Goal: Share content: Share content

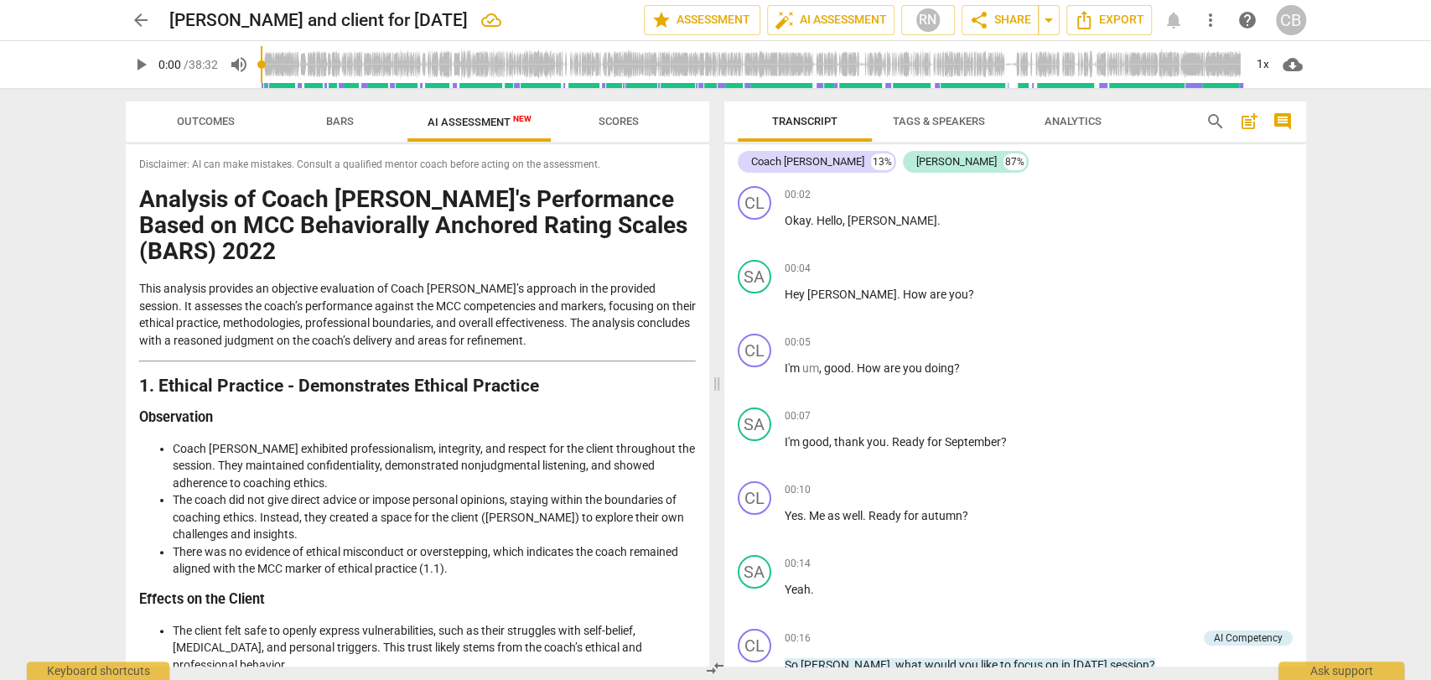
scroll to position [2750, 0]
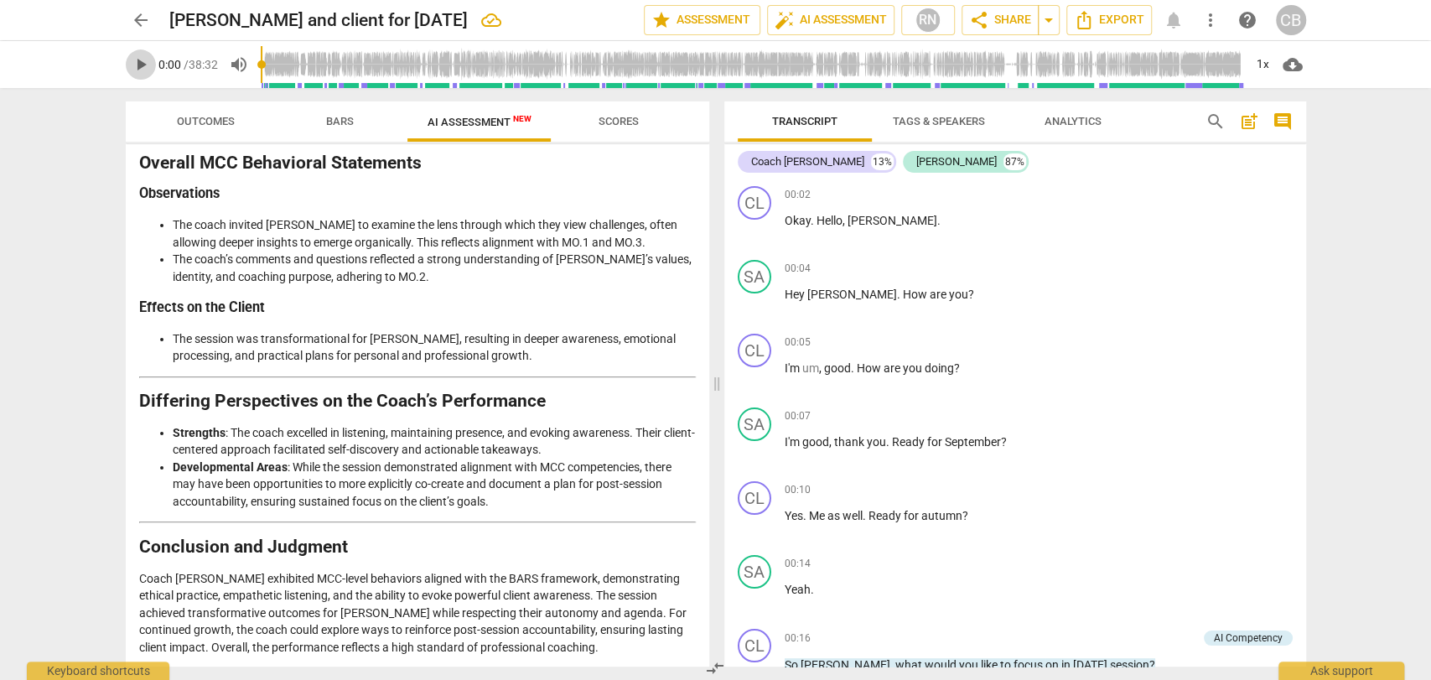
click at [138, 60] on span "play_arrow" at bounding box center [141, 65] width 20 height 20
click at [205, 122] on span "Outcomes" at bounding box center [206, 121] width 58 height 13
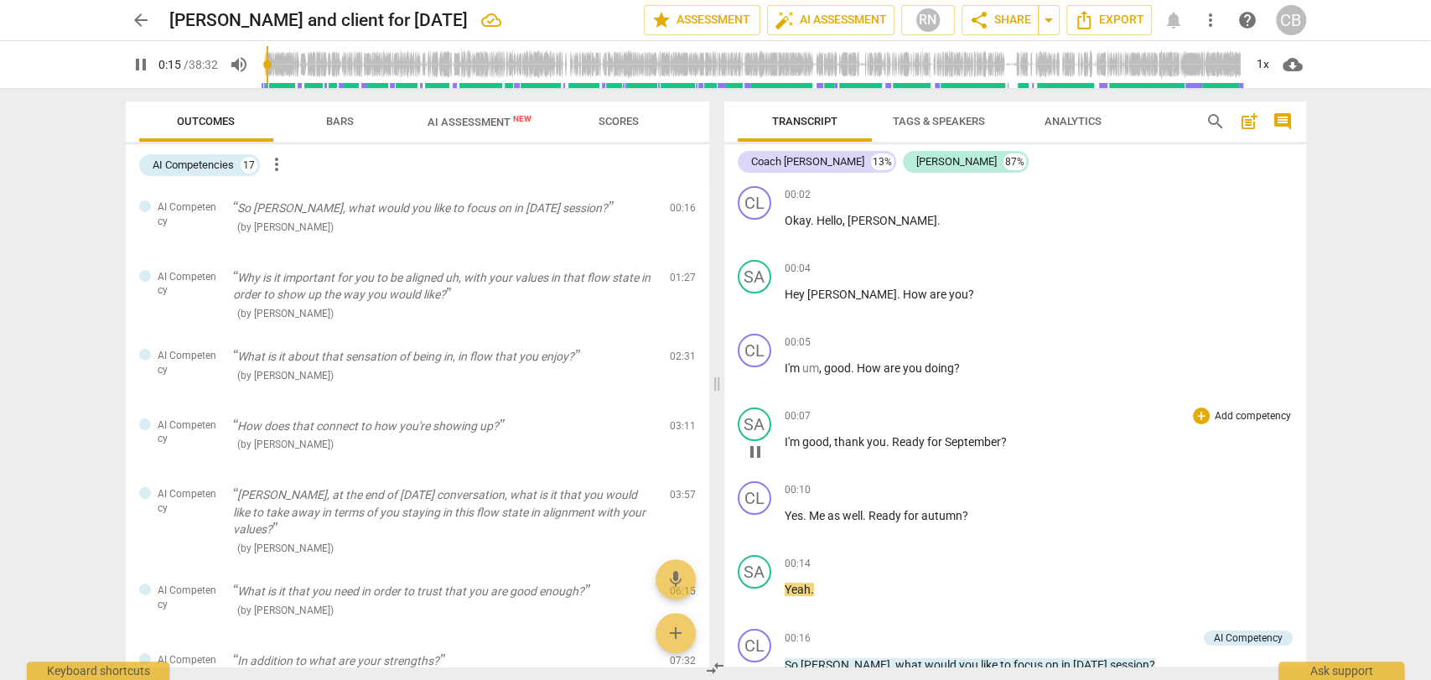
click at [1007, 439] on p "I'm good , thank you . Ready for September ?" at bounding box center [1039, 442] width 508 height 18
type input "15"
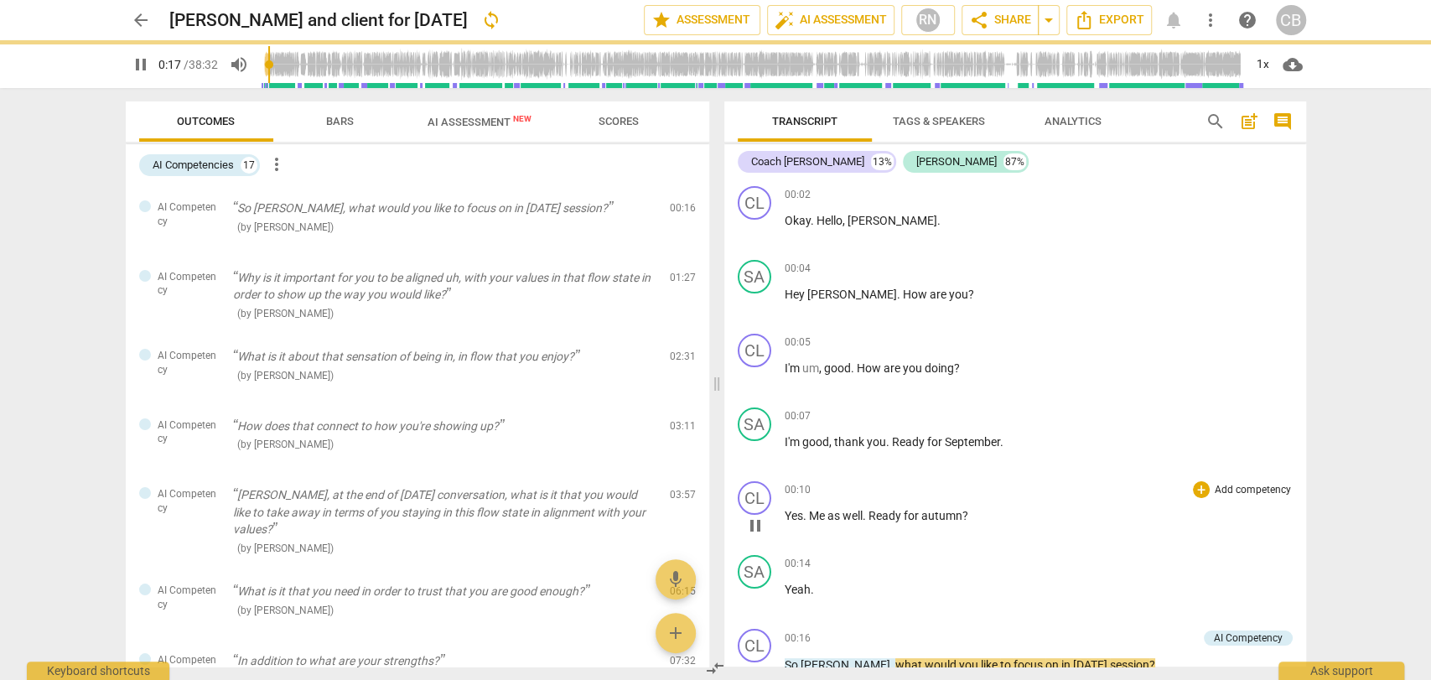
click at [968, 514] on p "Yes . Me as well . Ready for autumn ?" at bounding box center [1039, 516] width 508 height 18
type input "18"
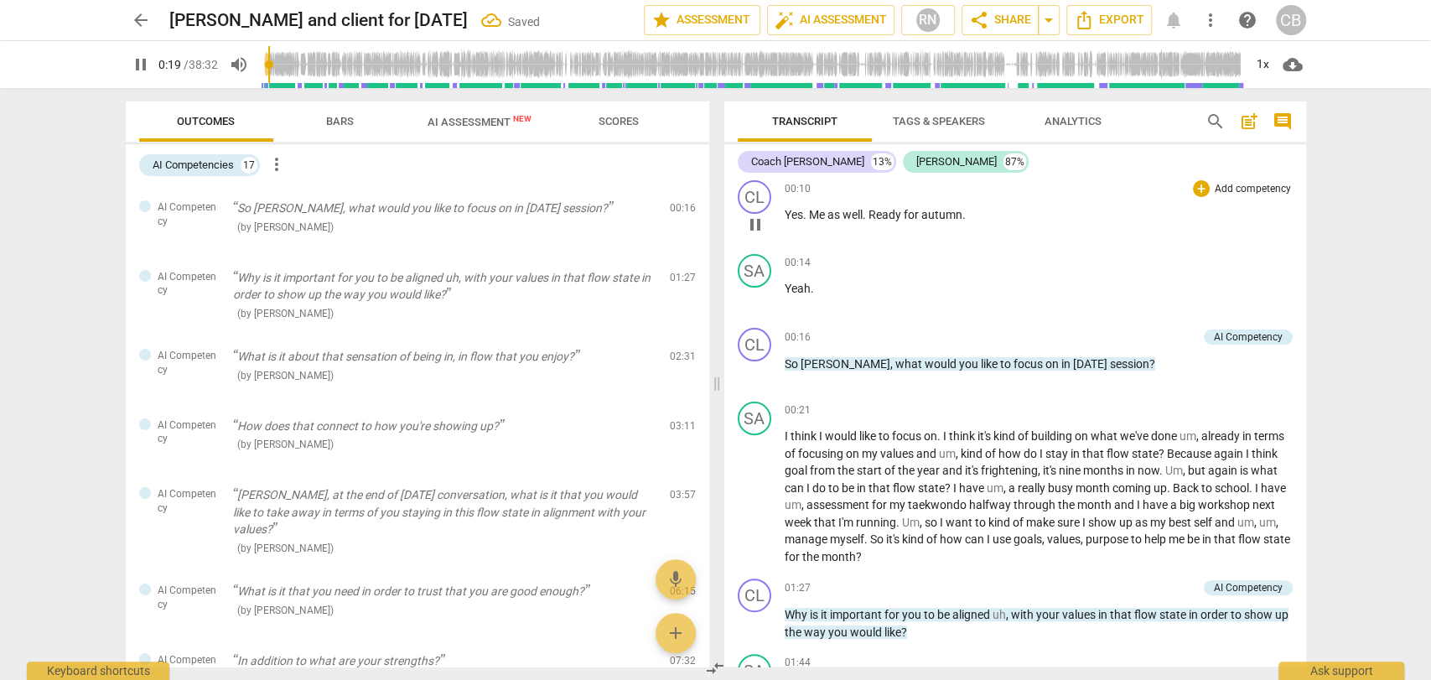
scroll to position [302, 0]
click at [1103, 337] on div "+" at bounding box center [1106, 336] width 17 height 17
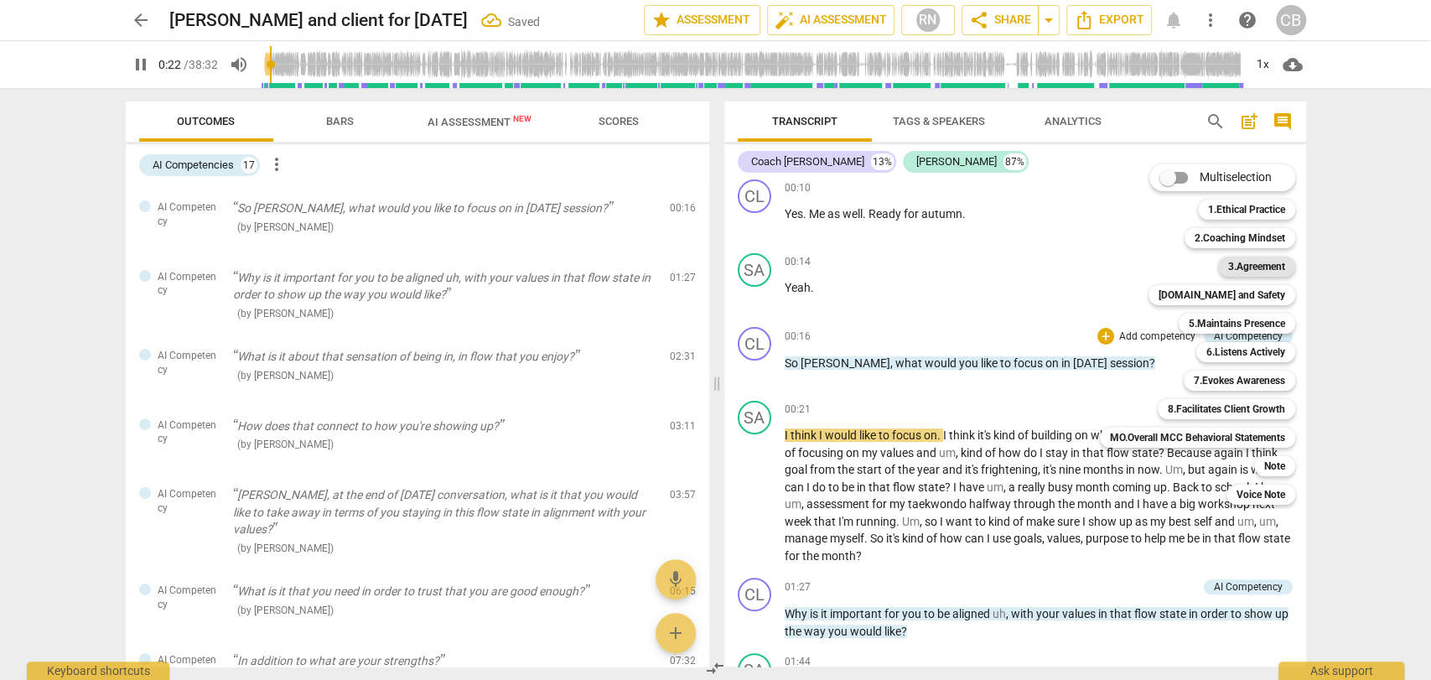
click at [1238, 261] on b "3.Agreement" at bounding box center [1256, 267] width 57 height 20
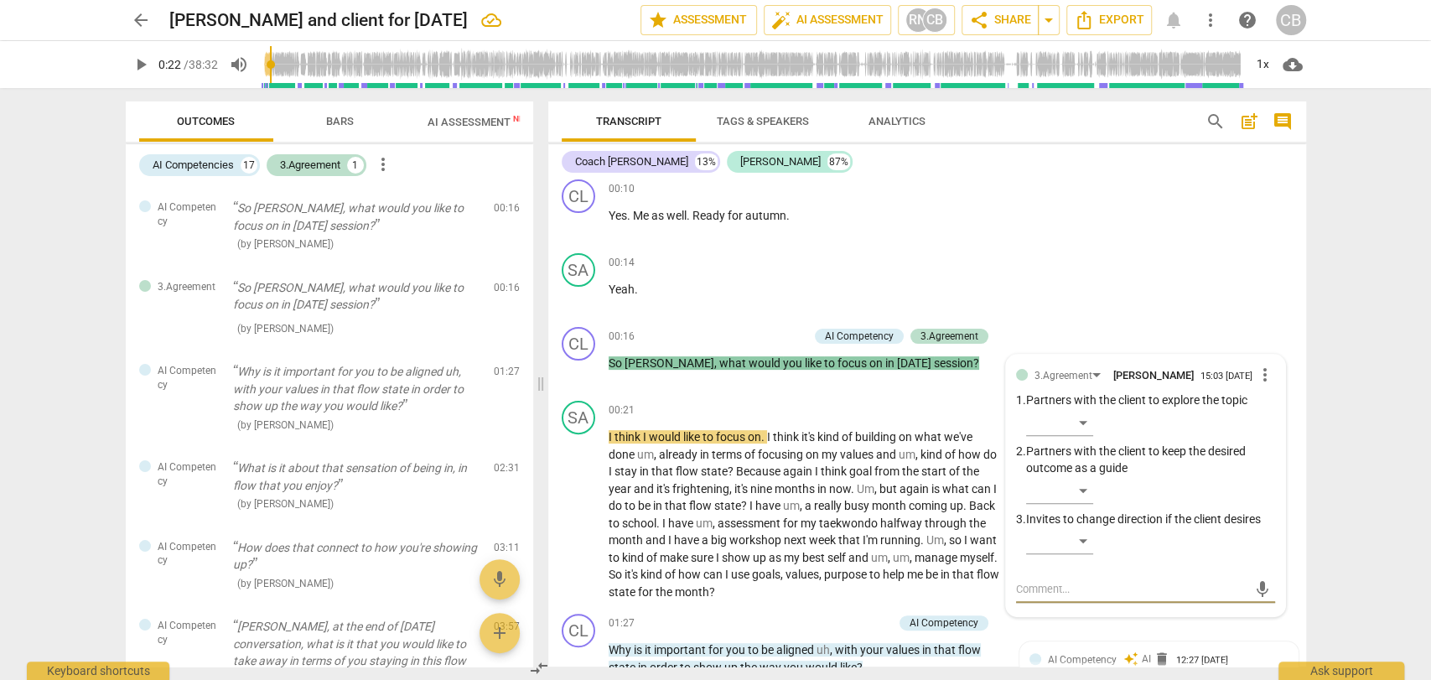
click at [143, 65] on span "play_arrow" at bounding box center [141, 65] width 20 height 20
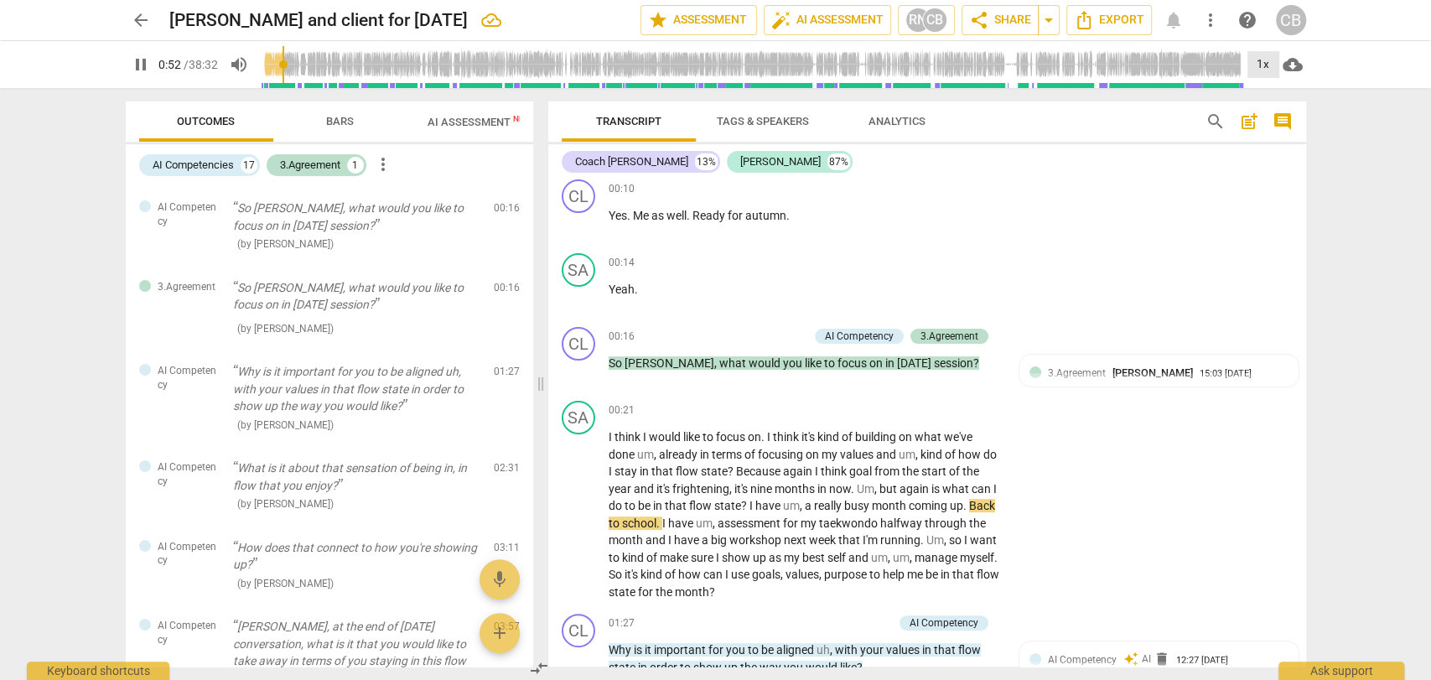
click at [1263, 67] on div "1x" at bounding box center [1264, 64] width 32 height 27
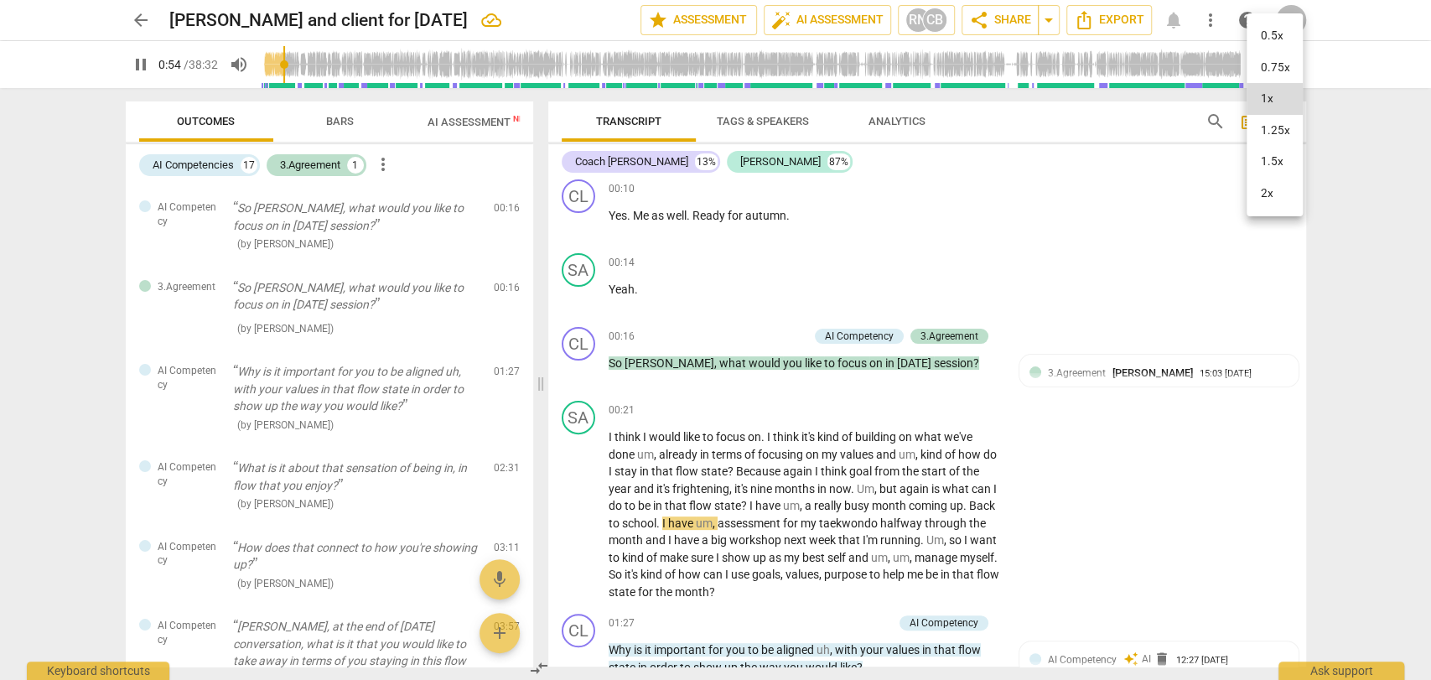
click at [1270, 154] on li "1.5x" at bounding box center [1275, 162] width 56 height 32
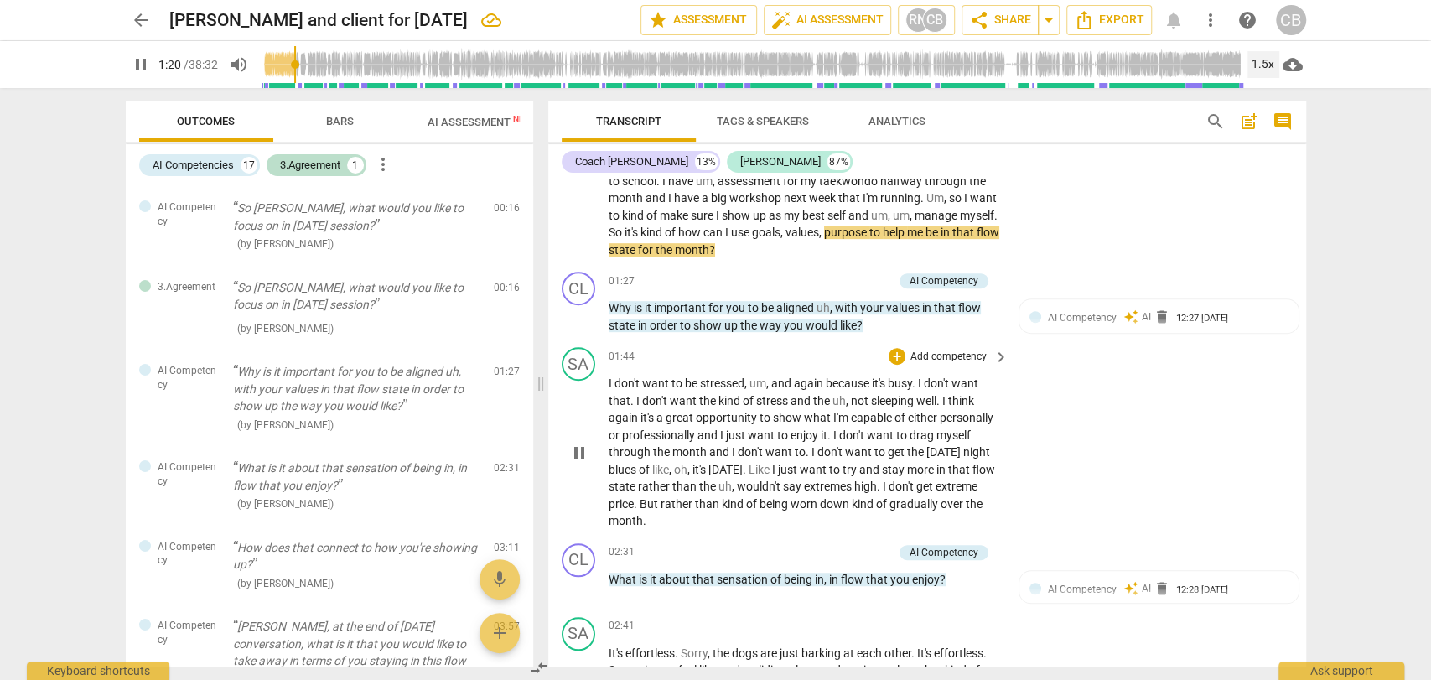
scroll to position [645, 0]
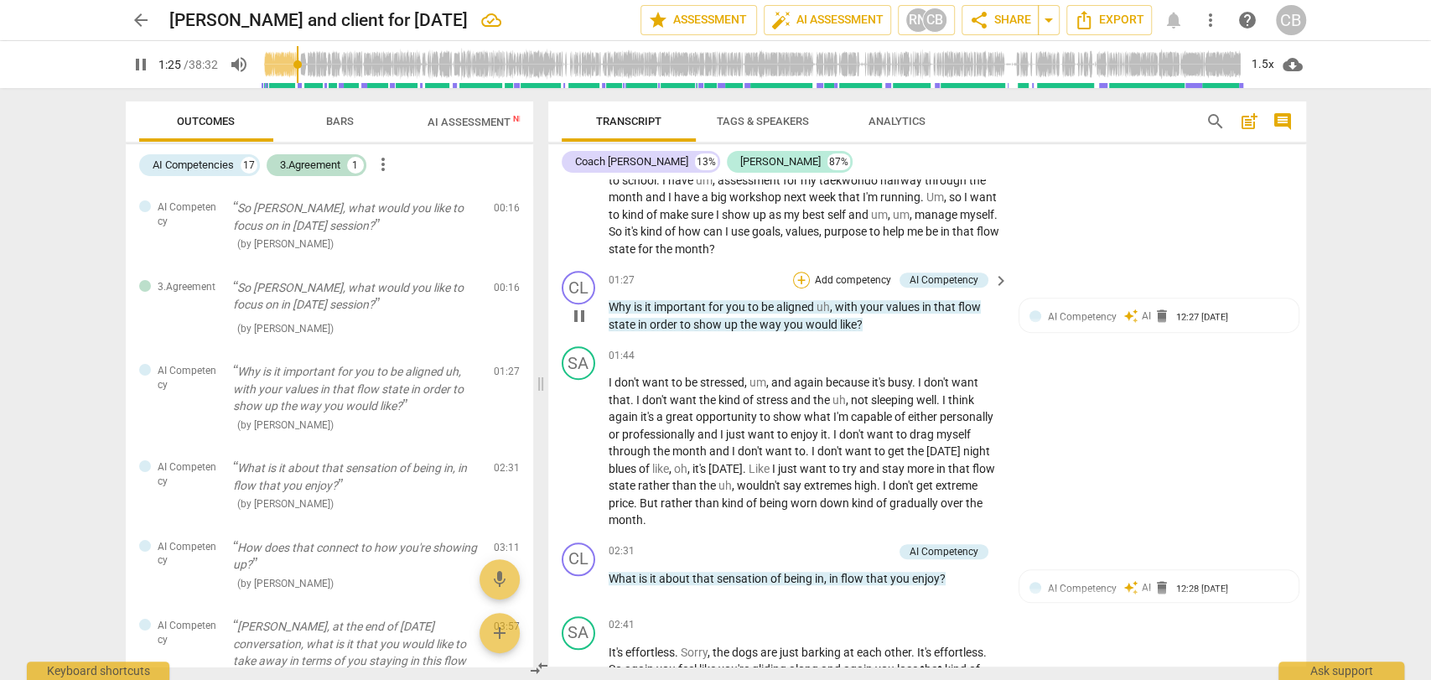
click at [802, 280] on div "+" at bounding box center [801, 280] width 17 height 17
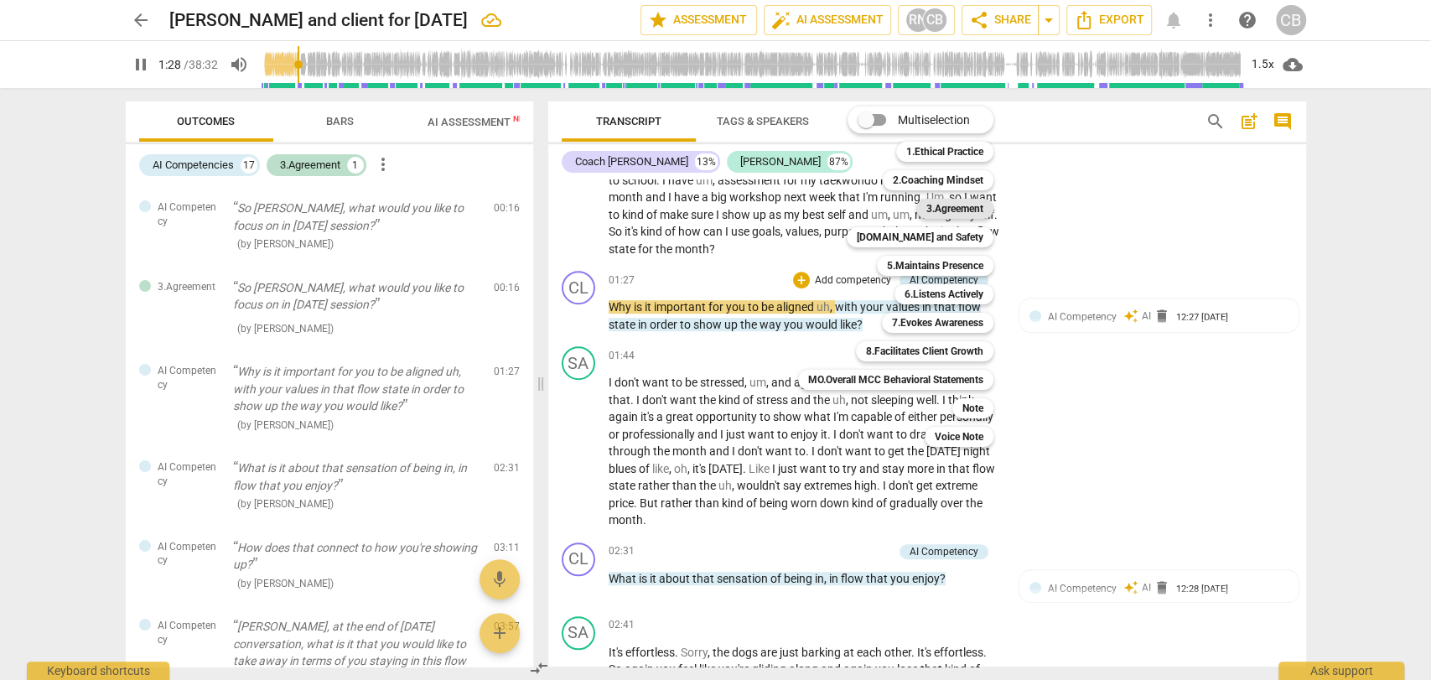
click at [950, 206] on b "3.Agreement" at bounding box center [955, 209] width 57 height 20
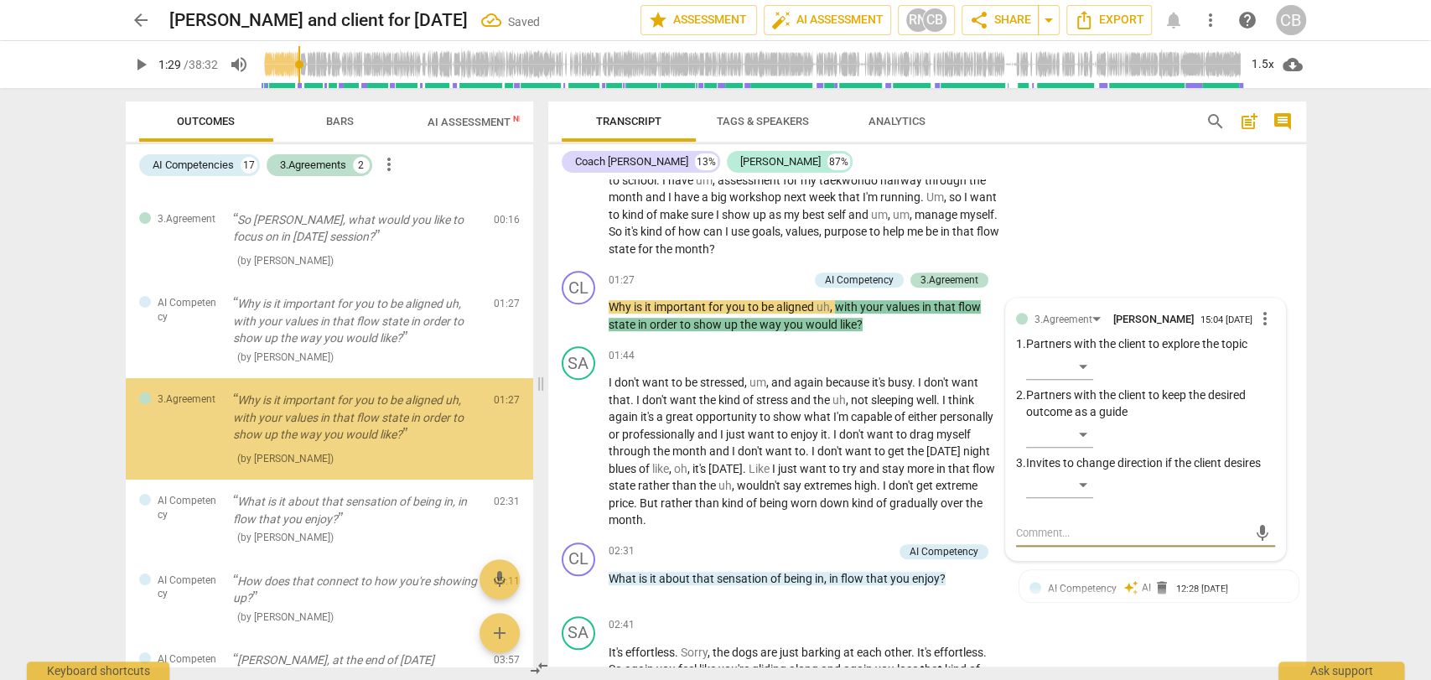
scroll to position [70, 0]
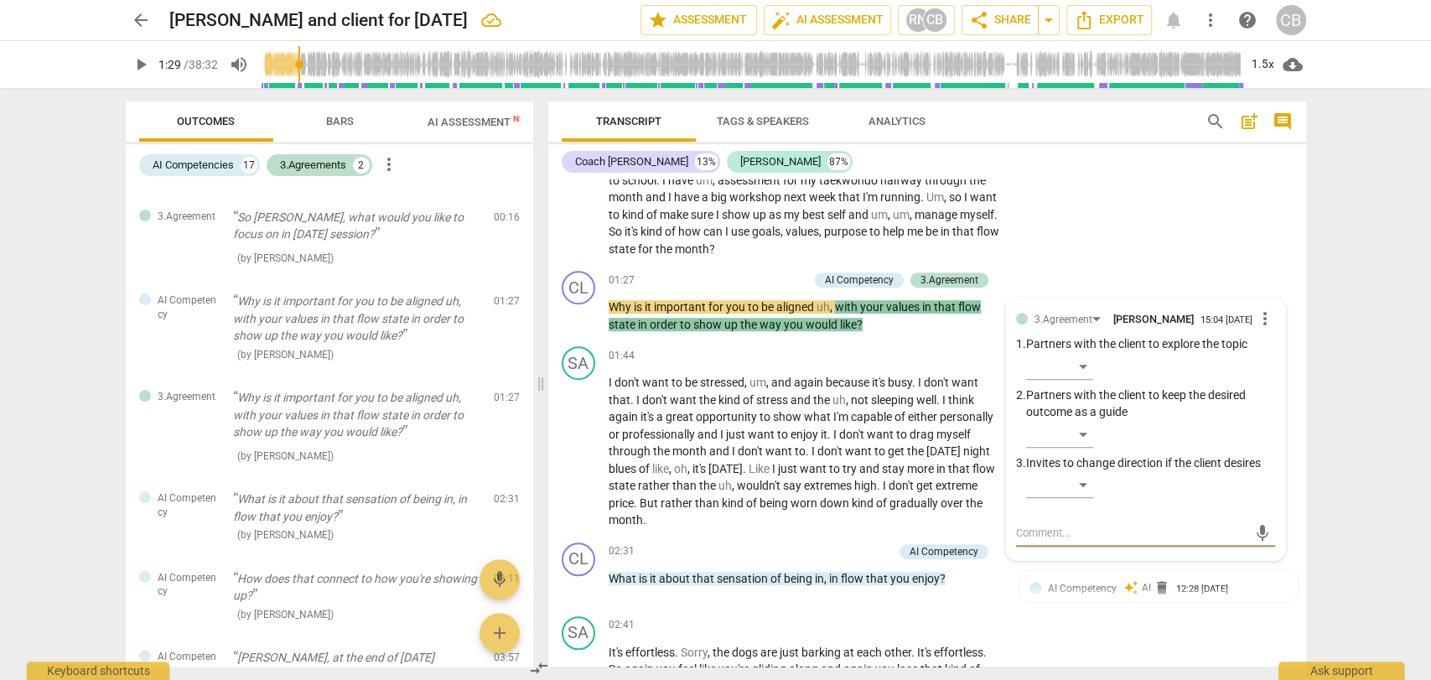
click at [143, 63] on span "play_arrow" at bounding box center [141, 65] width 20 height 20
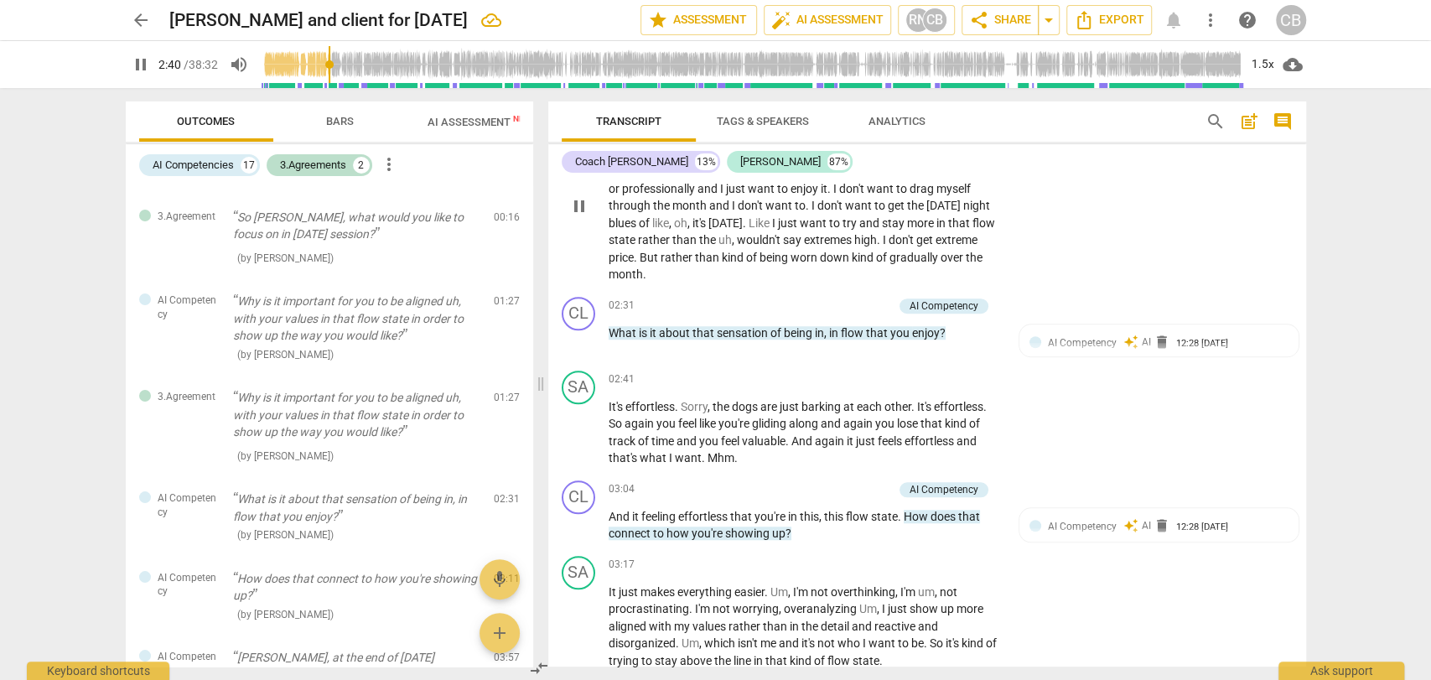
scroll to position [891, 0]
click at [801, 303] on div "+" at bounding box center [801, 305] width 17 height 17
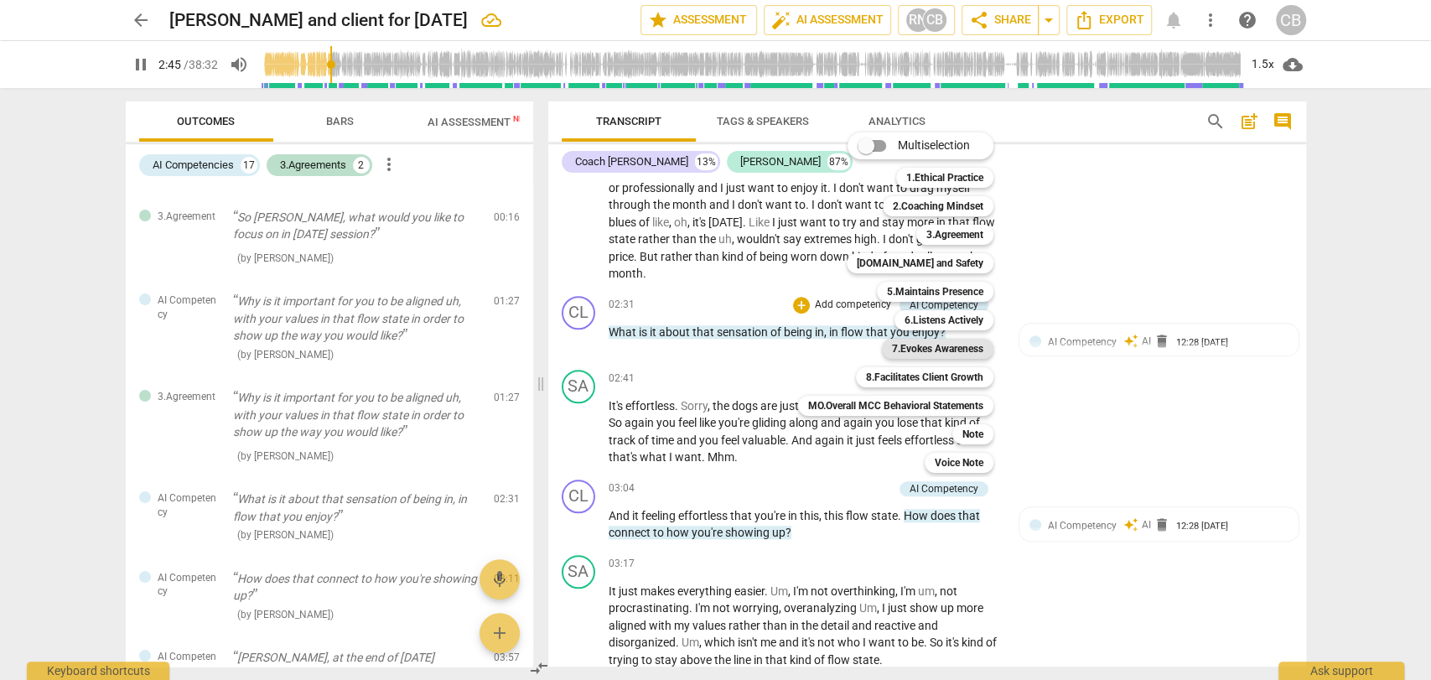
click at [937, 350] on b "7.Evokes Awareness" at bounding box center [937, 349] width 91 height 20
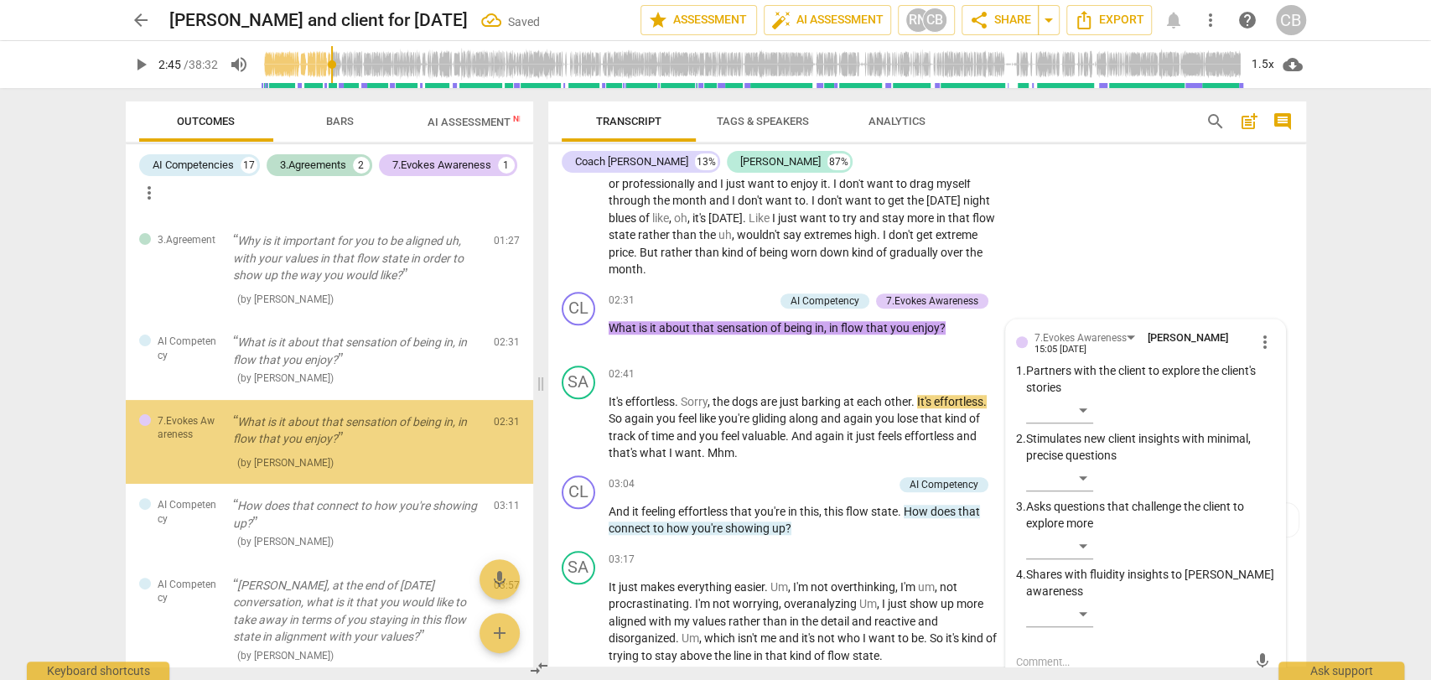
scroll to position [256, 0]
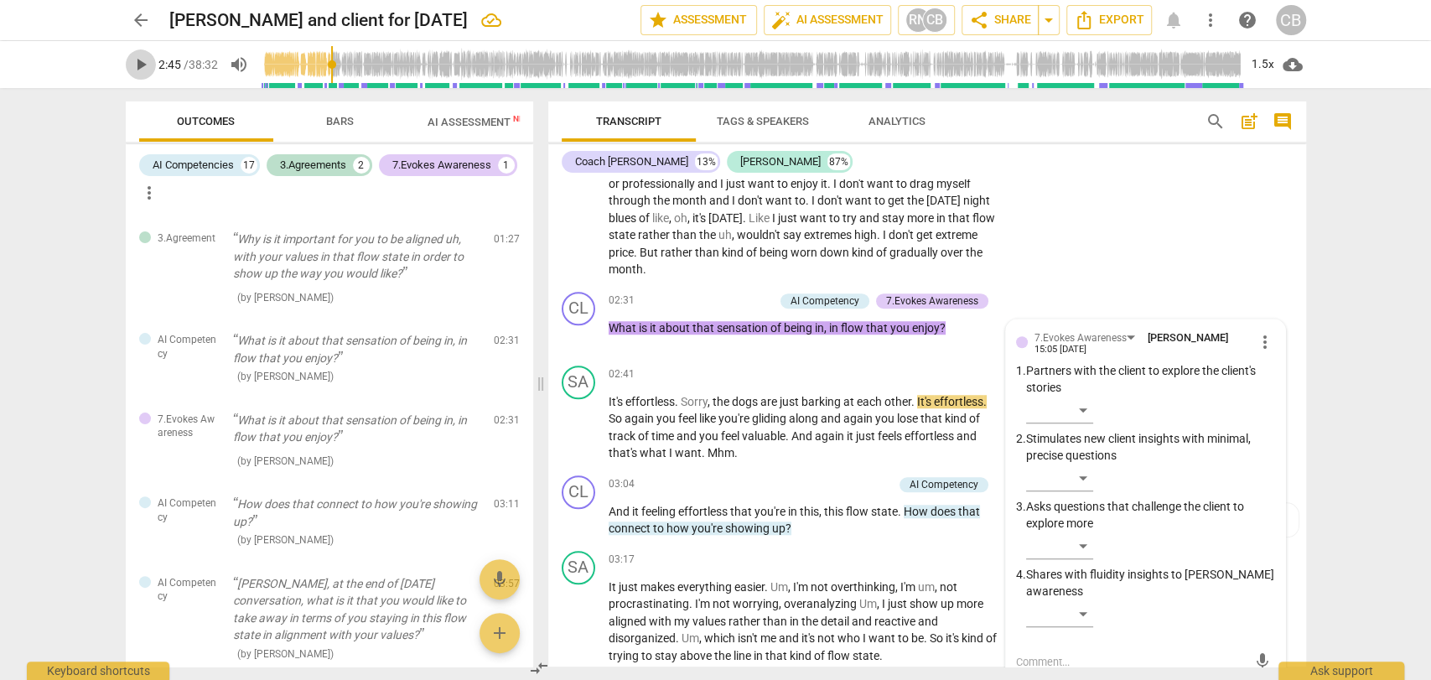
click at [141, 70] on span "play_arrow" at bounding box center [141, 65] width 20 height 20
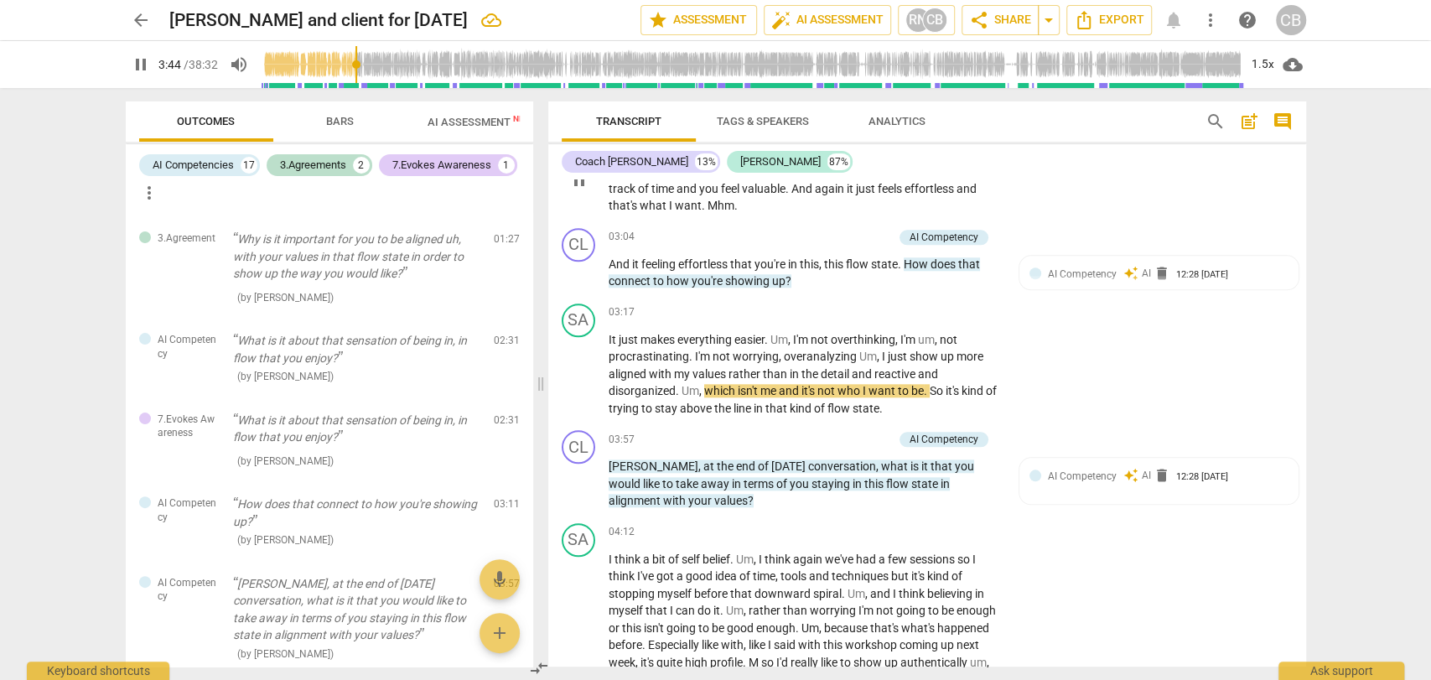
scroll to position [1148, 0]
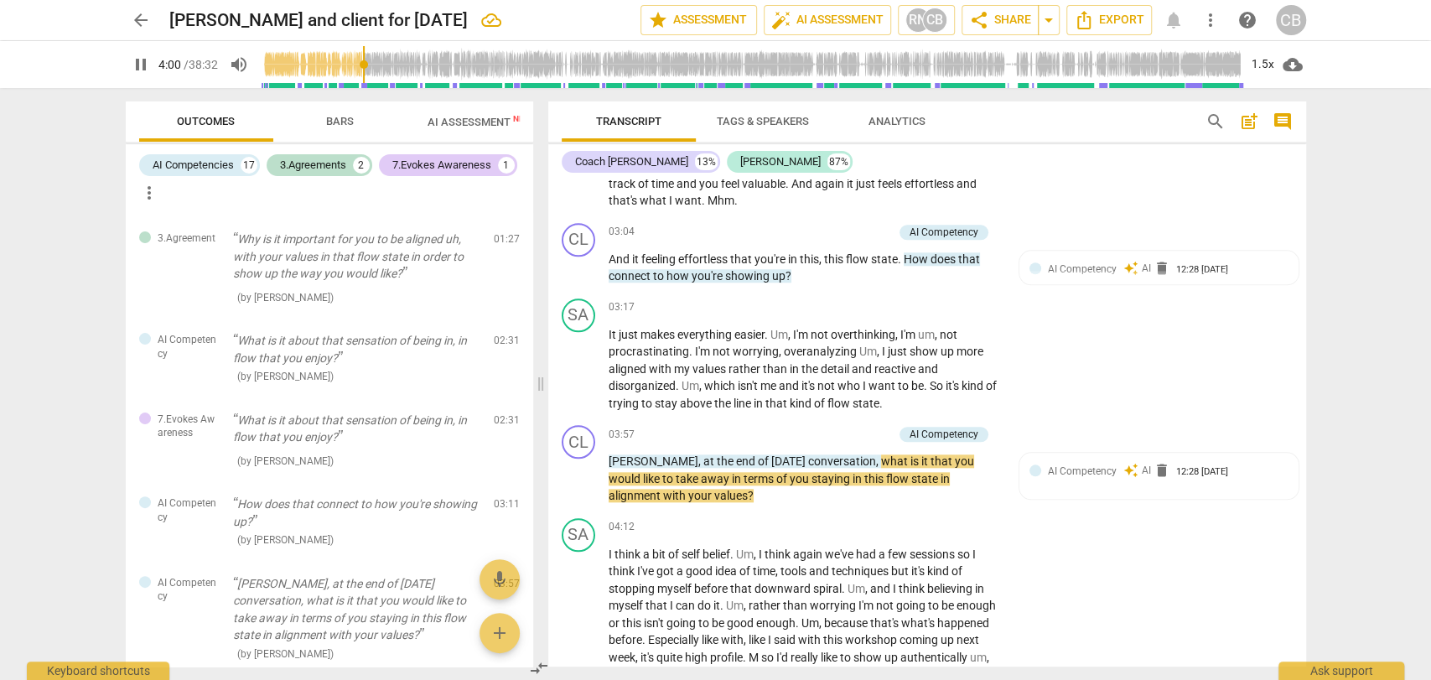
click at [730, 120] on span "Tags & Speakers" at bounding box center [763, 121] width 92 height 13
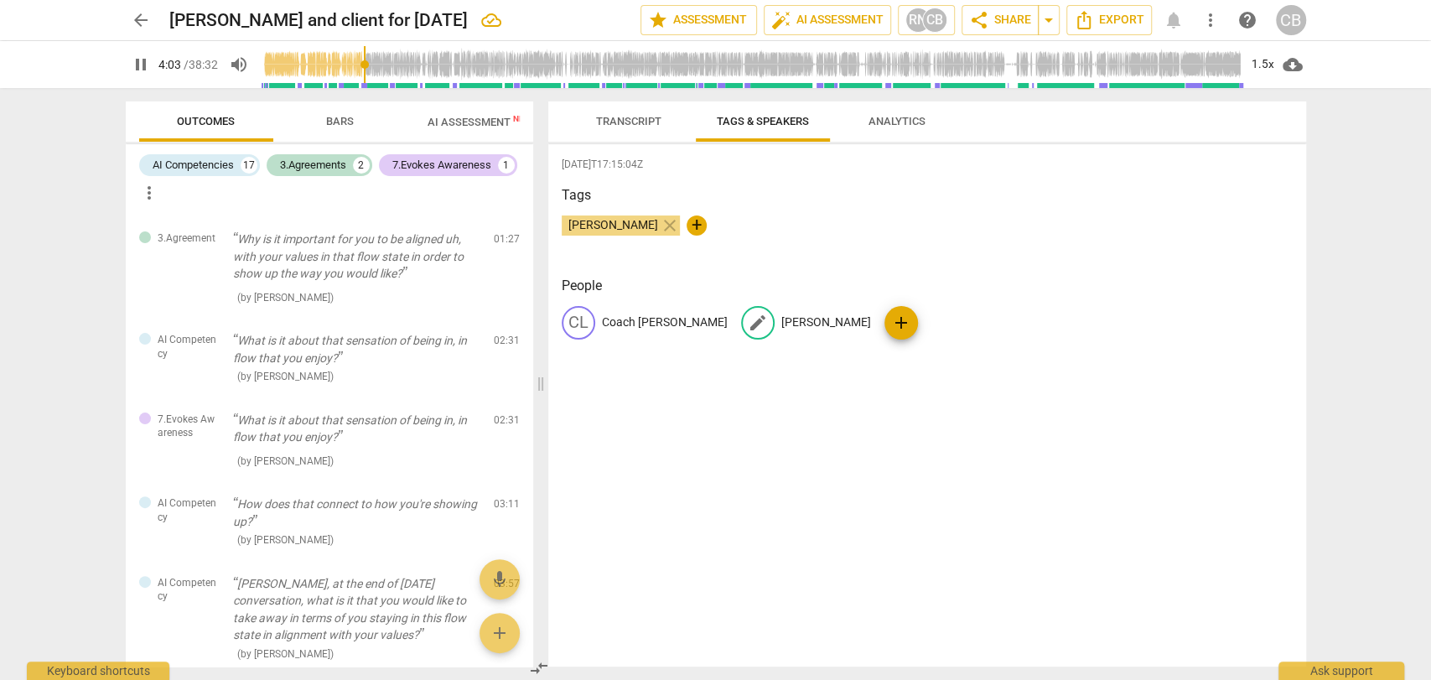
click at [781, 317] on p "[PERSON_NAME]" at bounding box center [826, 323] width 90 height 18
click at [781, 321] on input "[PERSON_NAME]" at bounding box center [848, 322] width 134 height 27
type input "245"
type input "am"
type input "248"
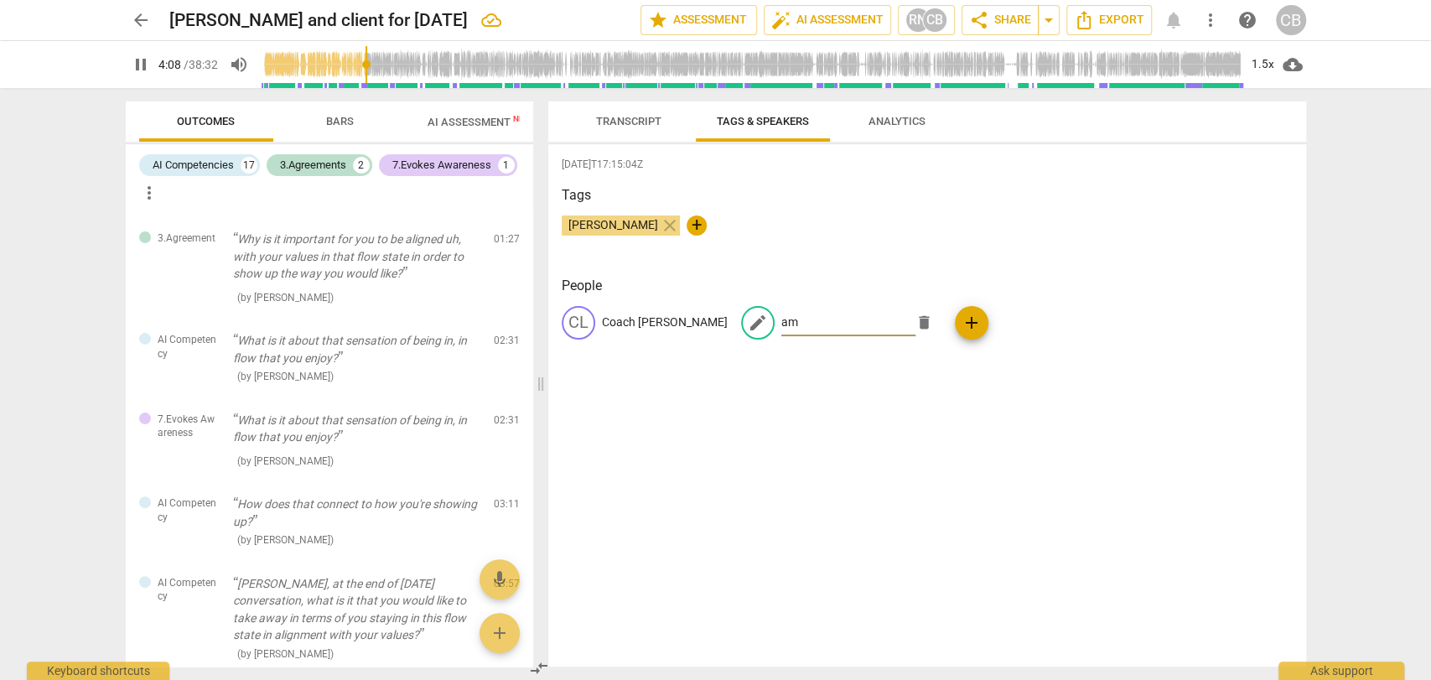
type input "[PERSON_NAME]"
click at [634, 125] on span "Transcript" at bounding box center [628, 121] width 65 height 13
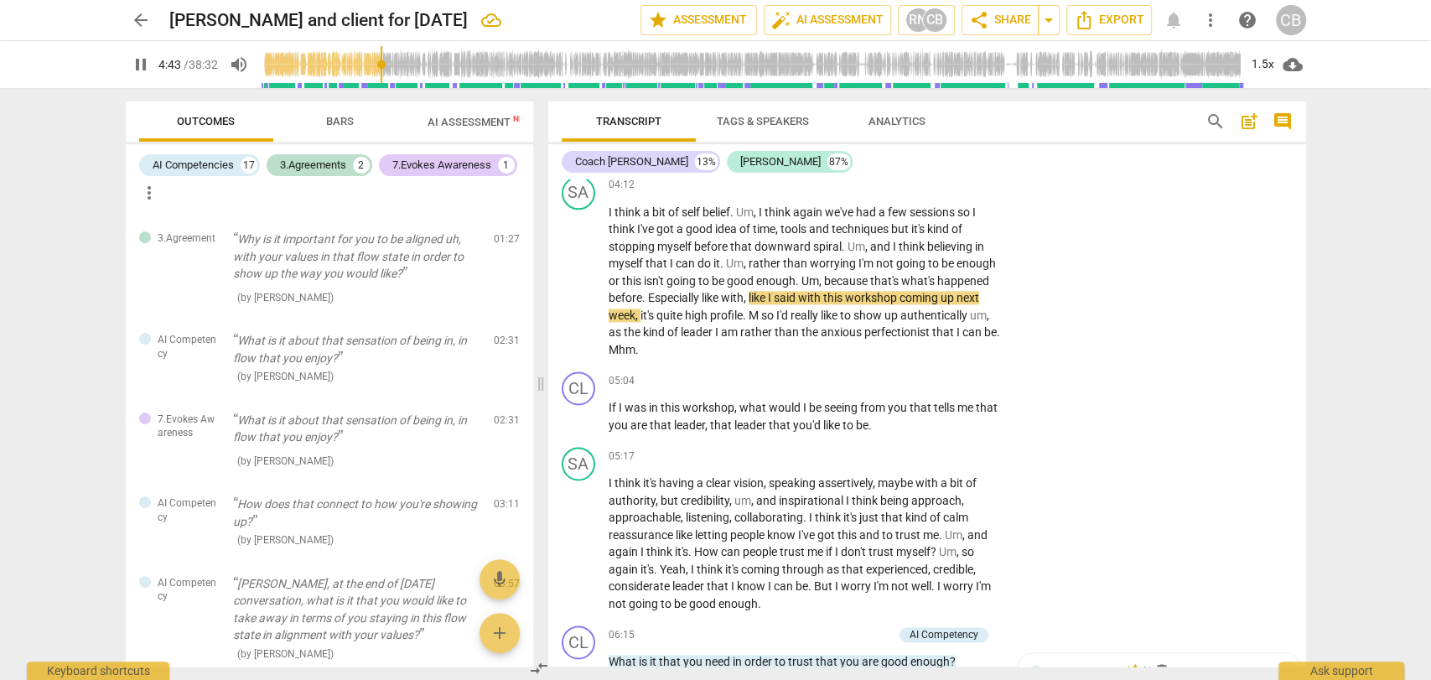
scroll to position [1492, 0]
click at [913, 415] on p "If I was in this workshop , what would I be seeing from you that tells me that …" at bounding box center [805, 414] width 392 height 34
type input "318"
click at [894, 377] on div "+" at bounding box center [897, 379] width 17 height 17
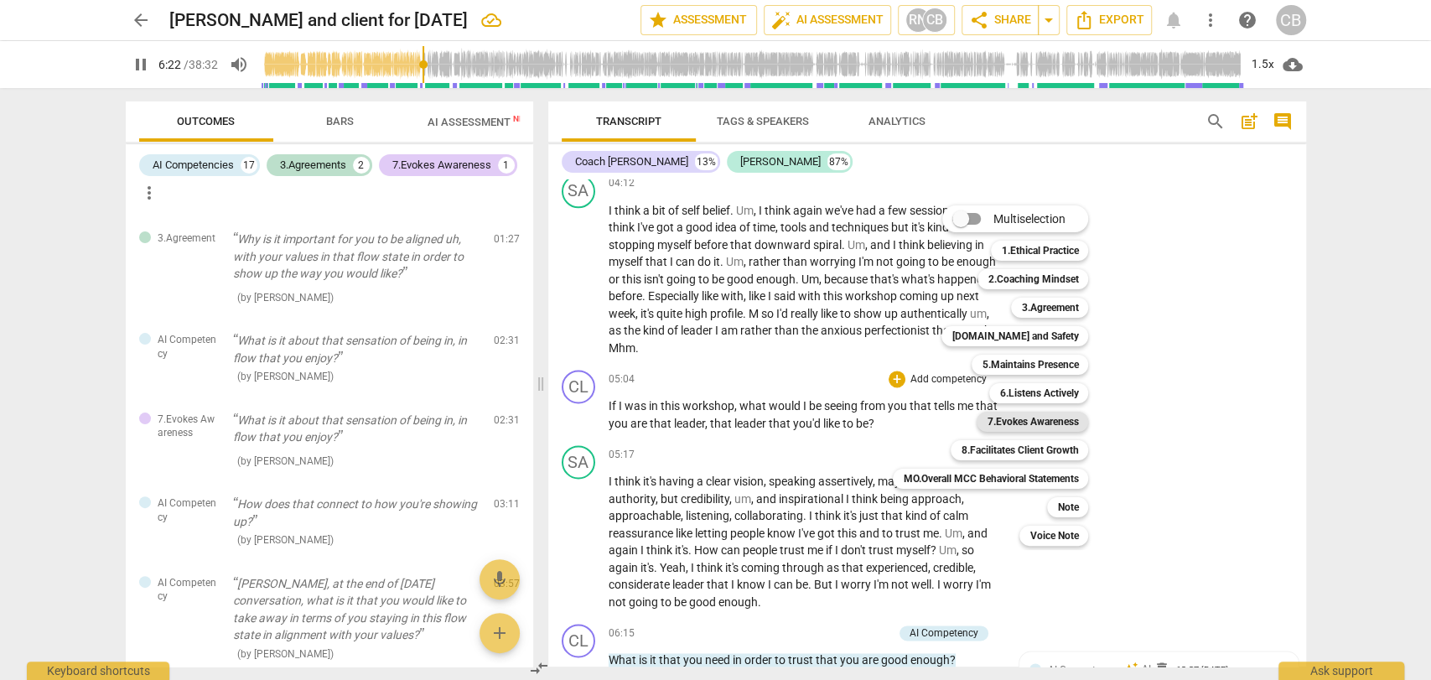
click at [1030, 423] on b "7.Evokes Awareness" at bounding box center [1032, 422] width 91 height 20
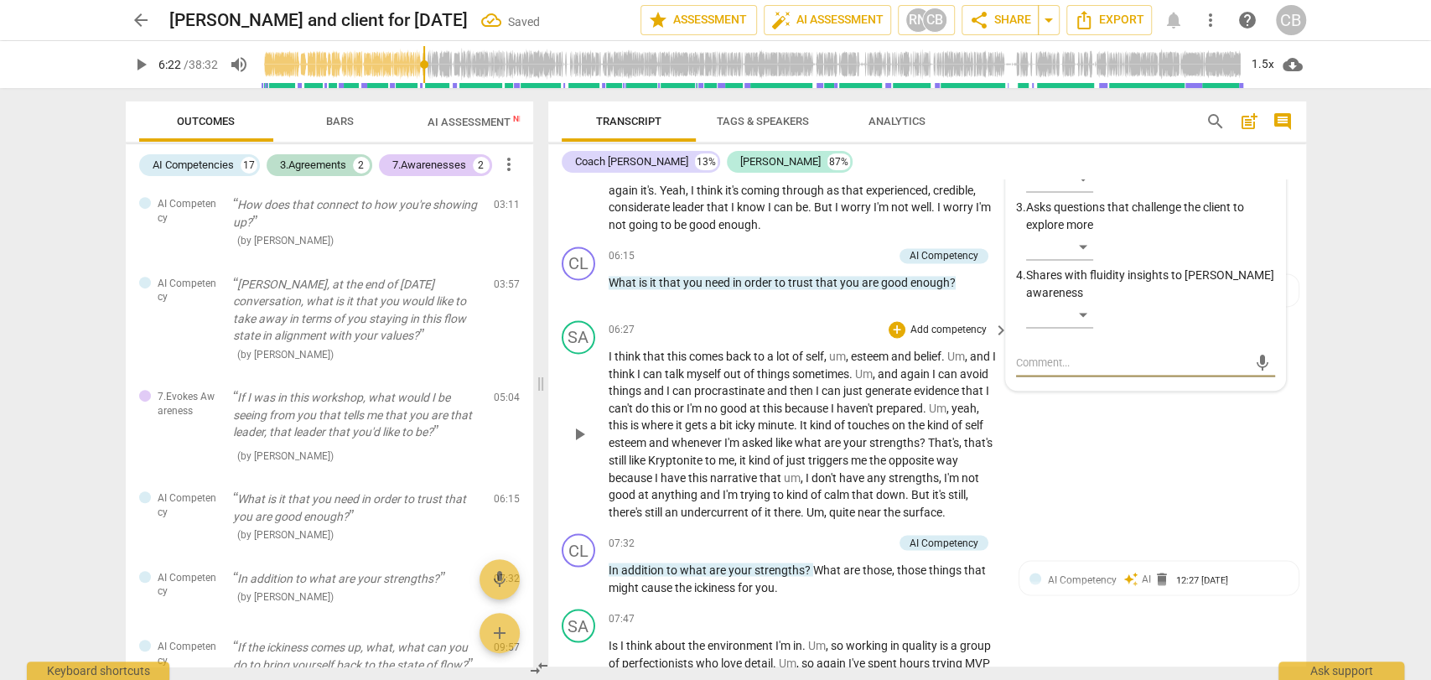
scroll to position [1813, 0]
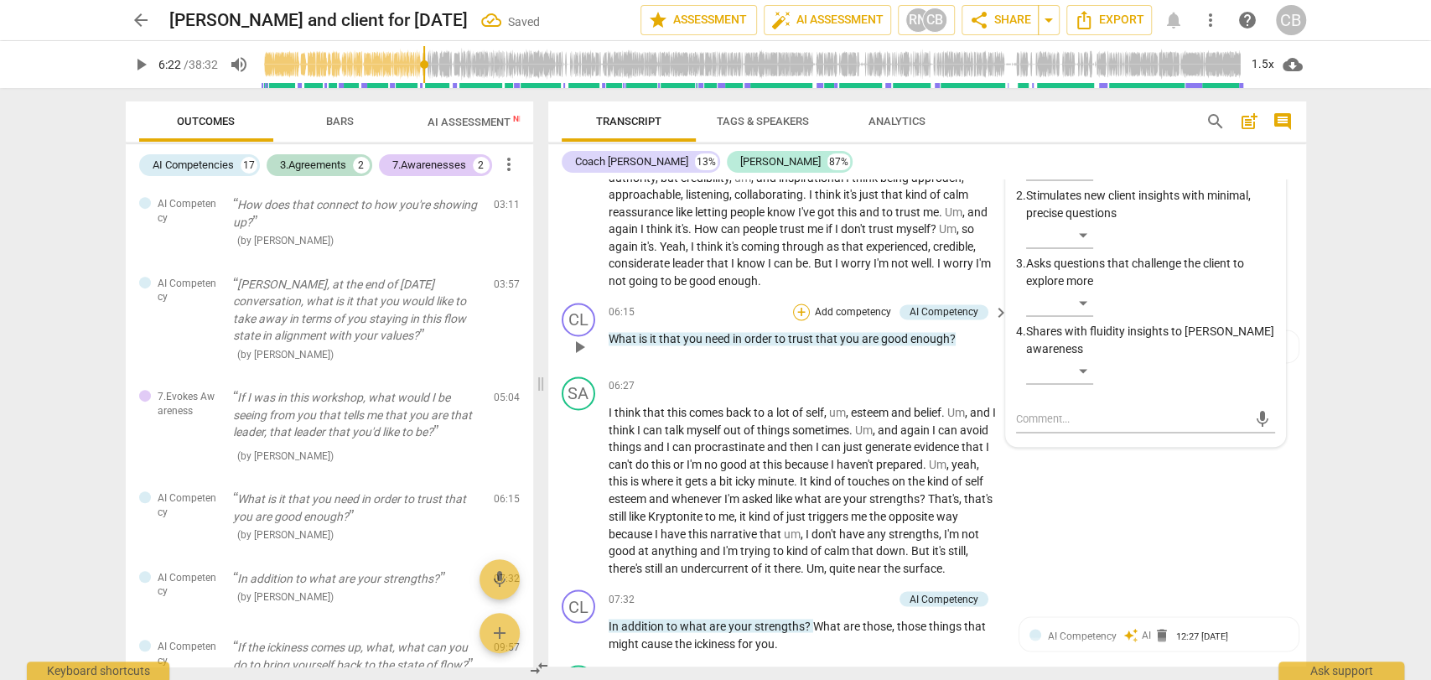
click at [797, 304] on div "+" at bounding box center [801, 312] width 17 height 17
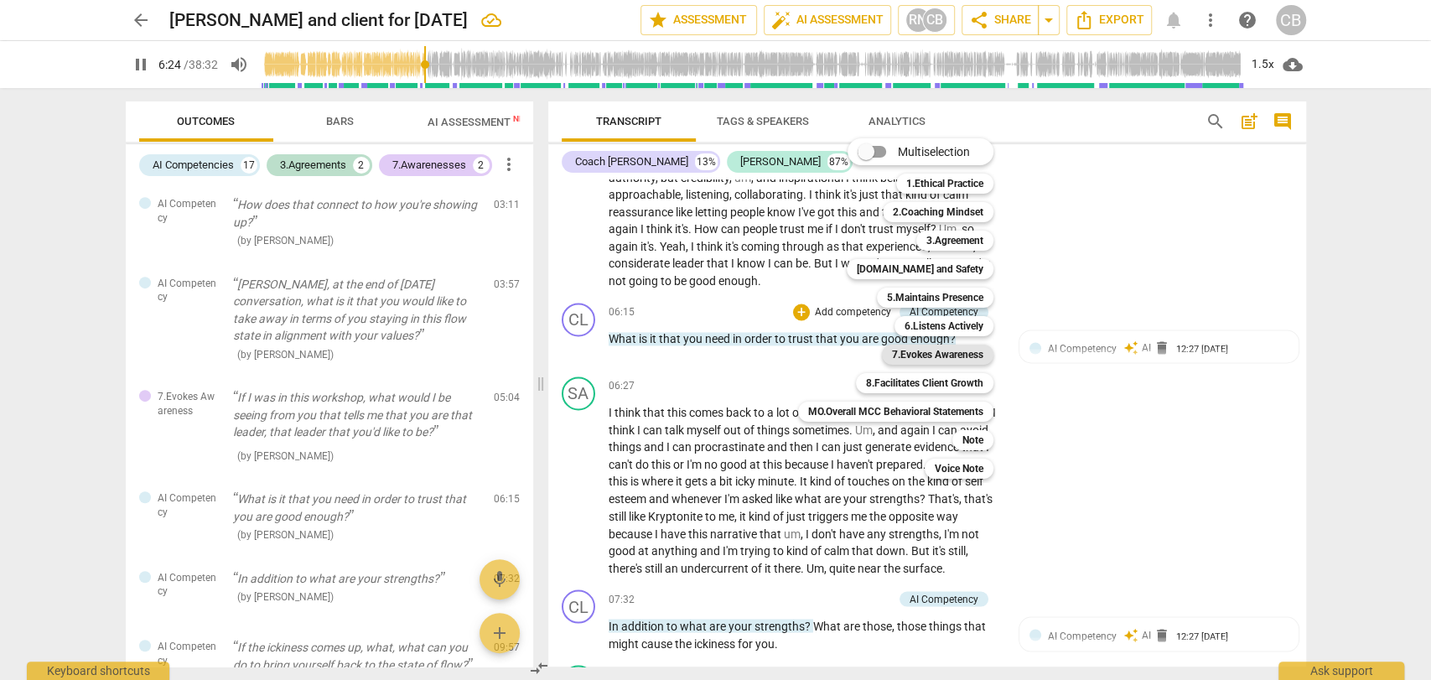
click at [926, 349] on b "7.Evokes Awareness" at bounding box center [937, 355] width 91 height 20
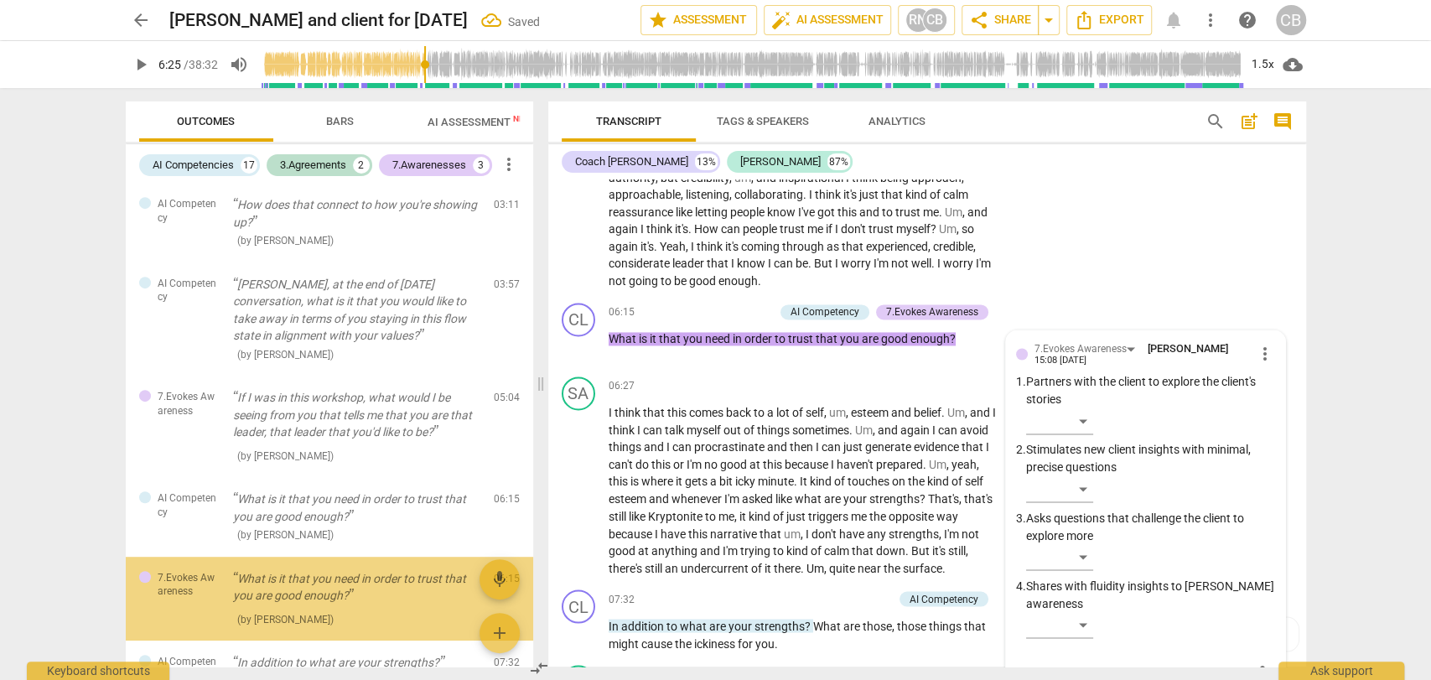
scroll to position [700, 0]
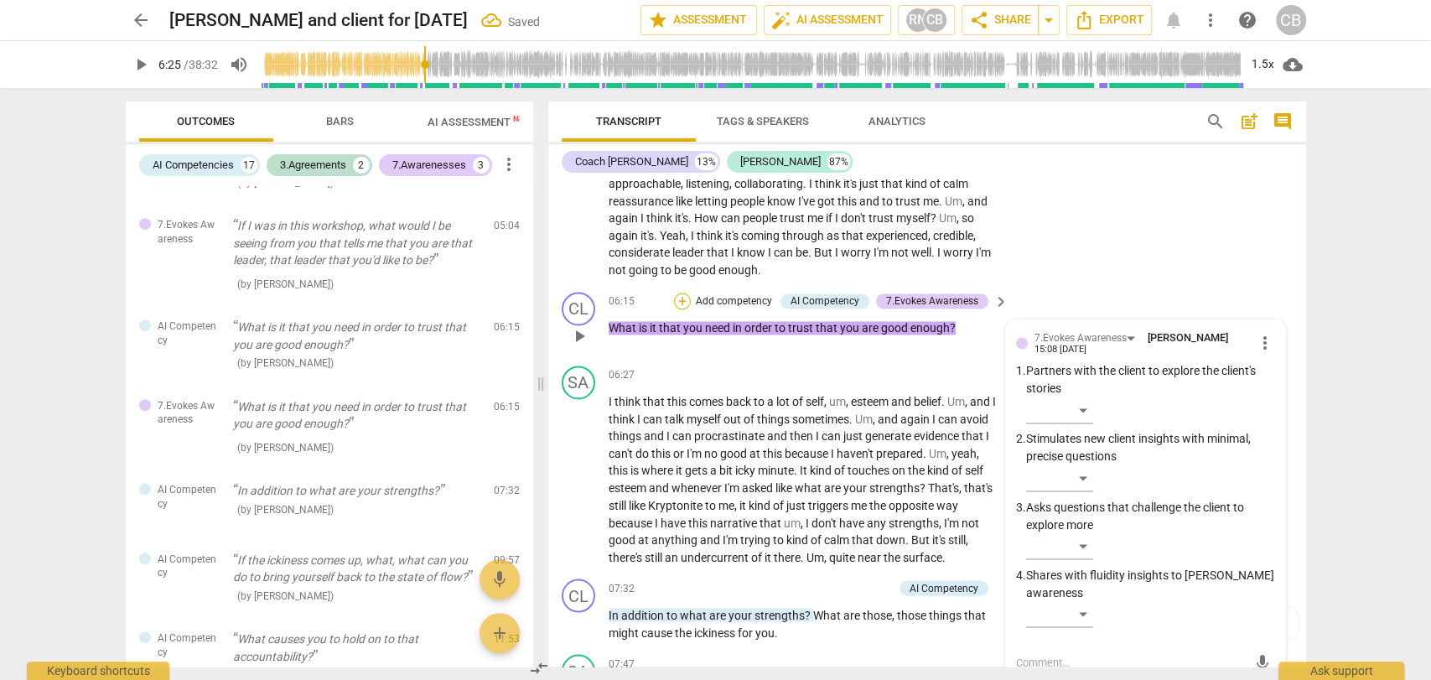
click at [681, 298] on div "+" at bounding box center [682, 301] width 17 height 17
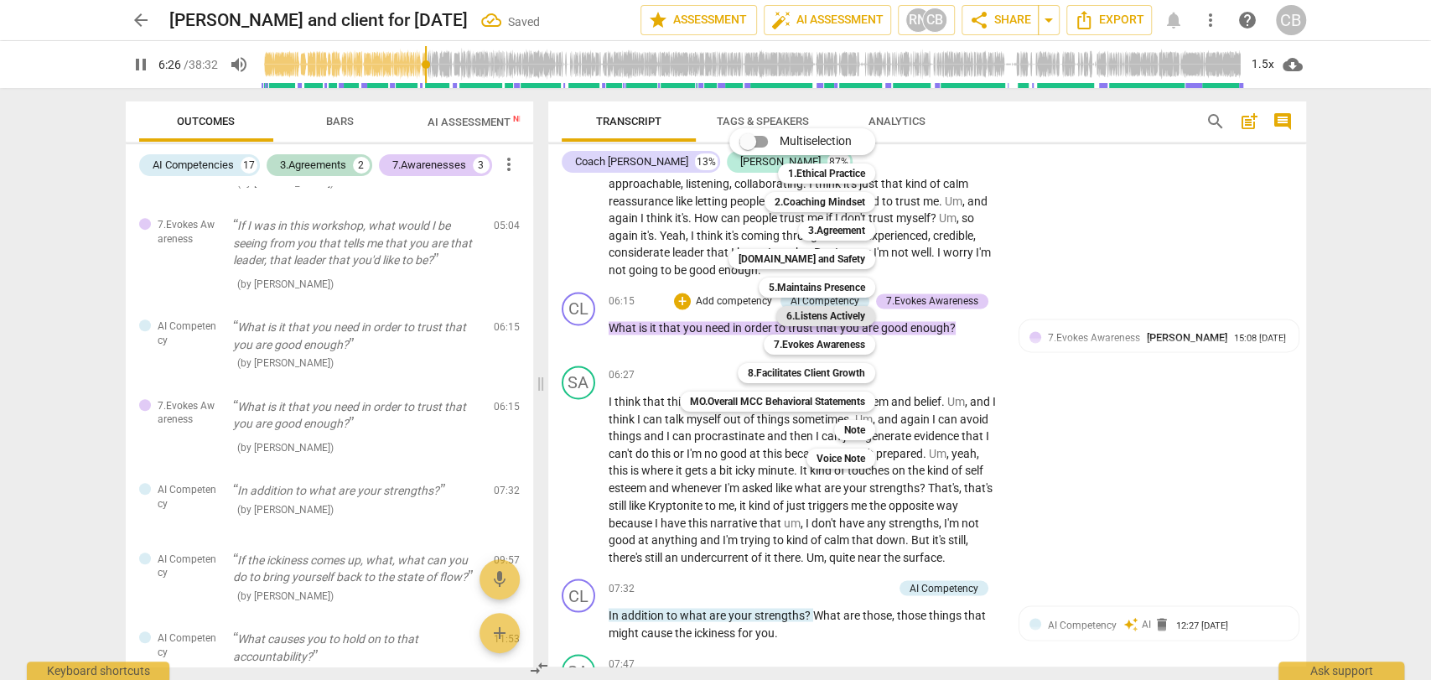
click at [811, 313] on b "6.Listens Actively" at bounding box center [825, 316] width 79 height 20
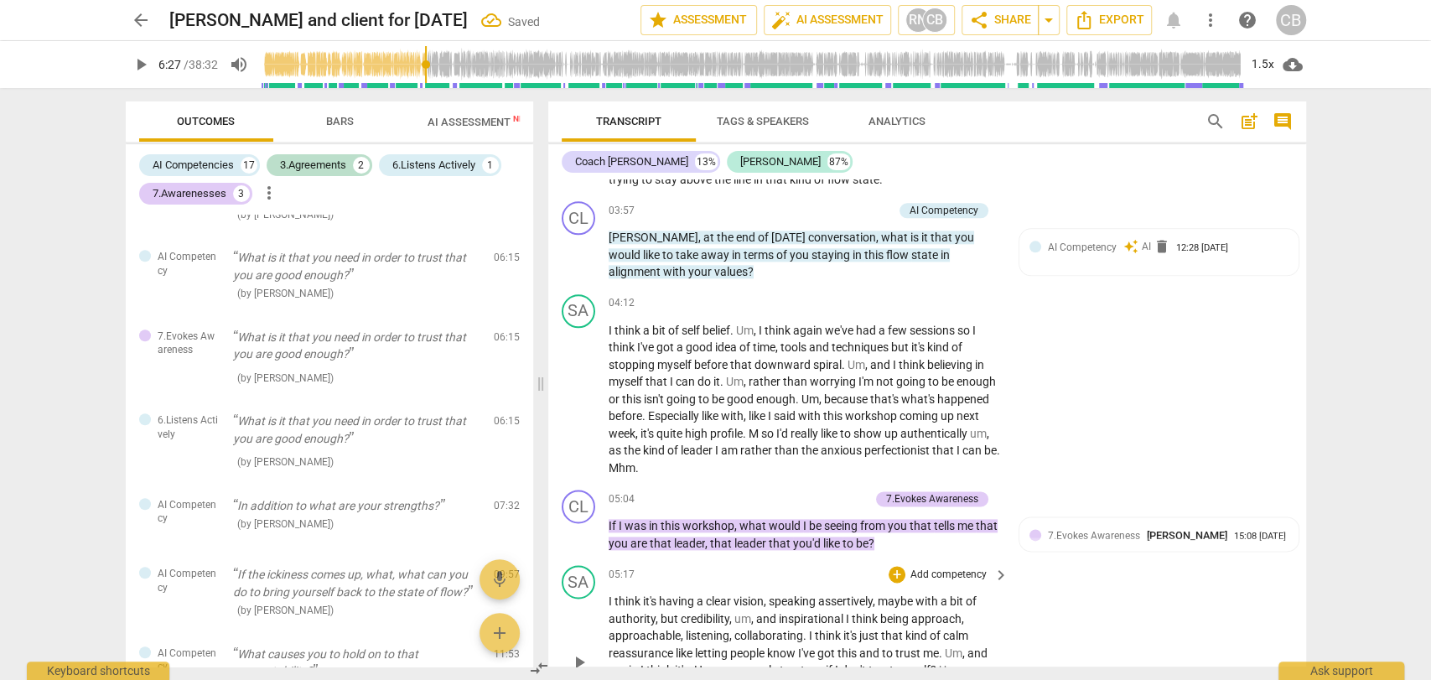
scroll to position [1328, 0]
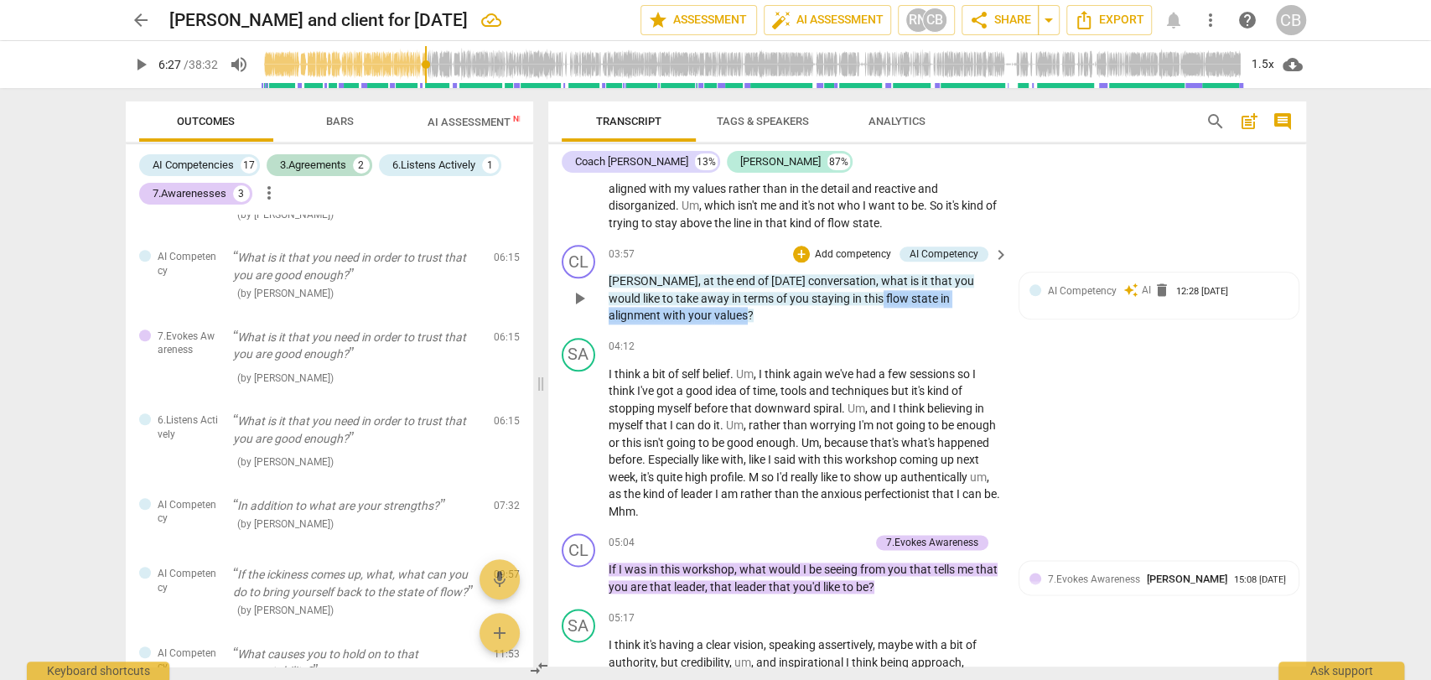
drag, startPoint x: 813, startPoint y: 298, endPoint x: 644, endPoint y: 315, distance: 170.3
click at [644, 315] on p "[PERSON_NAME] , at the end of [DATE] conversation , what is it that you would l…" at bounding box center [805, 299] width 392 height 52
click at [797, 250] on div "+" at bounding box center [801, 254] width 17 height 17
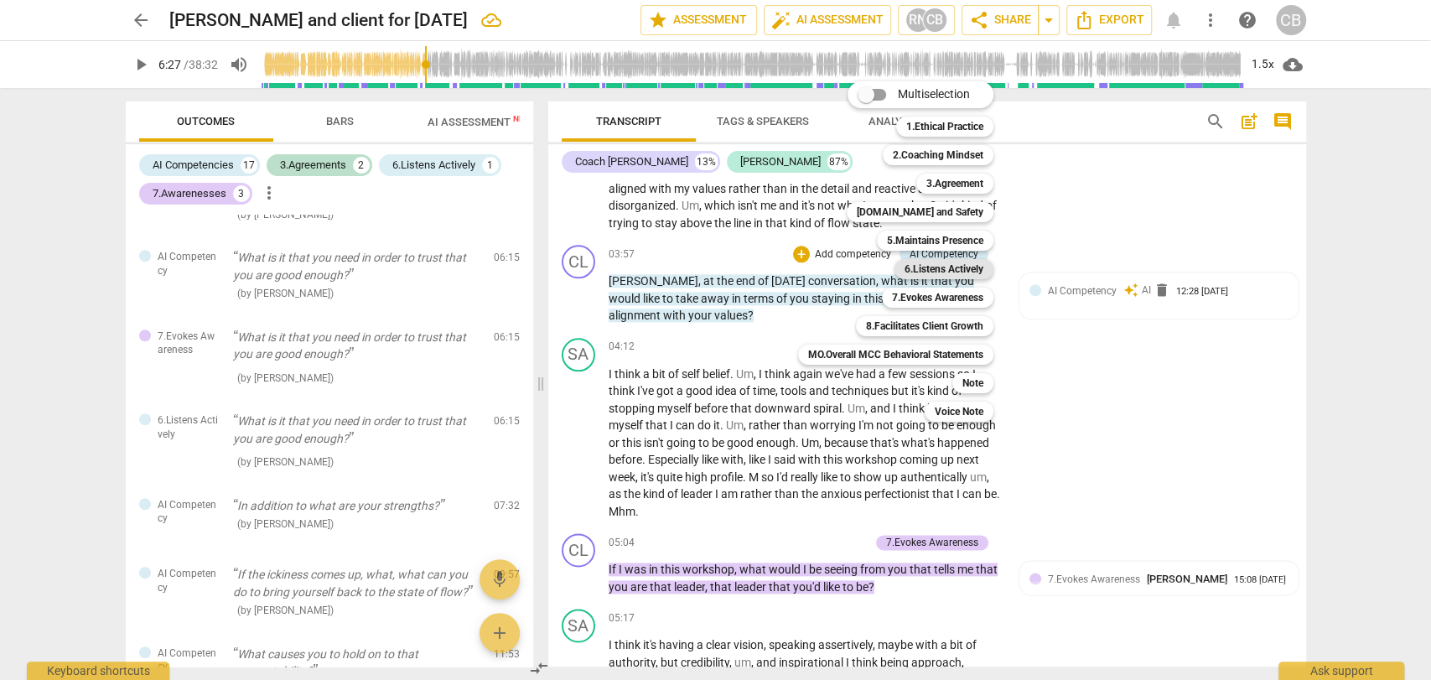
click at [918, 265] on b "6.Listens Actively" at bounding box center [944, 269] width 79 height 20
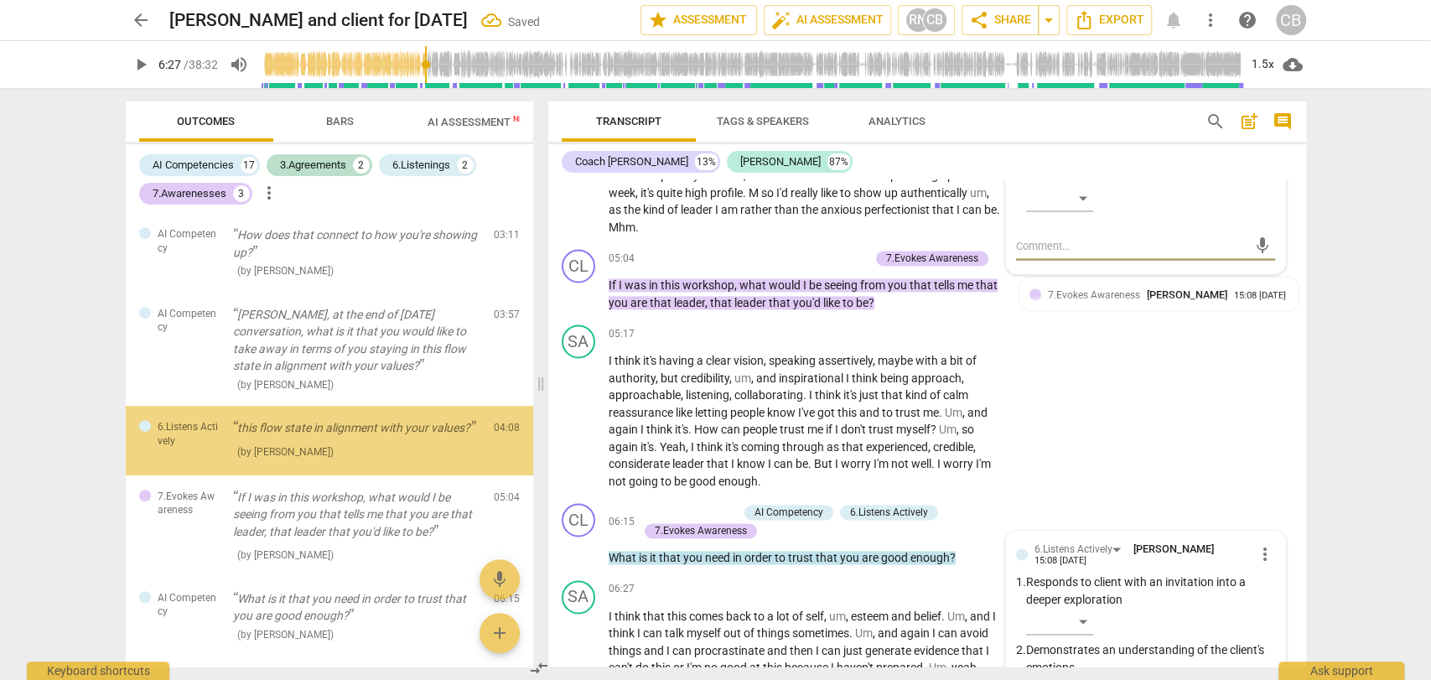
scroll to position [1699, 0]
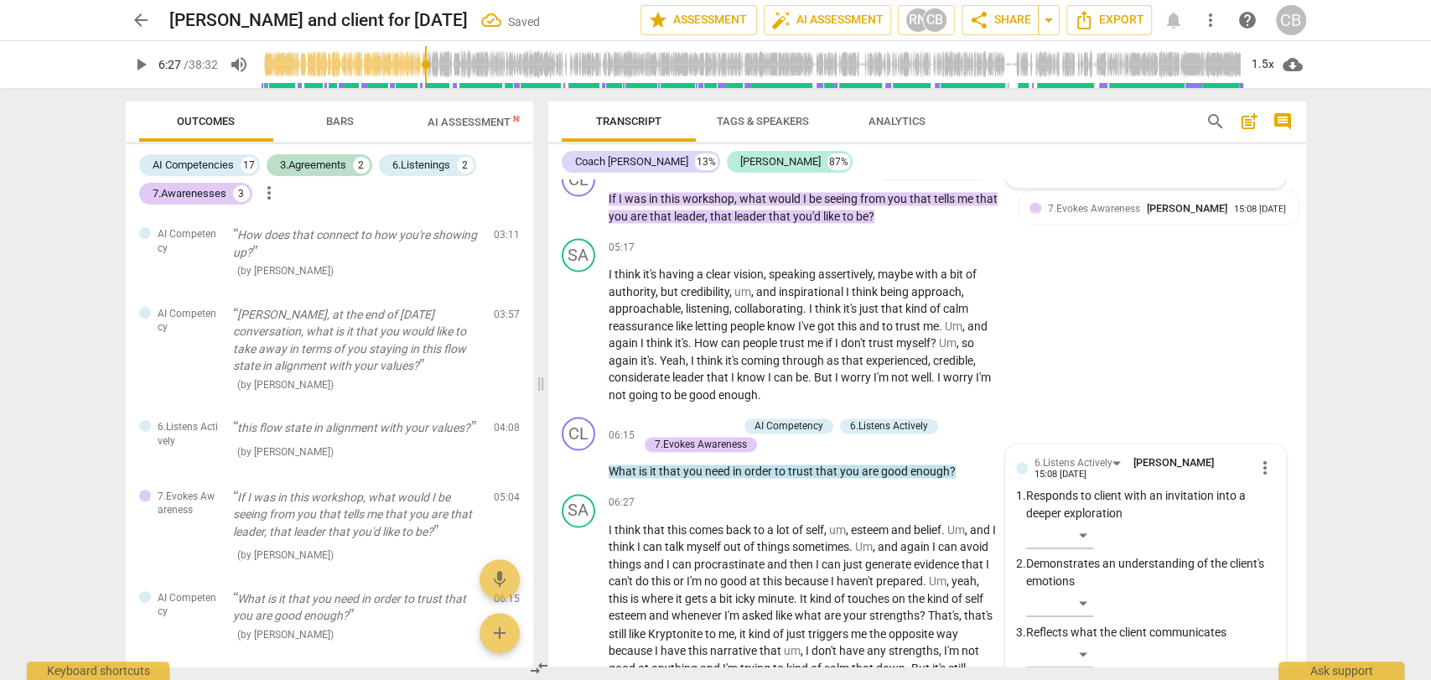
click at [138, 65] on span "play_arrow" at bounding box center [141, 65] width 20 height 20
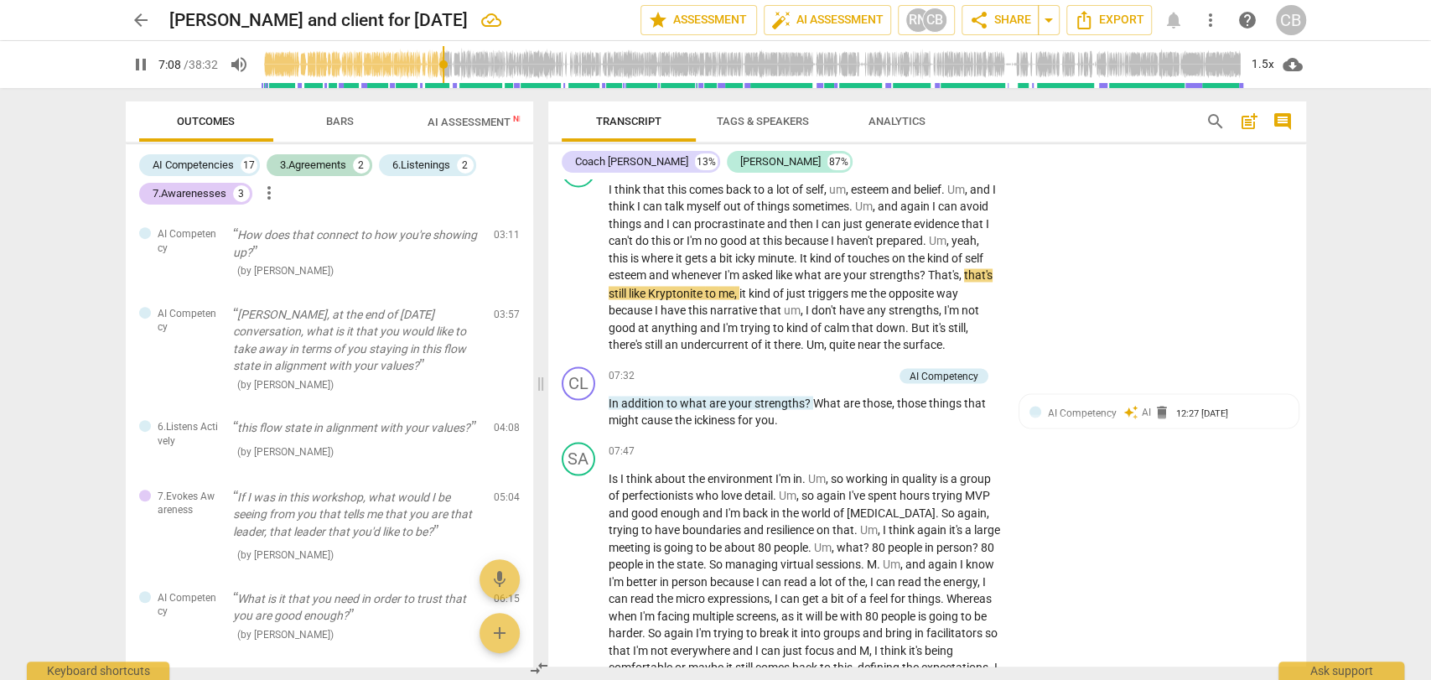
scroll to position [2039, 0]
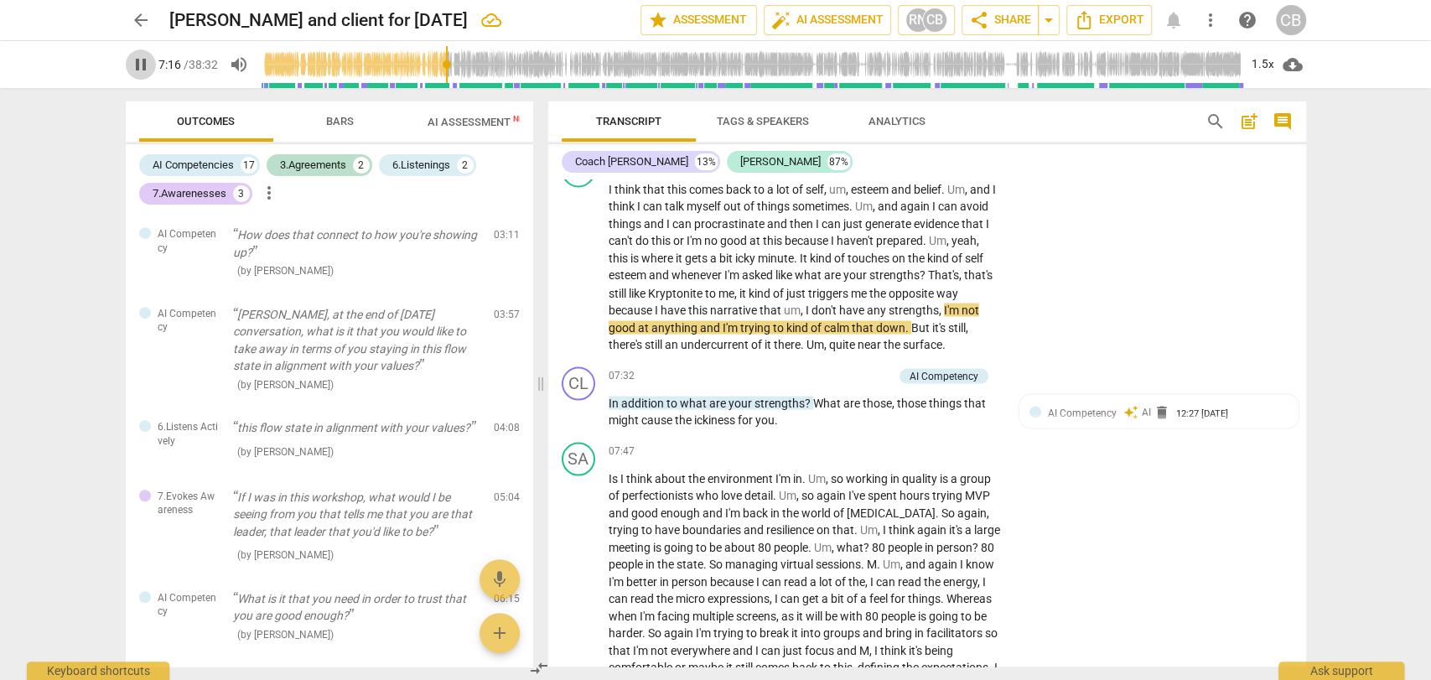
click at [139, 60] on span "pause" at bounding box center [141, 65] width 20 height 20
click at [799, 373] on div "+" at bounding box center [801, 375] width 17 height 17
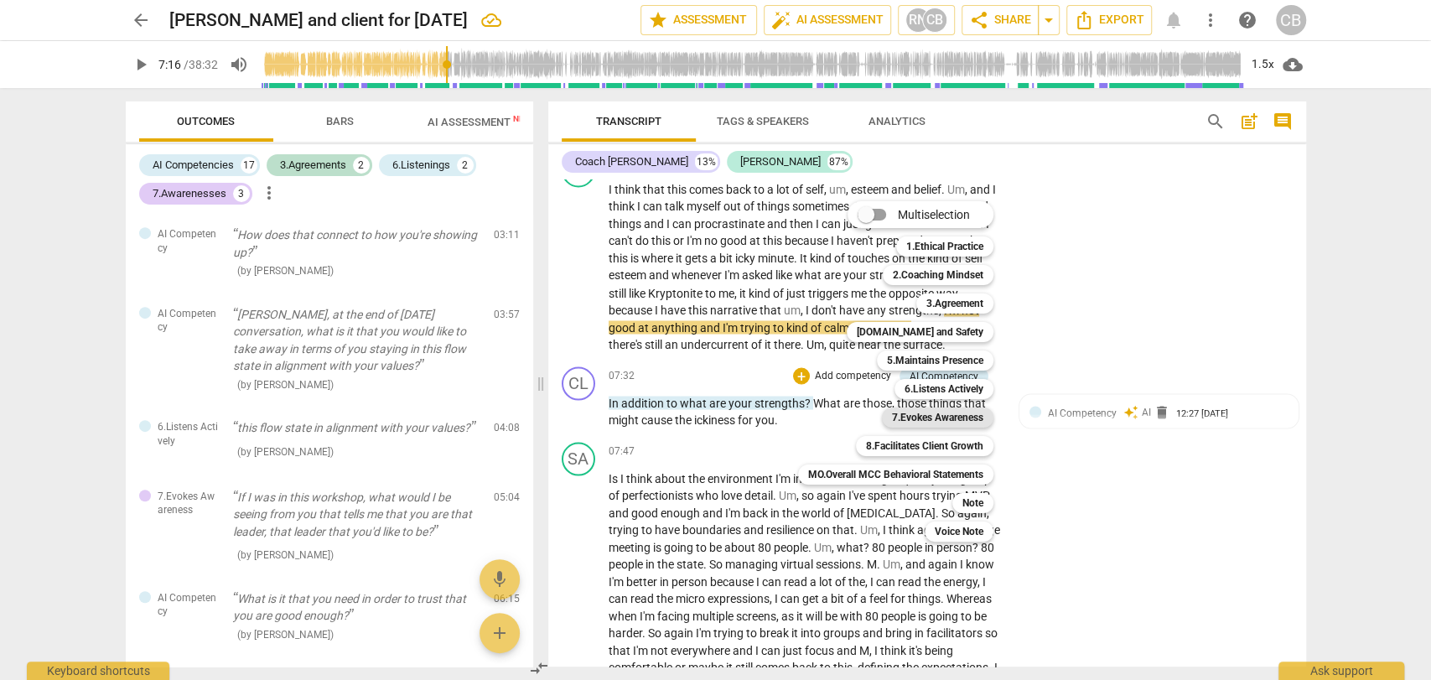
click at [902, 411] on b "7.Evokes Awareness" at bounding box center [937, 417] width 91 height 20
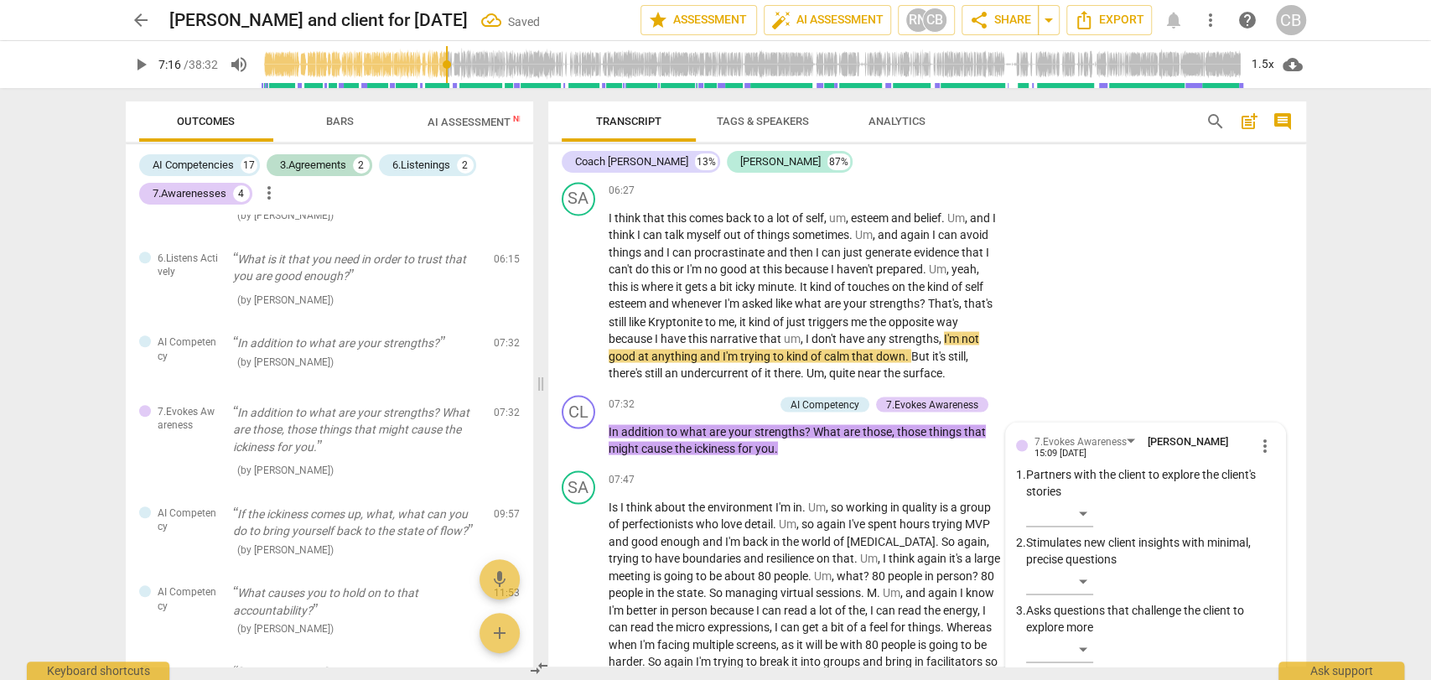
scroll to position [2010, 0]
click at [139, 62] on span "play_arrow" at bounding box center [141, 65] width 20 height 20
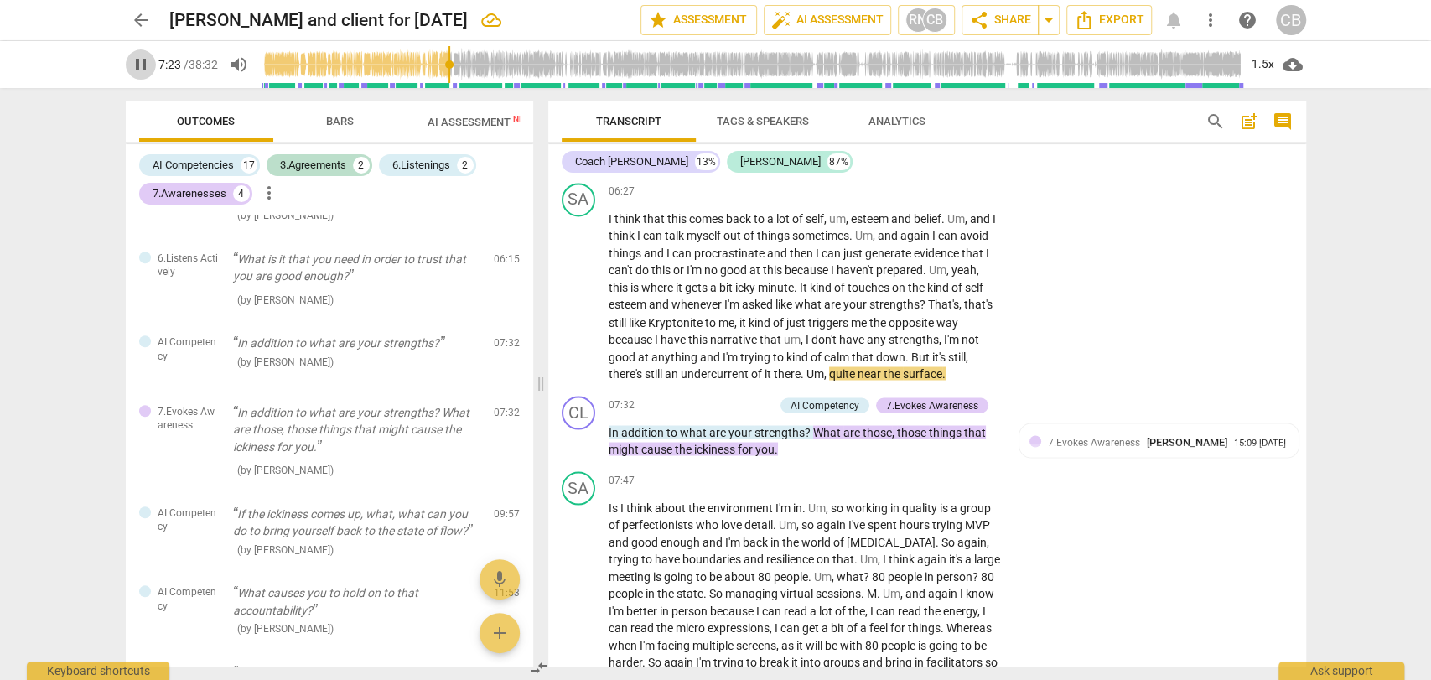
click at [134, 66] on span "pause" at bounding box center [141, 65] width 20 height 20
click at [134, 66] on span "play_arrow" at bounding box center [141, 65] width 20 height 20
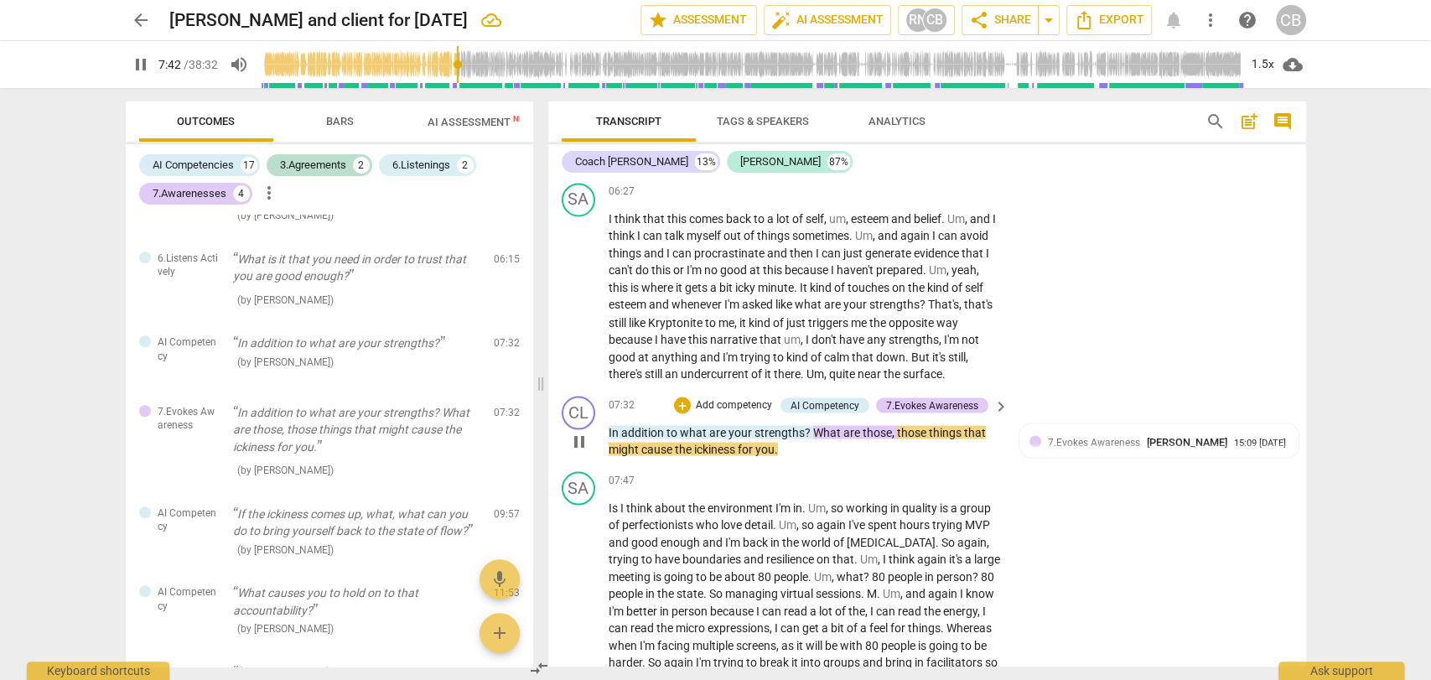
click at [805, 427] on span "?" at bounding box center [809, 431] width 8 height 13
click at [813, 427] on span "What" at bounding box center [828, 431] width 30 height 13
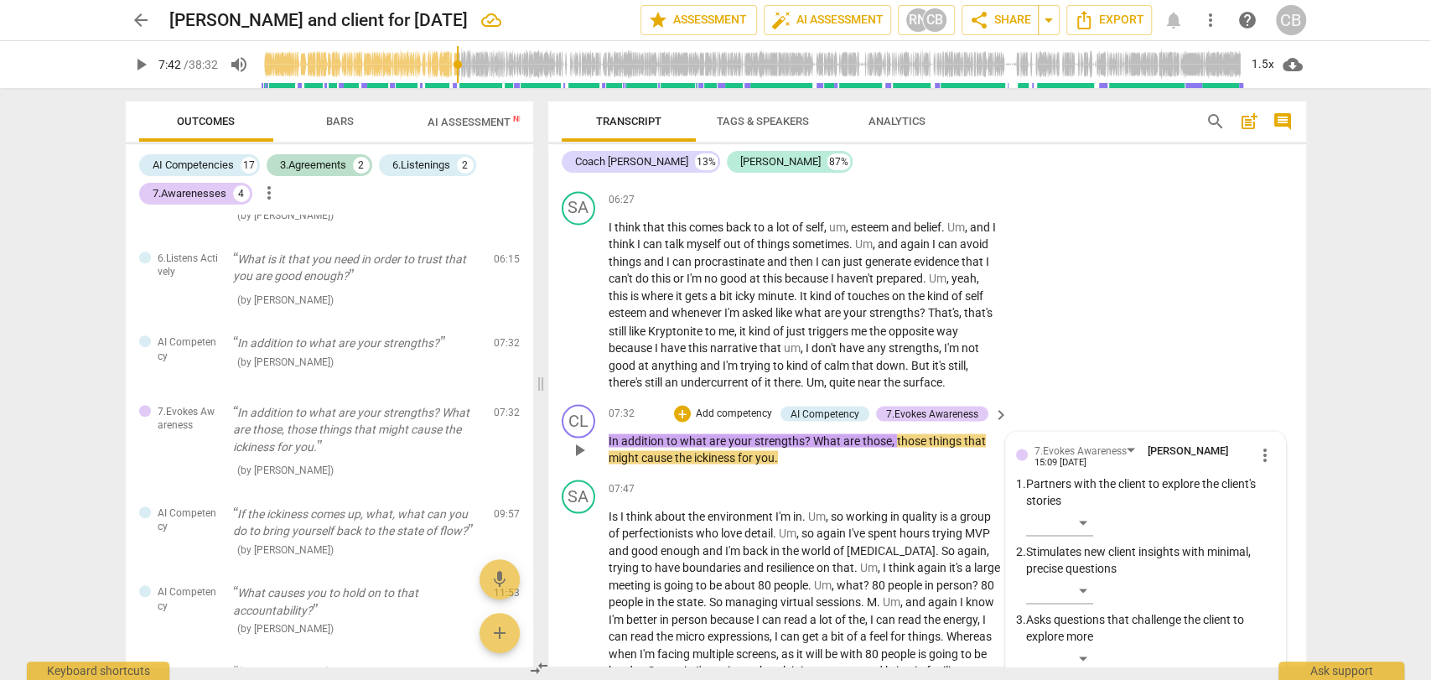
scroll to position [1999, 0]
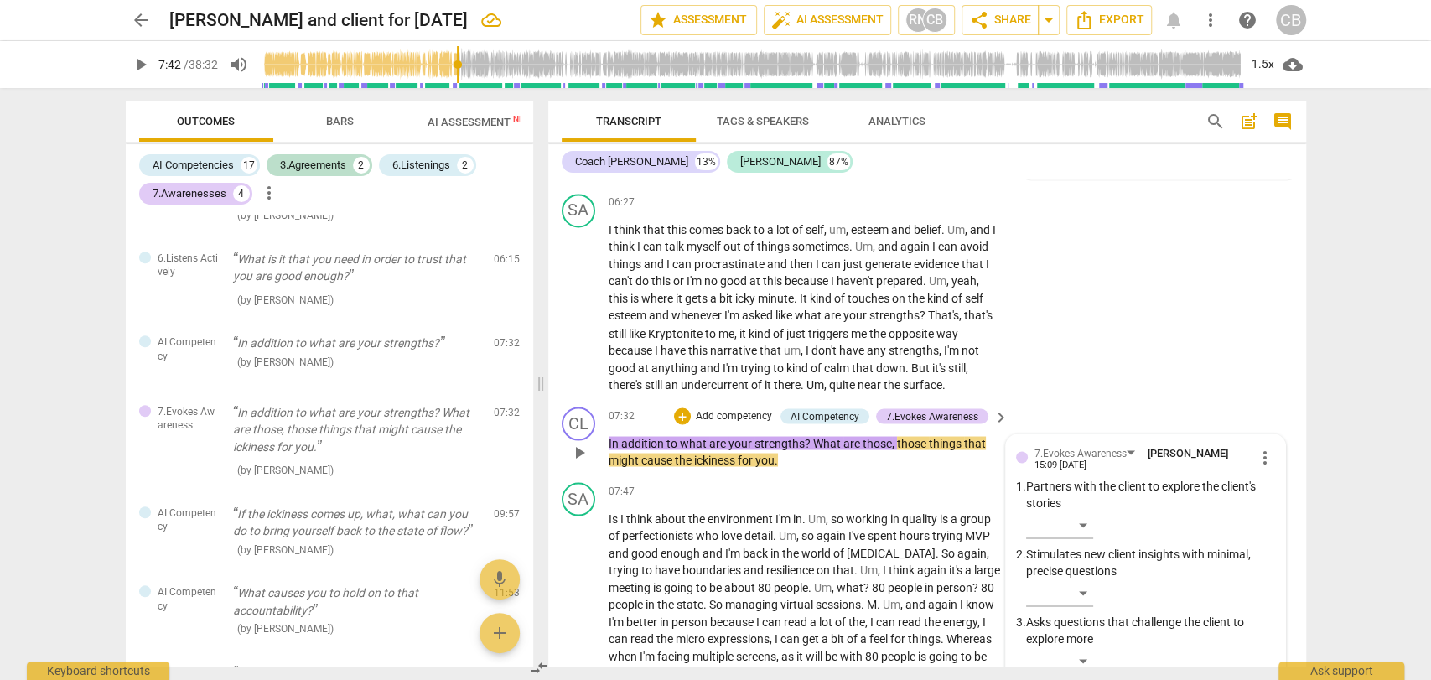
click at [815, 441] on span "What" at bounding box center [828, 442] width 30 height 13
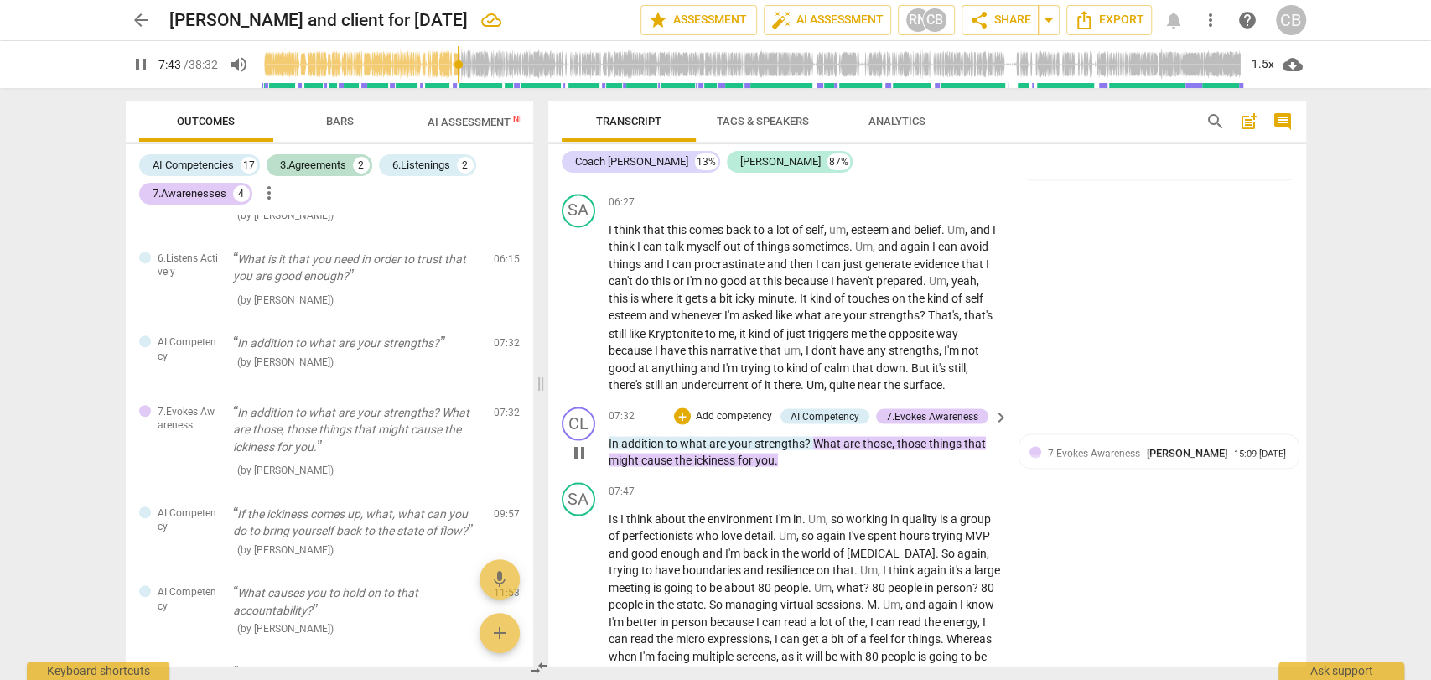
type input "464"
click at [886, 444] on span "," at bounding box center [885, 442] width 5 height 13
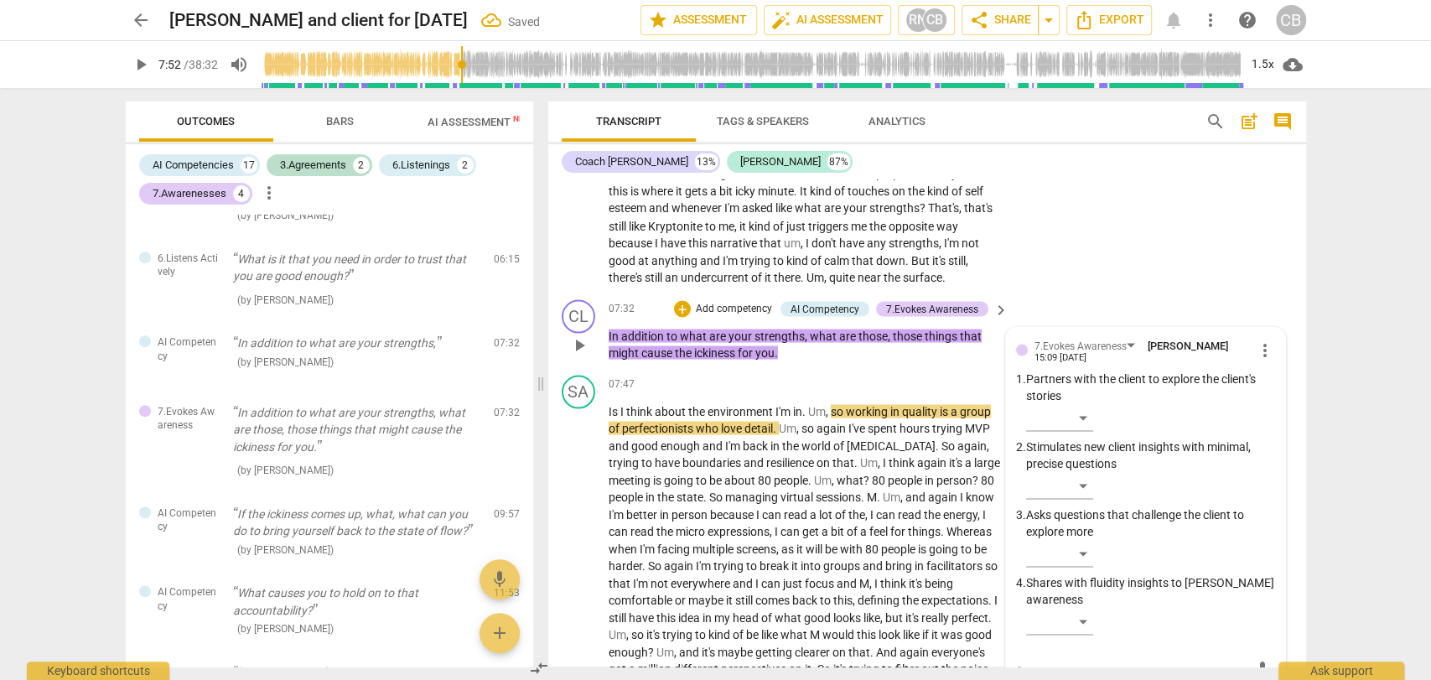
scroll to position [2101, 0]
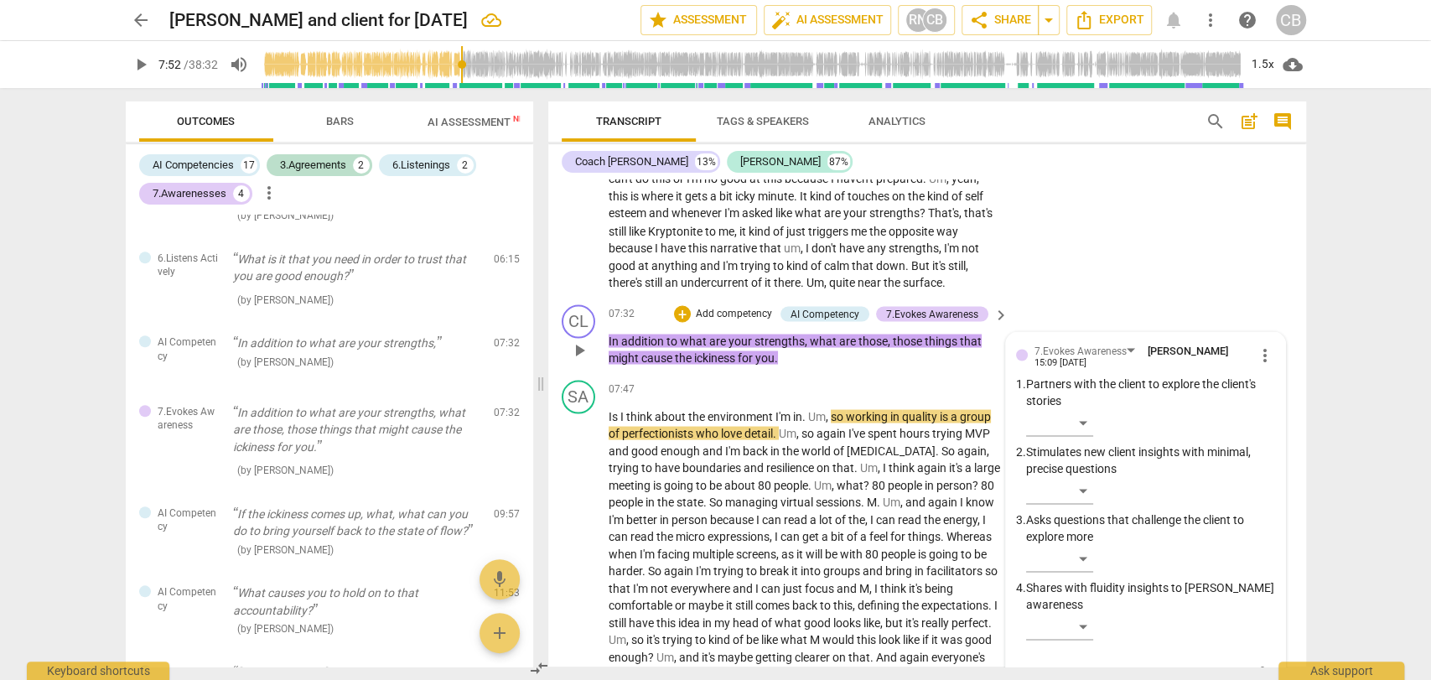
click at [893, 338] on span "those" at bounding box center [909, 340] width 32 height 13
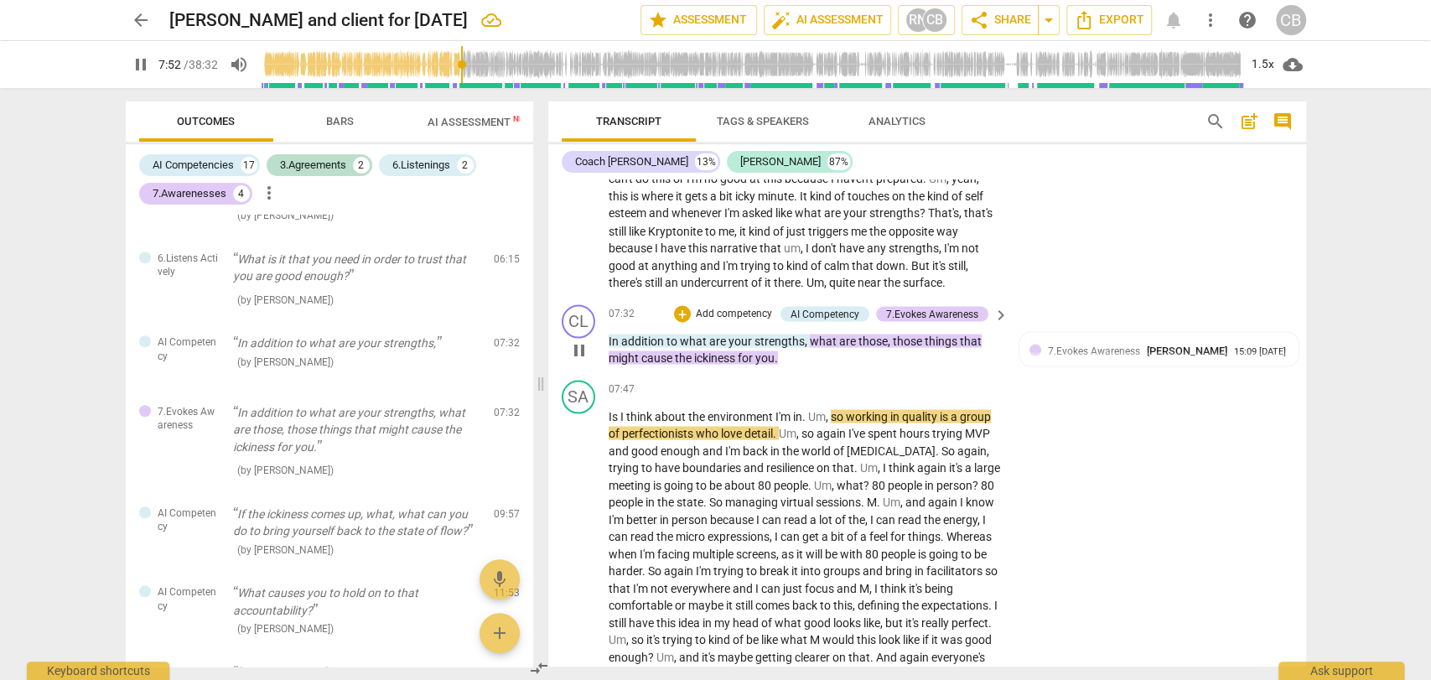
type input "473"
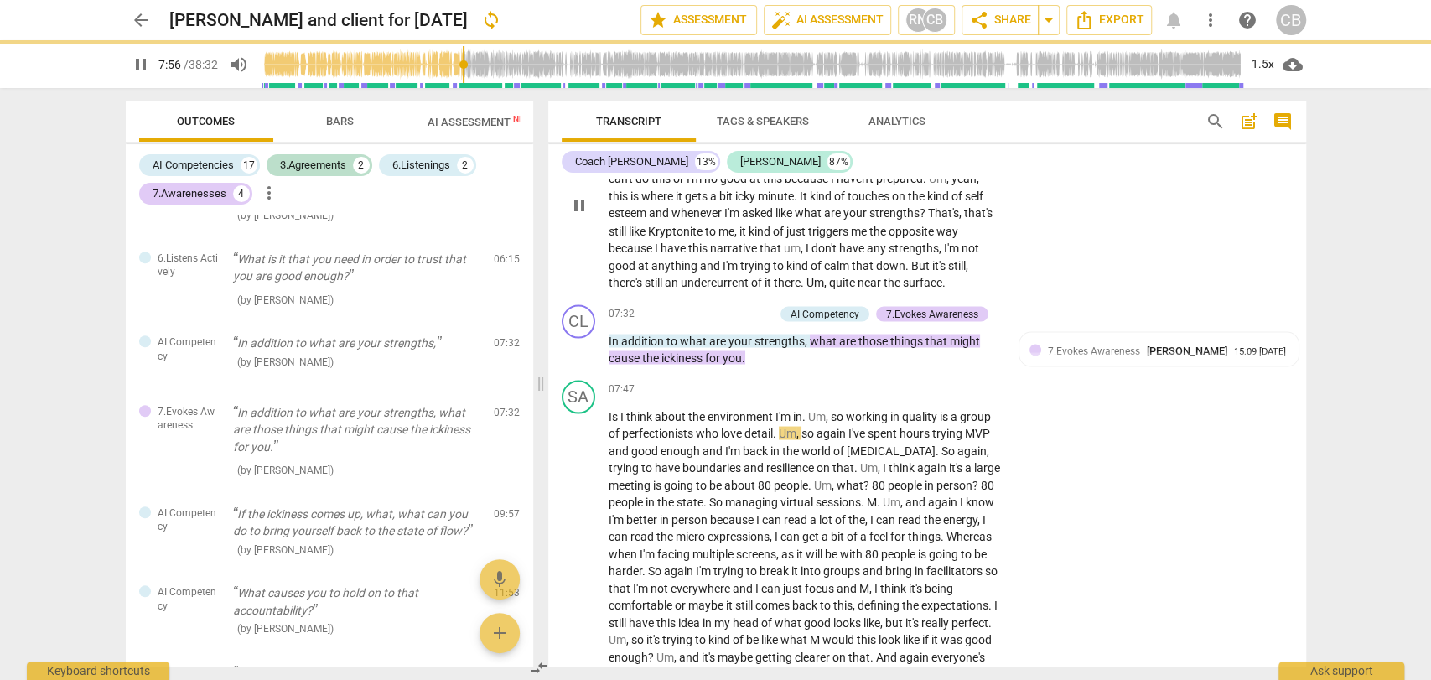
click at [1070, 271] on div "SA play_arrow pause 06:27 + Add competency keyboard_arrow_right I think that th…" at bounding box center [927, 191] width 758 height 213
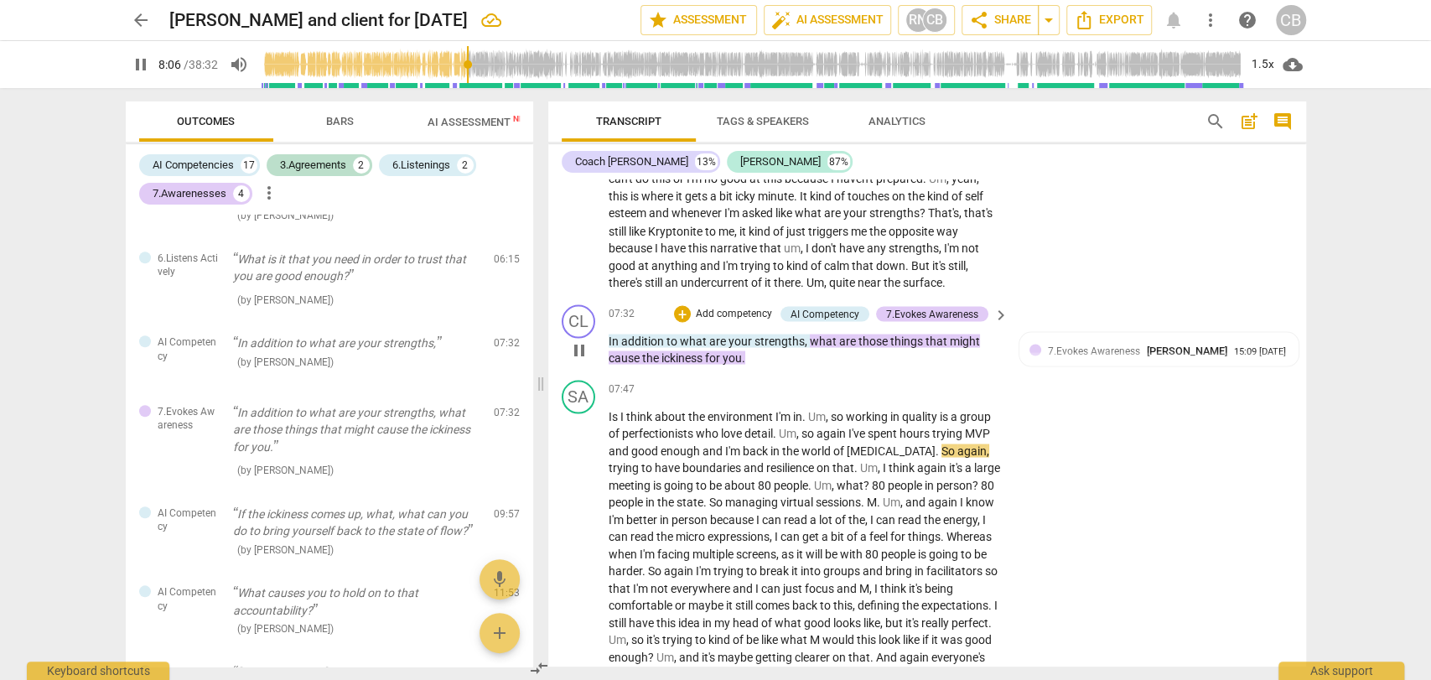
click at [747, 350] on p "In addition to what are your strengths , what are those things that might cause…" at bounding box center [805, 349] width 392 height 34
type input "487"
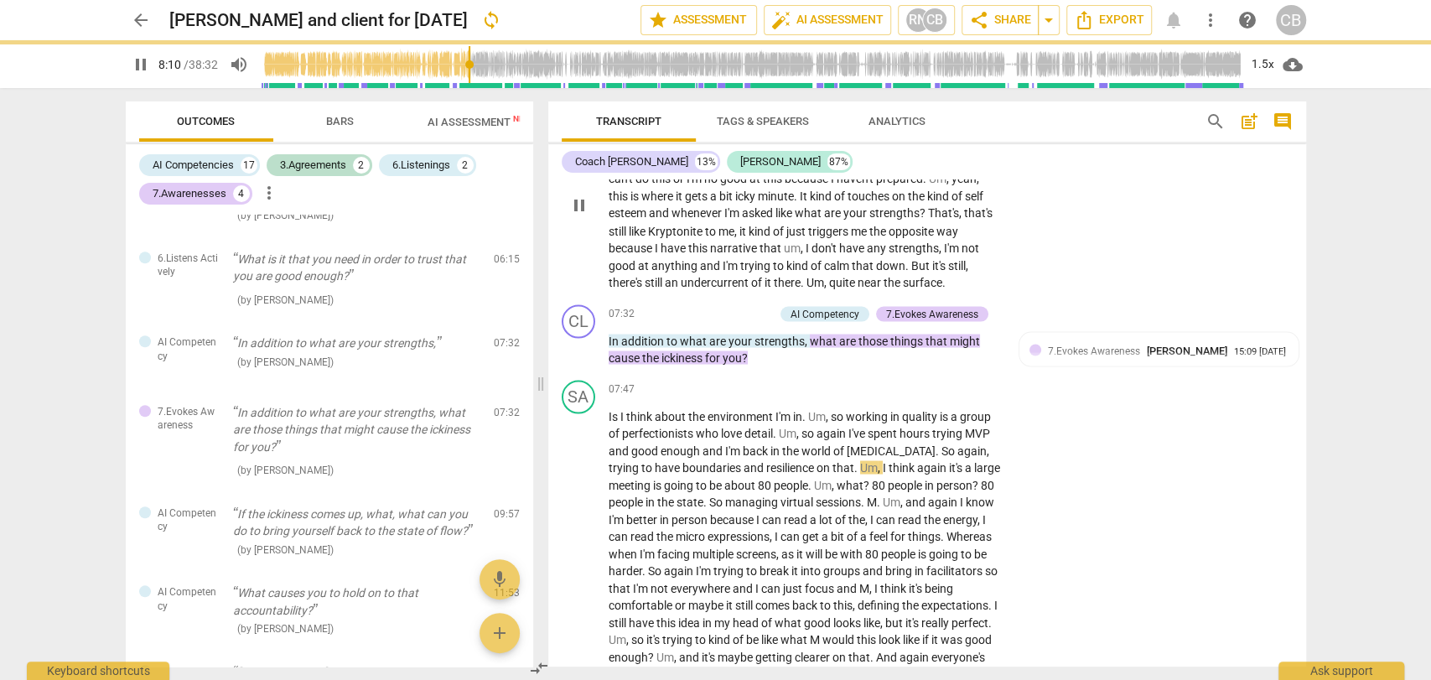
click at [1241, 196] on div "SA play_arrow pause 06:27 + Add competency keyboard_arrow_right I think that th…" at bounding box center [927, 191] width 758 height 213
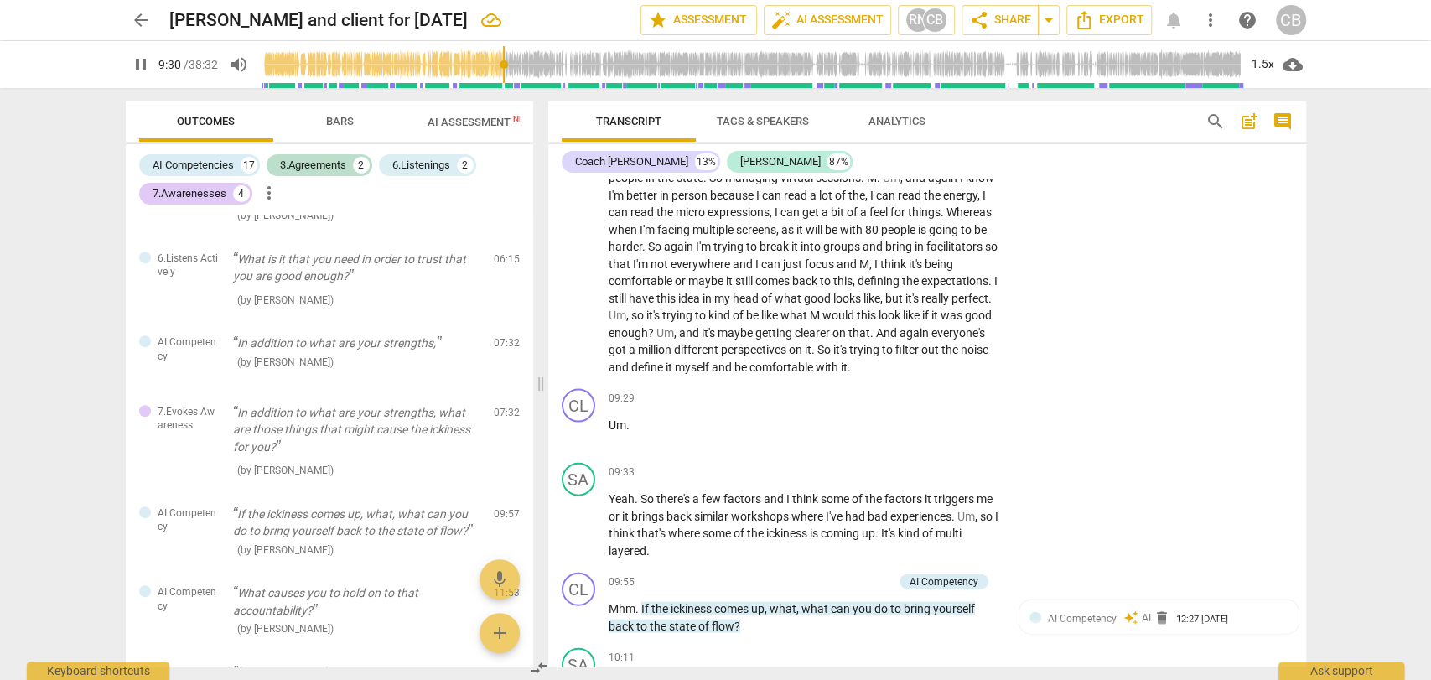
scroll to position [2428, 0]
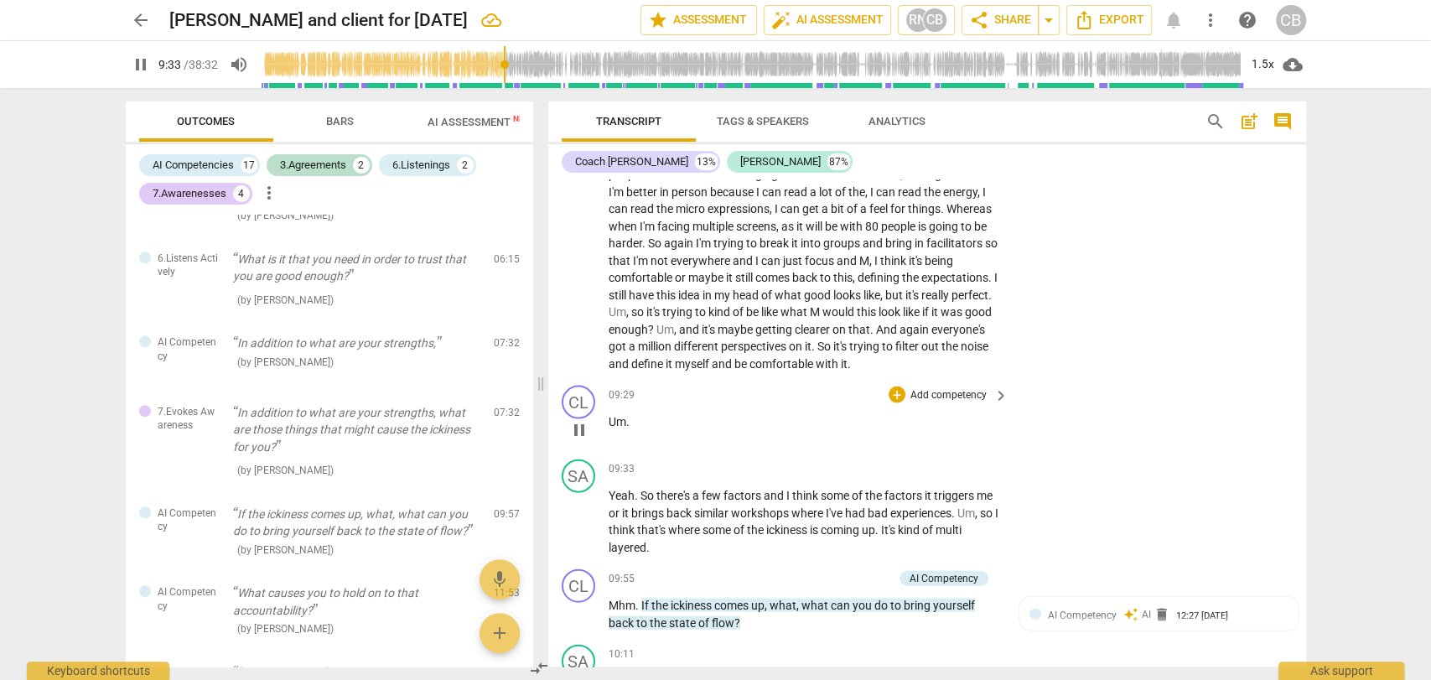
click at [633, 413] on p "Um ." at bounding box center [805, 422] width 392 height 18
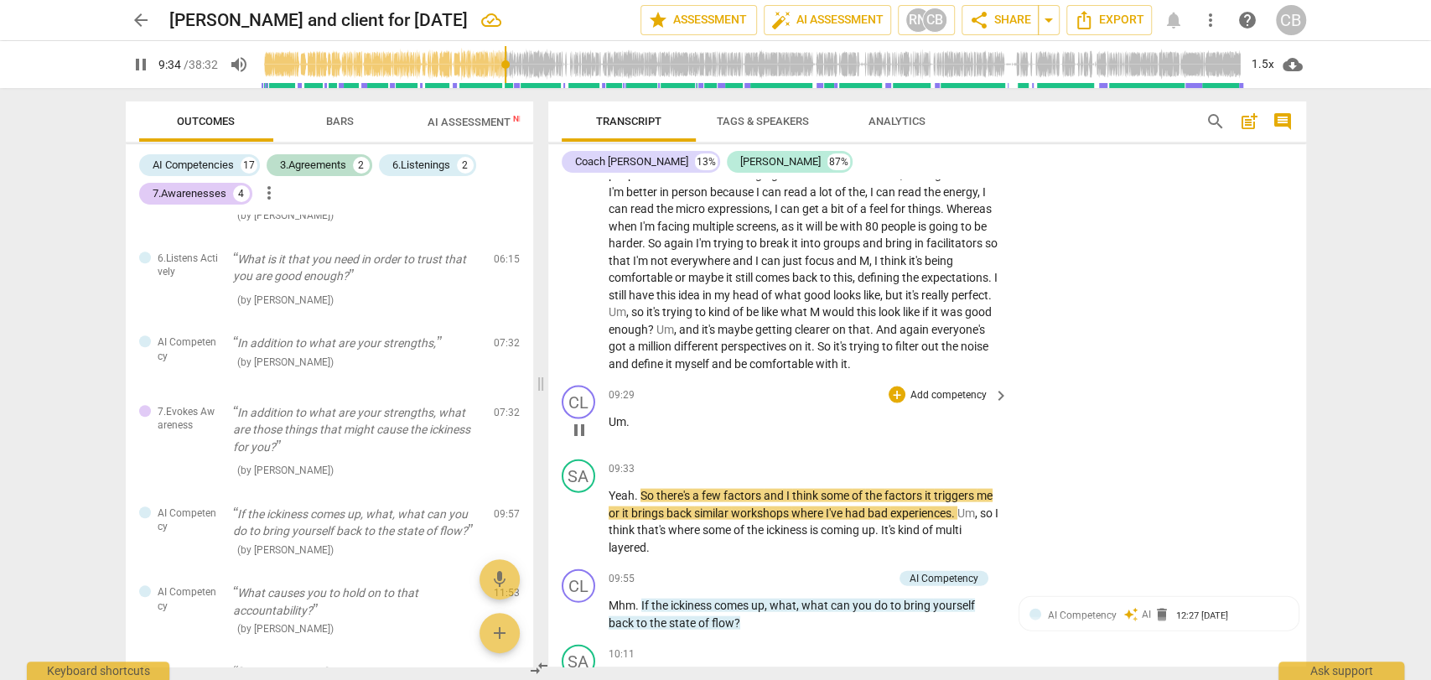
type input "575"
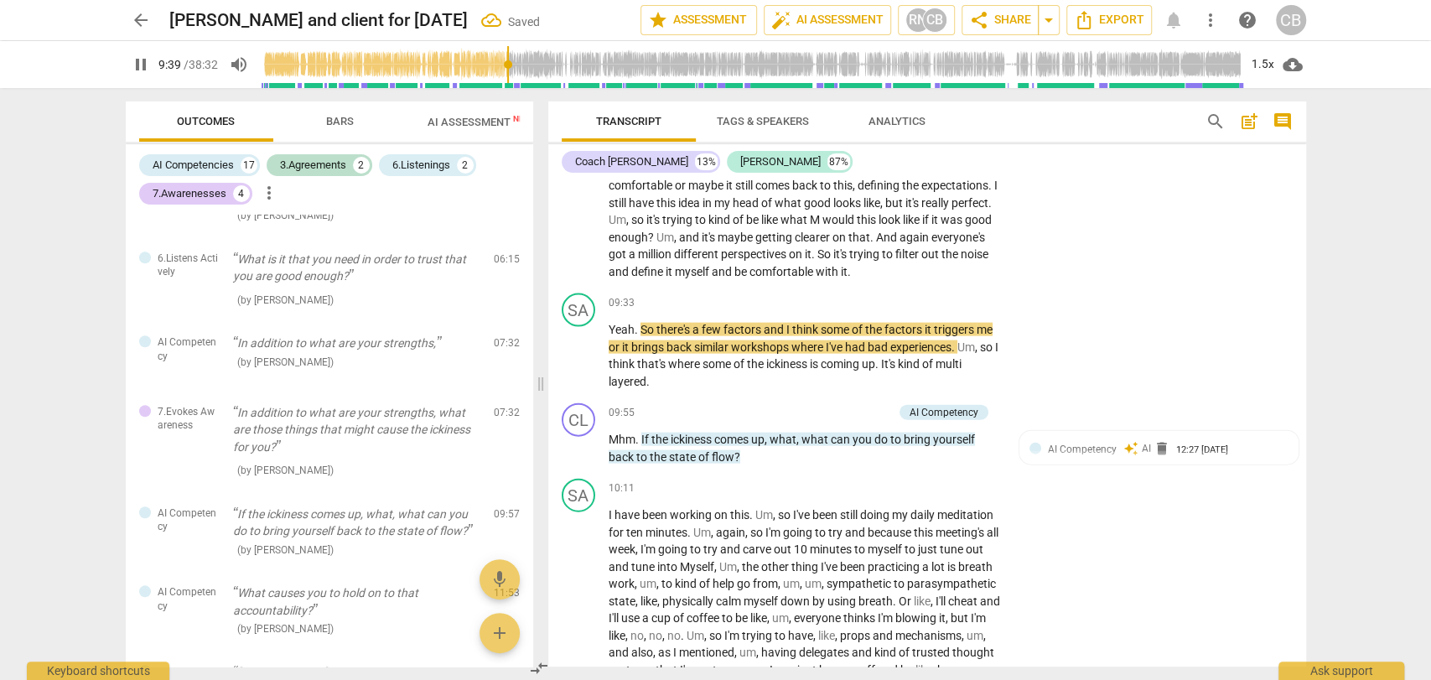
scroll to position [2521, 0]
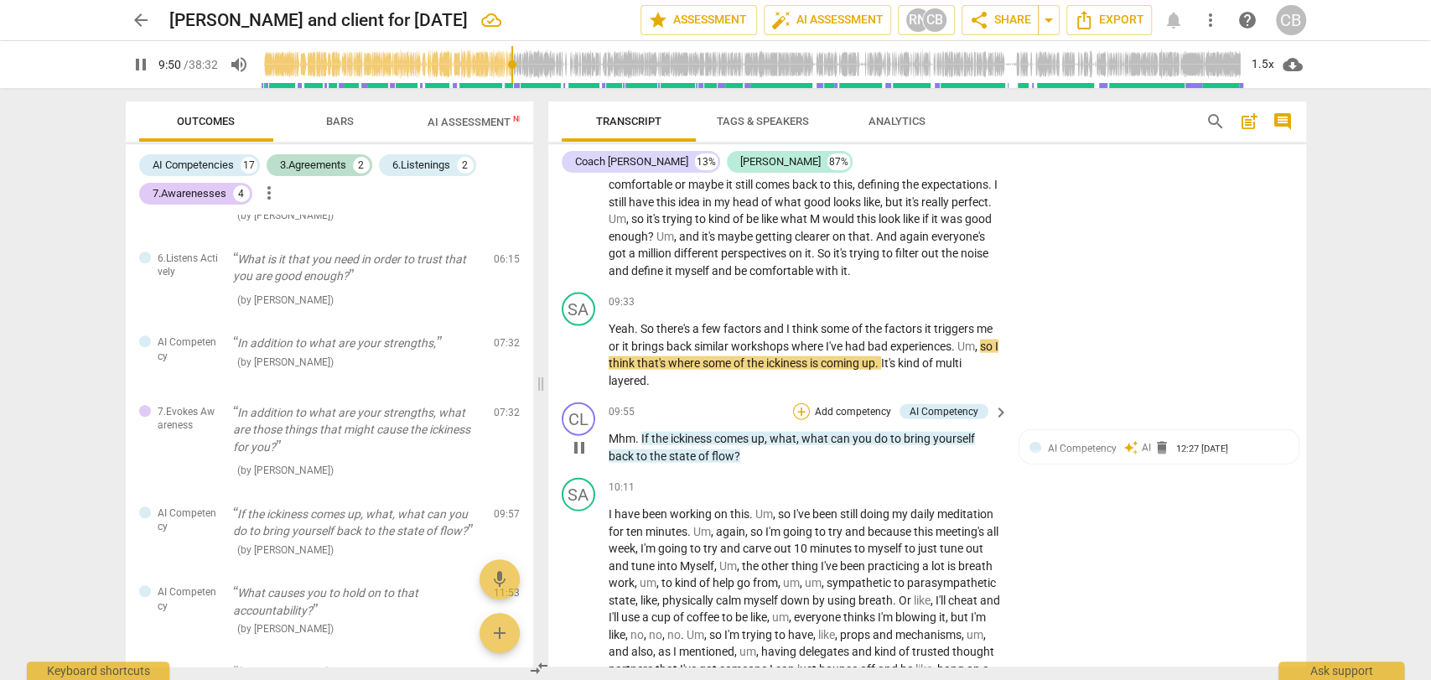
click at [798, 407] on div "+" at bounding box center [801, 411] width 17 height 17
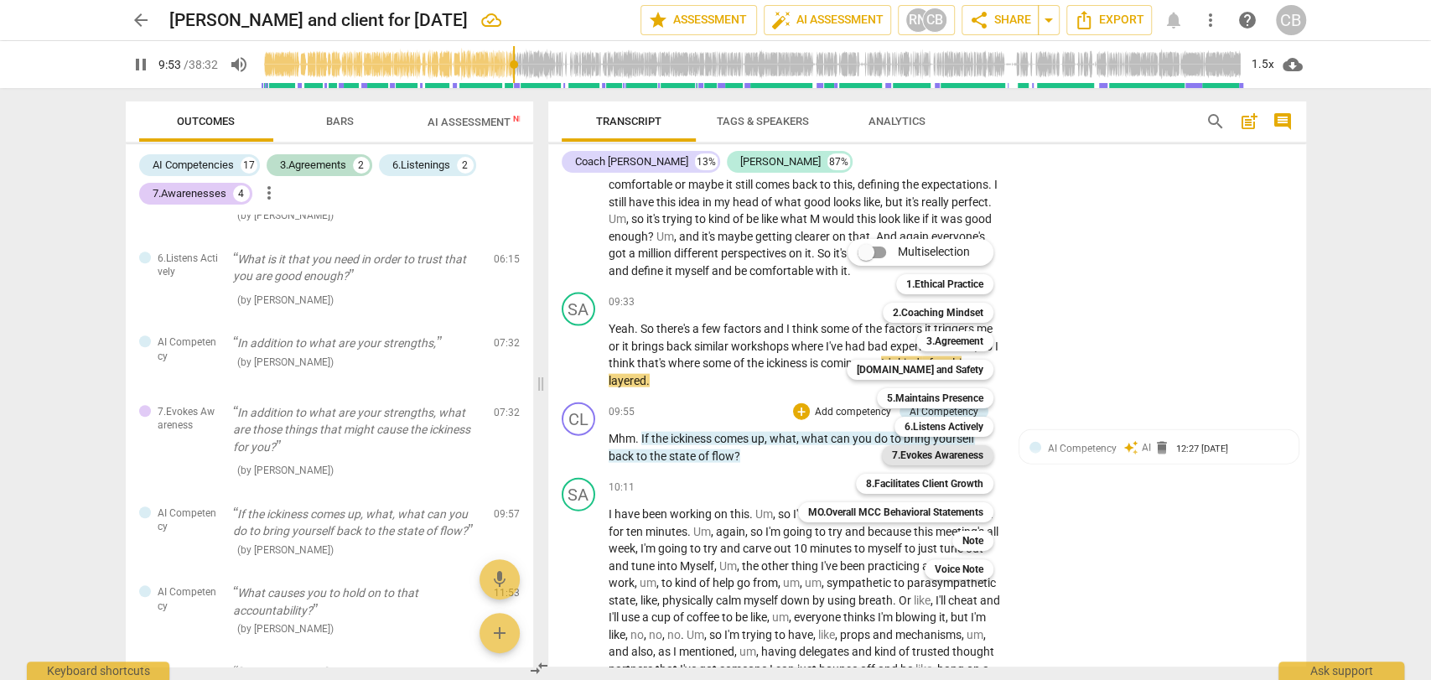
click at [950, 454] on b "7.Evokes Awareness" at bounding box center [937, 455] width 91 height 20
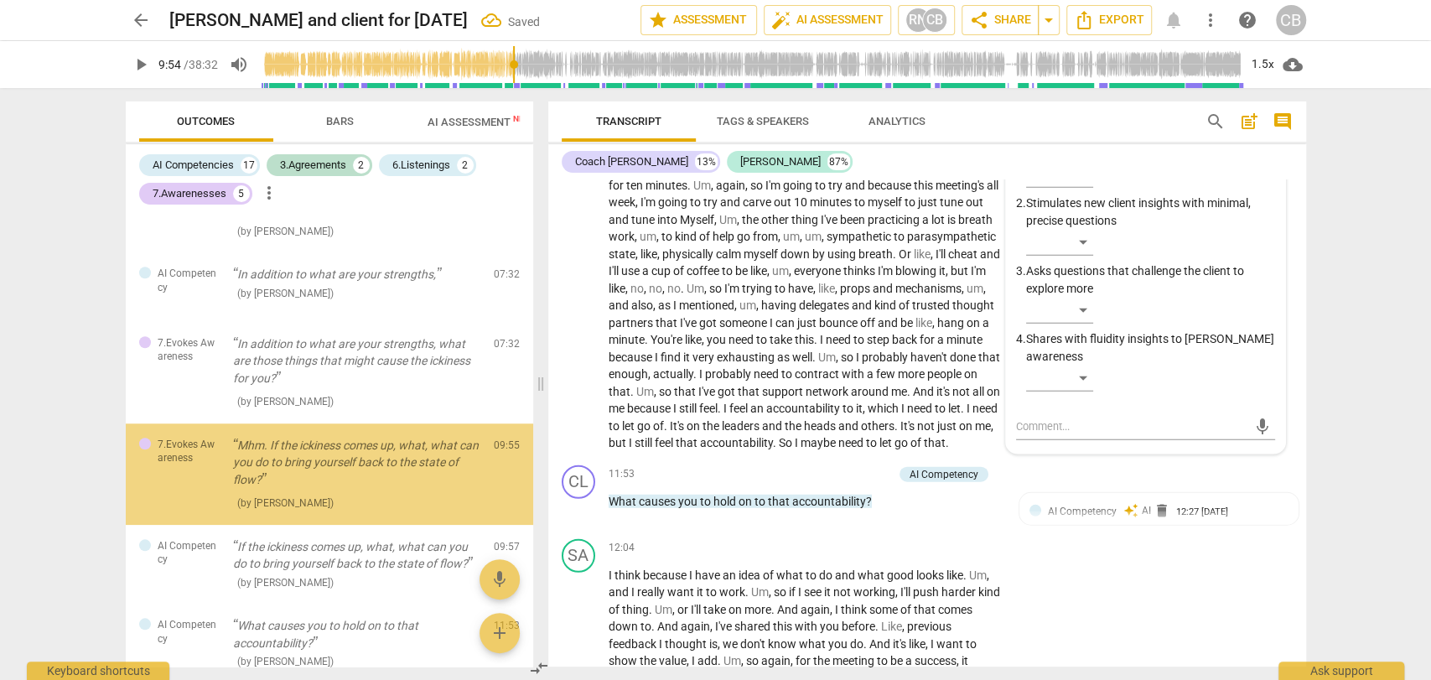
scroll to position [1132, 0]
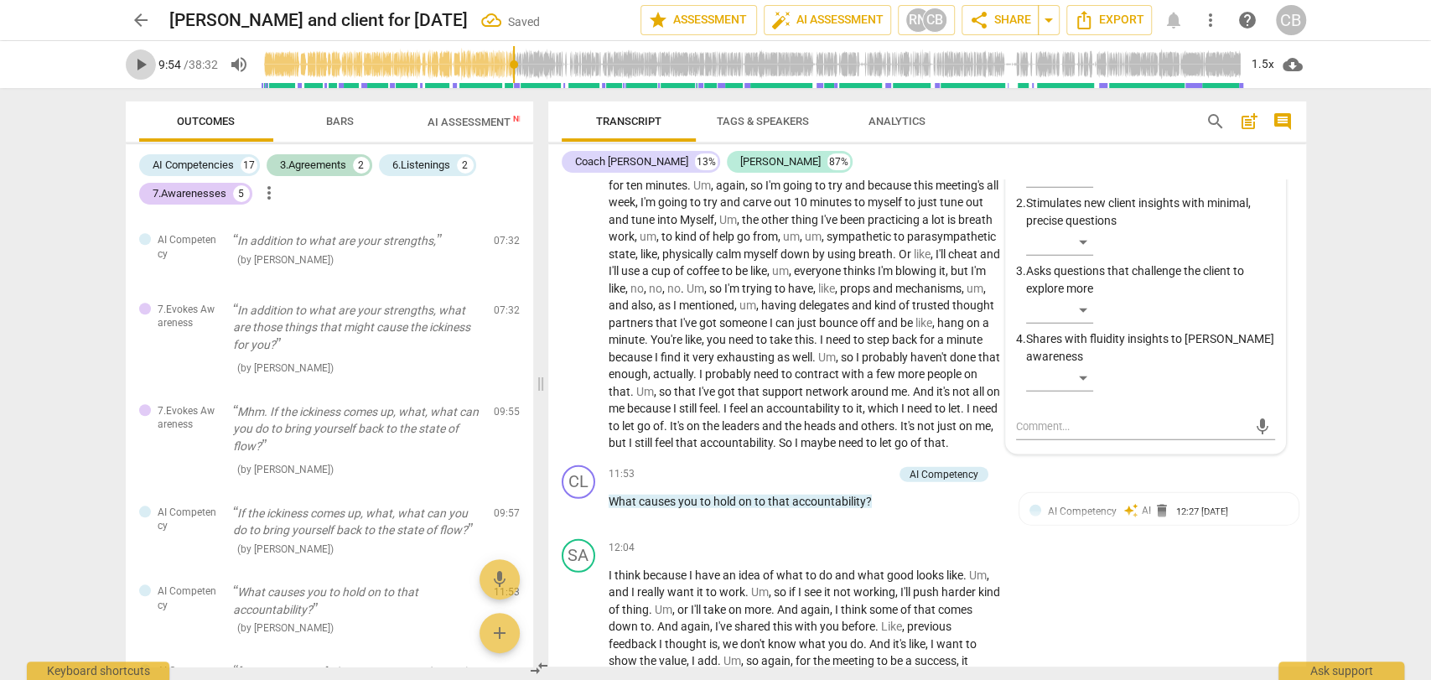
click at [134, 59] on span "play_arrow" at bounding box center [141, 65] width 20 height 20
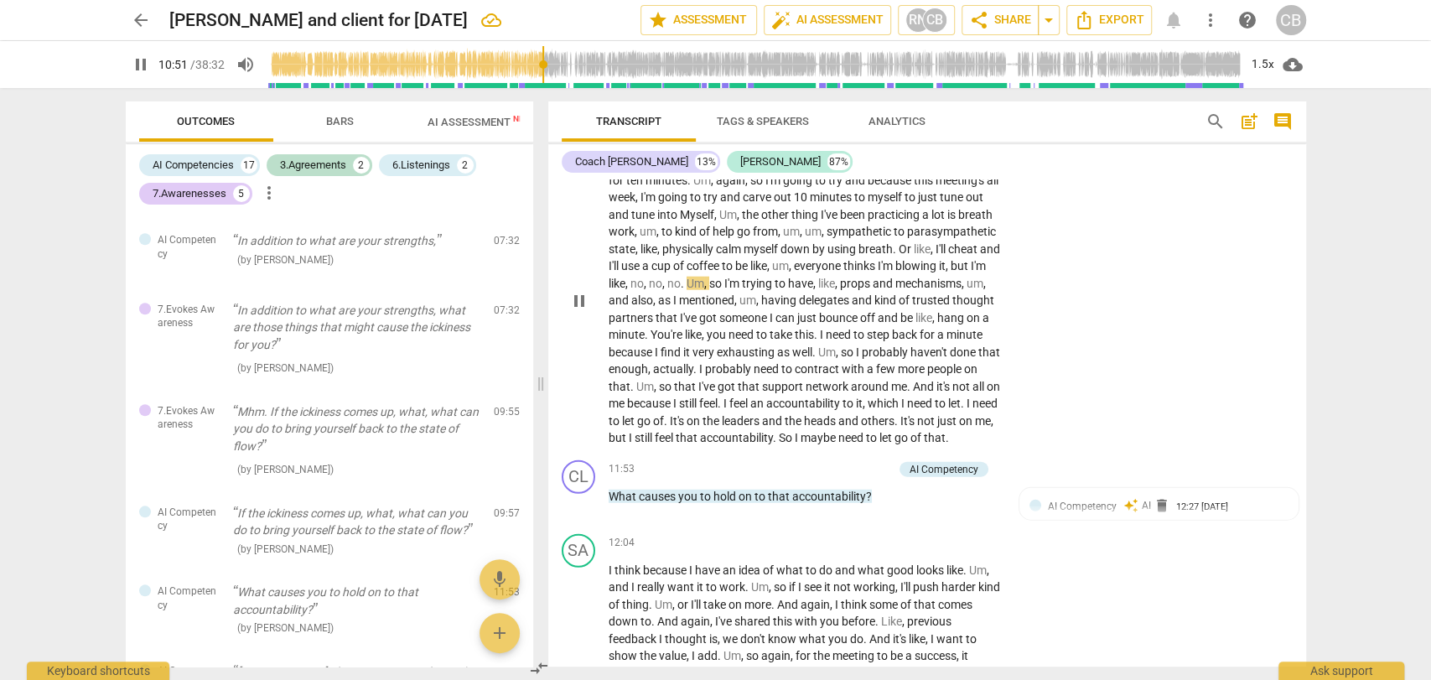
scroll to position [2874, 0]
click at [798, 476] on div "+" at bounding box center [801, 467] width 17 height 17
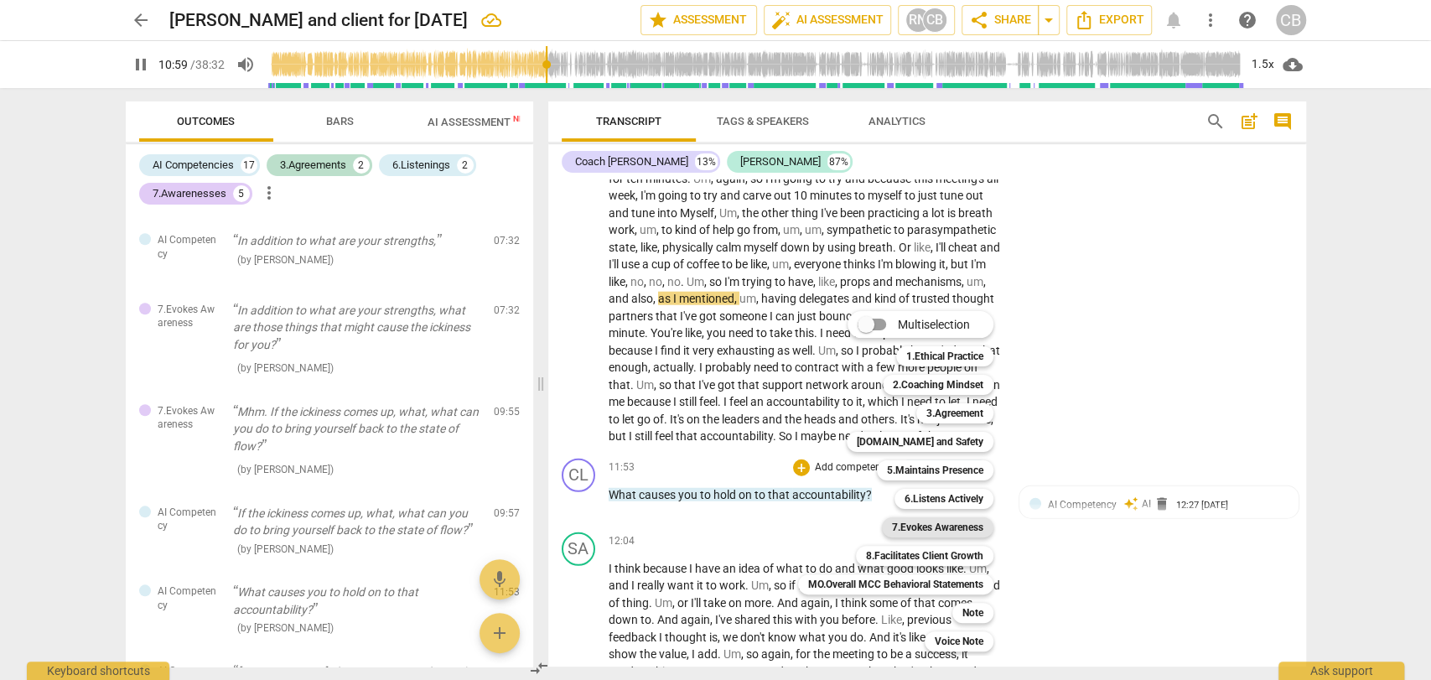
click at [942, 524] on b "7.Evokes Awareness" at bounding box center [937, 527] width 91 height 20
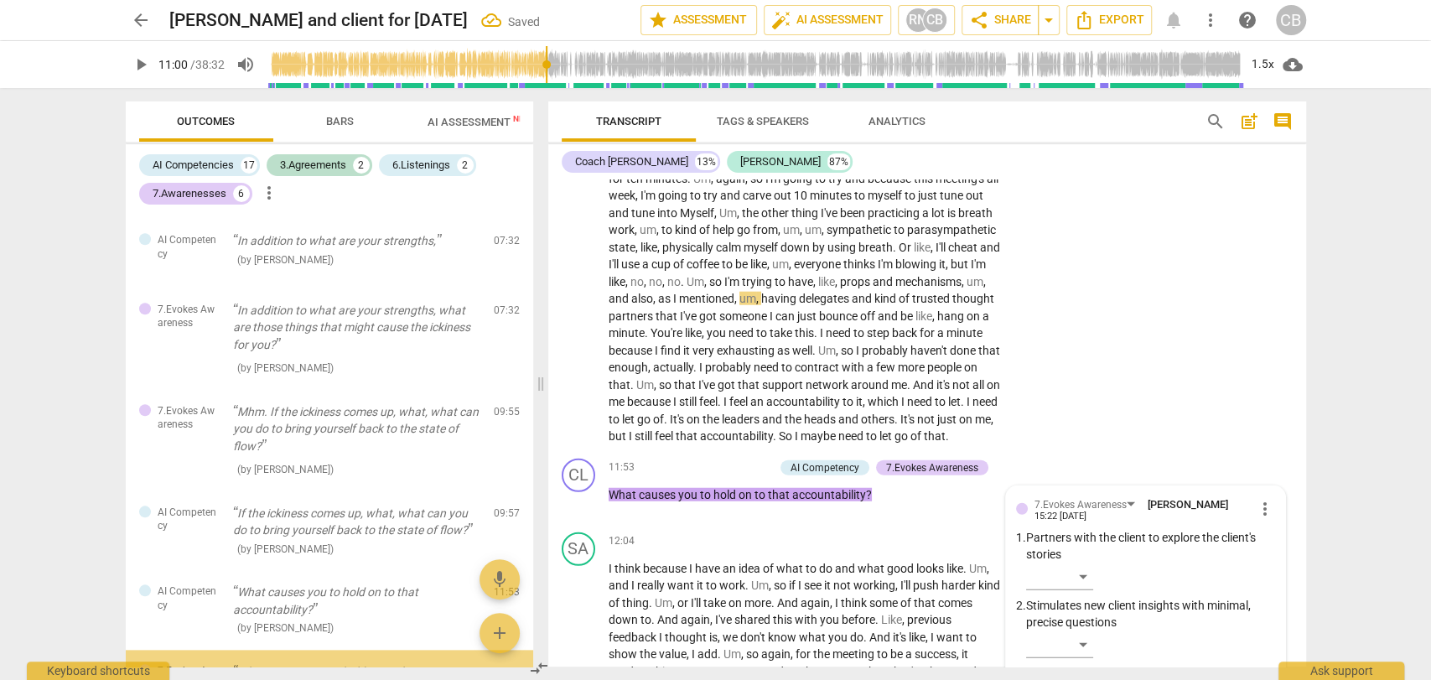
scroll to position [1383, 0]
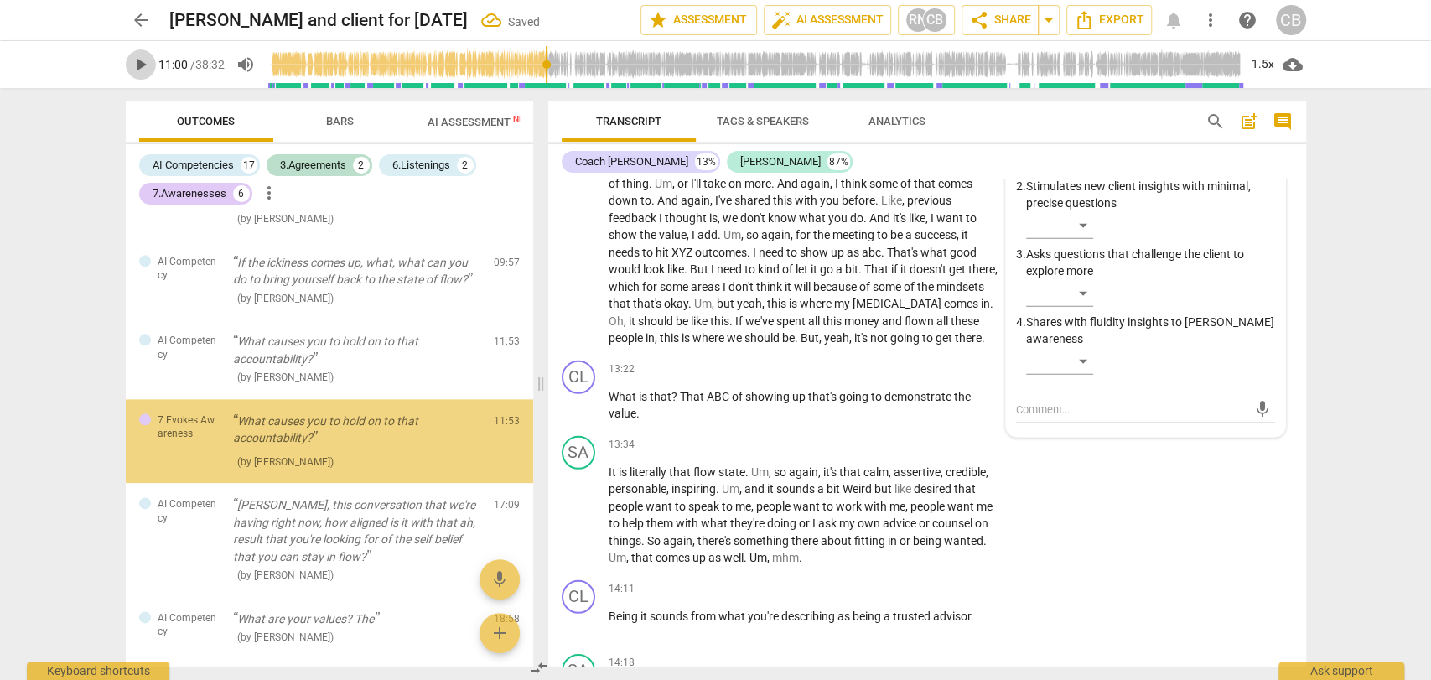
click at [139, 68] on span "play_arrow" at bounding box center [141, 65] width 20 height 20
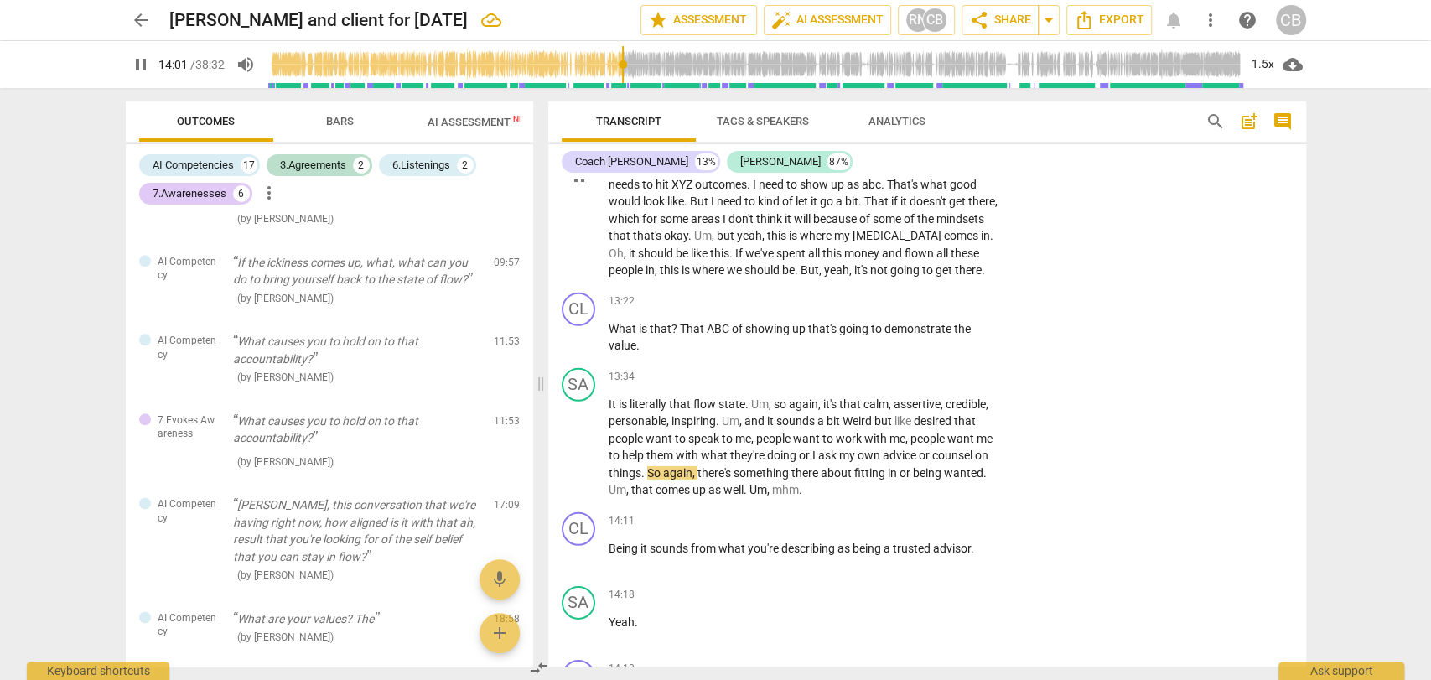
scroll to position [3360, 0]
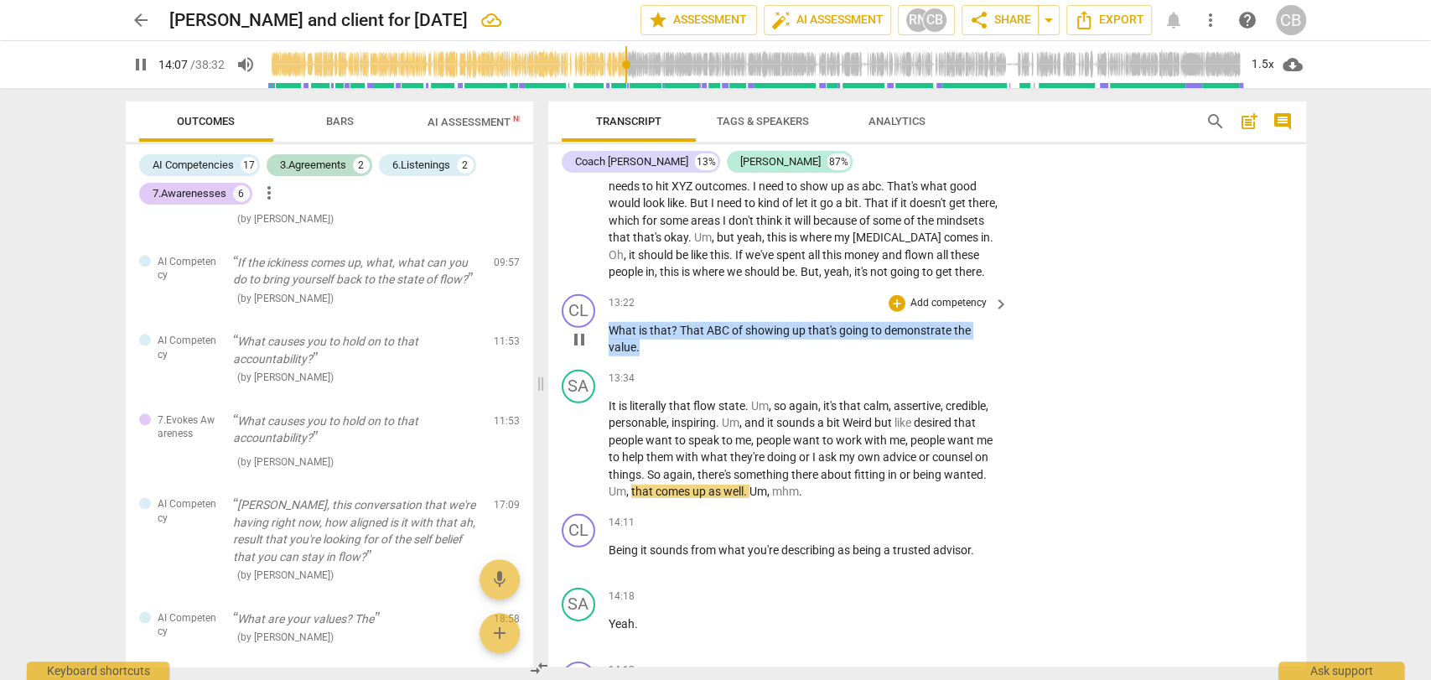
drag, startPoint x: 652, startPoint y: 376, endPoint x: 601, endPoint y: 364, distance: 52.5
click at [601, 363] on div "CL play_arrow pause 13:22 + Add competency keyboard_arrow_right What is that ? …" at bounding box center [927, 325] width 758 height 75
click at [892, 312] on div "+" at bounding box center [897, 303] width 17 height 17
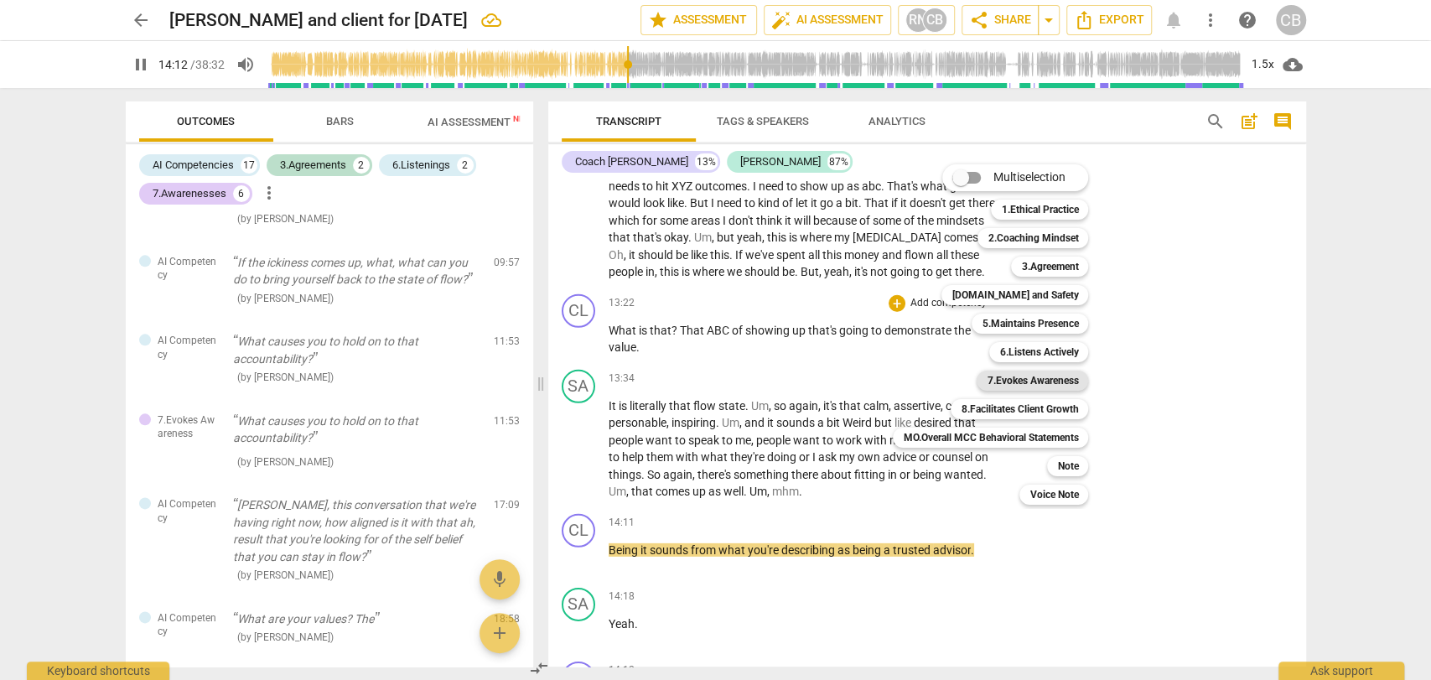
click at [1013, 377] on b "7.Evokes Awareness" at bounding box center [1032, 381] width 91 height 20
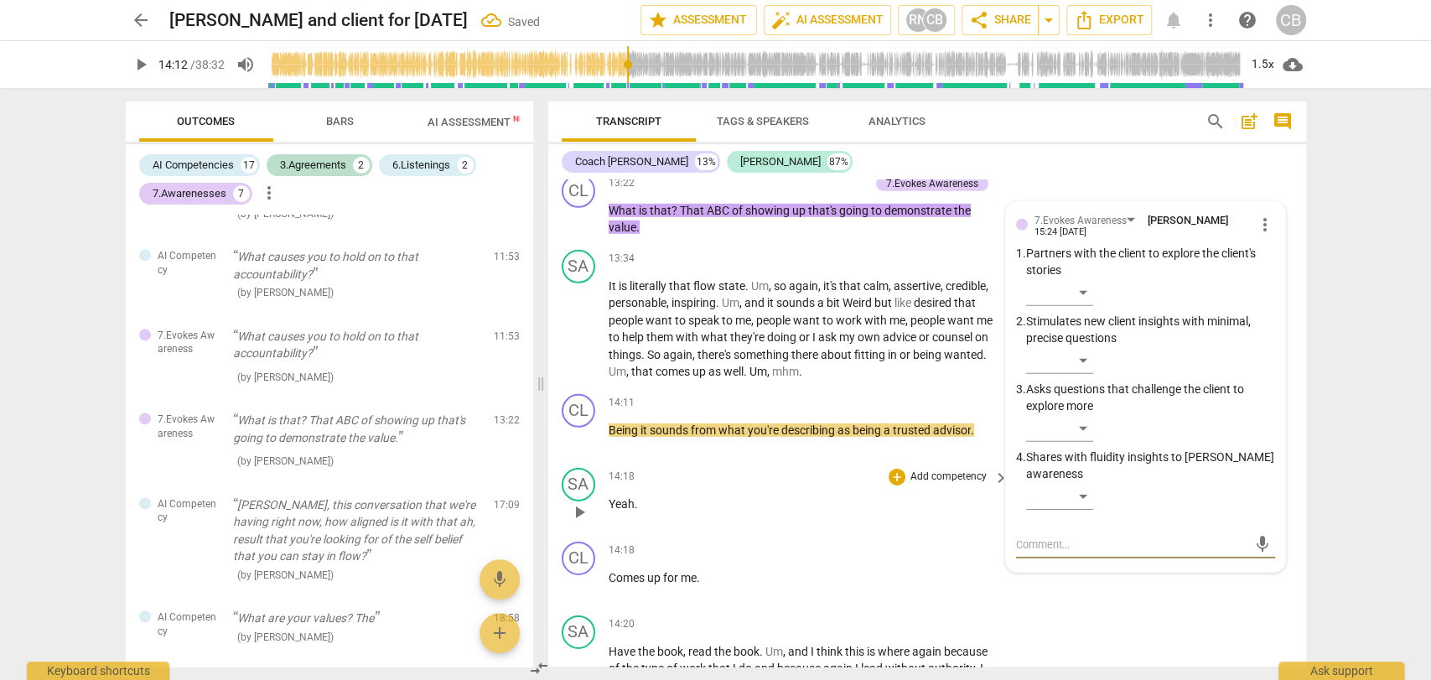
scroll to position [3479, 0]
click at [154, 62] on span "play_arrow" at bounding box center [141, 65] width 30 height 20
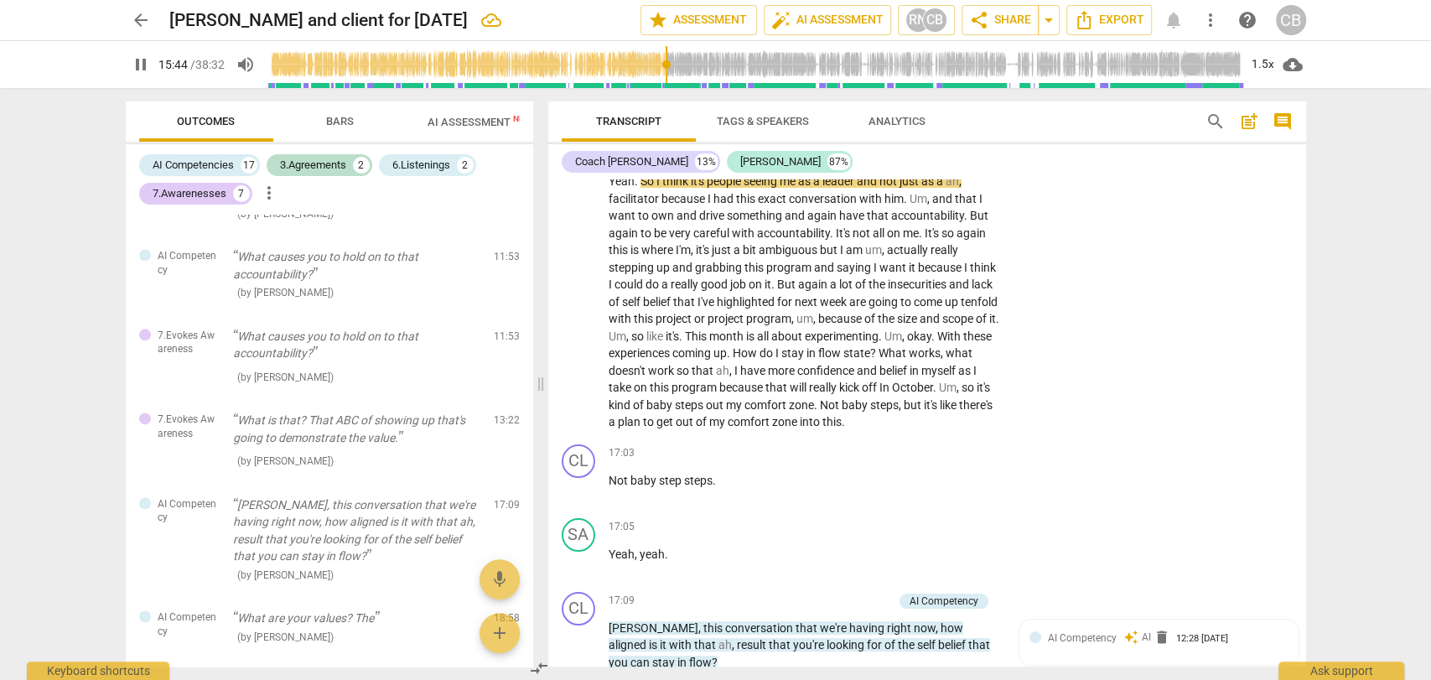
scroll to position [4289, 0]
click at [677, 486] on span "step" at bounding box center [671, 479] width 25 height 13
type input "1029"
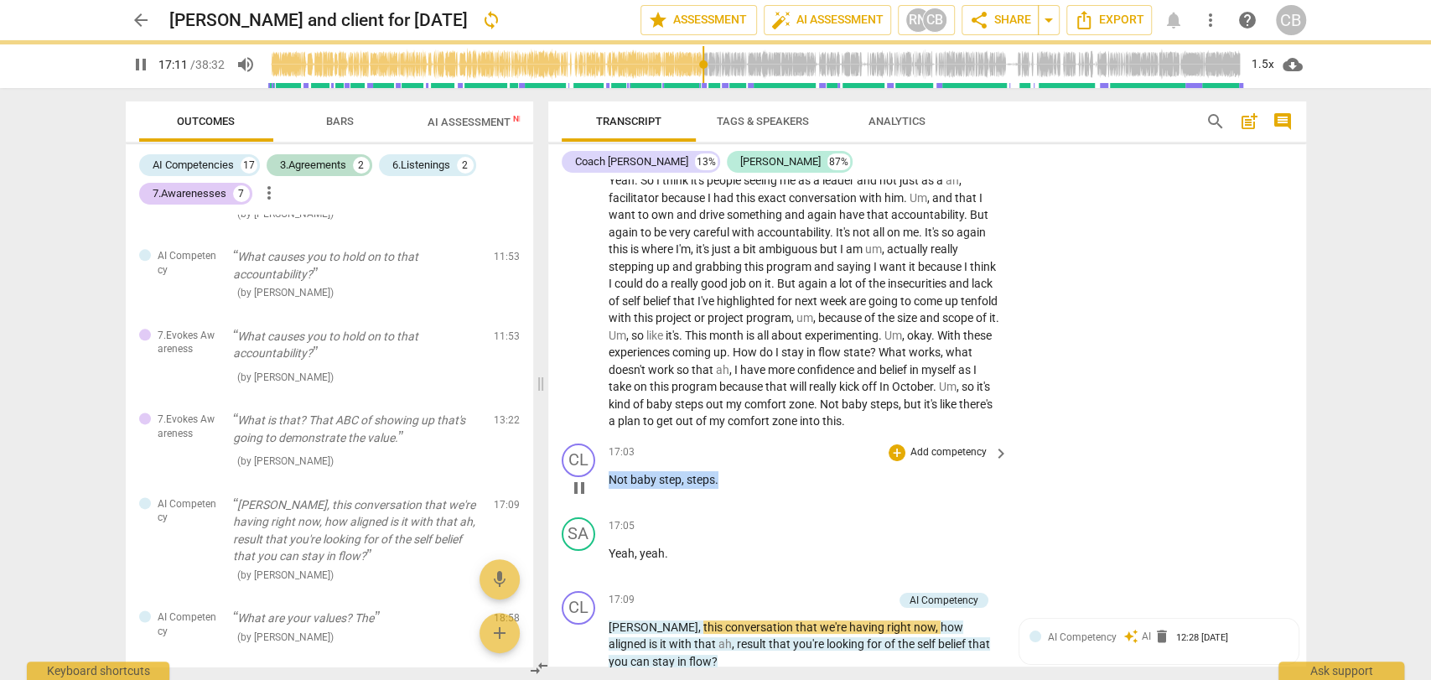
drag, startPoint x: 726, startPoint y: 511, endPoint x: 591, endPoint y: 511, distance: 135.0
click at [591, 511] on div "CL play_arrow pause 17:03 + Add competency keyboard_arrow_right Not baby step, …" at bounding box center [927, 474] width 758 height 74
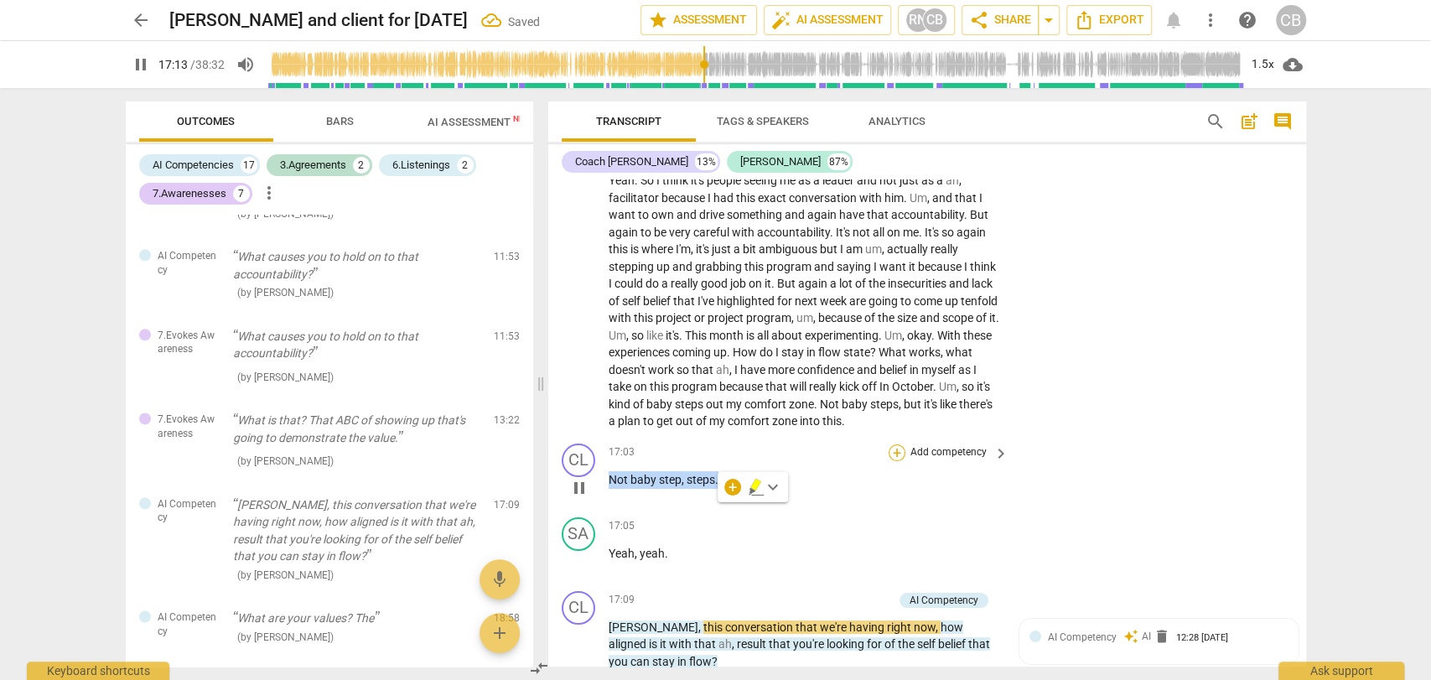
click at [896, 461] on div "+" at bounding box center [897, 452] width 17 height 17
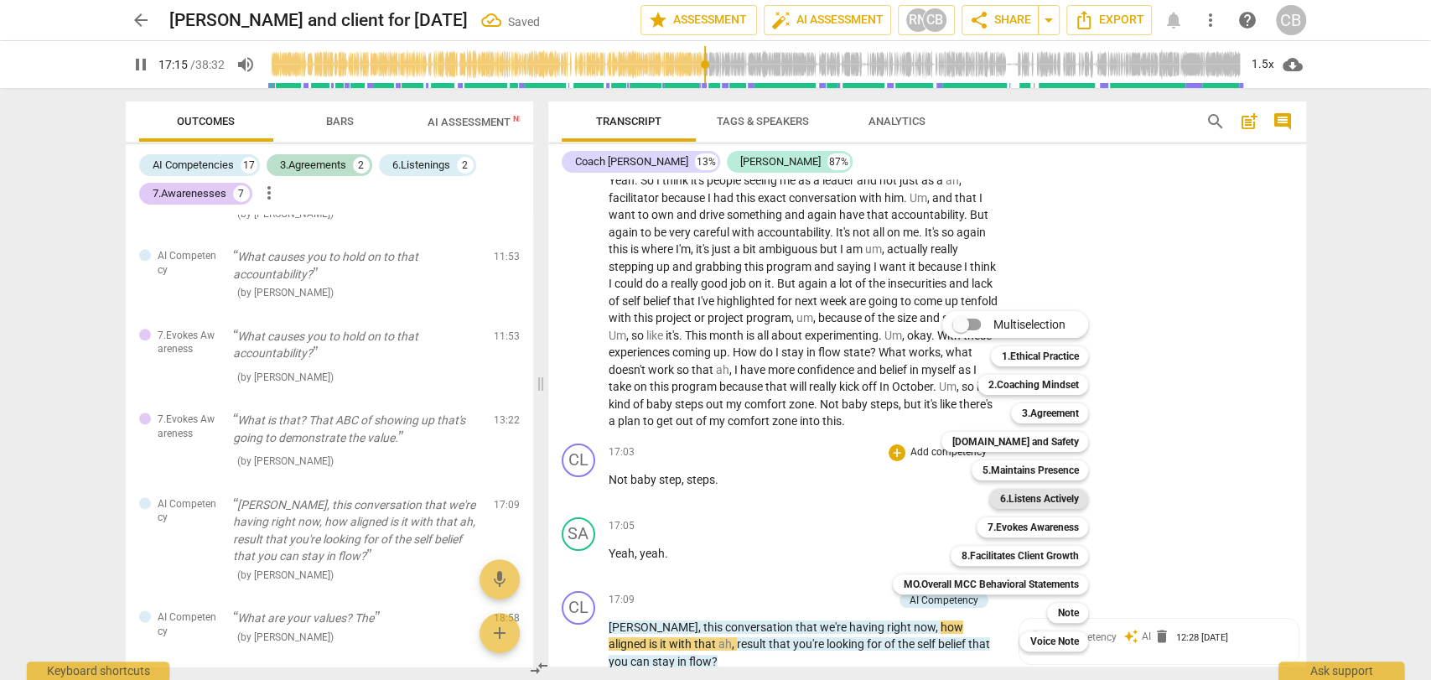
click at [1010, 494] on b "6.Listens Actively" at bounding box center [1038, 499] width 79 height 20
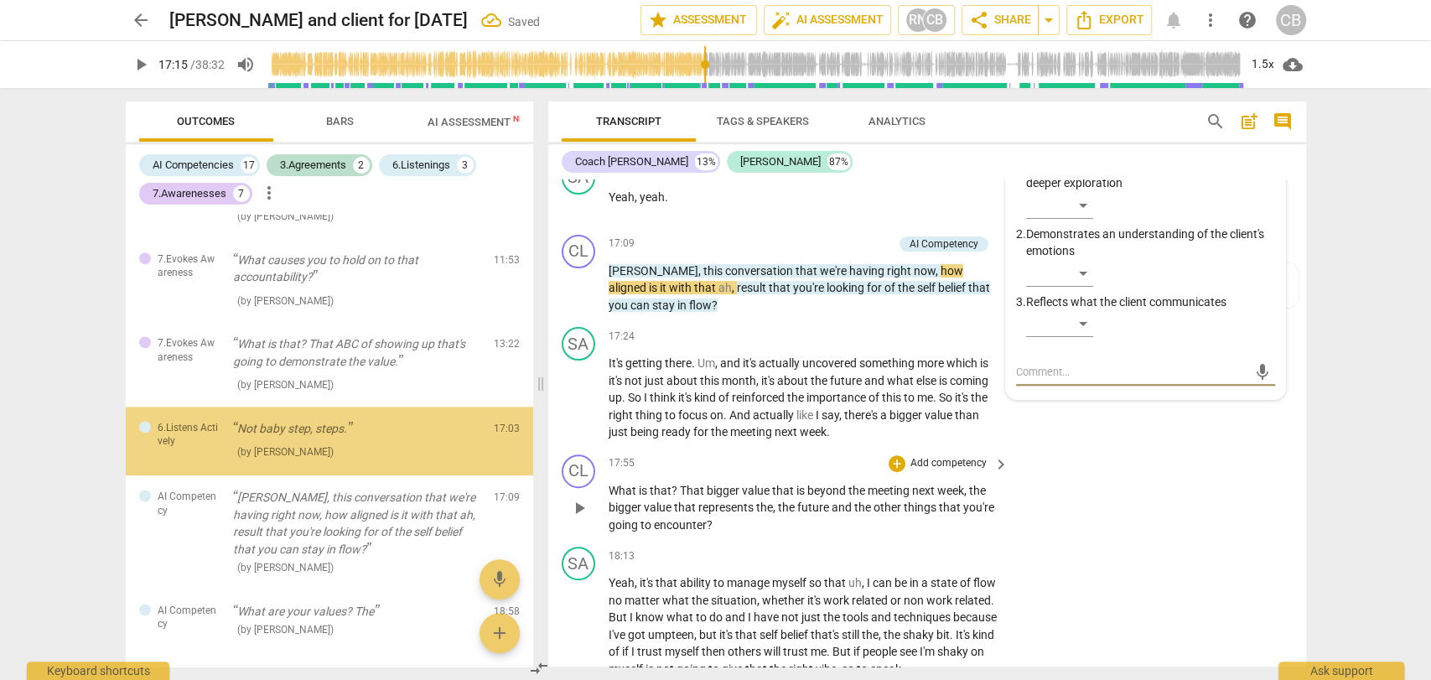
scroll to position [4646, 0]
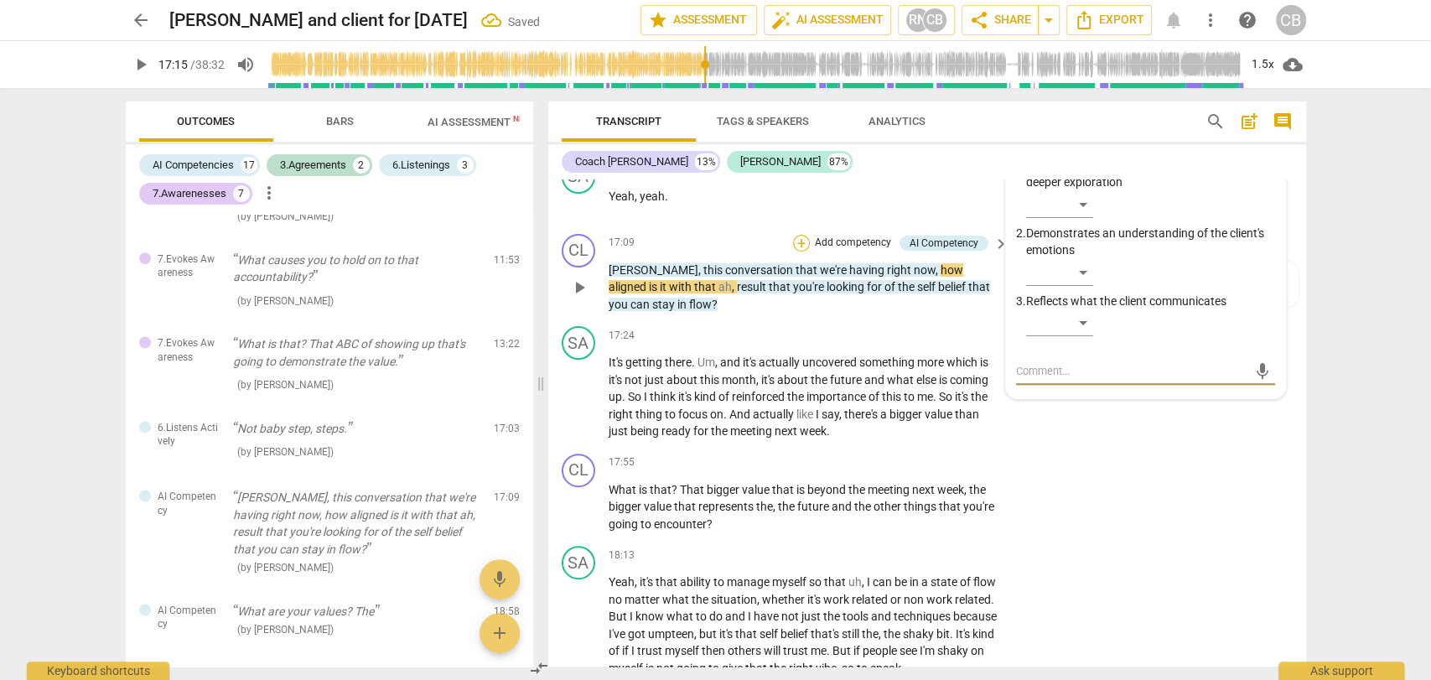
click at [798, 252] on div "+" at bounding box center [801, 243] width 17 height 17
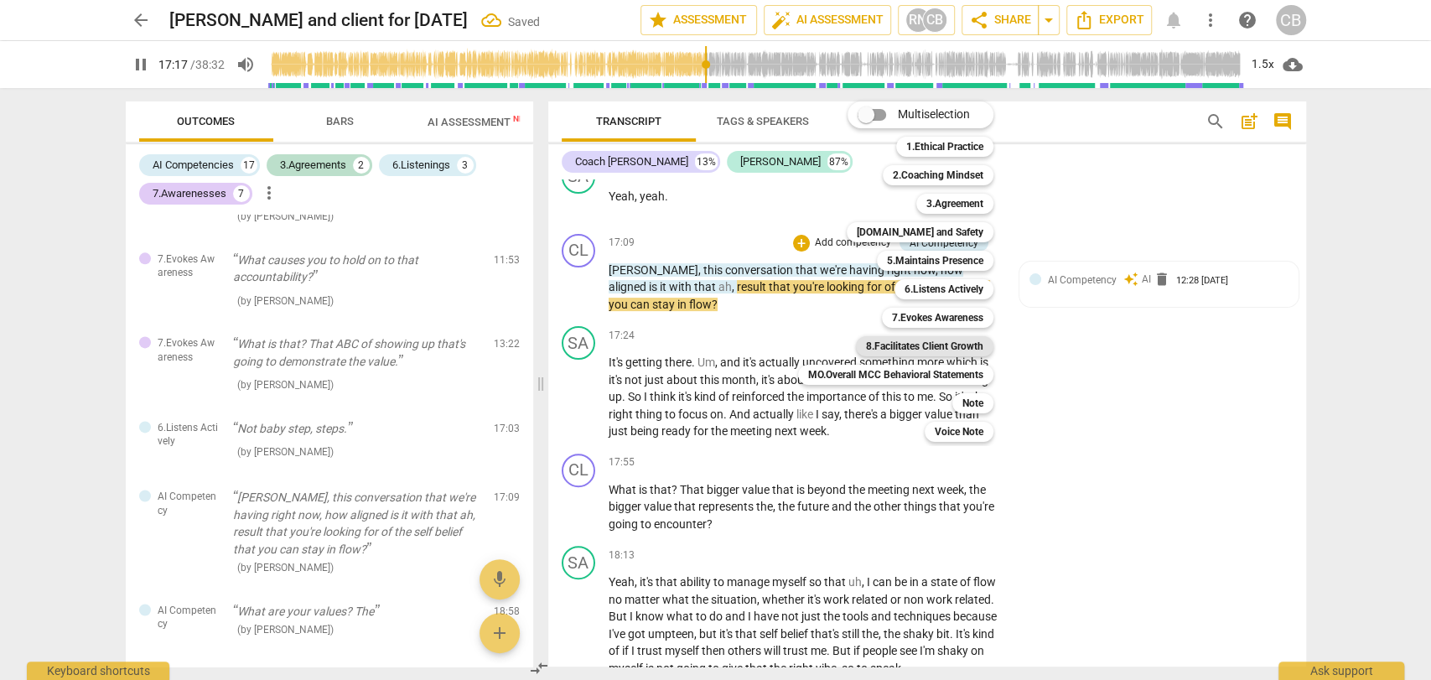
click at [949, 345] on b "8.Facilitates Client Growth" at bounding box center [924, 346] width 117 height 20
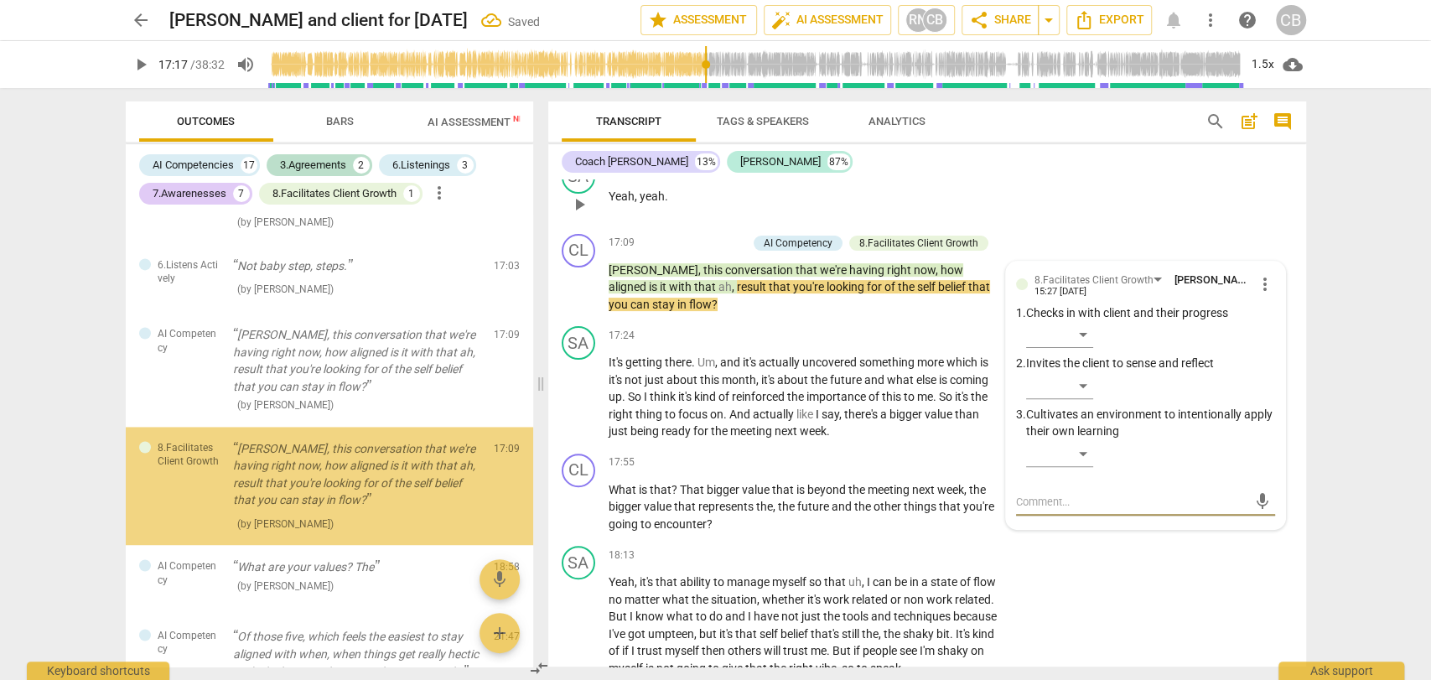
scroll to position [1751, 0]
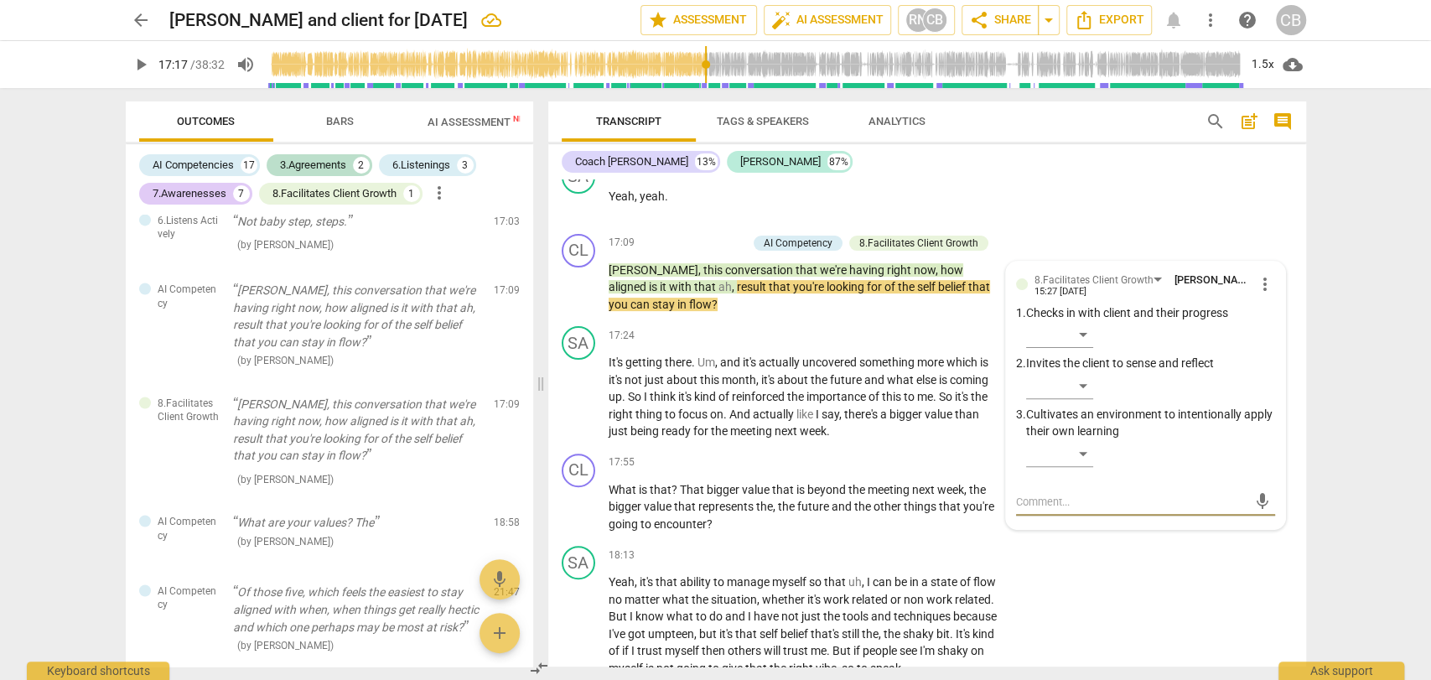
click at [138, 69] on span "play_arrow" at bounding box center [141, 65] width 20 height 20
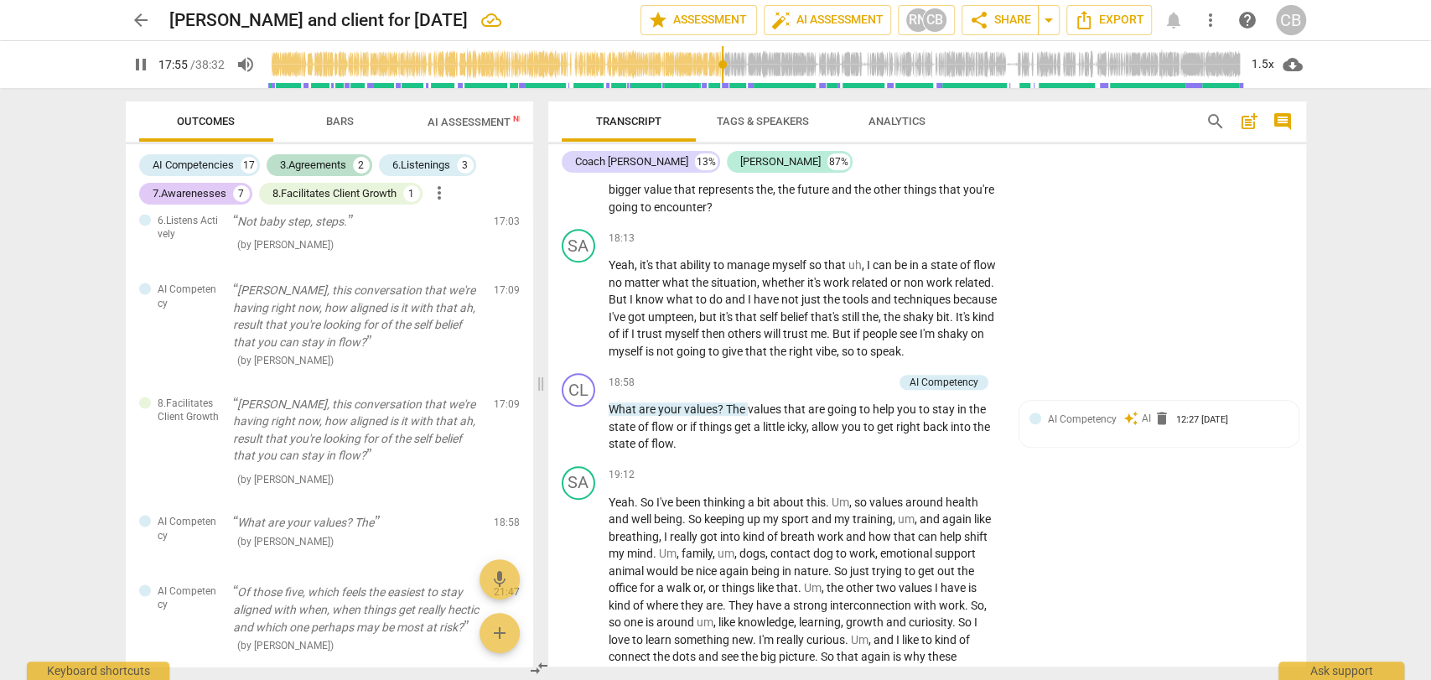
scroll to position [4965, 0]
drag, startPoint x: 721, startPoint y: 231, endPoint x: 610, endPoint y: 195, distance: 117.5
click at [610, 195] on p "What is that ? That bigger value that is beyond the meeting next week , the big…" at bounding box center [805, 189] width 392 height 52
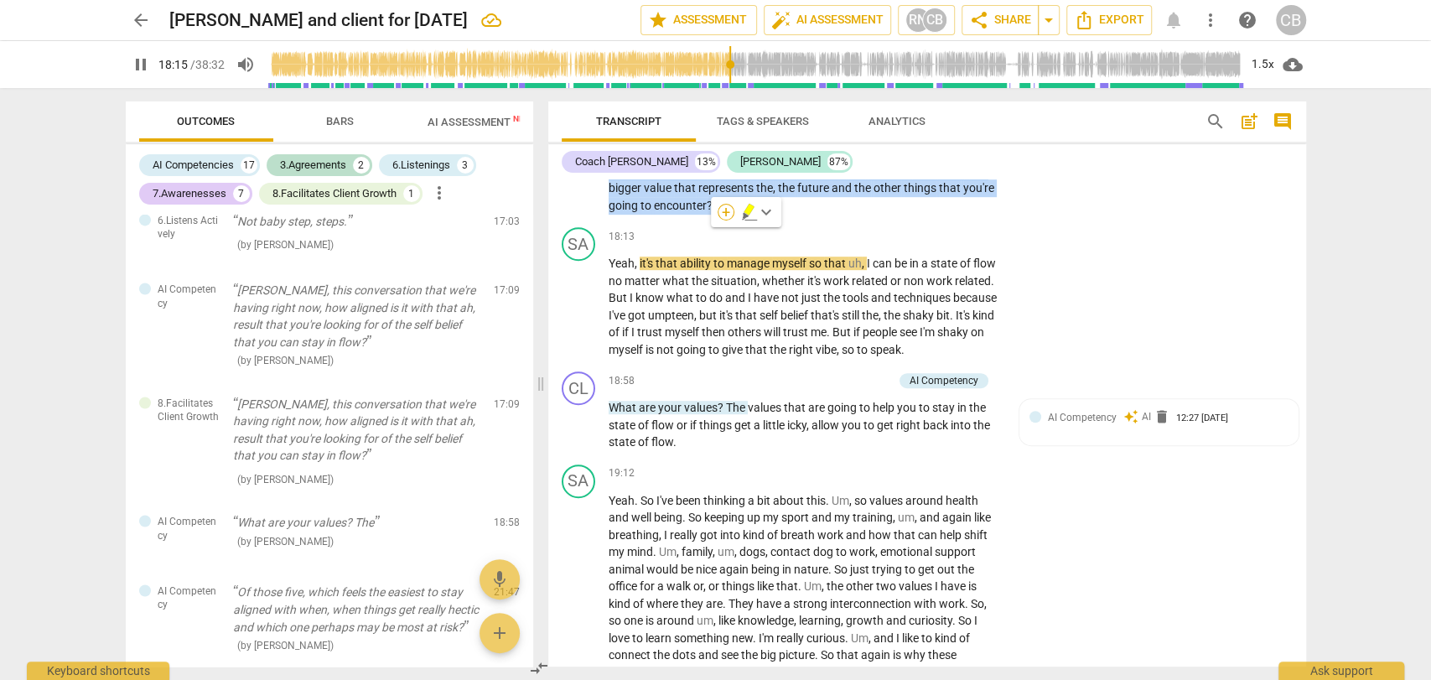
click at [728, 210] on div "+" at bounding box center [726, 212] width 17 height 17
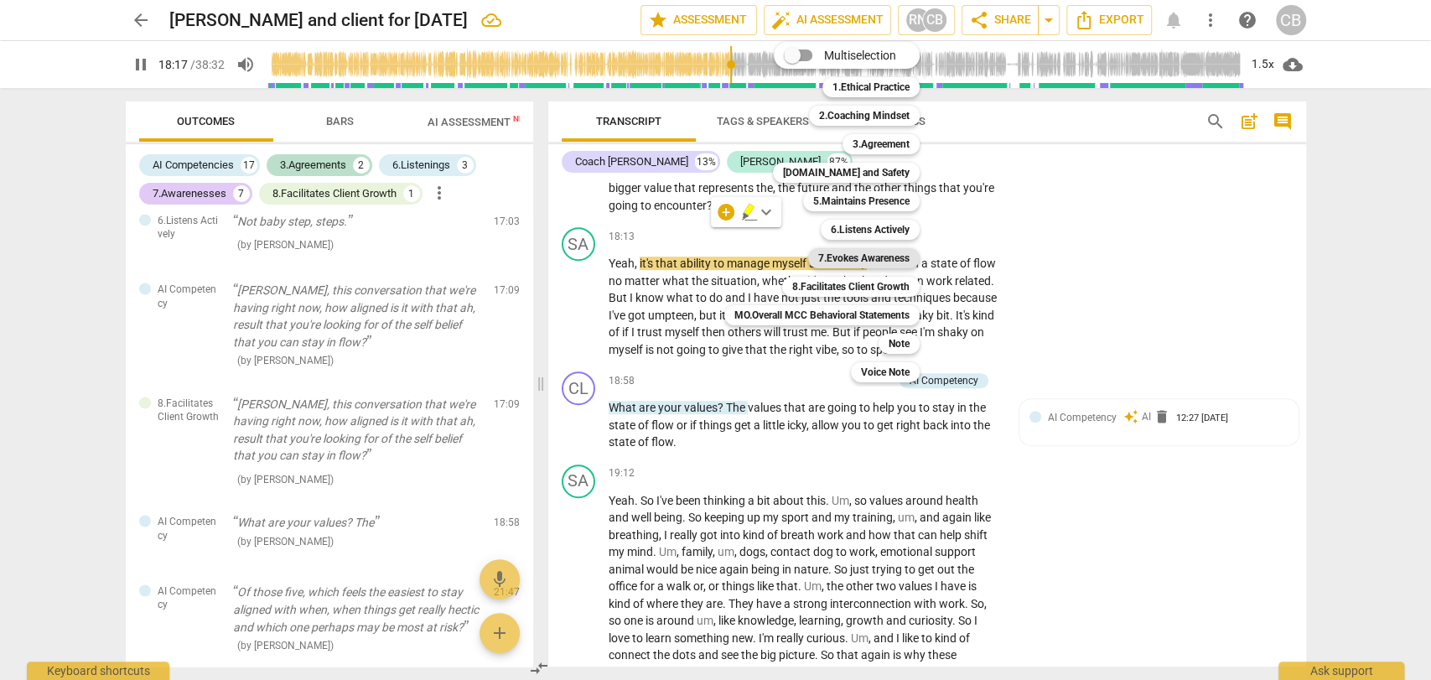
click at [841, 255] on b "7.Evokes Awareness" at bounding box center [863, 258] width 91 height 20
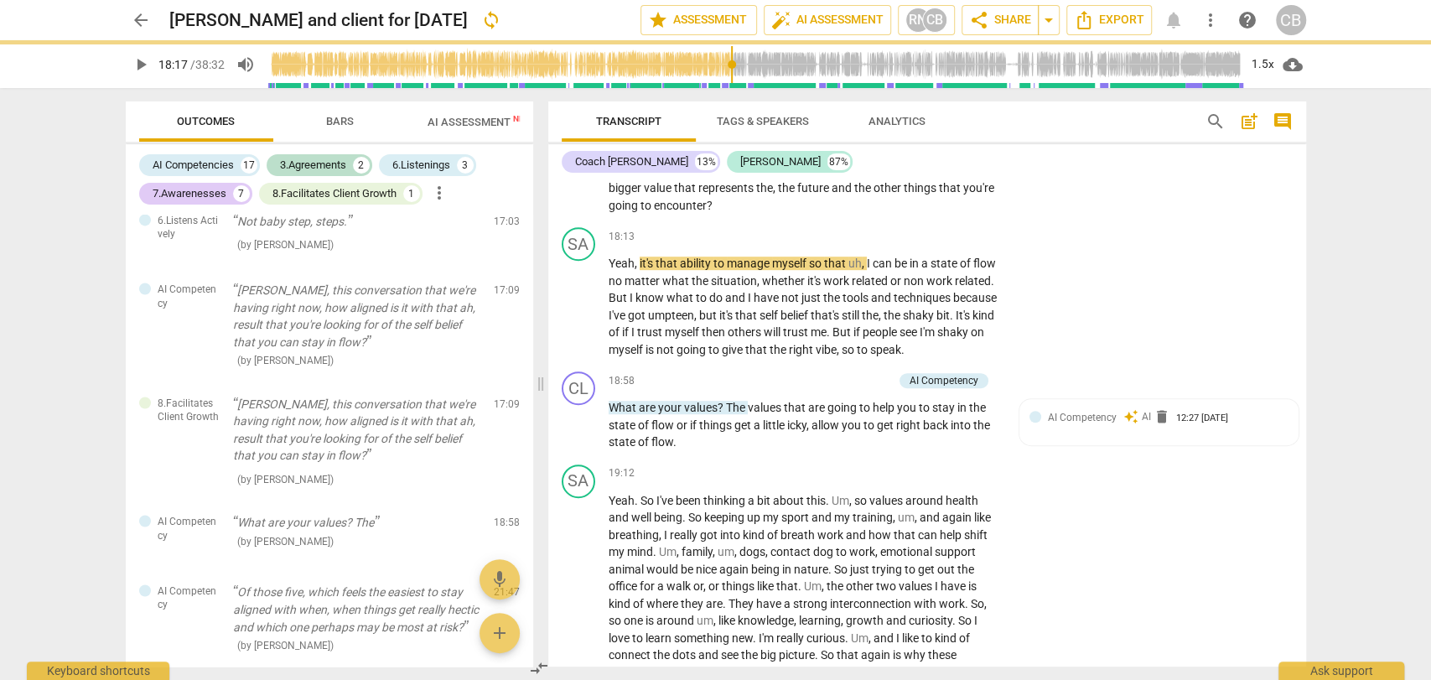
type input "1098"
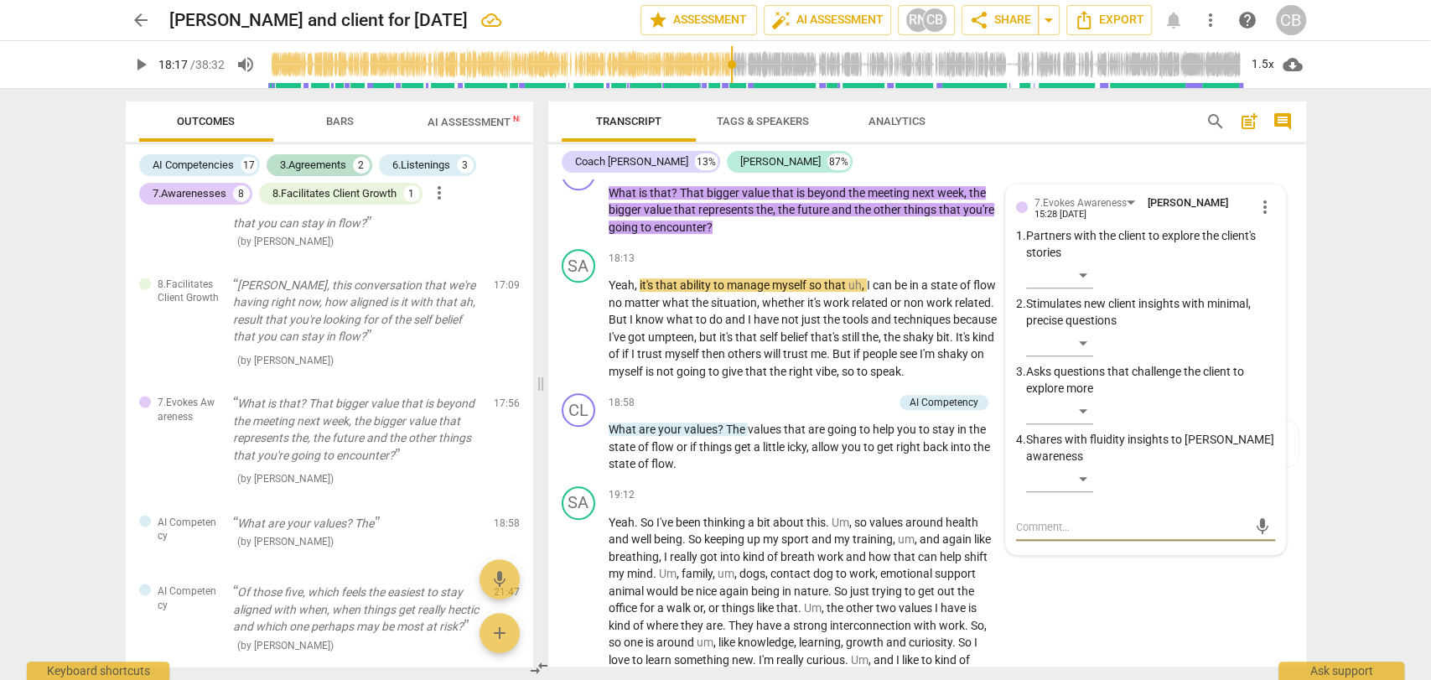
scroll to position [4940, 0]
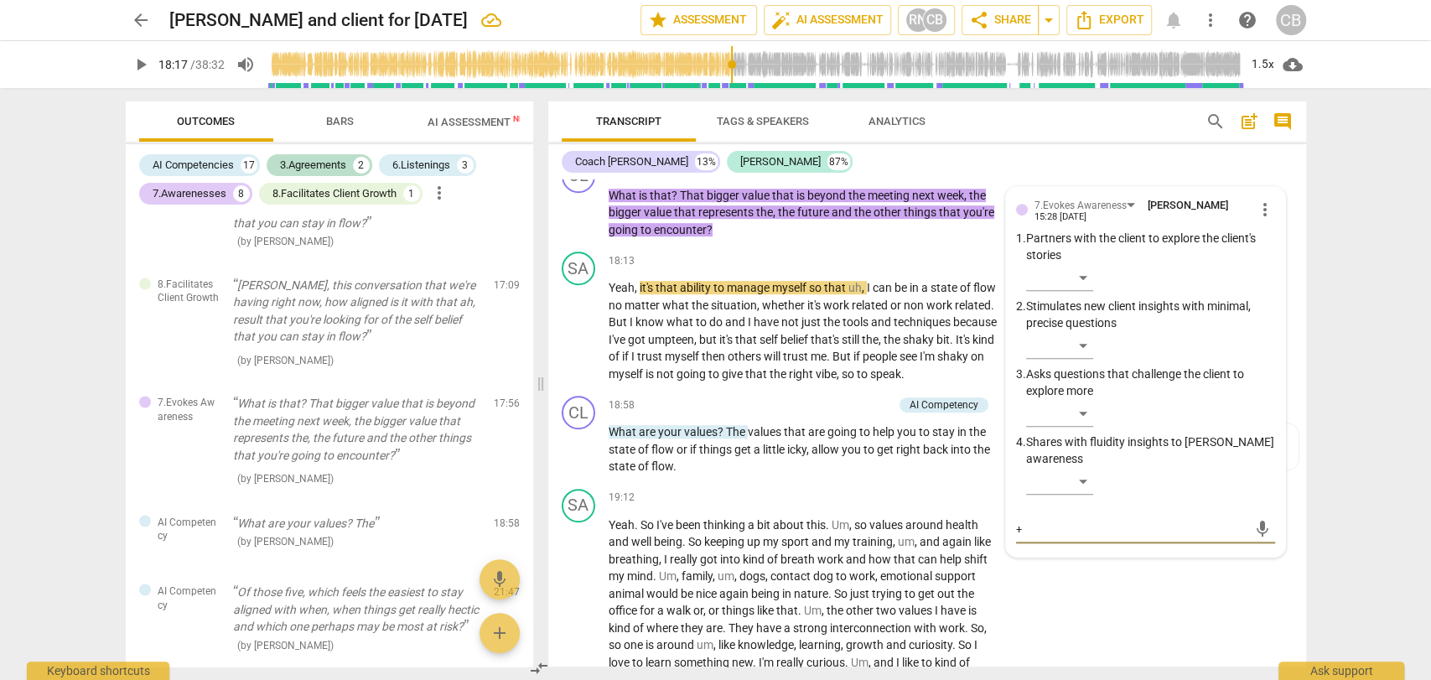
type textarea "+"
click at [140, 62] on span "play_arrow" at bounding box center [141, 65] width 20 height 20
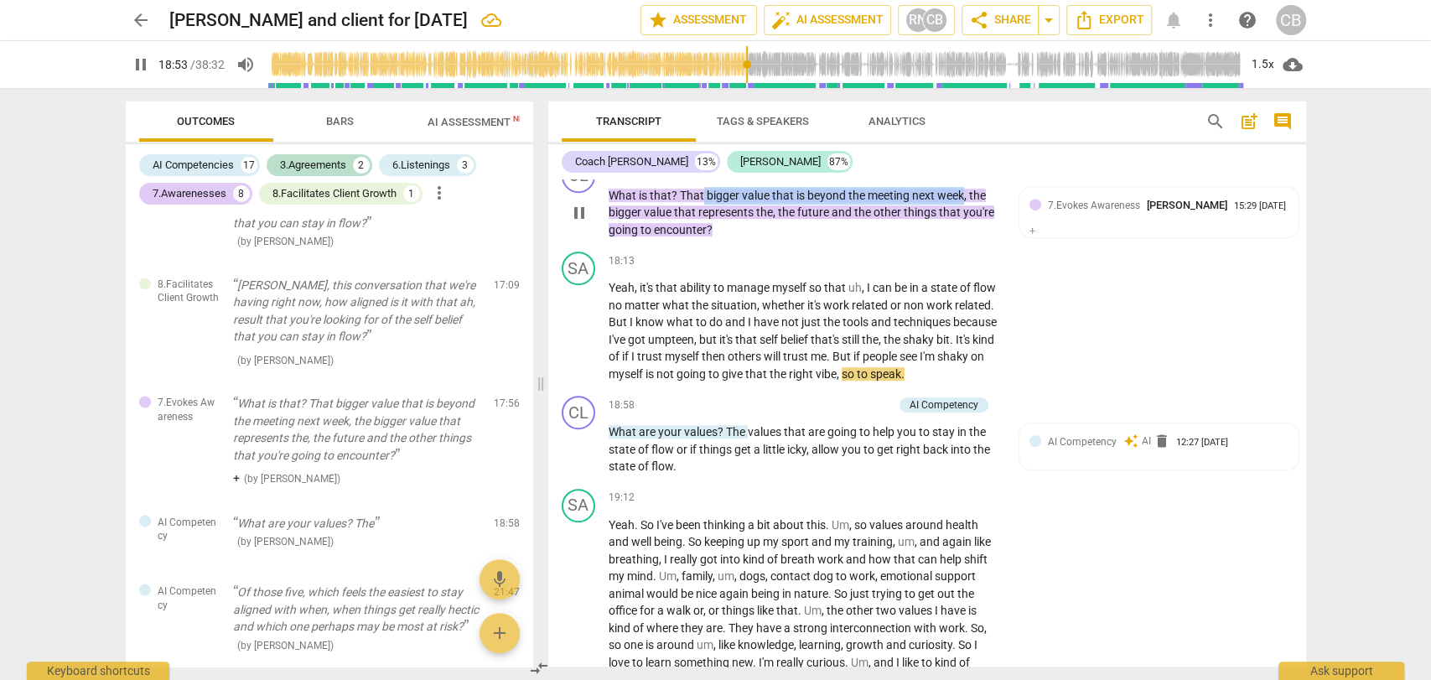
drag, startPoint x: 703, startPoint y: 223, endPoint x: 964, endPoint y: 214, distance: 261.8
click at [964, 214] on div "17:55 + Add competency 7.Evokes Awareness keyboard_arrow_right What is that ? T…" at bounding box center [810, 199] width 402 height 80
click at [776, 177] on div "+" at bounding box center [778, 168] width 17 height 17
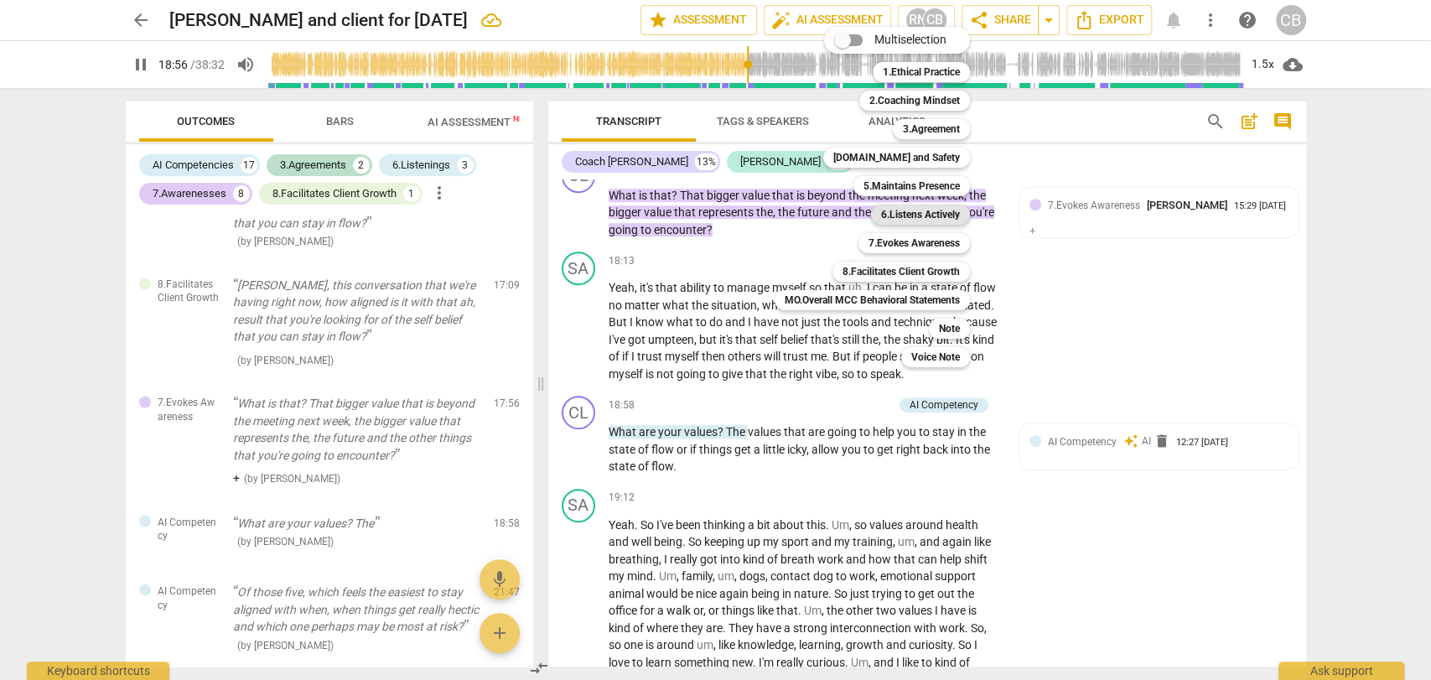
click at [900, 211] on b "6.Listens Actively" at bounding box center [920, 215] width 79 height 20
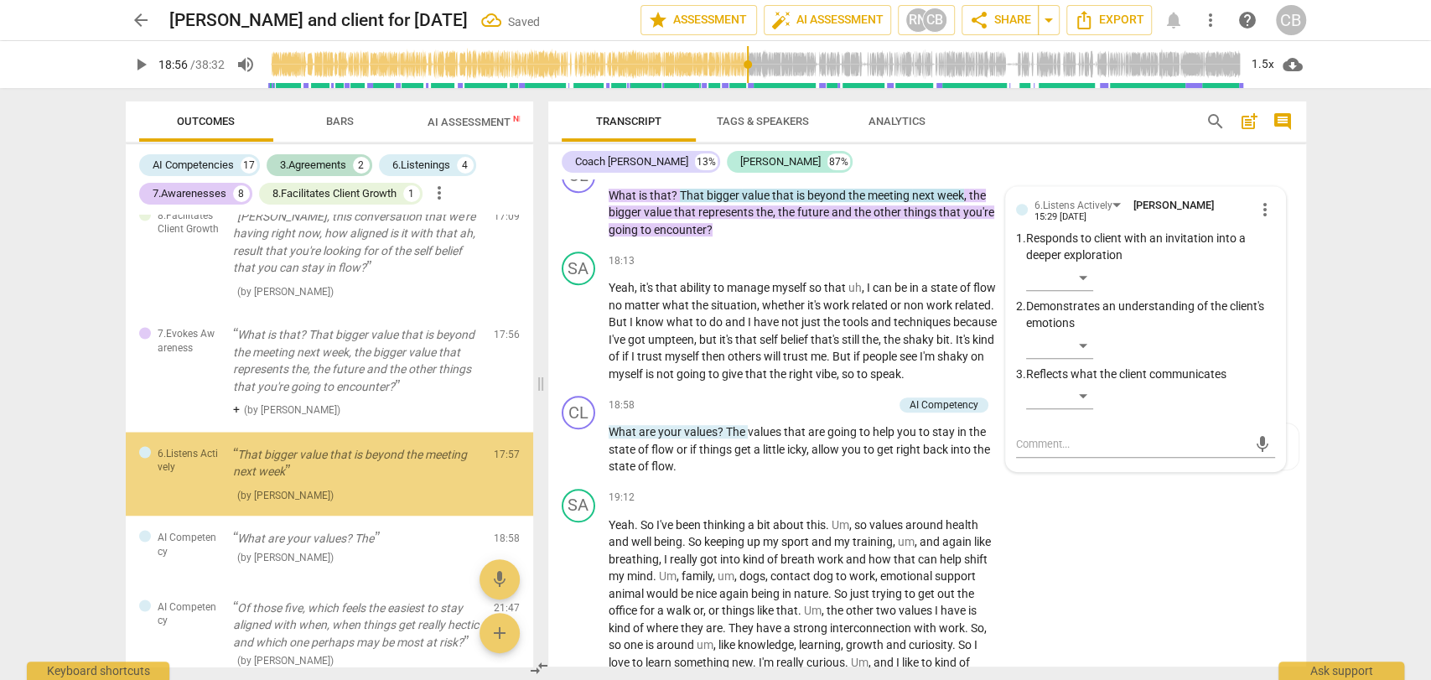
scroll to position [1971, 0]
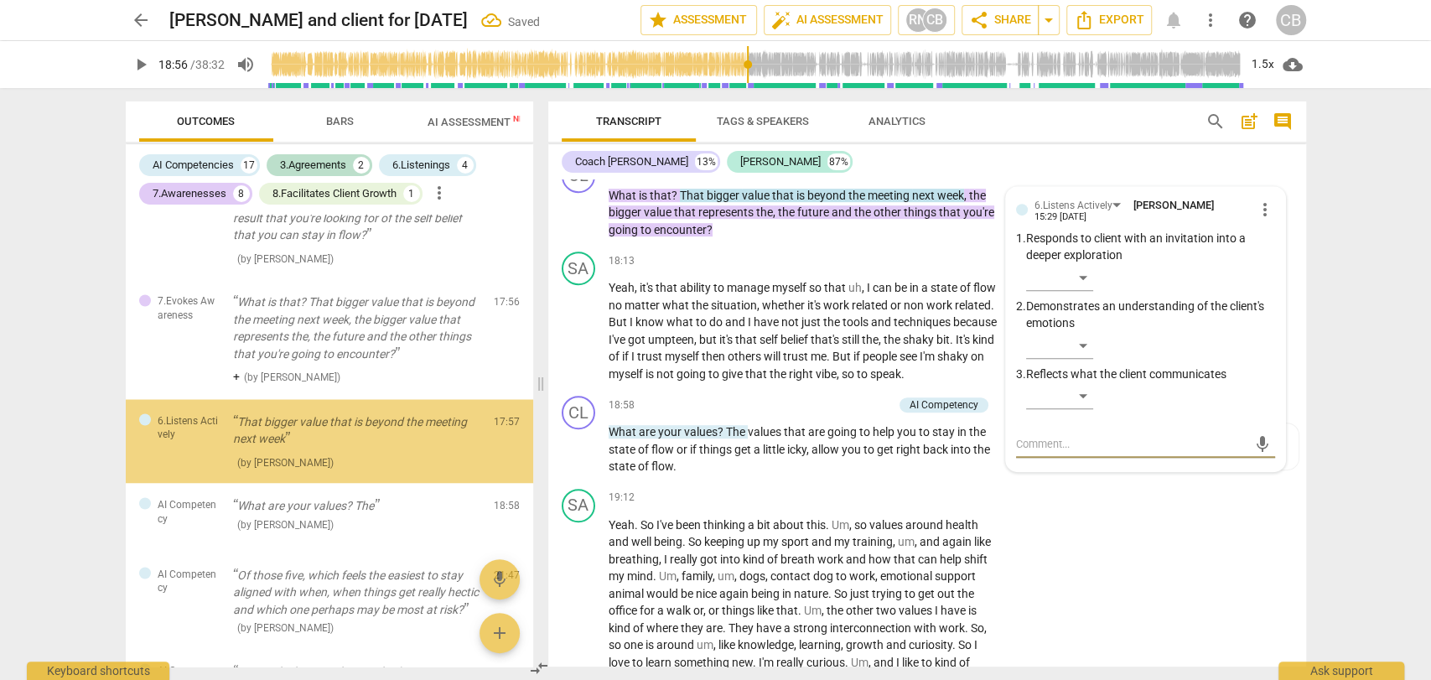
click at [134, 62] on span "play_arrow" at bounding box center [141, 65] width 20 height 20
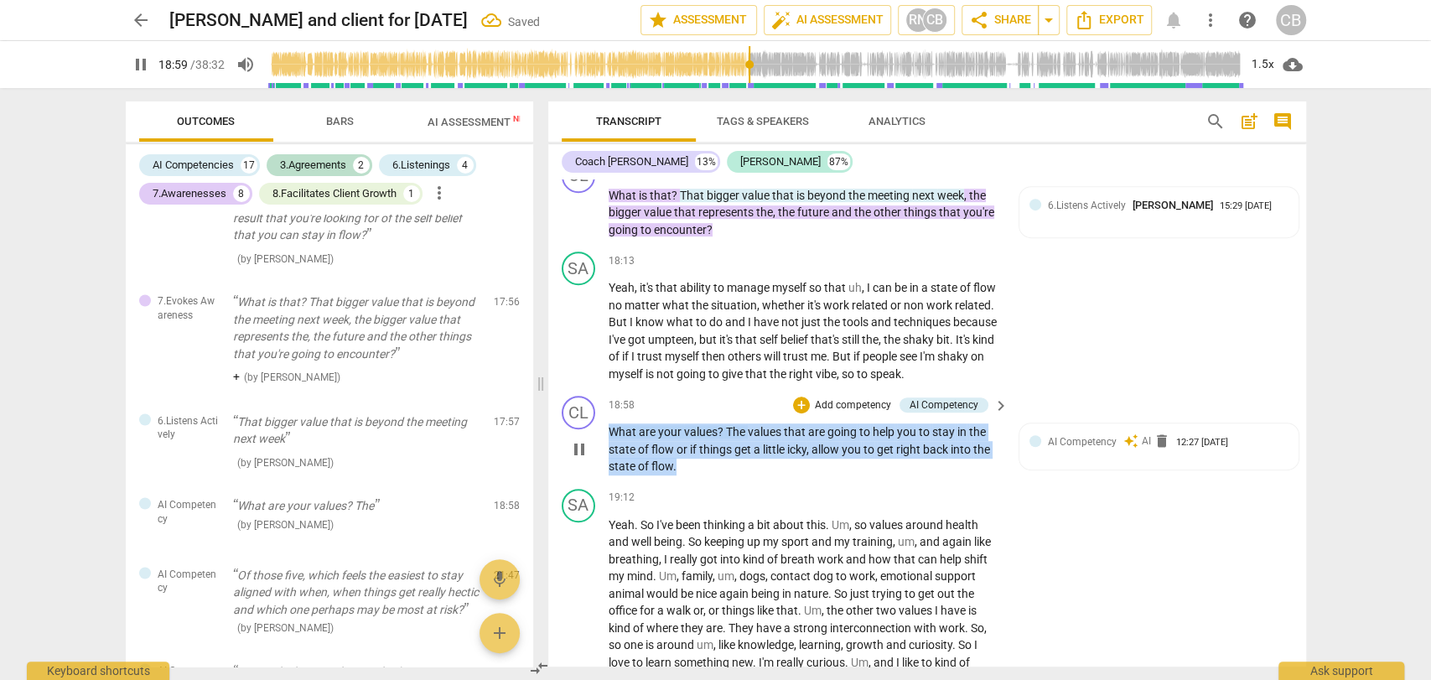
drag, startPoint x: 709, startPoint y: 494, endPoint x: 606, endPoint y: 441, distance: 115.9
click at [606, 441] on div "CL play_arrow pause 18:58 + Add competency AI Competency keyboard_arrow_right W…" at bounding box center [927, 435] width 758 height 93
click at [794, 413] on div "+" at bounding box center [801, 405] width 17 height 17
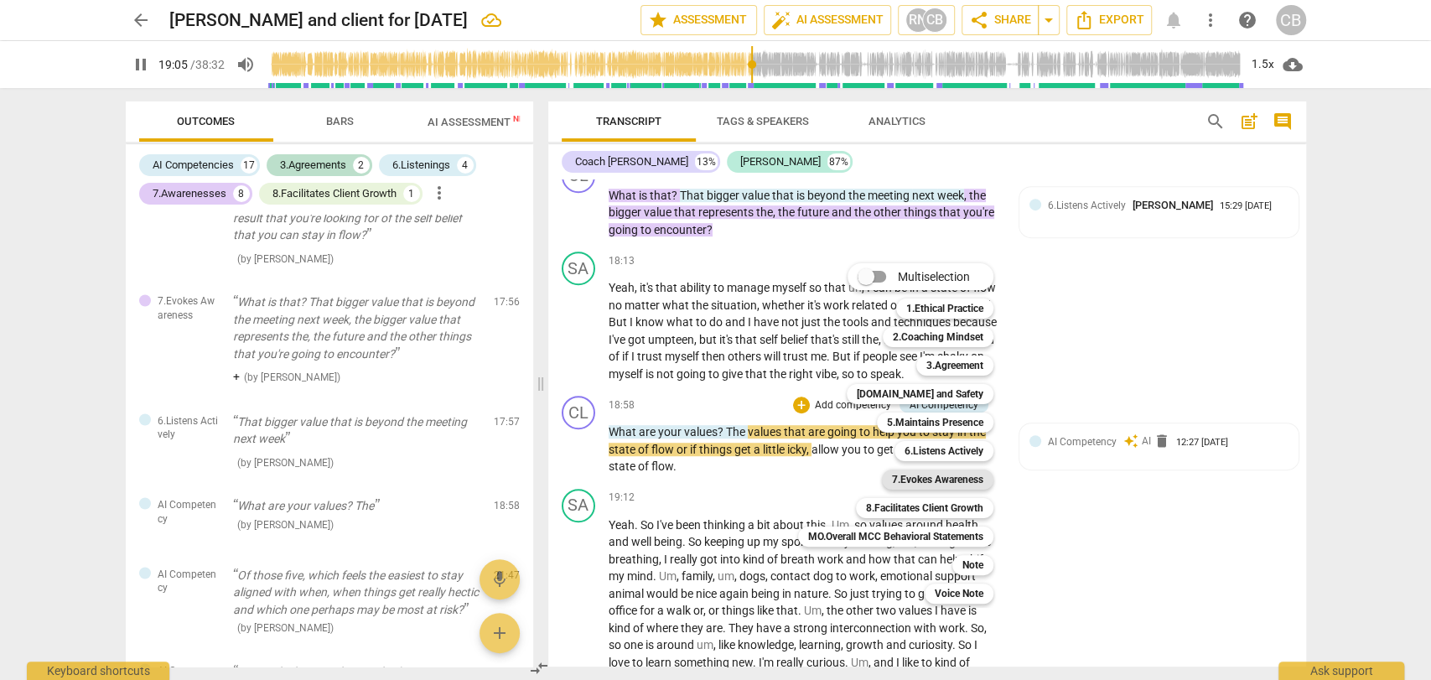
click at [919, 475] on b "7.Evokes Awareness" at bounding box center [937, 480] width 91 height 20
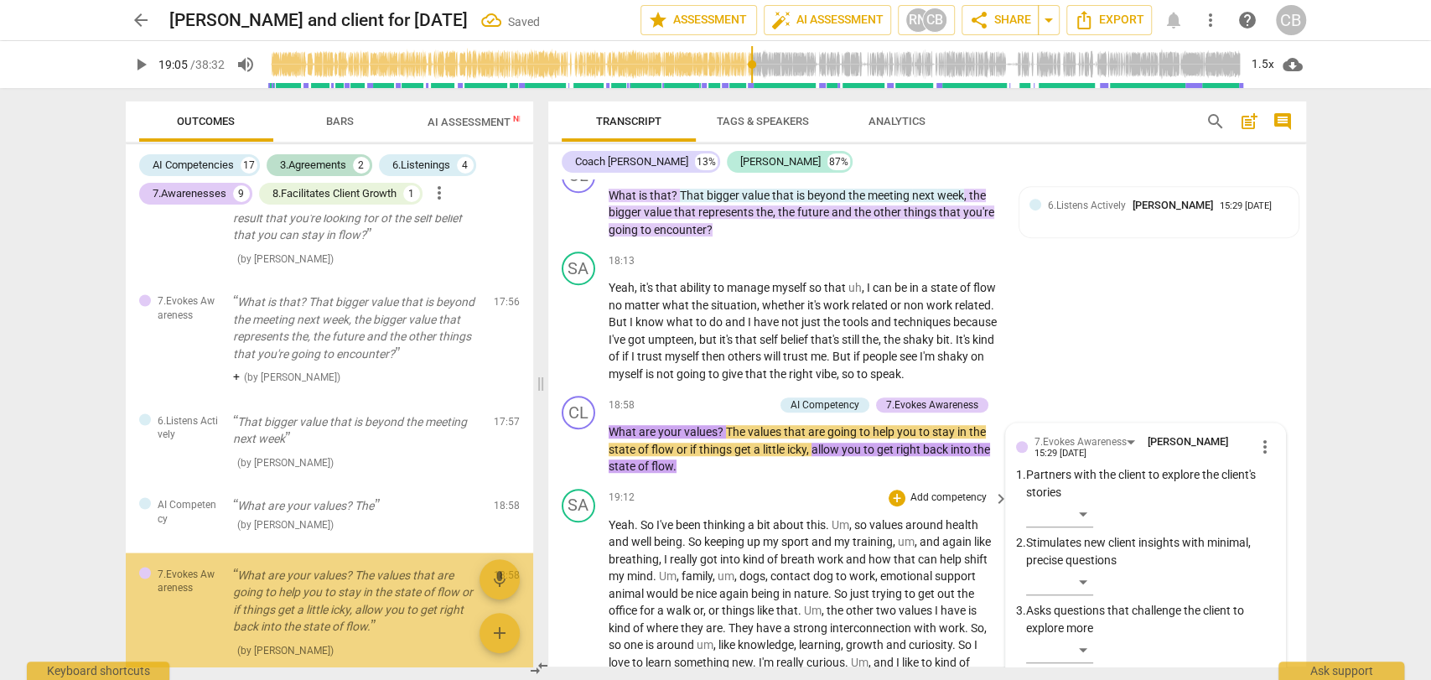
scroll to position [2141, 0]
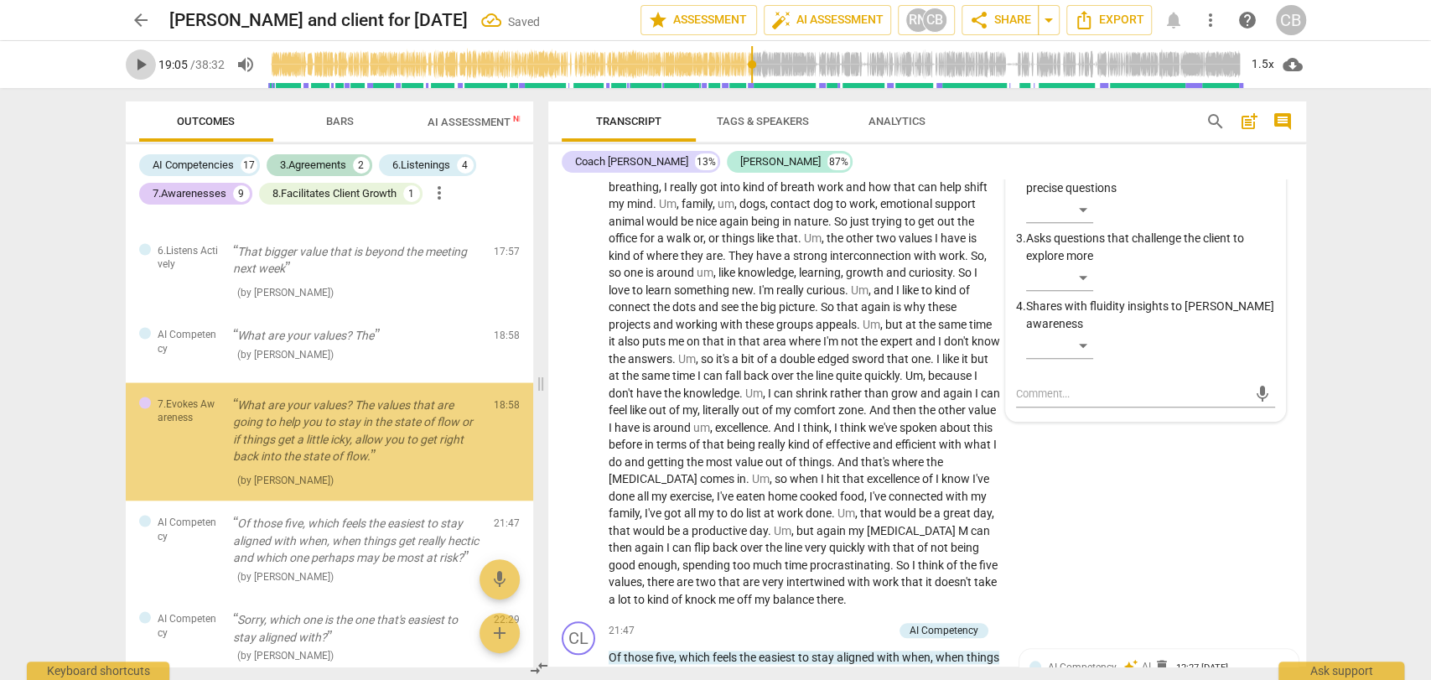
click at [138, 63] on span "play_arrow" at bounding box center [141, 65] width 20 height 20
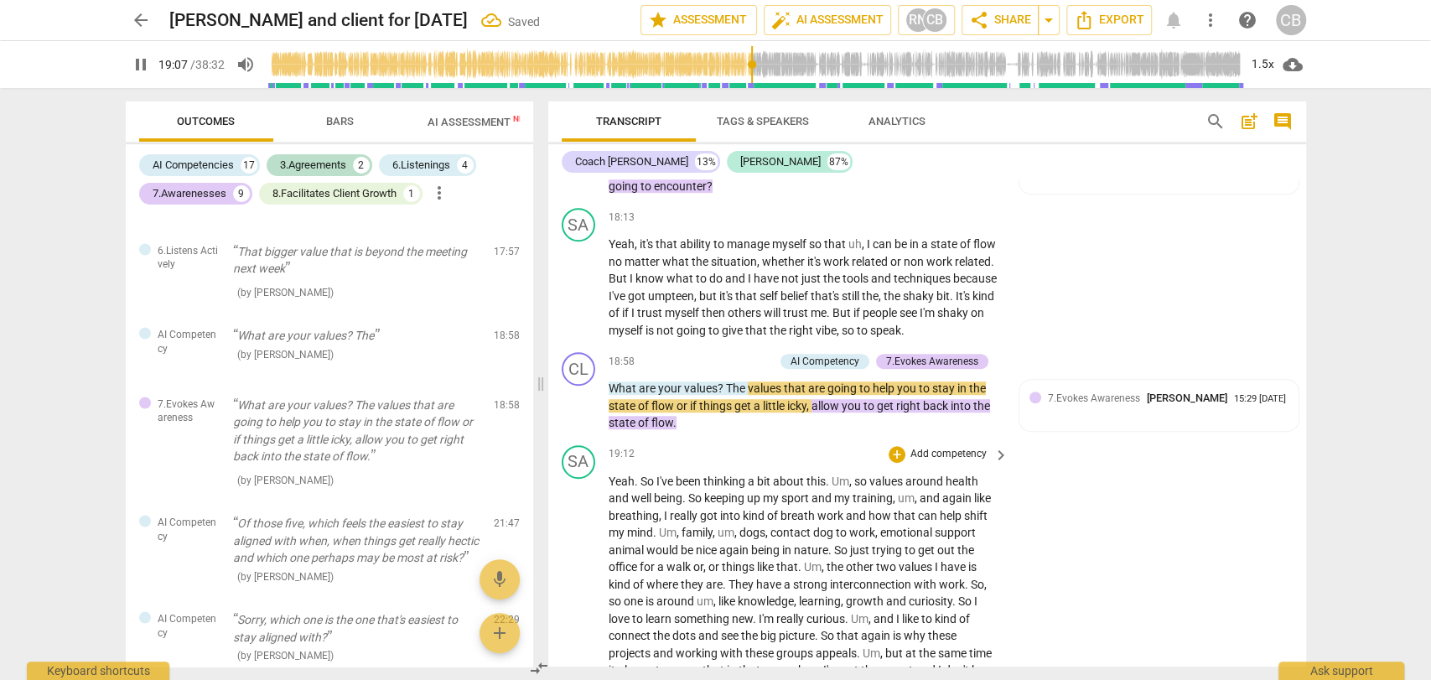
scroll to position [4982, 0]
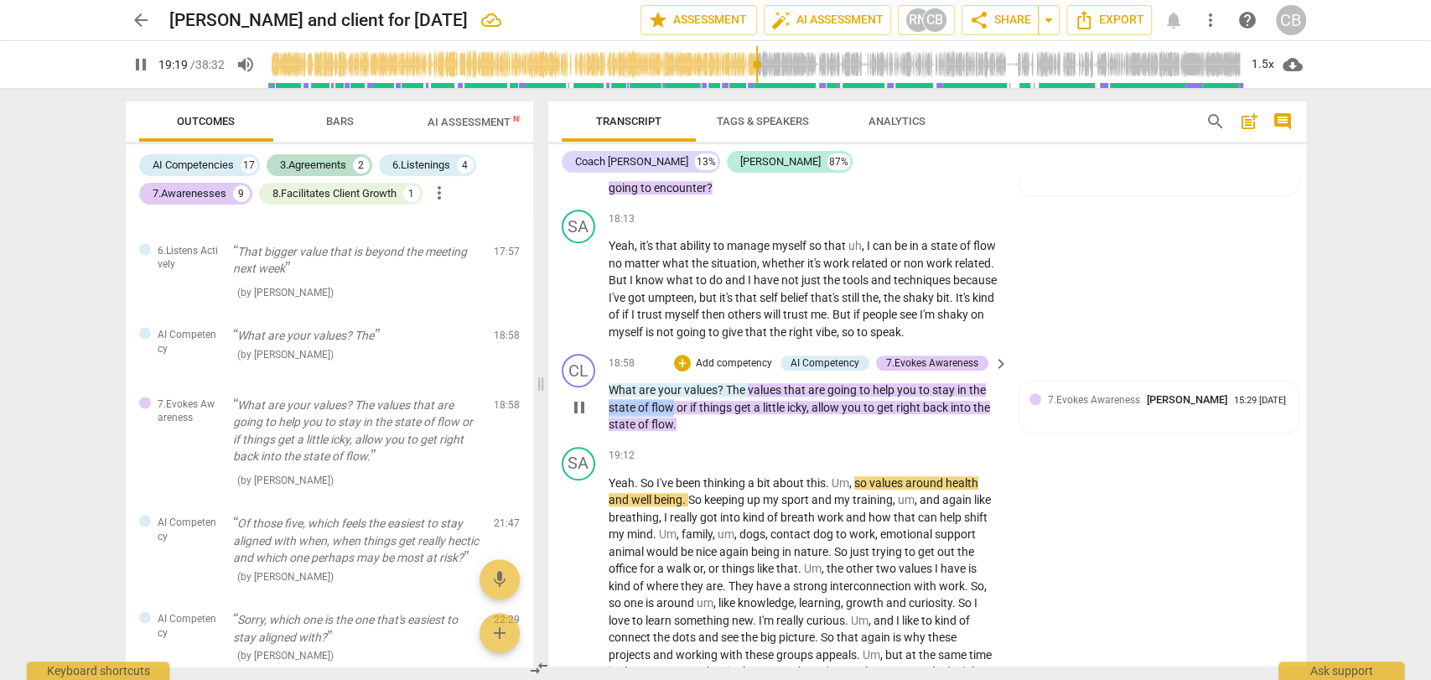
drag, startPoint x: 610, startPoint y: 431, endPoint x: 673, endPoint y: 438, distance: 64.1
click at [673, 433] on p "What are your values ? The values that are going to help you to stay in the sta…" at bounding box center [805, 408] width 392 height 52
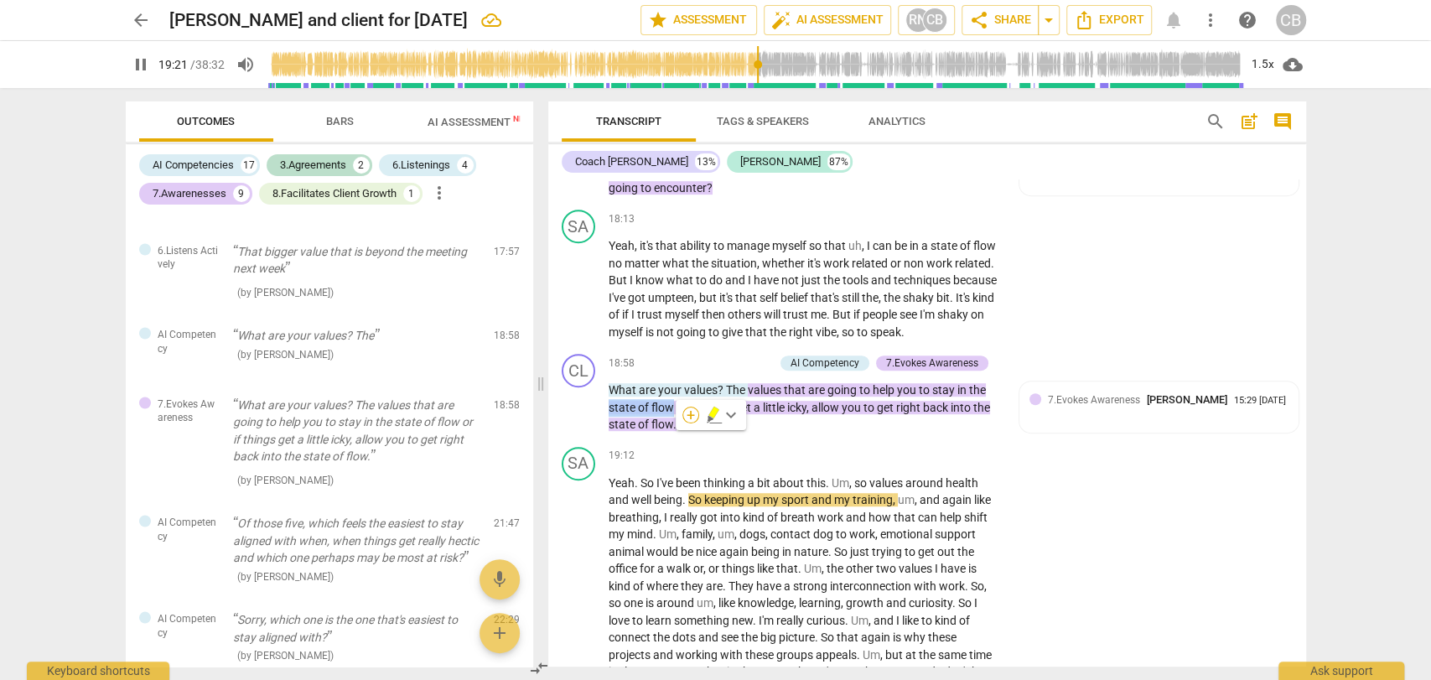
click at [686, 412] on div "+" at bounding box center [691, 415] width 17 height 17
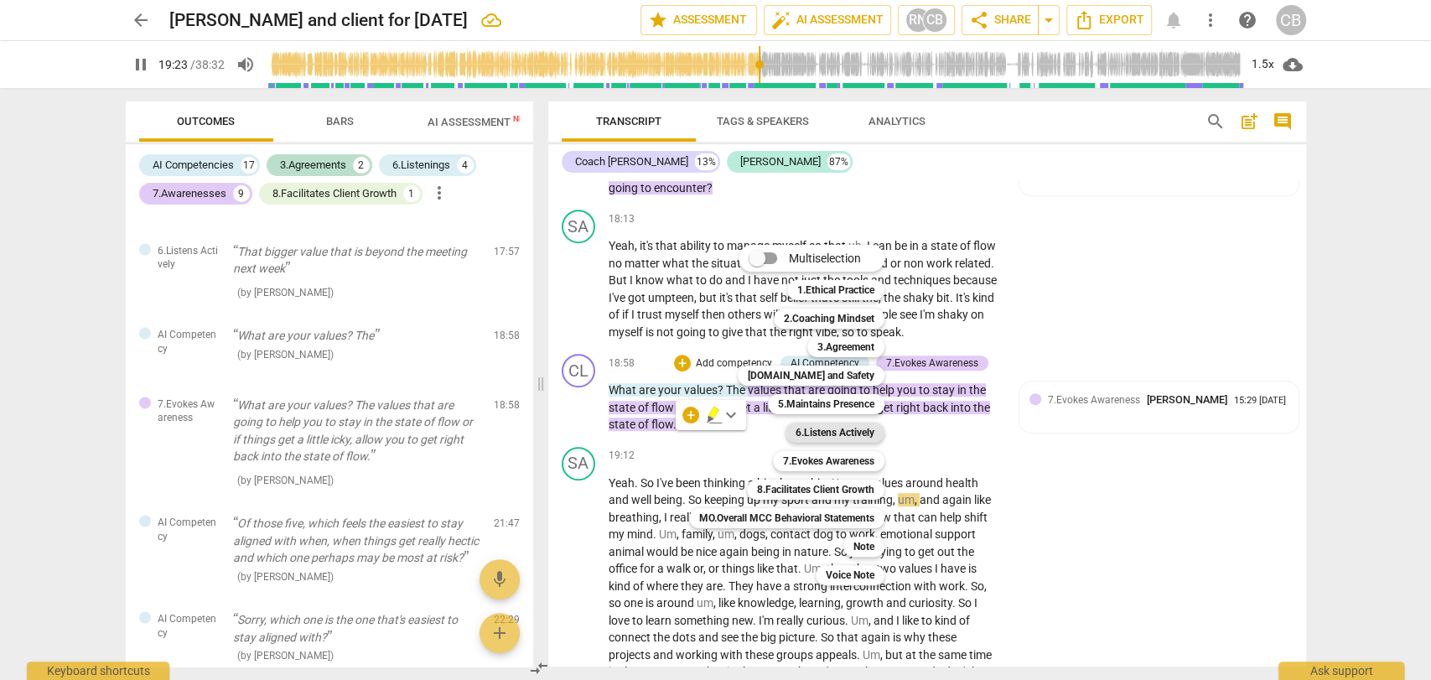
click at [820, 430] on b "6.Listens Actively" at bounding box center [835, 433] width 79 height 20
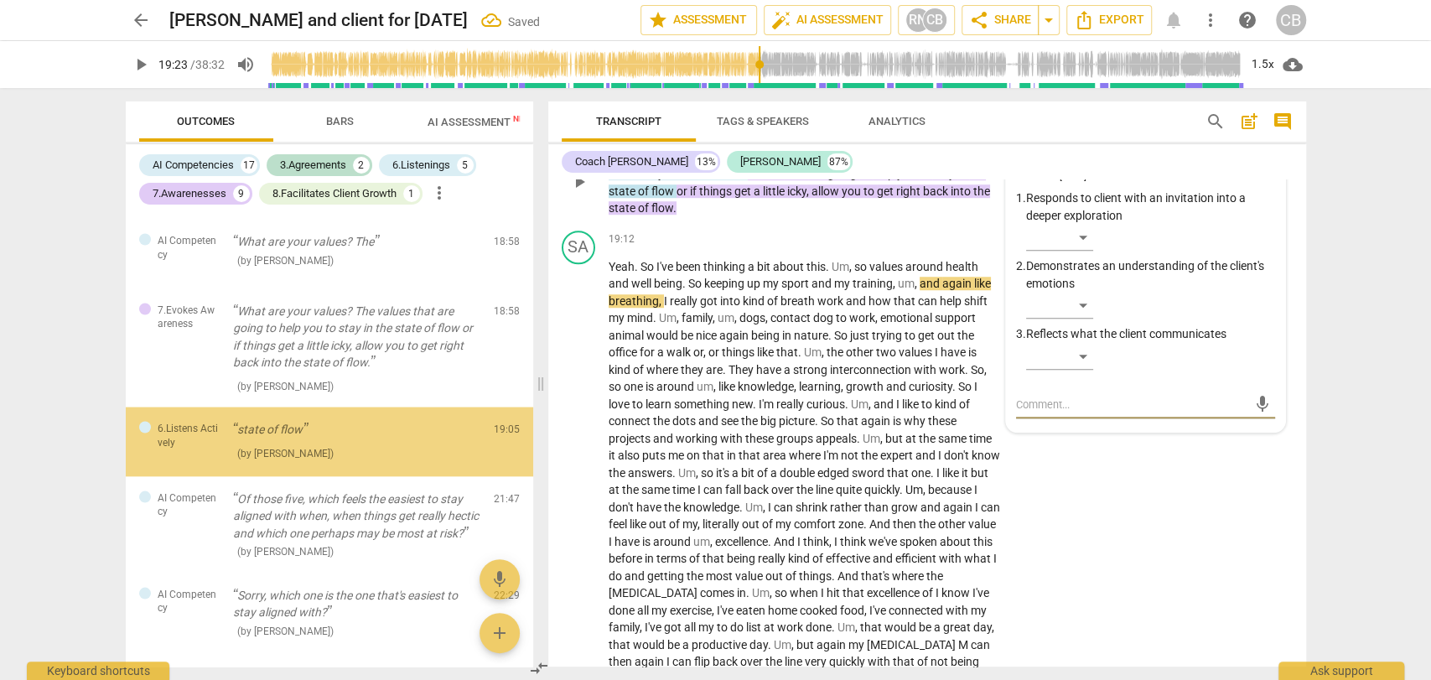
scroll to position [5219, 0]
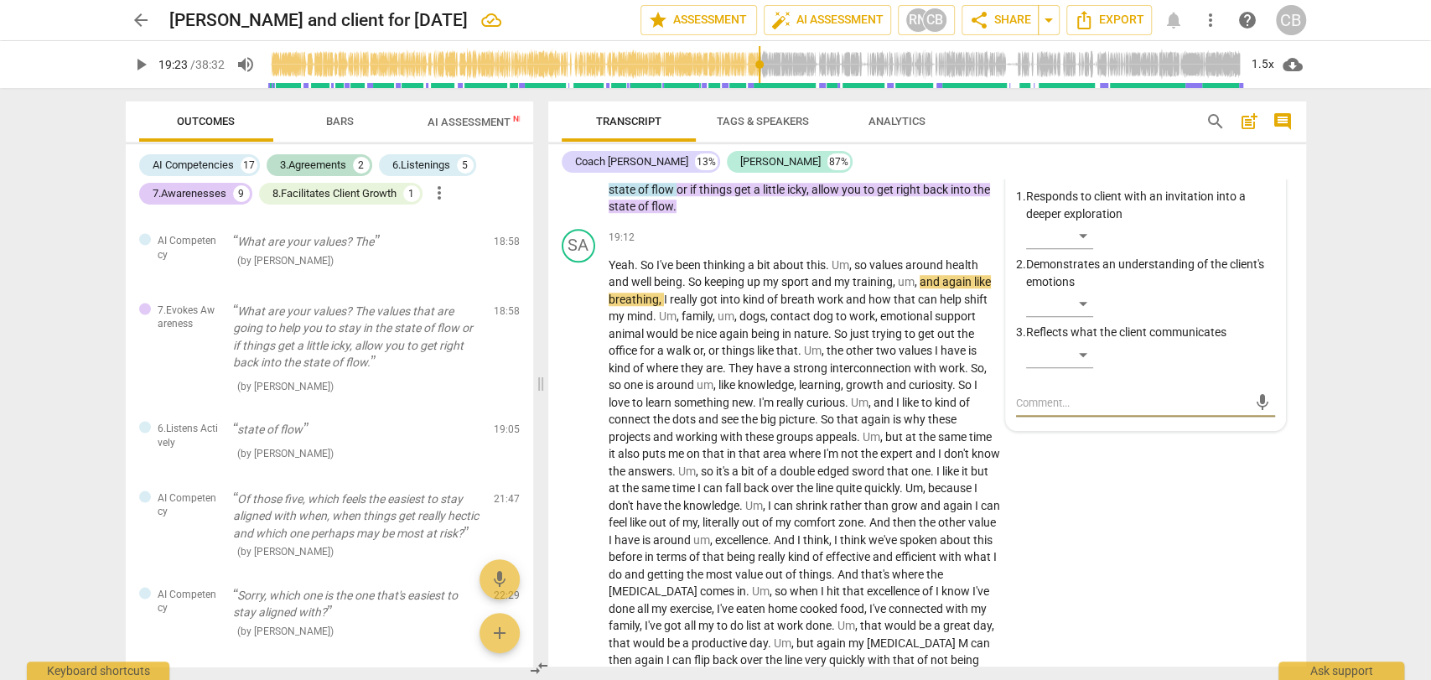
click at [141, 65] on span "play_arrow" at bounding box center [141, 65] width 20 height 20
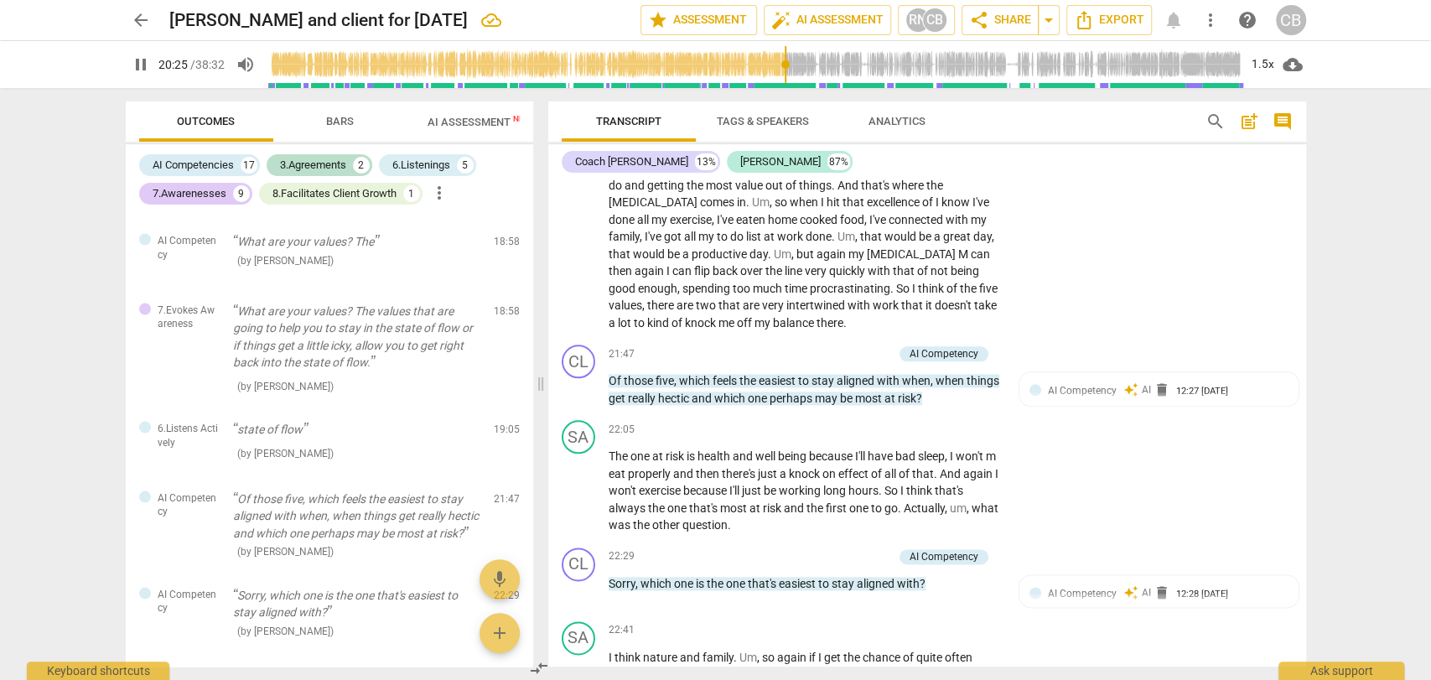
scroll to position [5608, 0]
click at [1259, 65] on div "1.5x" at bounding box center [1264, 64] width 32 height 27
click at [1259, 201] on li "2x" at bounding box center [1275, 194] width 56 height 32
click at [793, 362] on div "+" at bounding box center [801, 353] width 17 height 17
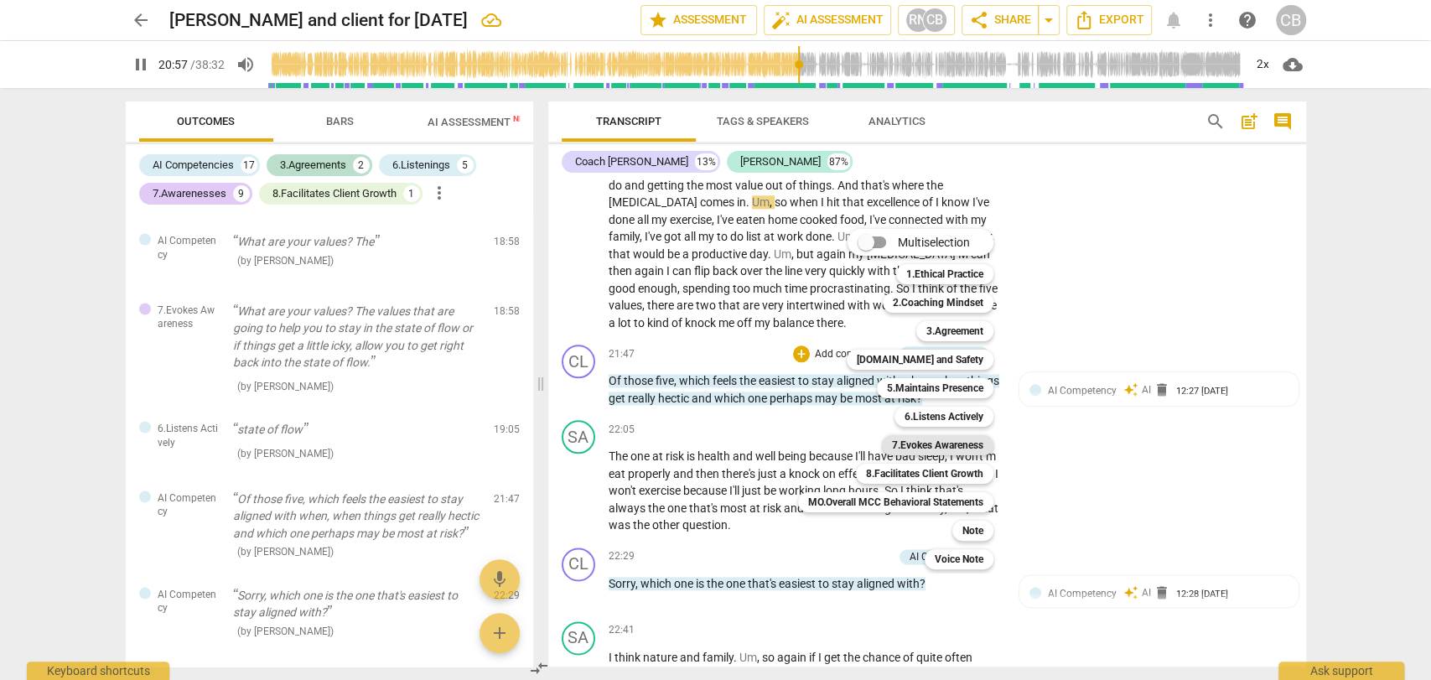
click at [919, 443] on b "7.Evokes Awareness" at bounding box center [937, 445] width 91 height 20
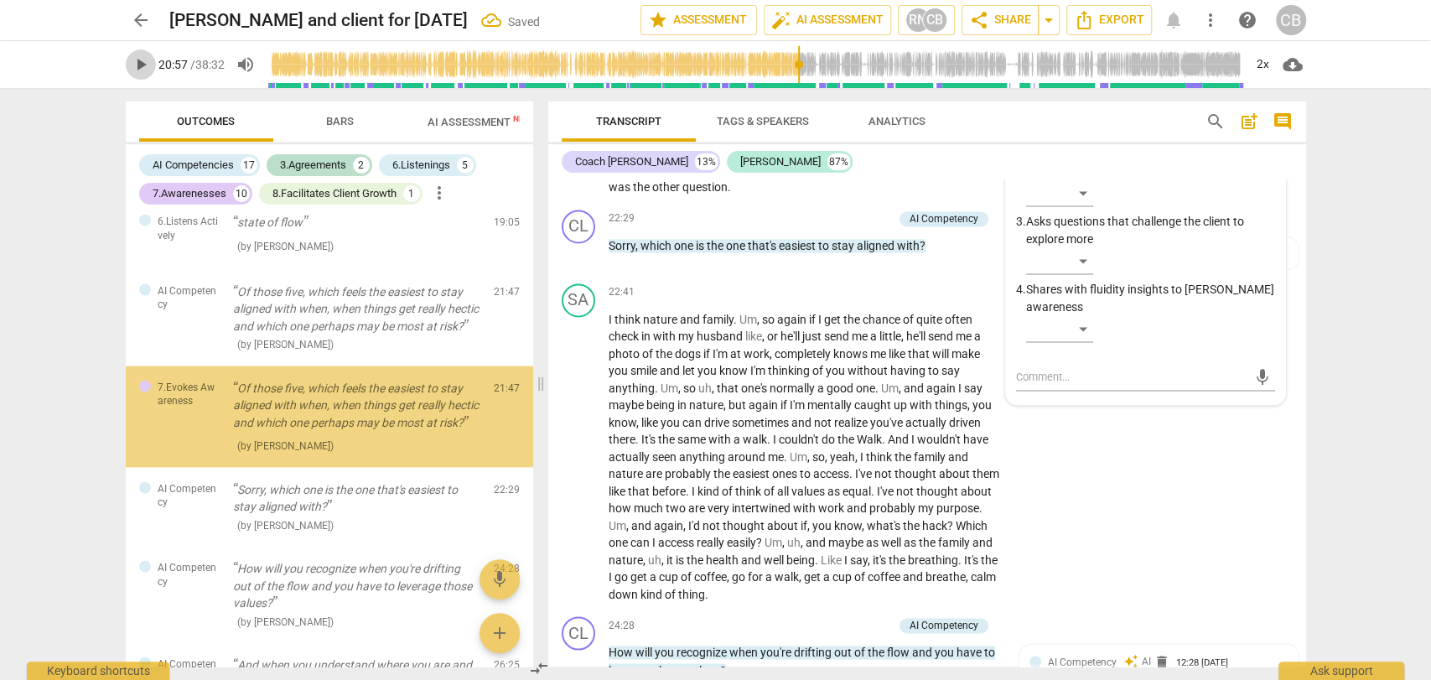
scroll to position [2443, 0]
click at [141, 68] on span "play_arrow" at bounding box center [141, 65] width 20 height 20
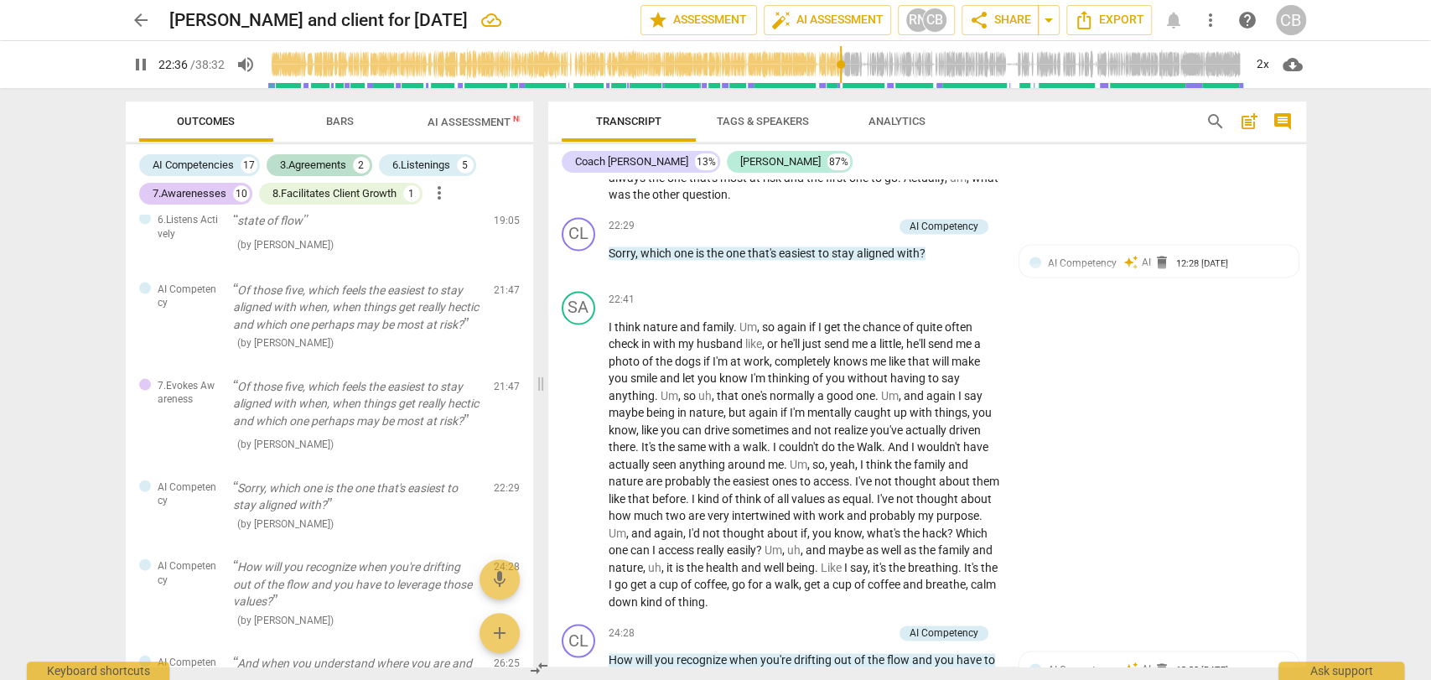
scroll to position [5940, 0]
click at [797, 233] on div "+" at bounding box center [801, 224] width 17 height 17
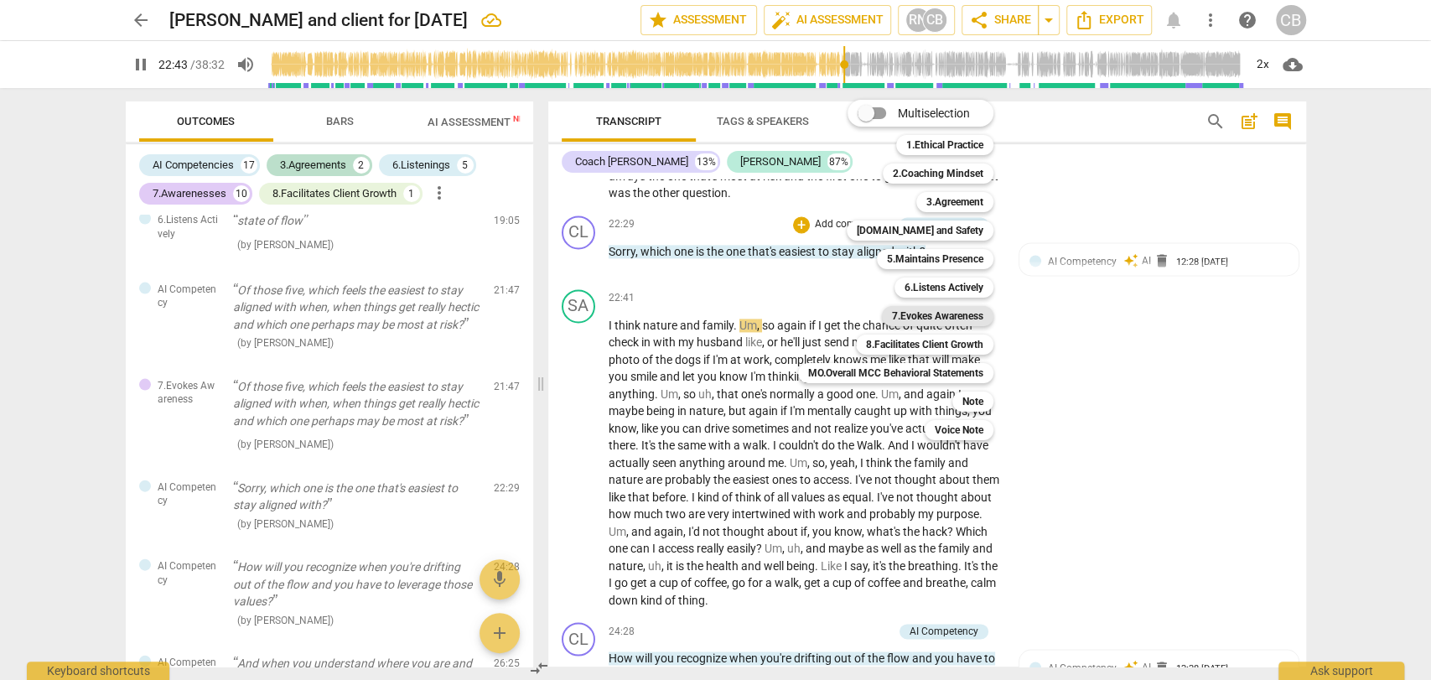
click at [925, 319] on b "7.Evokes Awareness" at bounding box center [937, 316] width 91 height 20
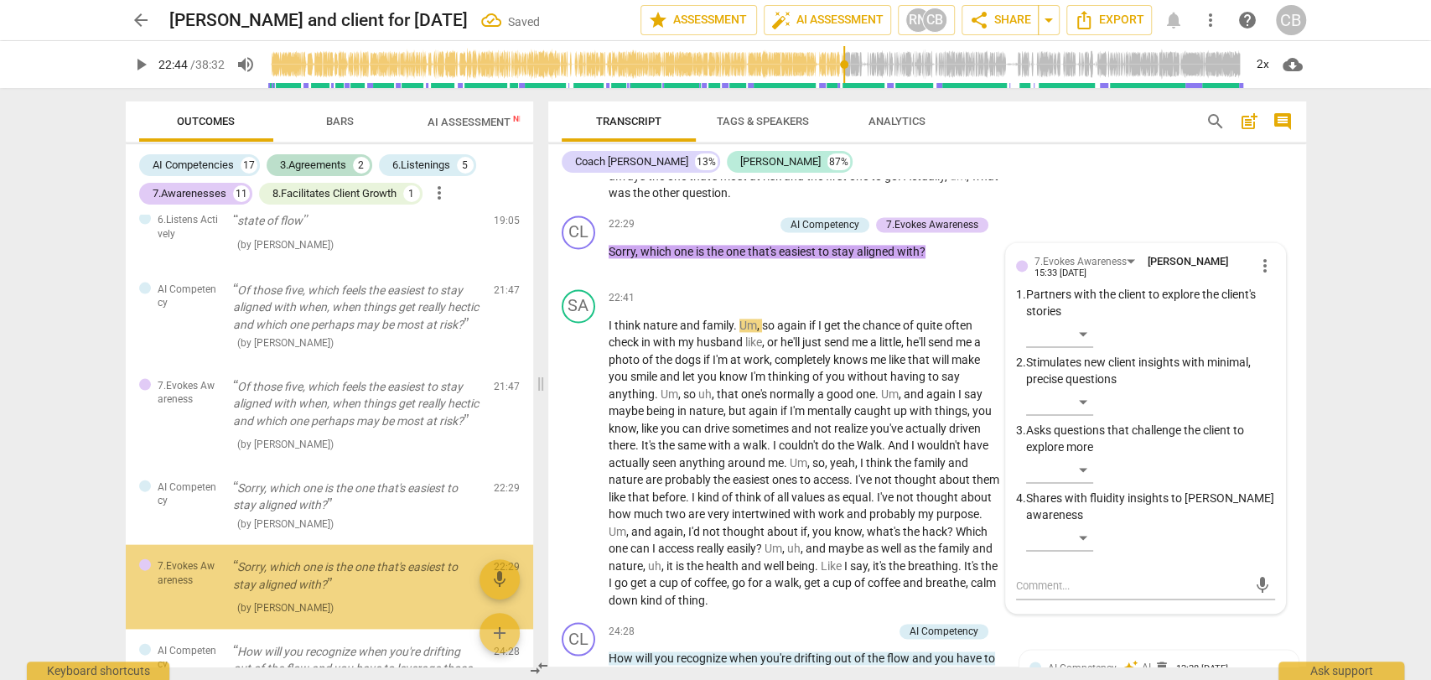
scroll to position [2624, 0]
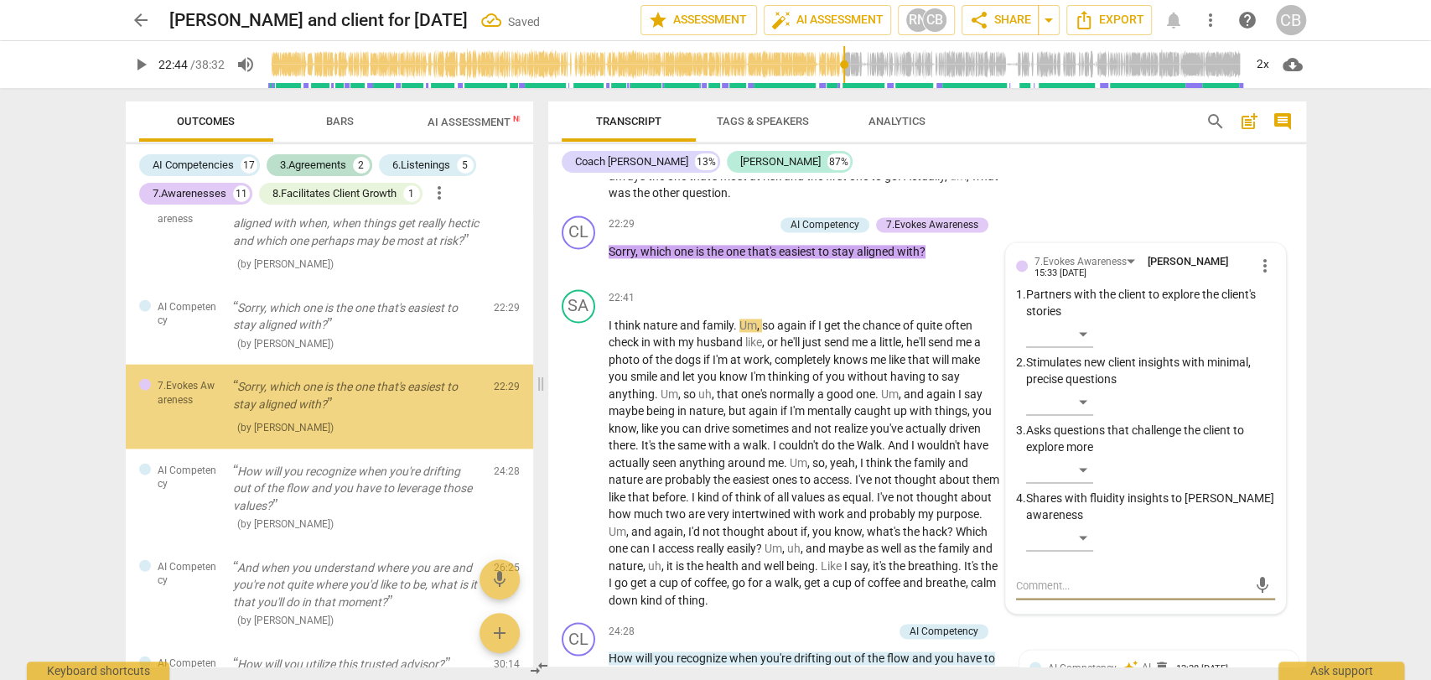
click at [137, 72] on span "play_arrow" at bounding box center [141, 65] width 20 height 20
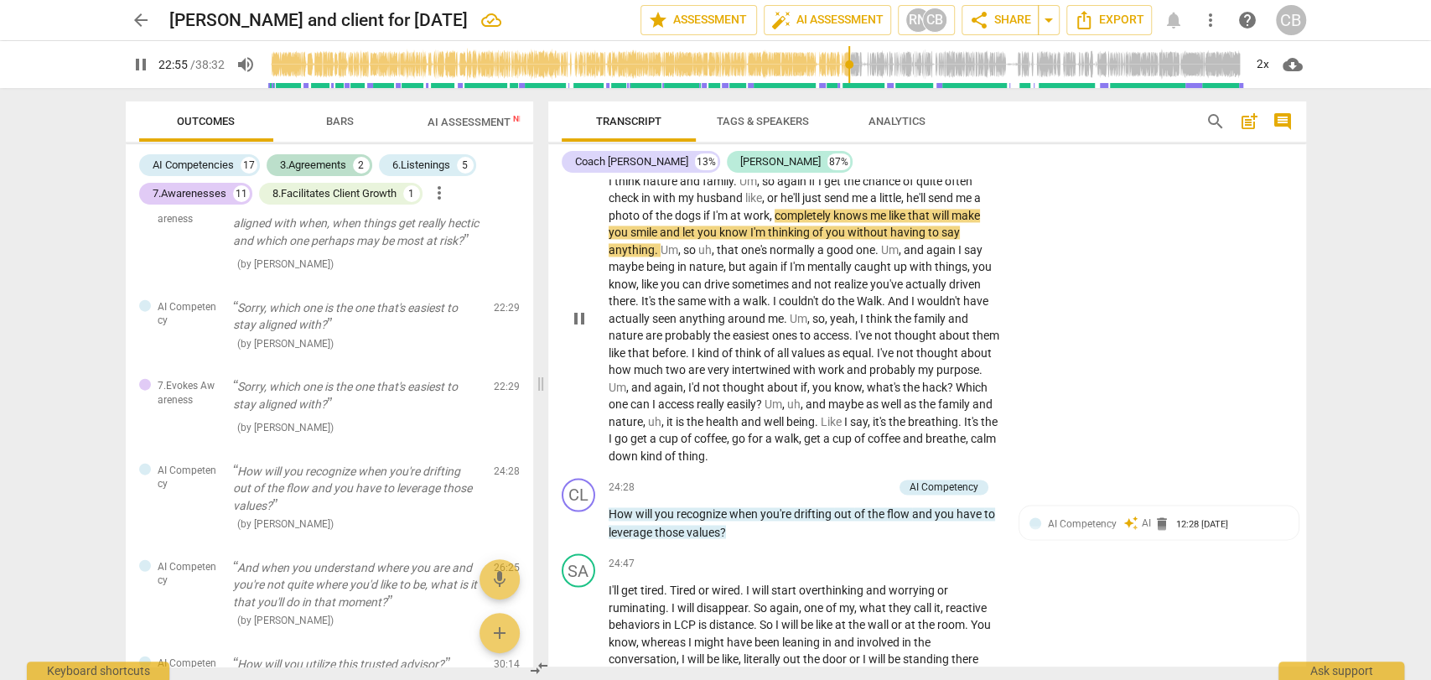
scroll to position [6097, 0]
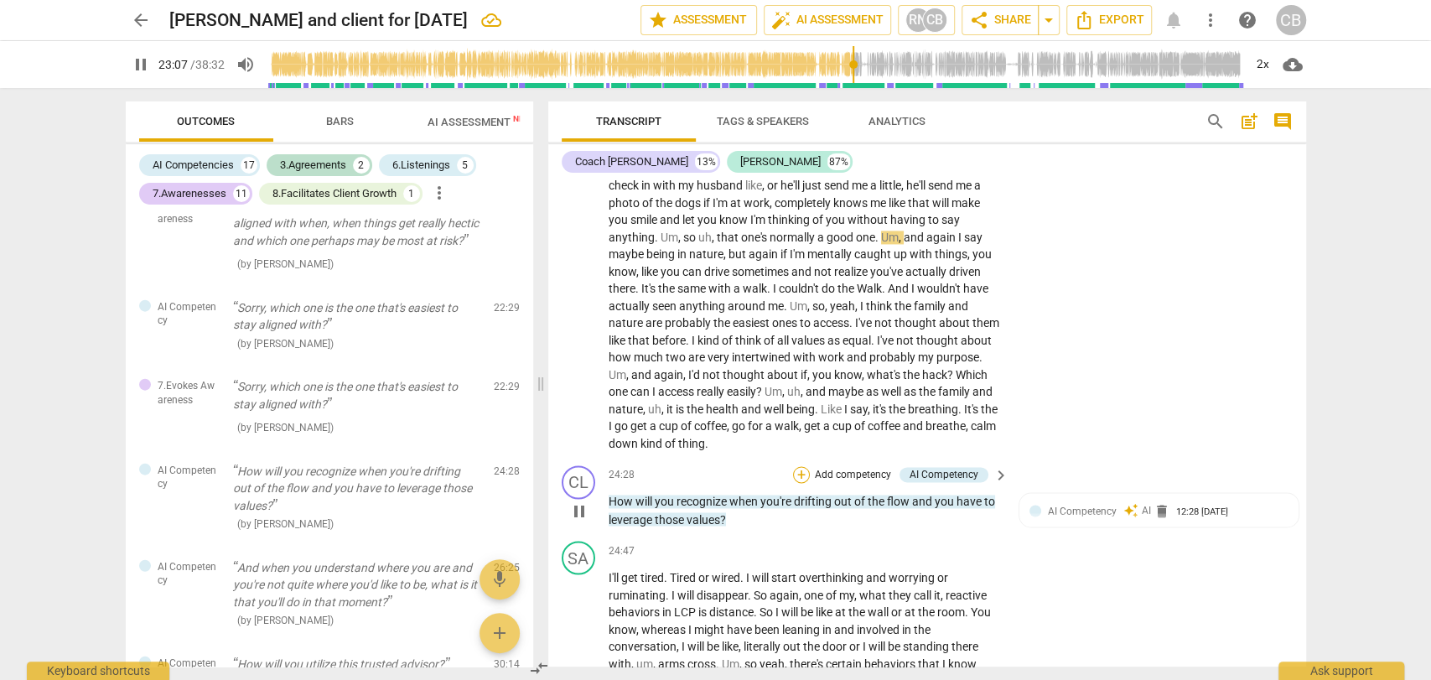
click at [798, 483] on div "+" at bounding box center [801, 474] width 17 height 17
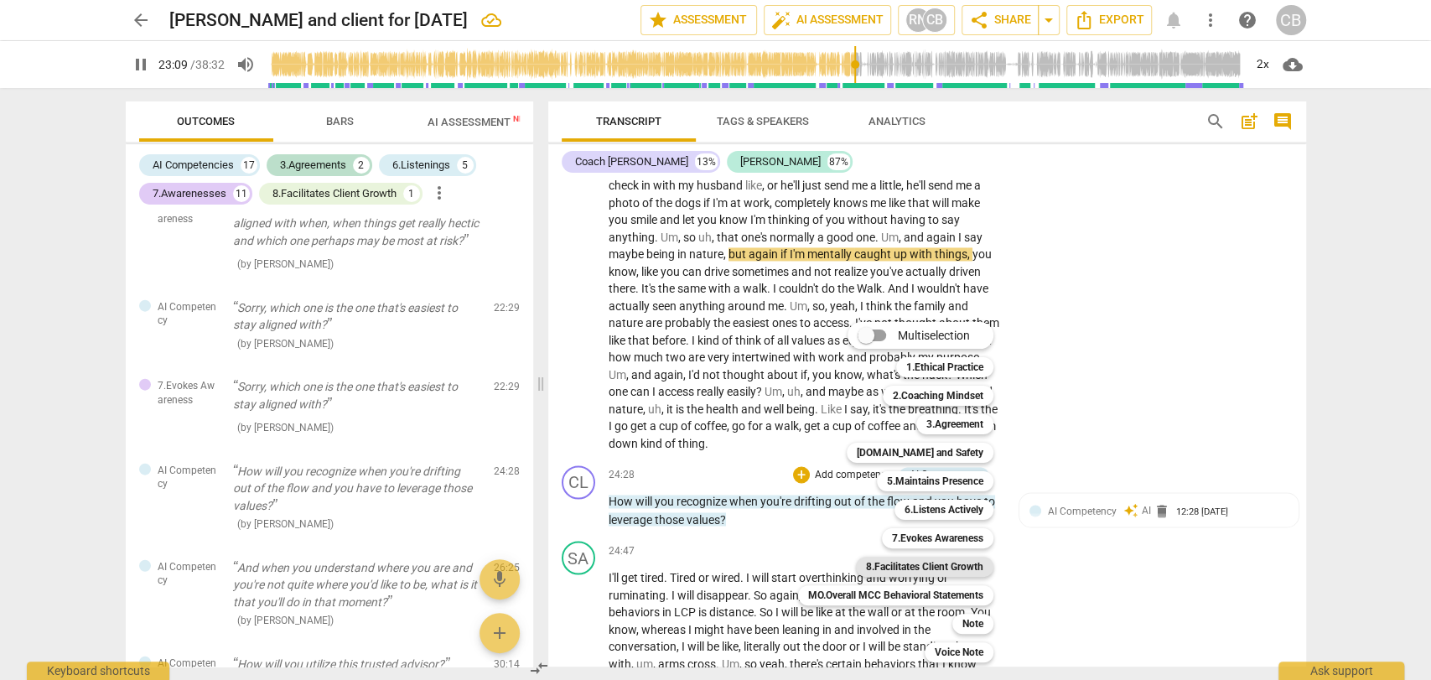
click at [927, 558] on b "8.Facilitates Client Growth" at bounding box center [924, 567] width 117 height 20
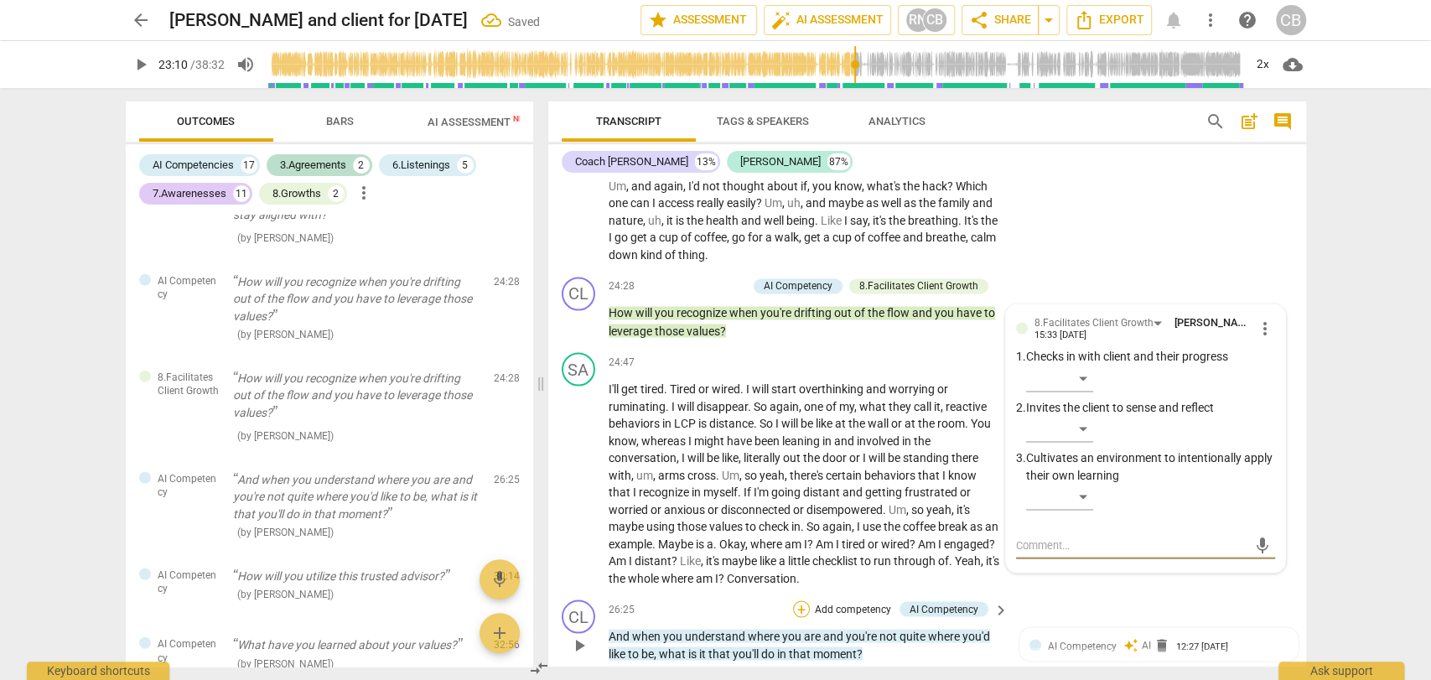
scroll to position [6283, 0]
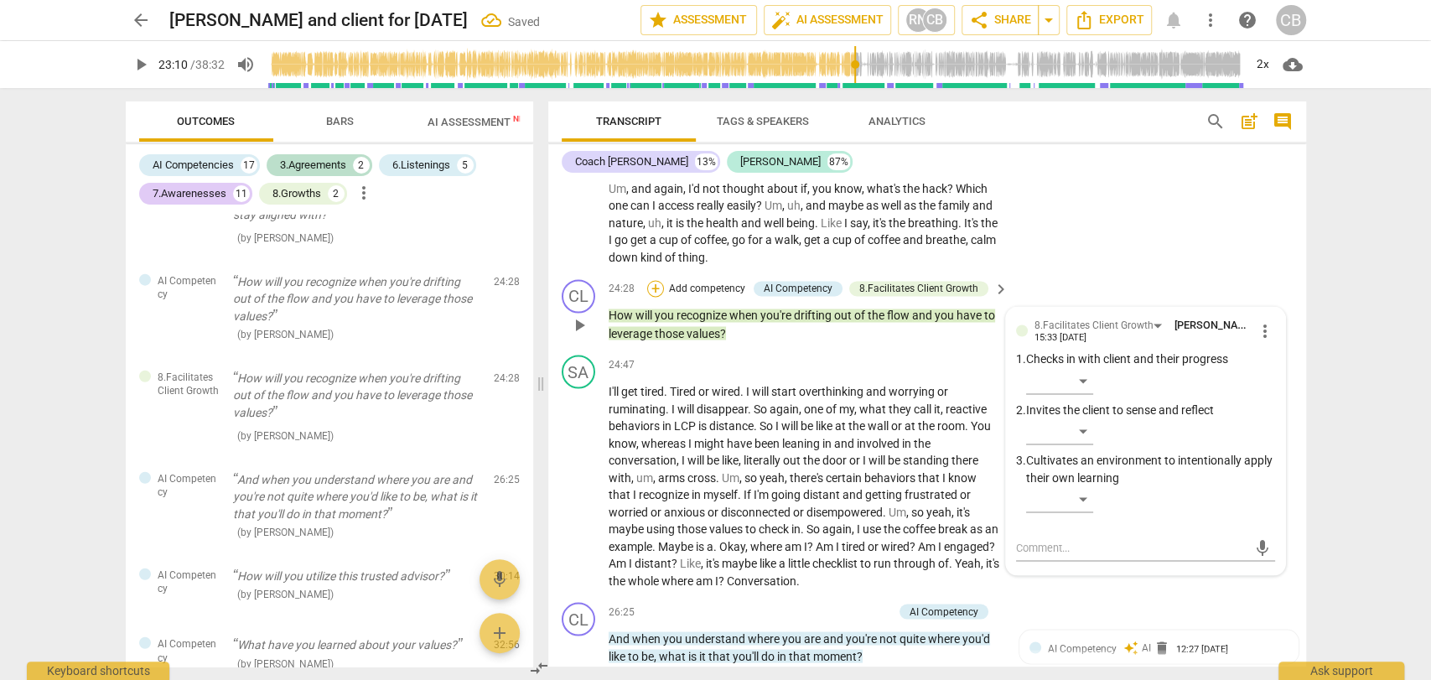
click at [659, 297] on div "+" at bounding box center [655, 288] width 17 height 17
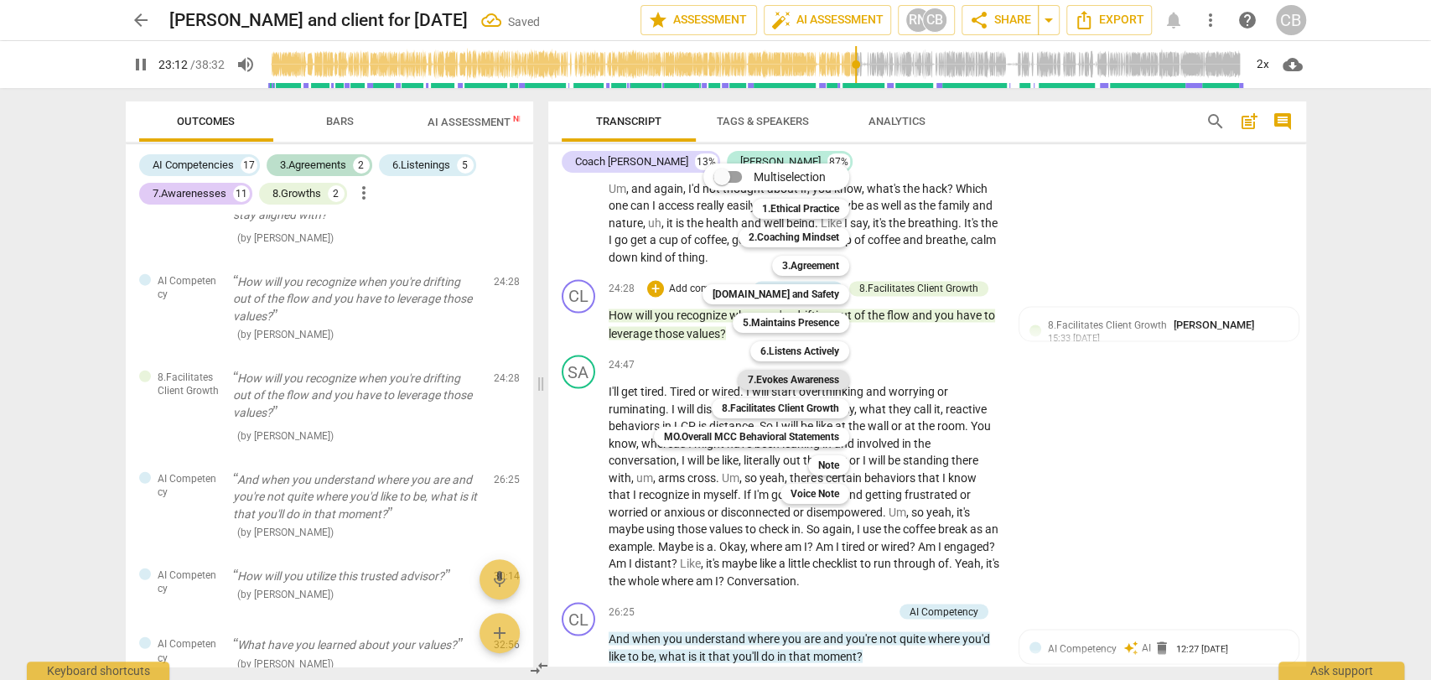
click at [821, 377] on b "7.Evokes Awareness" at bounding box center [793, 380] width 91 height 20
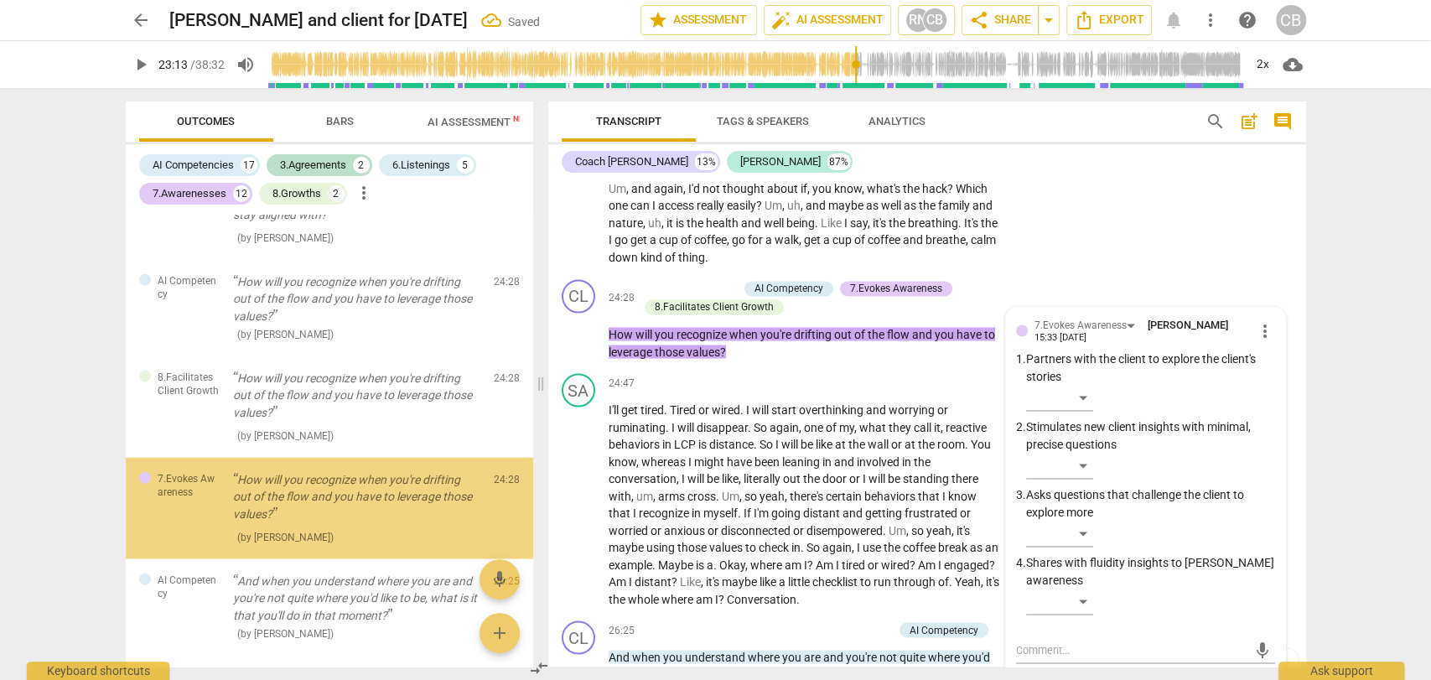
scroll to position [2915, 0]
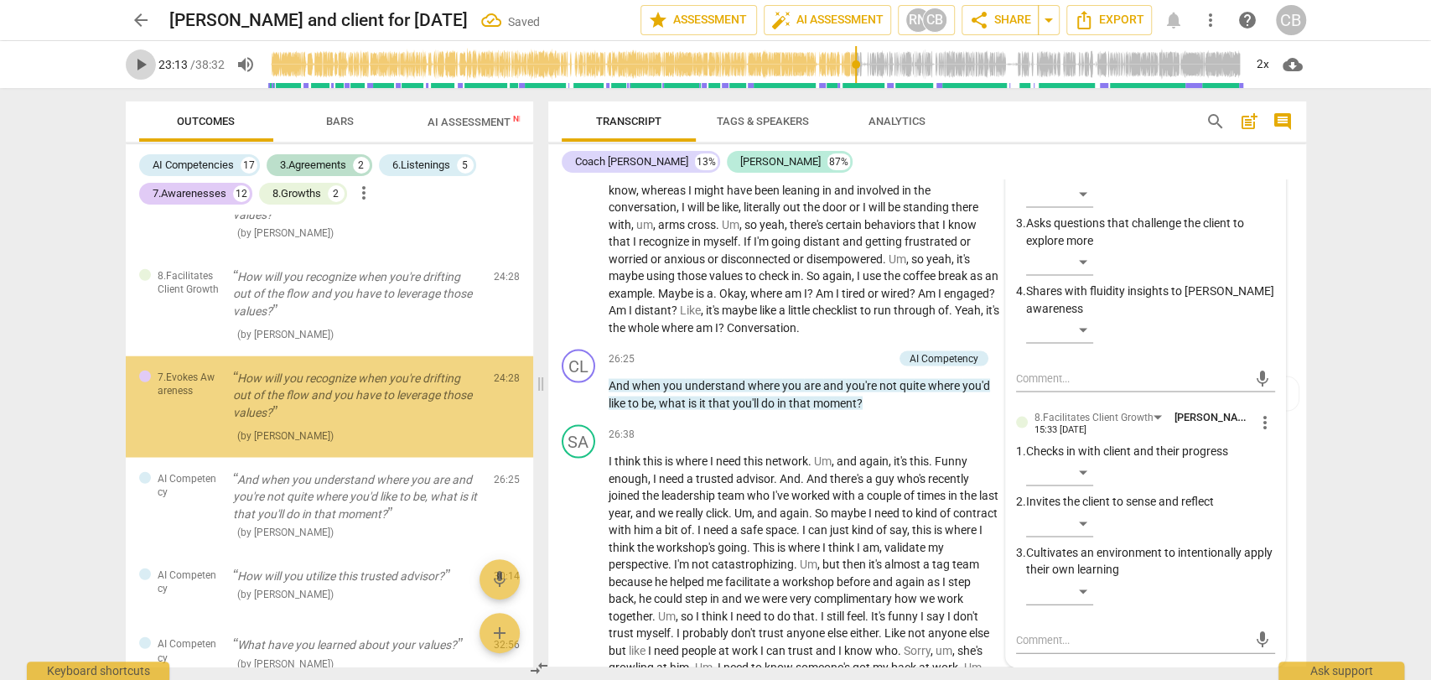
click at [144, 65] on span "play_arrow" at bounding box center [141, 65] width 20 height 20
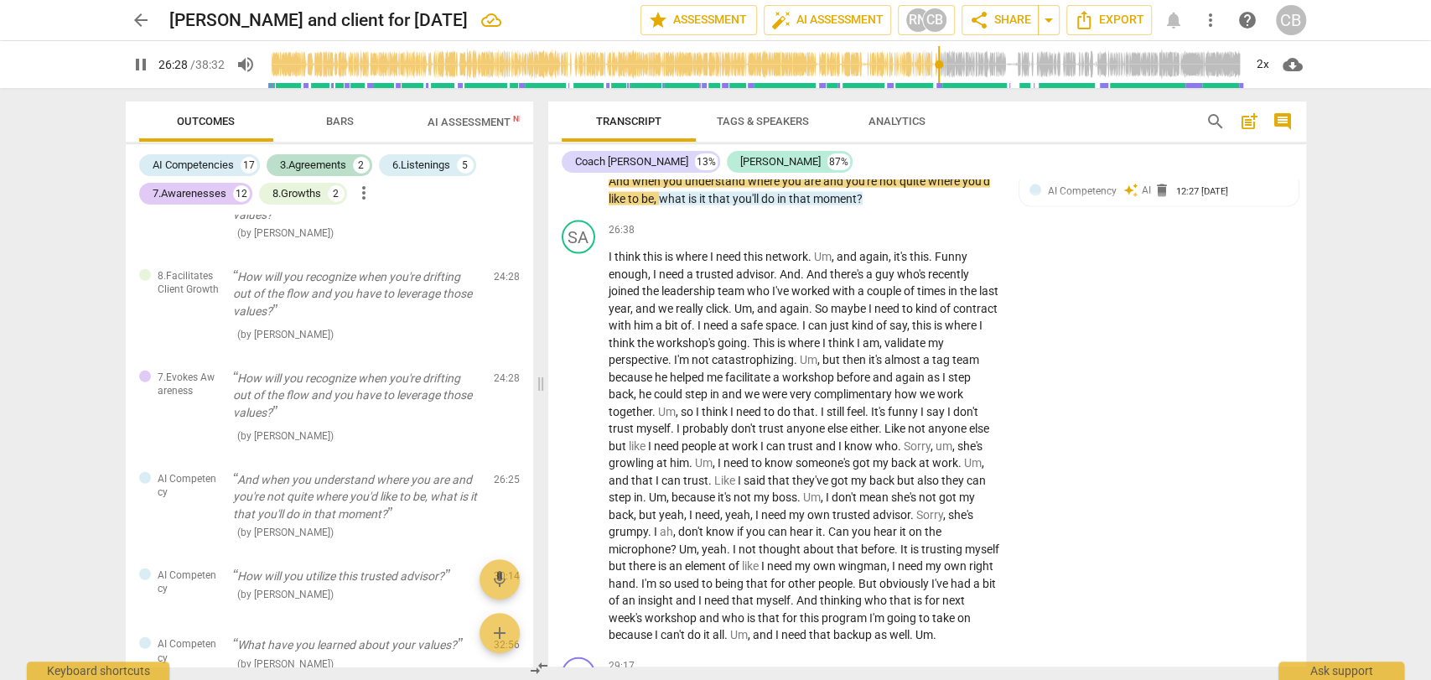
scroll to position [6759, 0]
click at [798, 162] on div "+" at bounding box center [801, 153] width 17 height 17
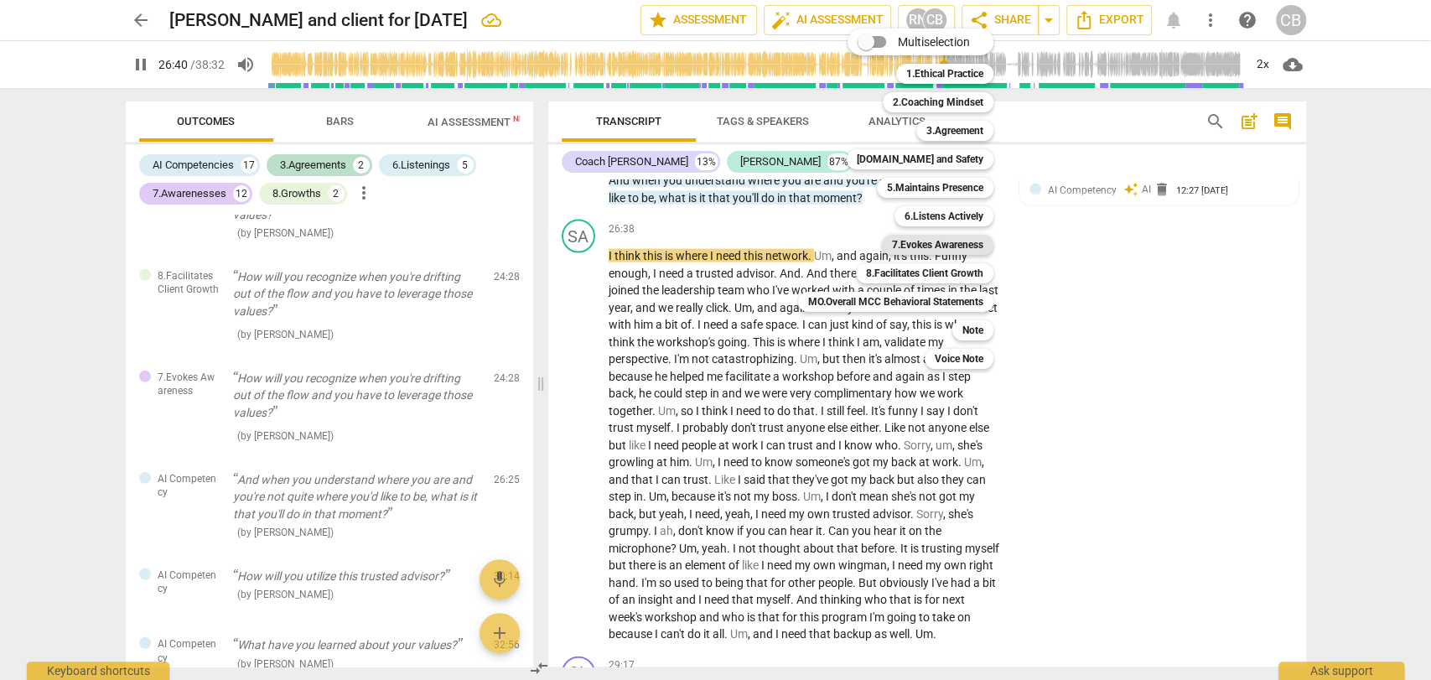
click at [896, 247] on b "7.Evokes Awareness" at bounding box center [937, 245] width 91 height 20
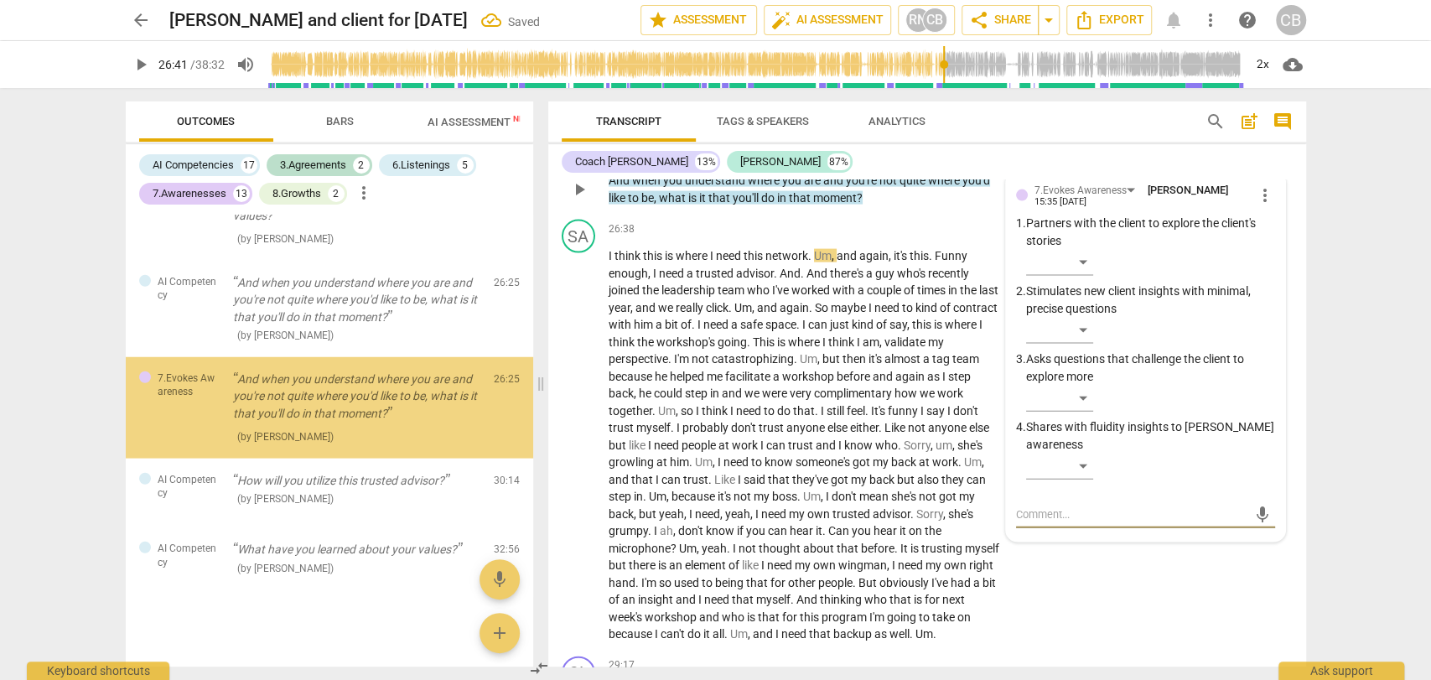
scroll to position [3112, 0]
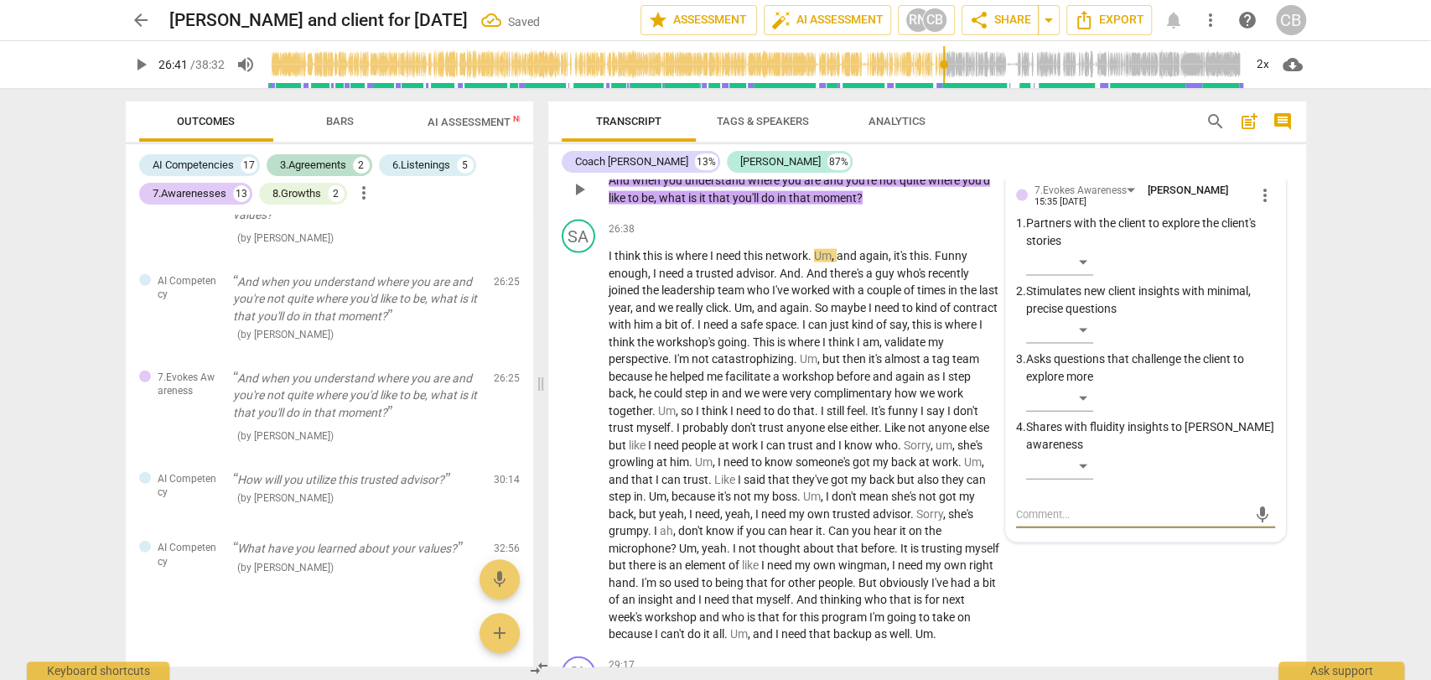
click at [681, 162] on div "+" at bounding box center [682, 153] width 17 height 17
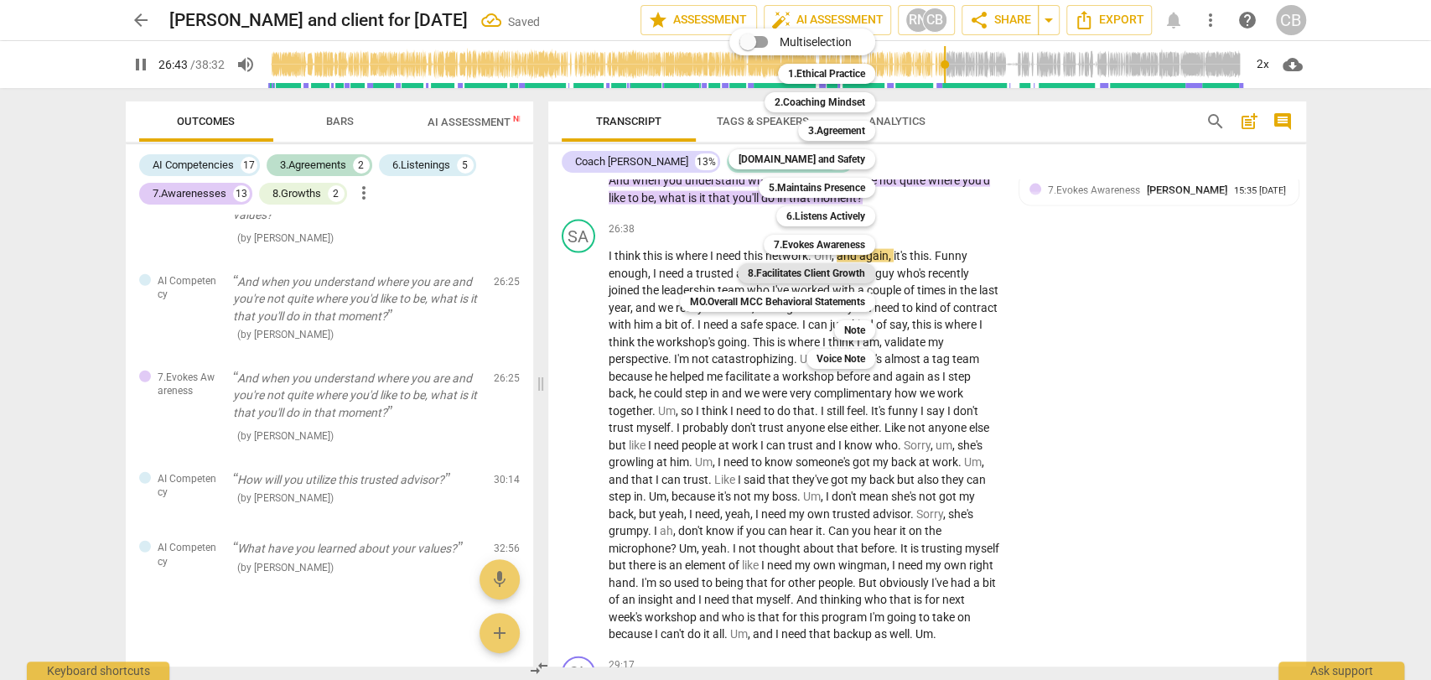
click at [798, 270] on b "8.Facilitates Client Growth" at bounding box center [806, 273] width 117 height 20
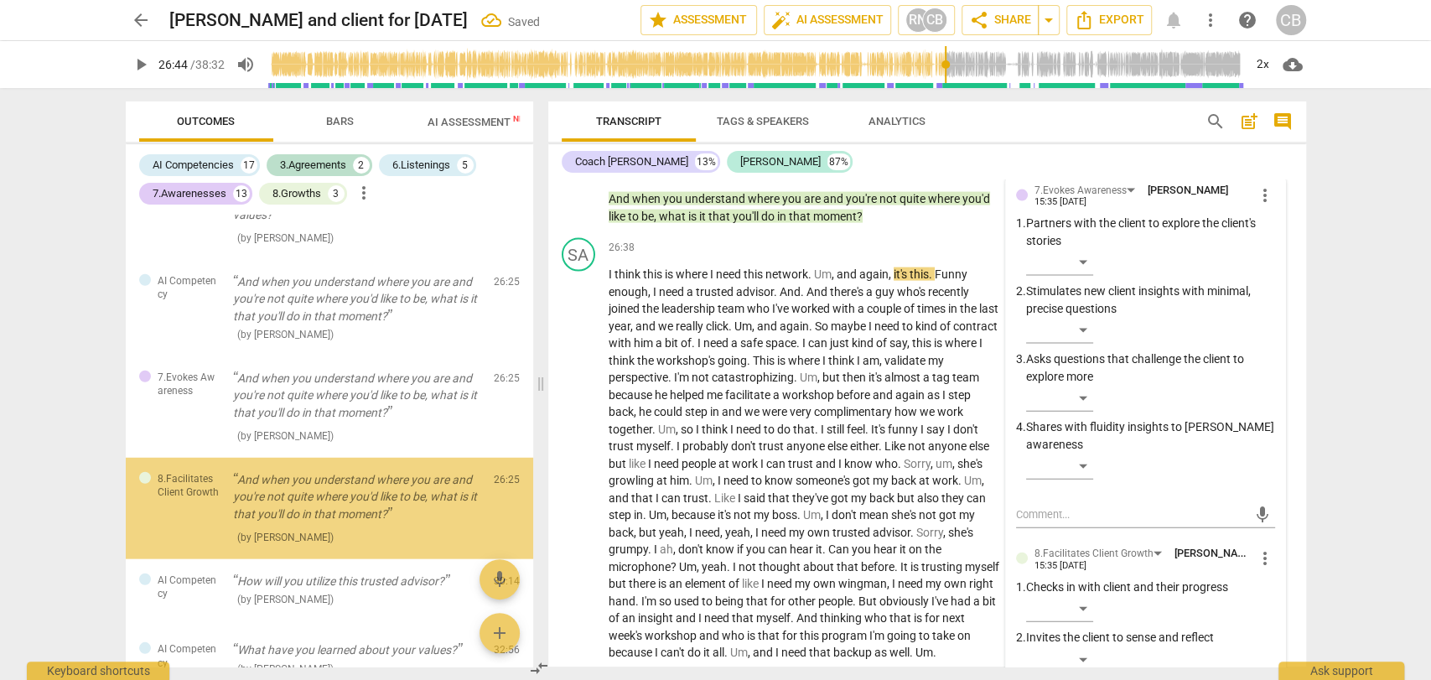
scroll to position [3214, 0]
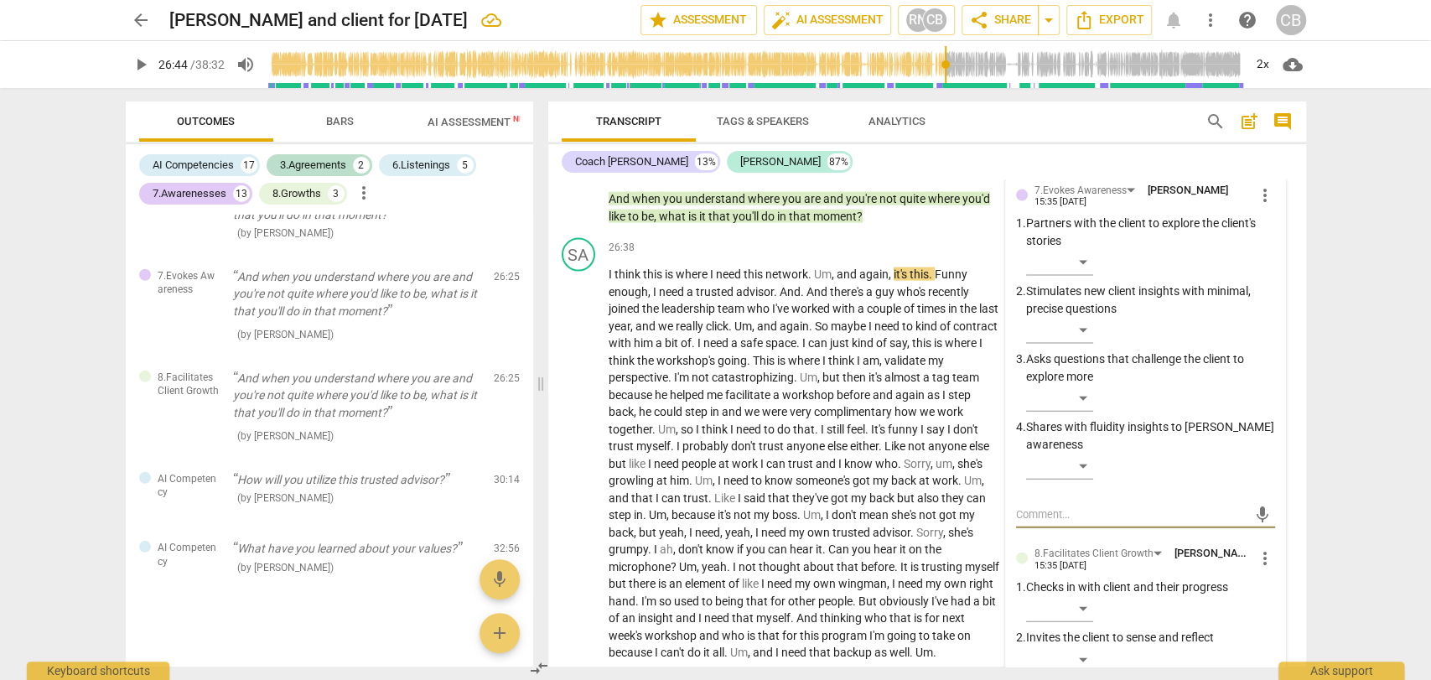
click at [139, 65] on span "play_arrow" at bounding box center [141, 65] width 20 height 20
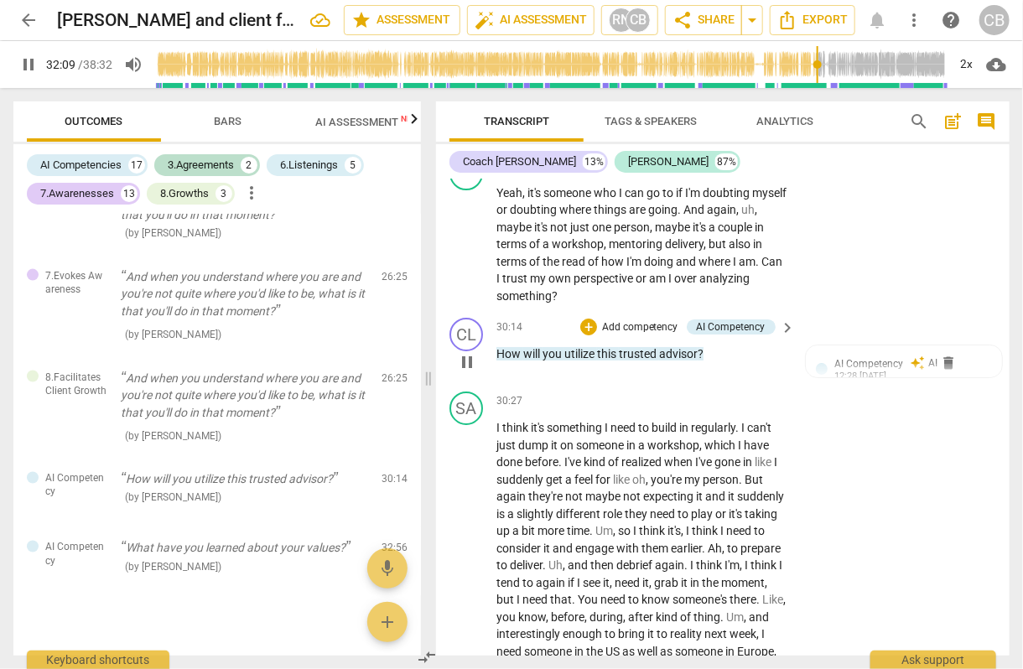
scroll to position [9180, 0]
click at [587, 336] on div "+" at bounding box center [588, 327] width 17 height 17
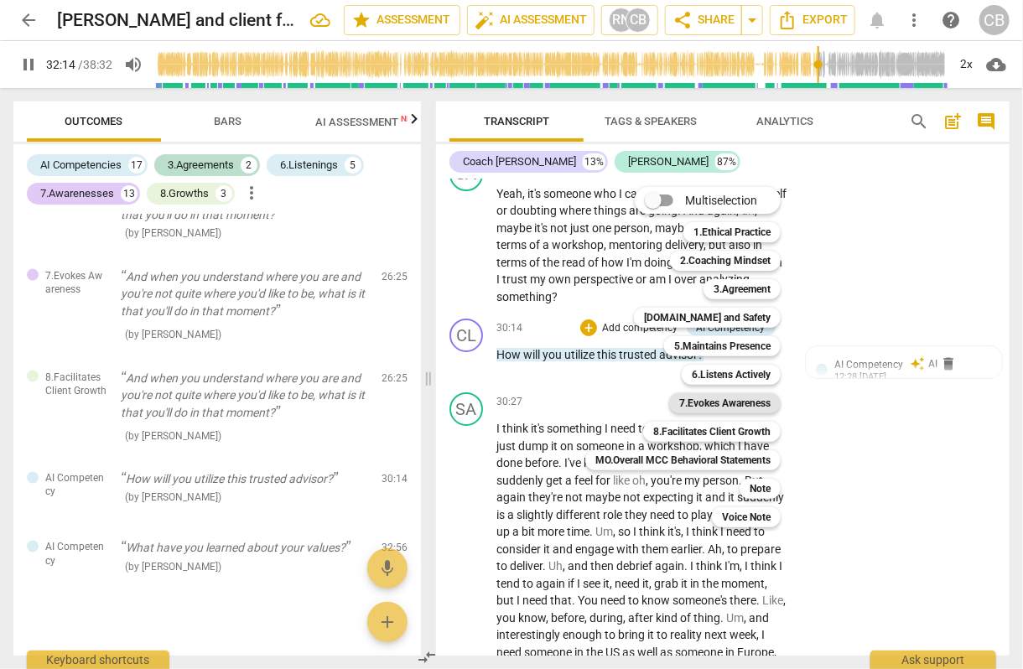
click at [718, 398] on b "7.Evokes Awareness" at bounding box center [724, 403] width 91 height 20
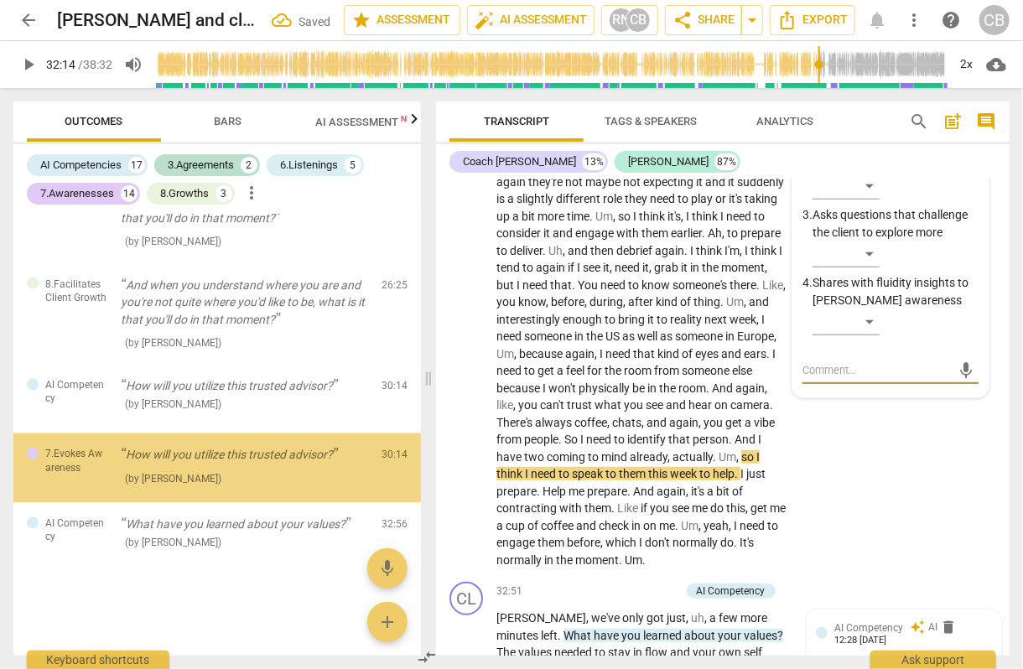
scroll to position [3340, 0]
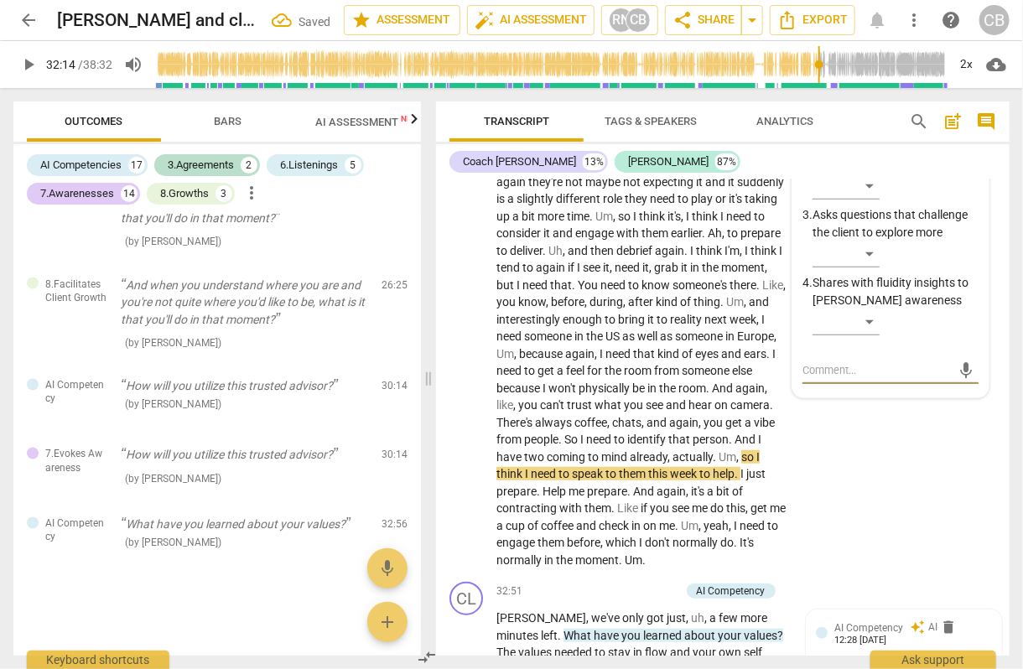
click at [32, 60] on span "play_arrow" at bounding box center [28, 65] width 20 height 20
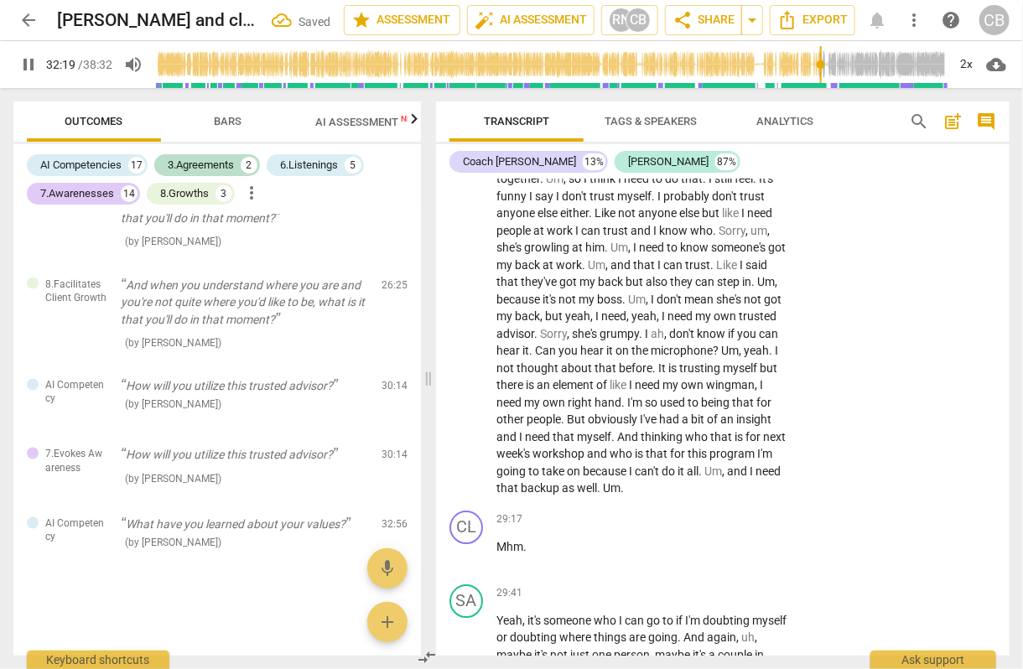
scroll to position [8754, 0]
click at [528, 555] on p "Mhm ." at bounding box center [641, 546] width 291 height 18
type input "1942"
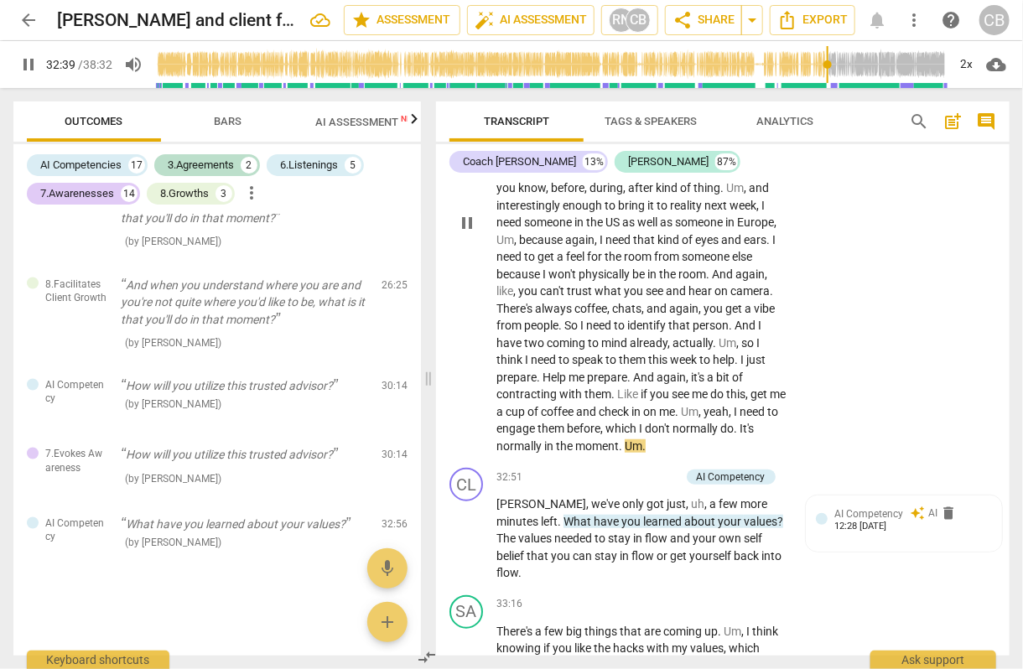
scroll to position [9684, 0]
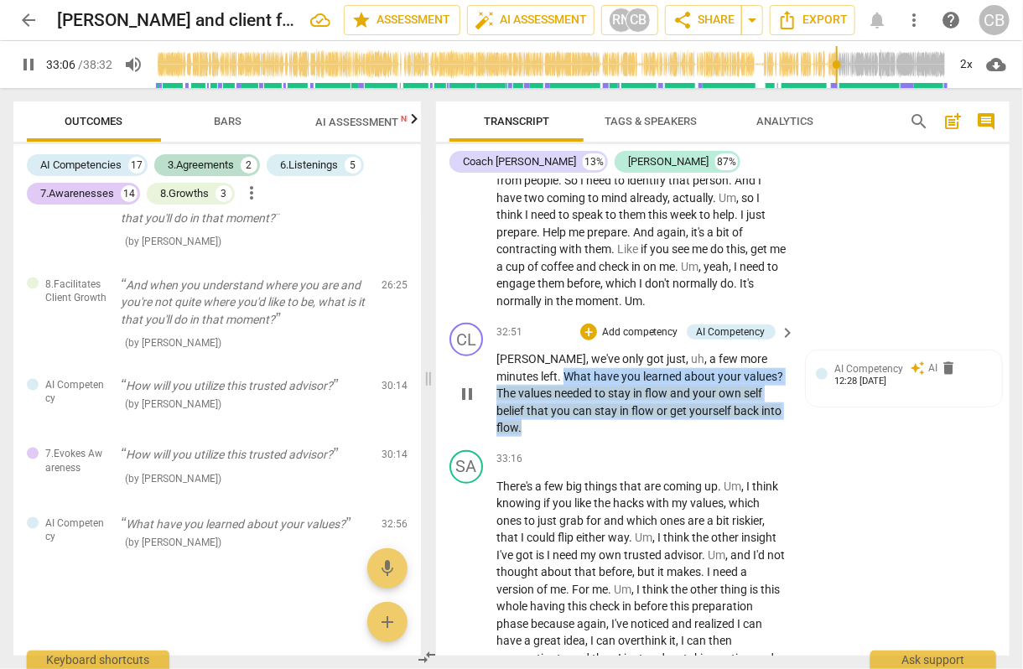
drag, startPoint x: 745, startPoint y: 437, endPoint x: 498, endPoint y: 408, distance: 249.0
click at [498, 408] on p "[PERSON_NAME] , we've only got just , uh , a few more minutes left . What have …" at bounding box center [641, 393] width 291 height 86
click at [580, 340] on div "+" at bounding box center [588, 332] width 17 height 17
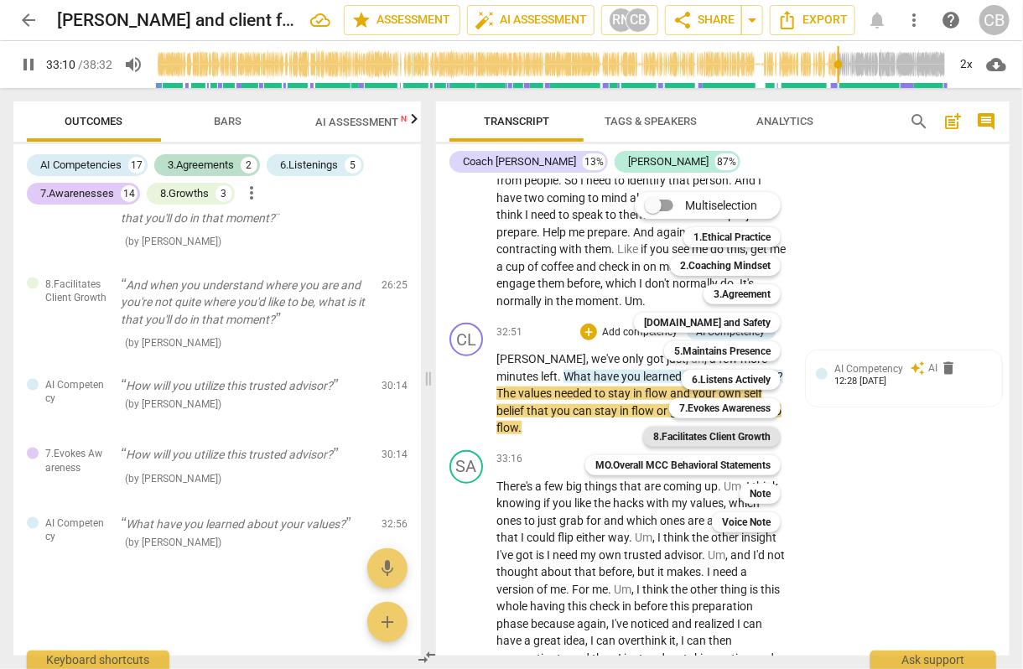
click at [700, 434] on b "8.Facilitates Client Growth" at bounding box center [711, 437] width 117 height 20
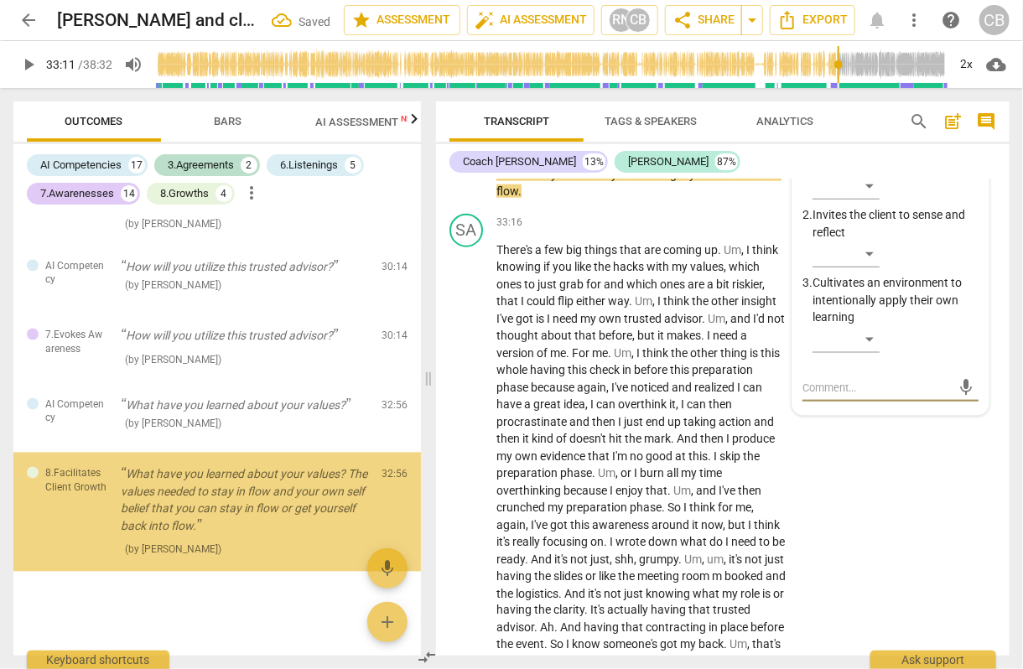
scroll to position [3460, 0]
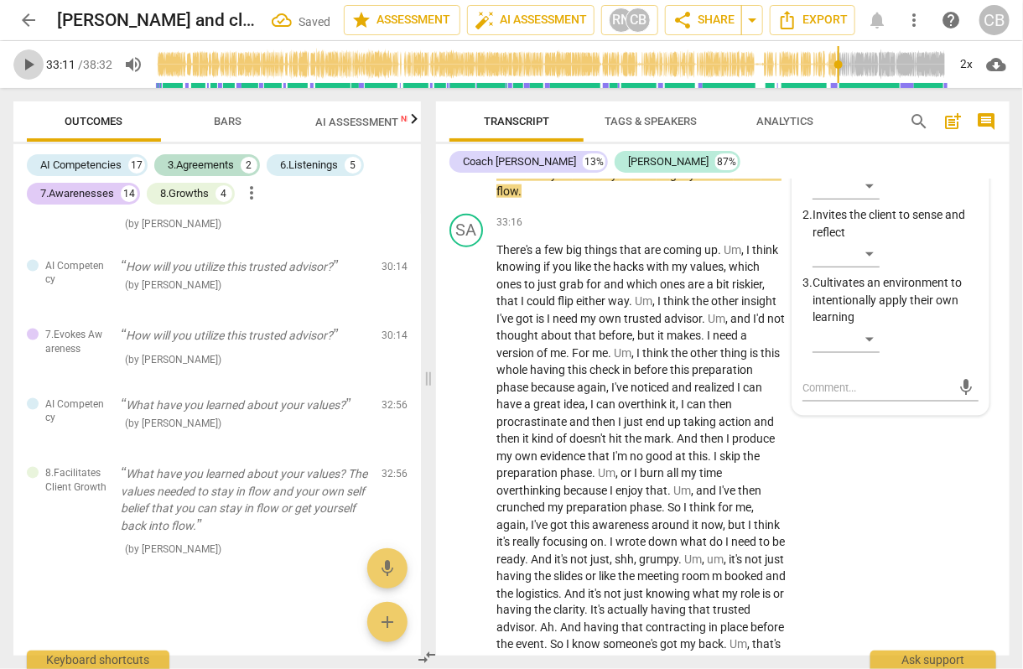
click at [32, 75] on button "play_arrow" at bounding box center [28, 64] width 30 height 30
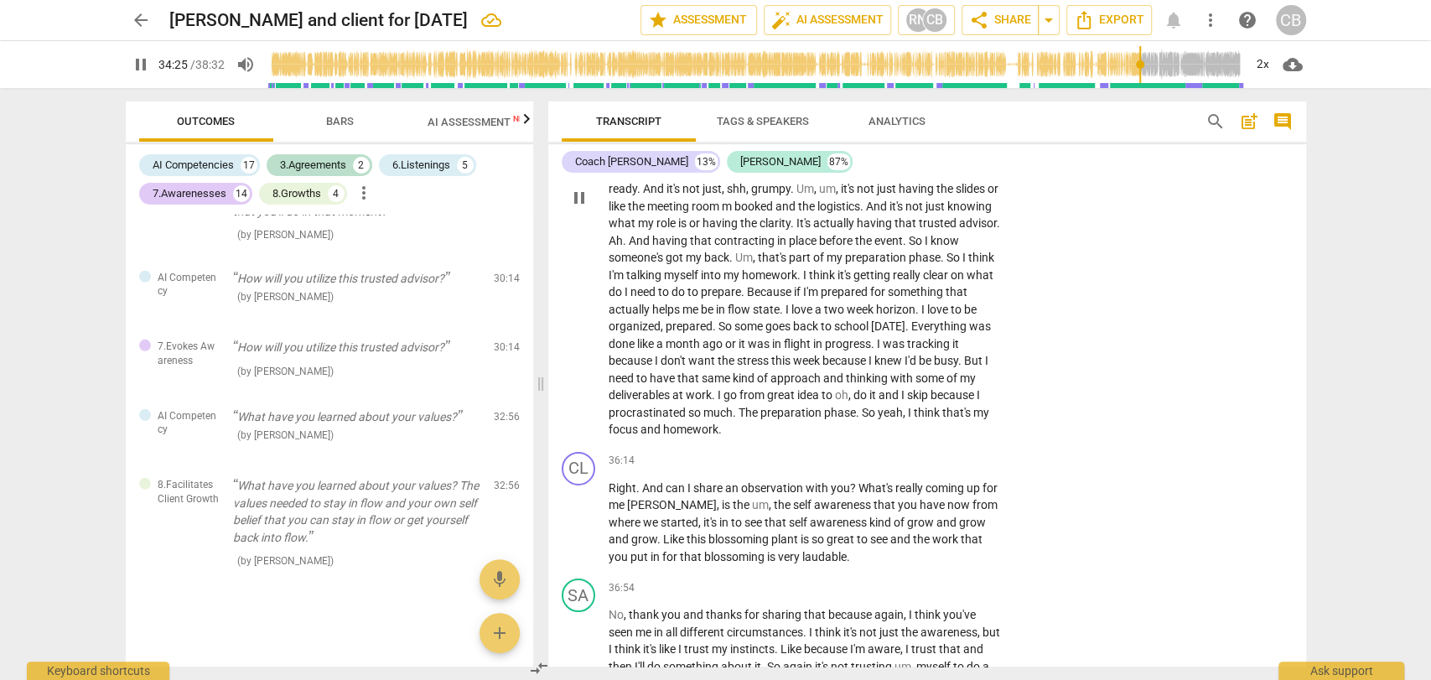
scroll to position [8184, 0]
drag, startPoint x: 853, startPoint y: 532, endPoint x: 643, endPoint y: 532, distance: 209.6
click at [643, 532] on p "Right . And can I share an observation with you ? What's really coming up for m…" at bounding box center [805, 521] width 392 height 86
click at [867, 509] on div "+" at bounding box center [872, 509] width 17 height 17
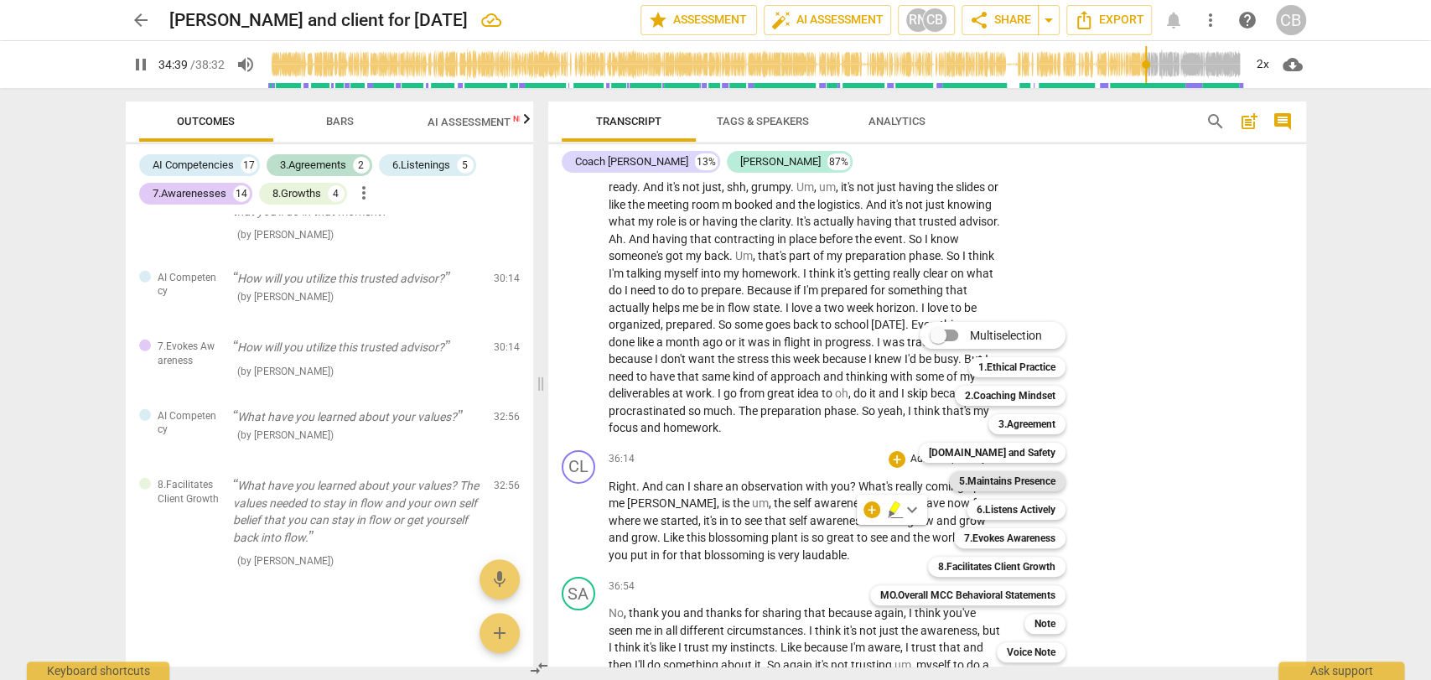
click at [994, 478] on b "5.Maintains Presence" at bounding box center [1007, 481] width 96 height 20
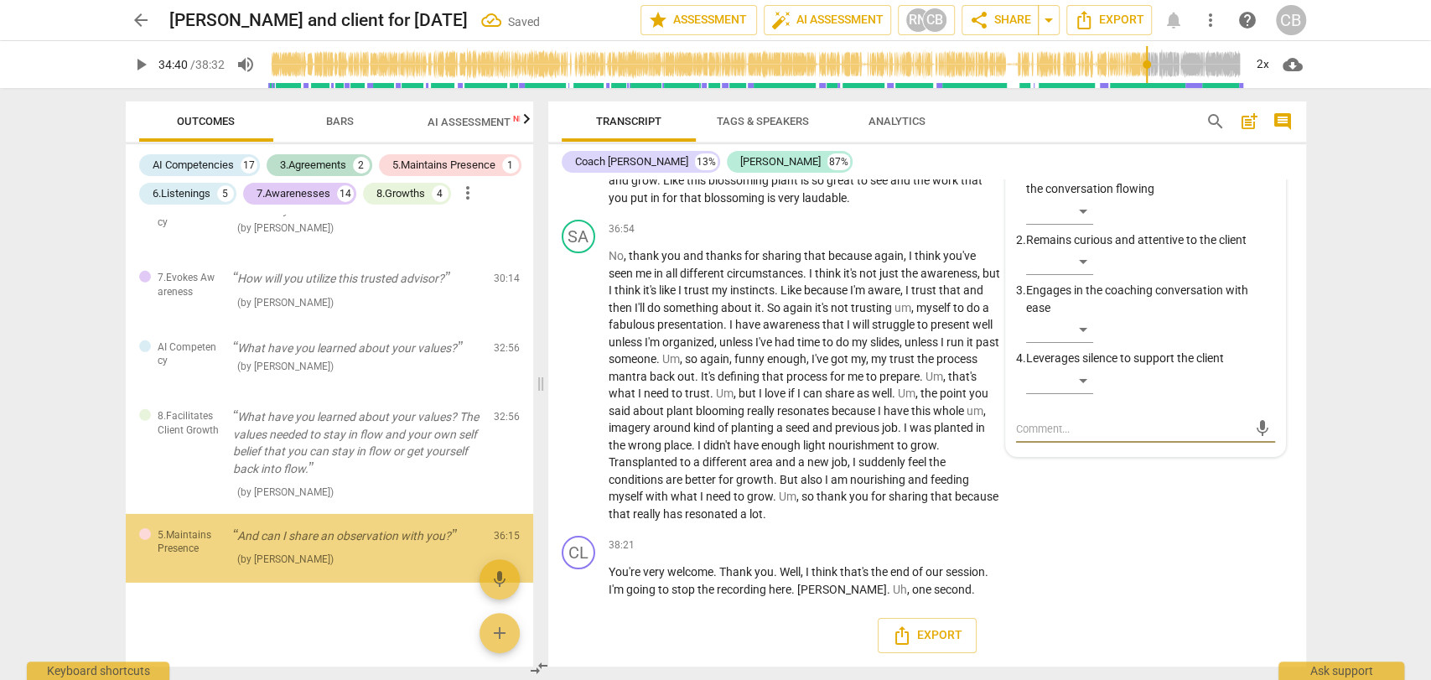
scroll to position [3518, 0]
drag, startPoint x: 138, startPoint y: 65, endPoint x: 177, endPoint y: 103, distance: 54.6
click at [138, 65] on span "play_arrow" at bounding box center [141, 65] width 20 height 20
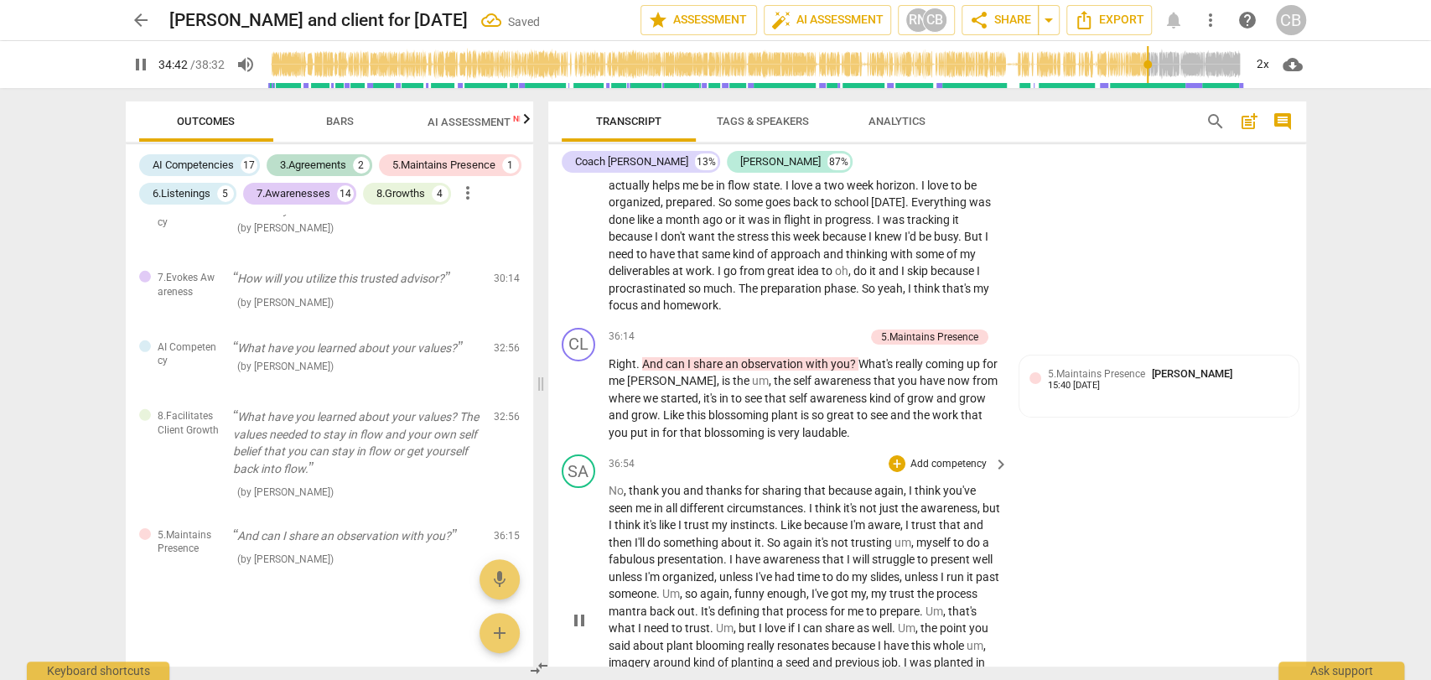
scroll to position [8262, 0]
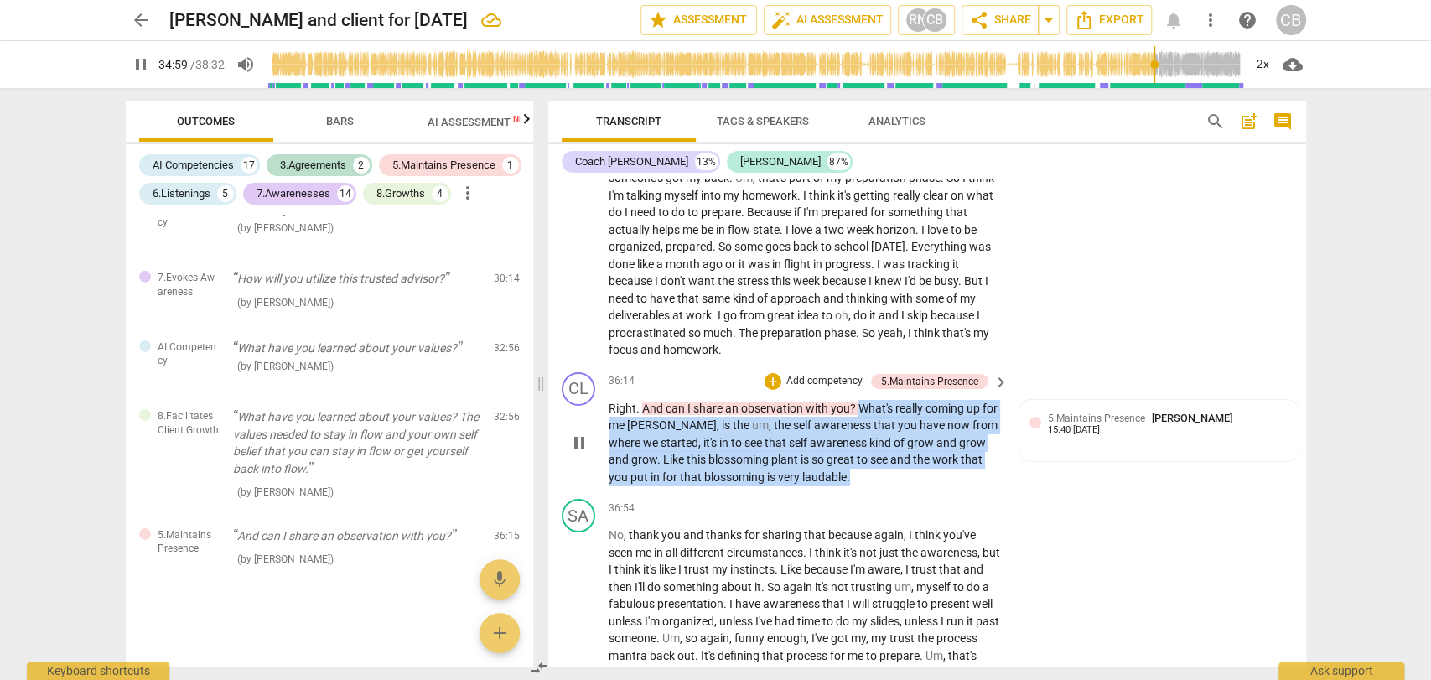
drag, startPoint x: 837, startPoint y: 519, endPoint x: 858, endPoint y: 459, distance: 63.9
click at [858, 459] on p "Right . And can I share an observation with you ? What's really coming up for m…" at bounding box center [805, 443] width 392 height 86
click at [771, 390] on div "+" at bounding box center [773, 381] width 17 height 17
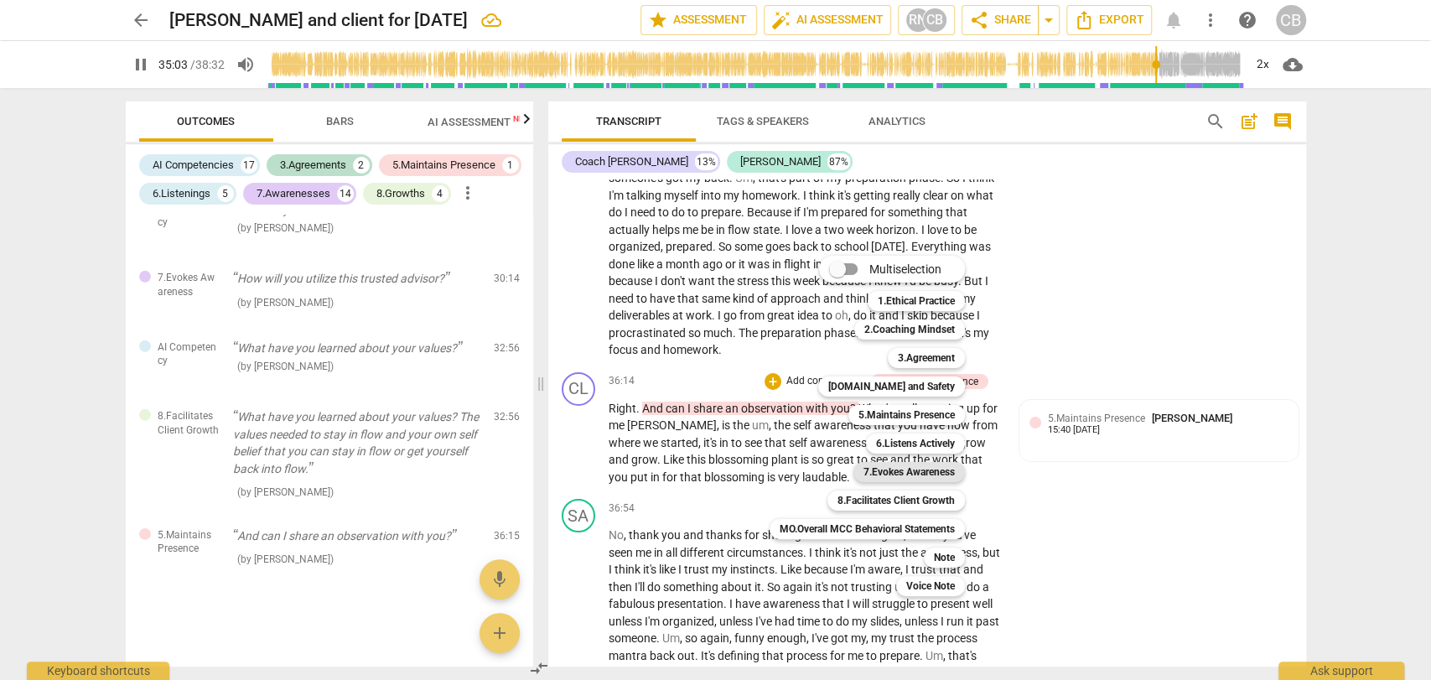
click at [887, 471] on b "7.Evokes Awareness" at bounding box center [909, 472] width 91 height 20
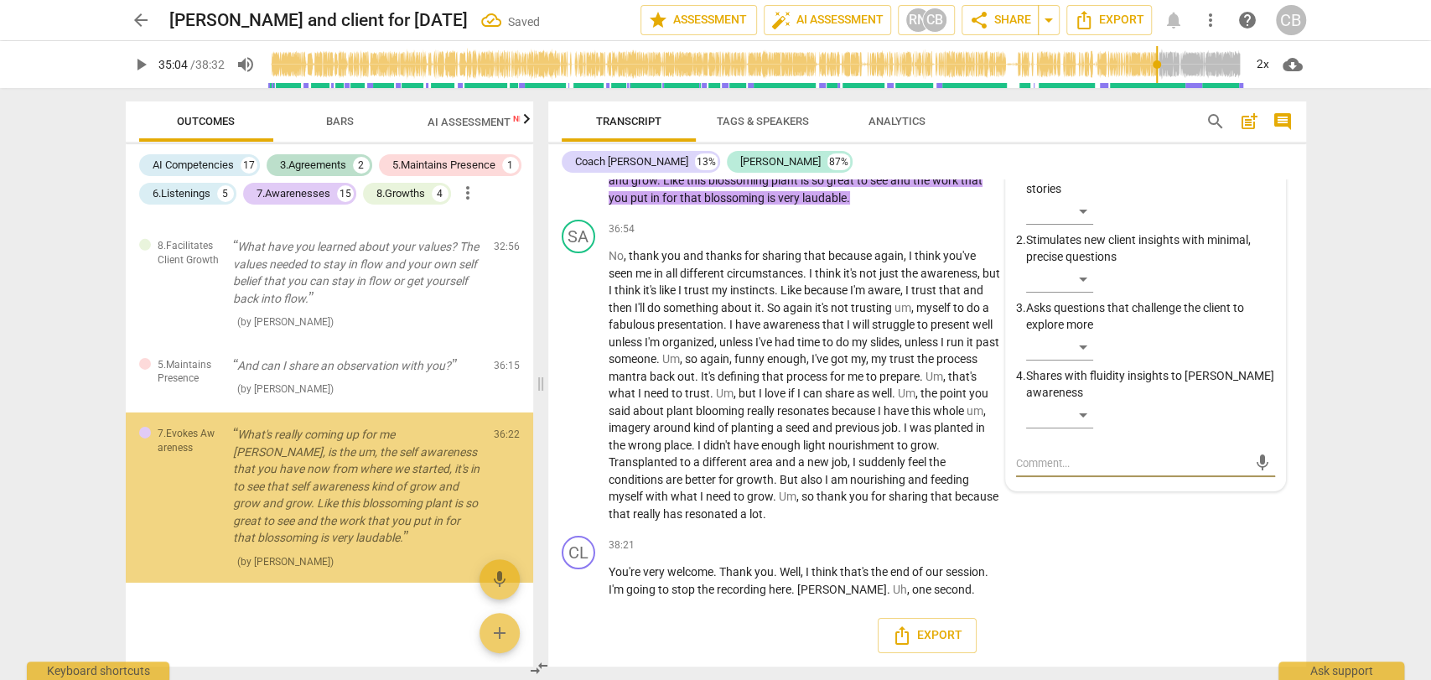
scroll to position [3688, 0]
click at [142, 59] on span "play_arrow" at bounding box center [141, 65] width 20 height 20
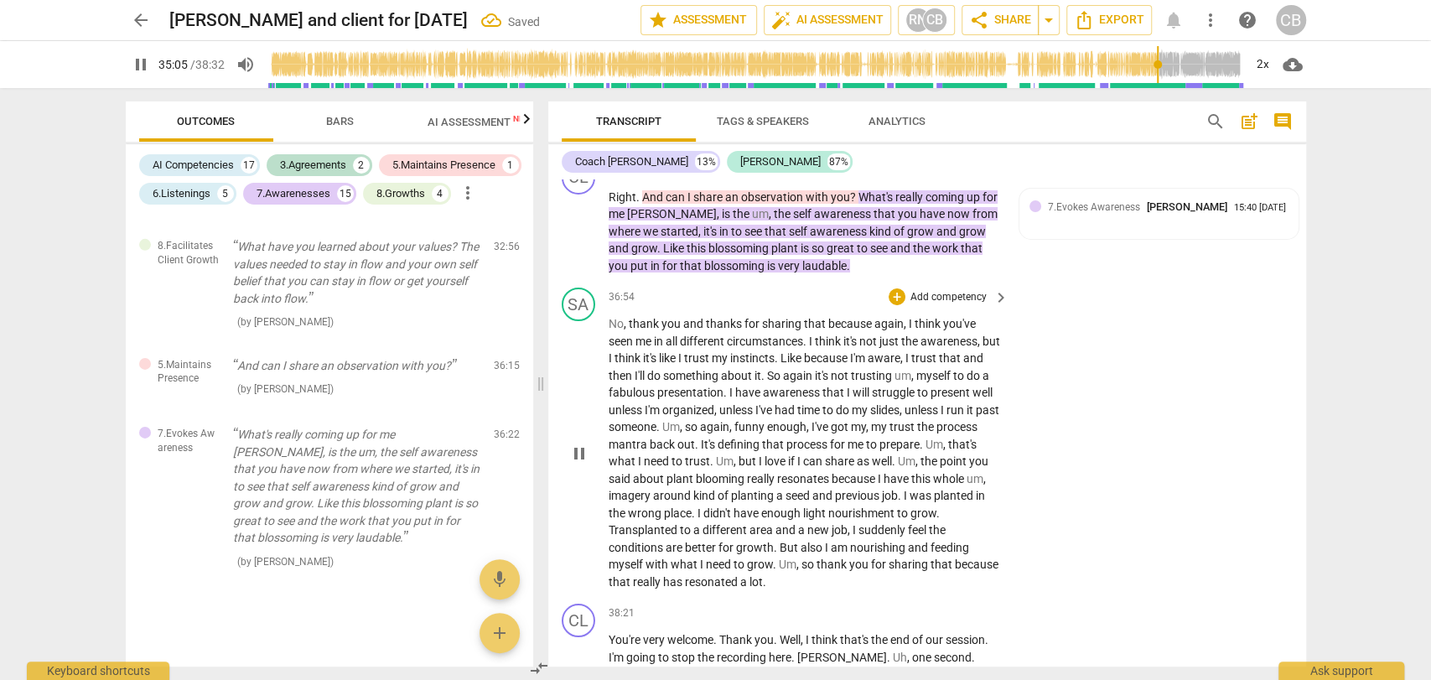
scroll to position [8472, 0]
click at [847, 274] on span "." at bounding box center [848, 267] width 3 height 13
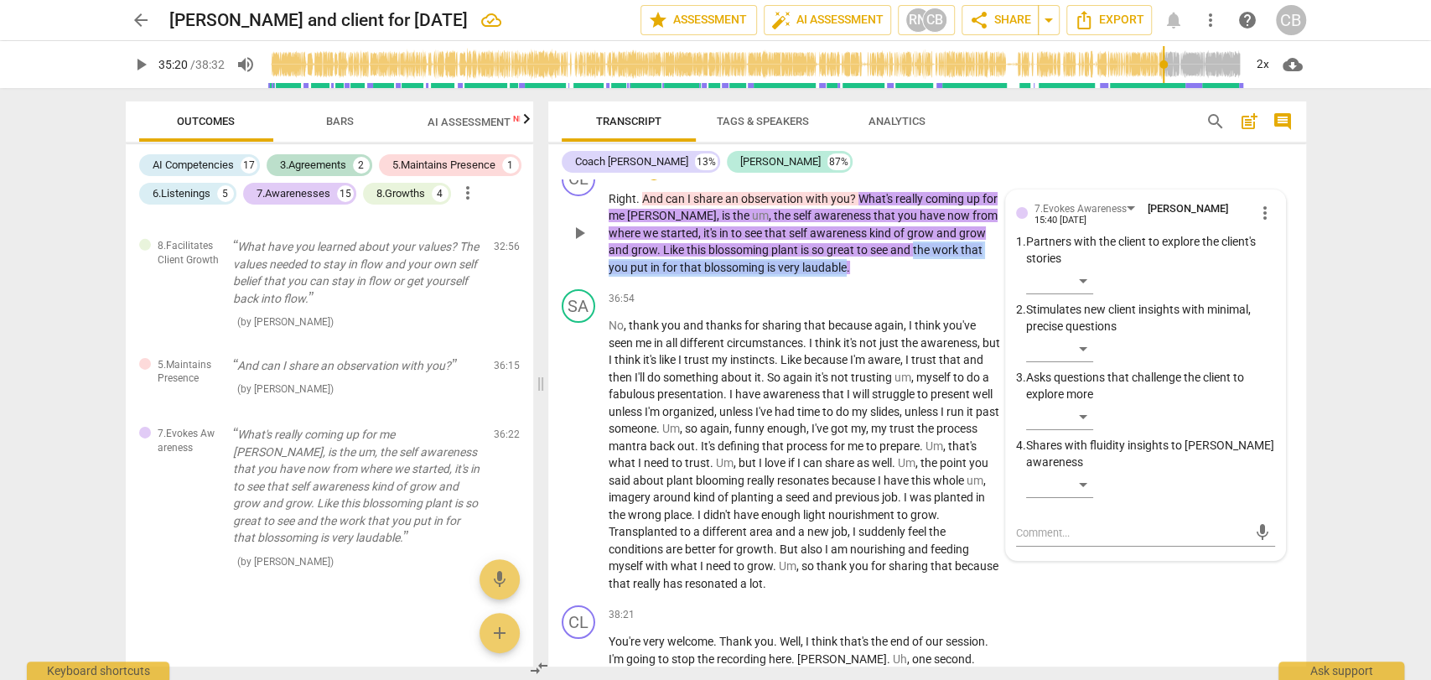
drag, startPoint x: 823, startPoint y: 310, endPoint x: 892, endPoint y: 292, distance: 71.2
click at [892, 277] on p "Right . And can I share an observation with you ? What's really coming up for m…" at bounding box center [805, 233] width 392 height 86
click at [654, 180] on div "+" at bounding box center [654, 172] width 17 height 17
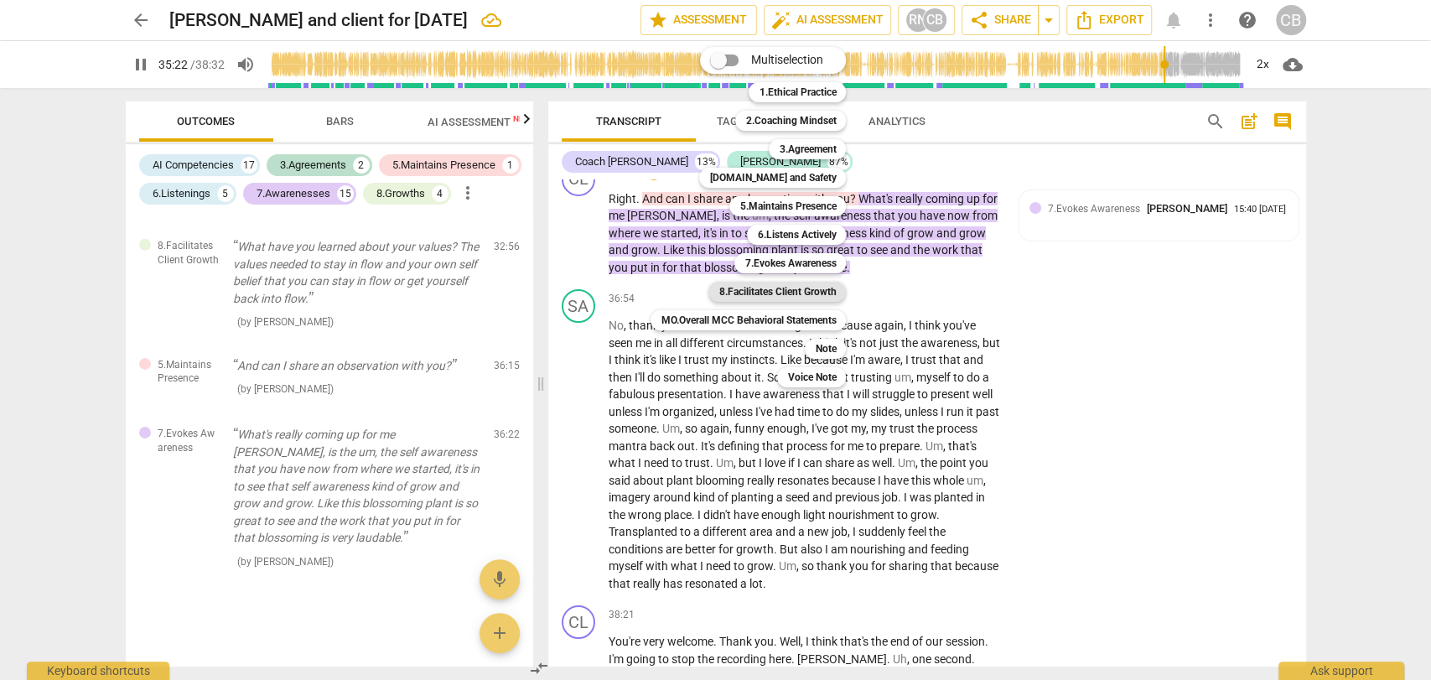
click at [821, 293] on b "8.Facilitates Client Growth" at bounding box center [777, 292] width 117 height 20
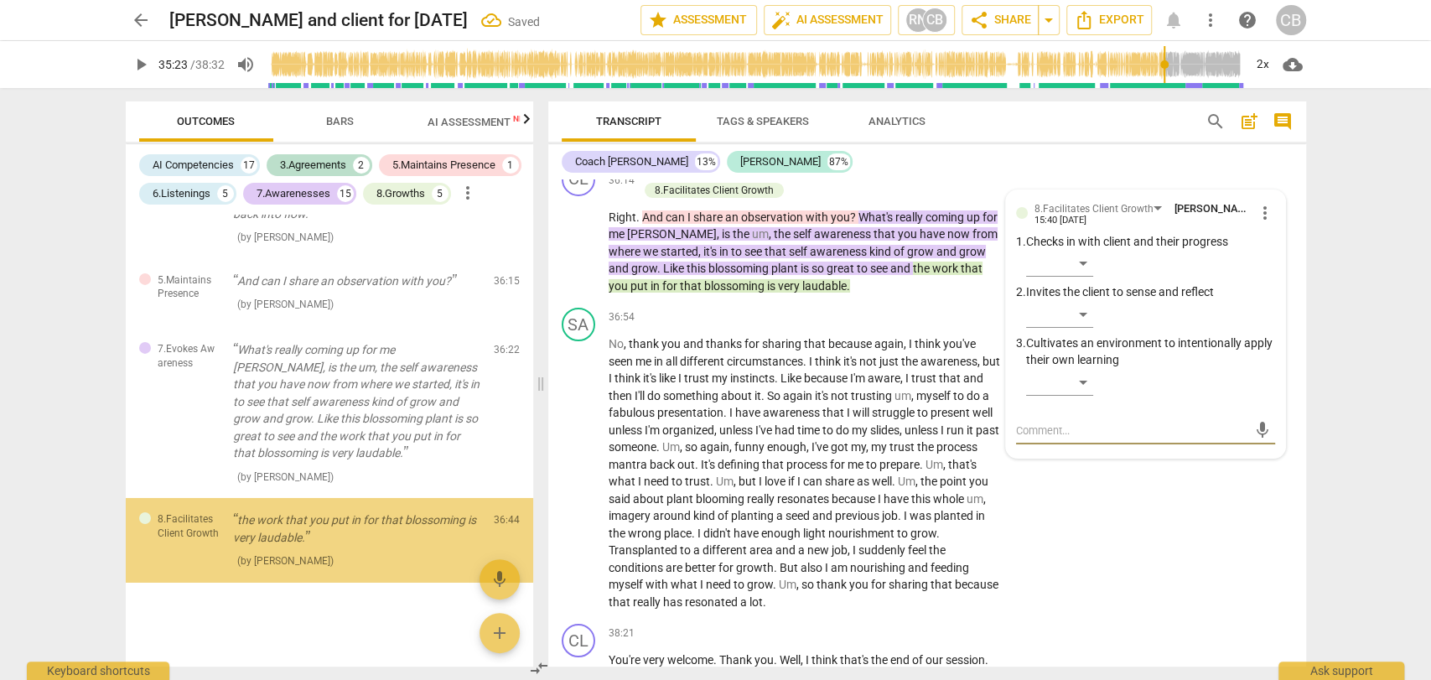
scroll to position [3772, 0]
click at [147, 68] on span "play_arrow" at bounding box center [141, 65] width 20 height 20
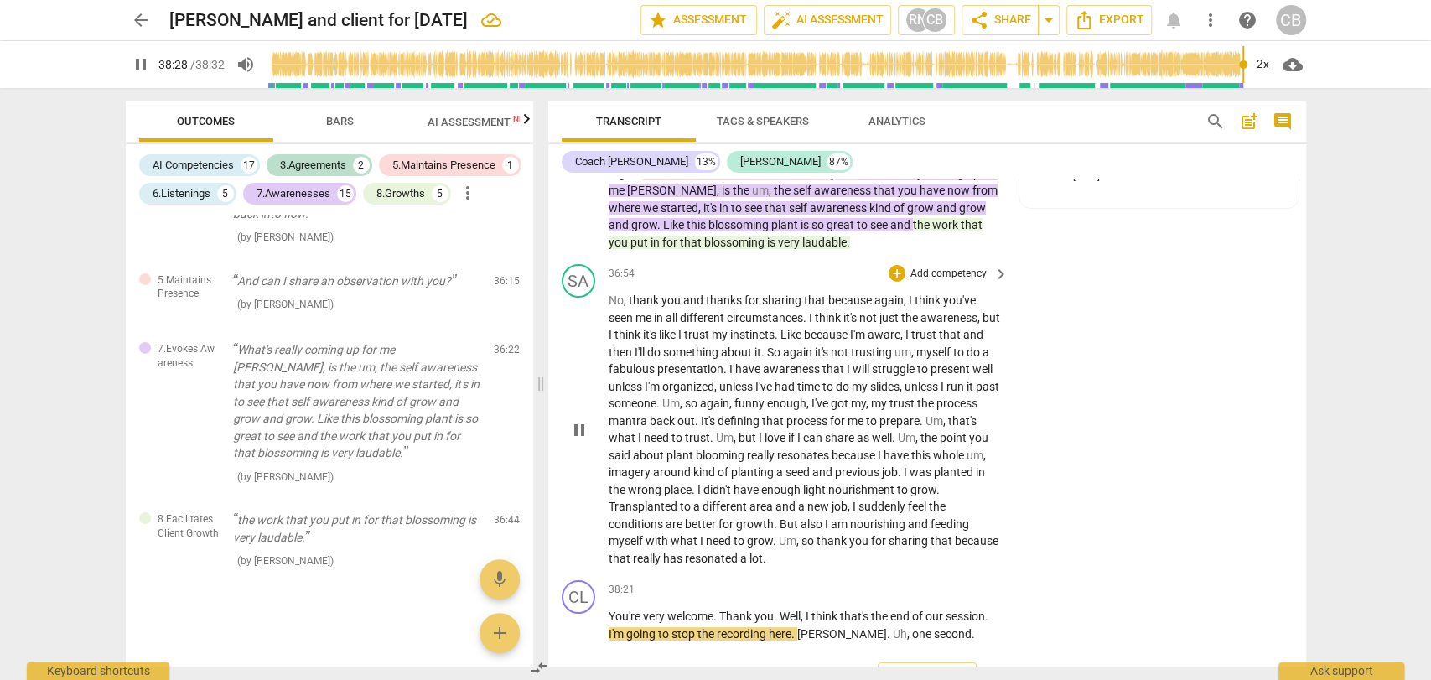
scroll to position [8605, 0]
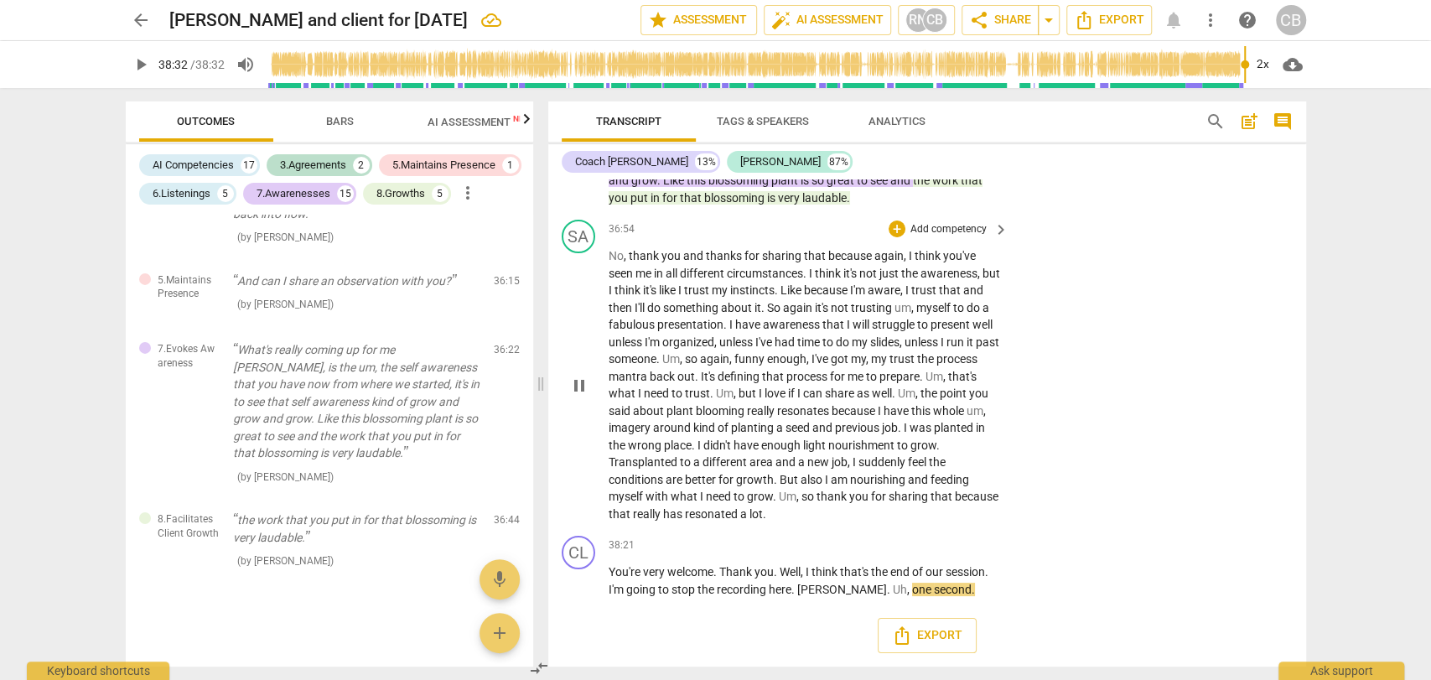
type input "2312"
click at [355, 111] on span "Bars" at bounding box center [340, 122] width 68 height 23
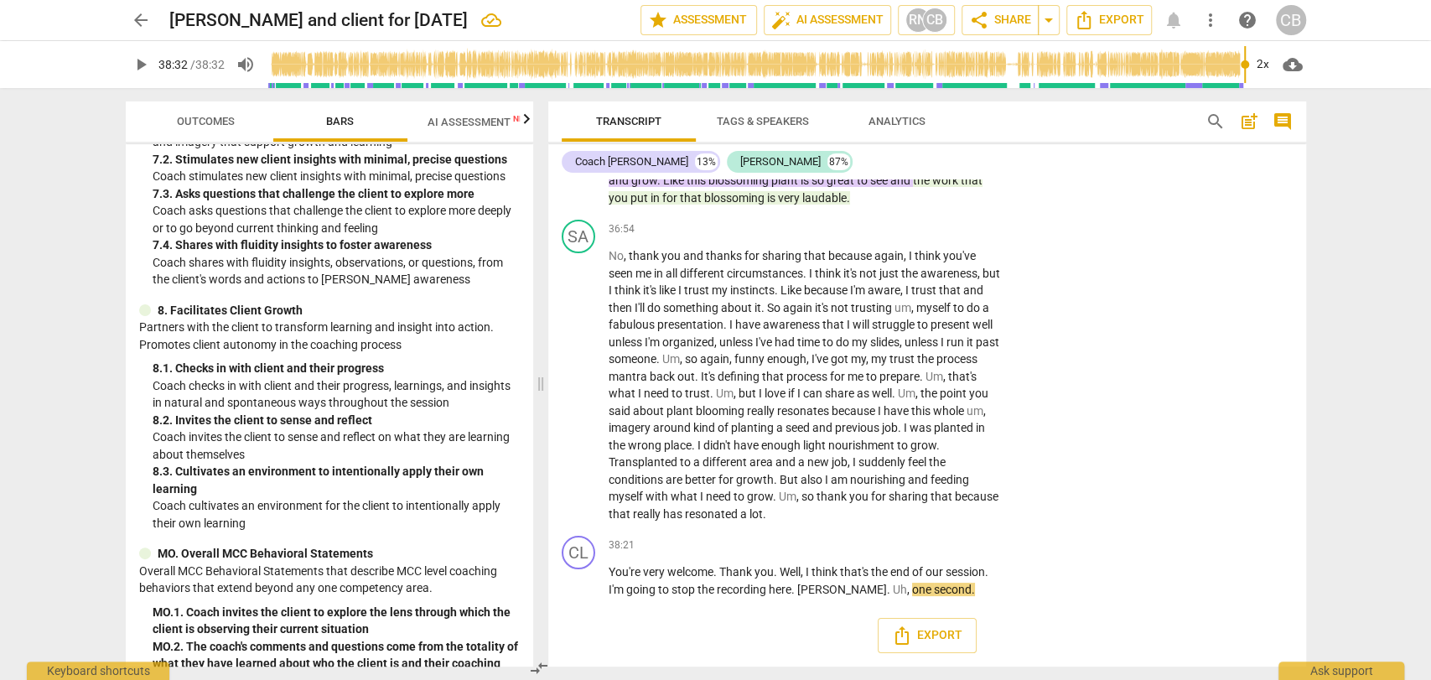
scroll to position [1481, 0]
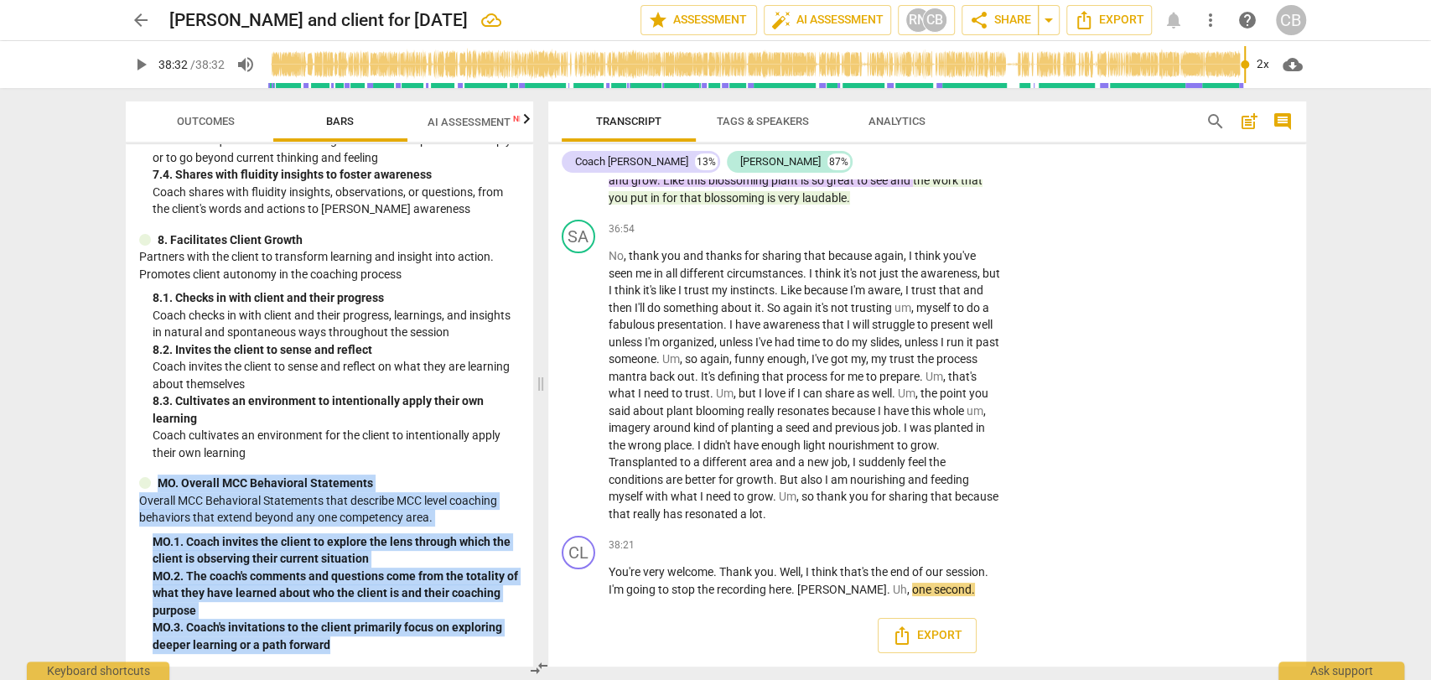
drag, startPoint x: 331, startPoint y: 642, endPoint x: 160, endPoint y: 485, distance: 232.0
click at [160, 485] on div "MO. Overall MCC Behavioral Statements Overall MCC Behavioral Statements that de…" at bounding box center [329, 564] width 381 height 179
copy div "MO. Overall MCC Behavioral Statements Overall MCC Behavioral Statements that de…"
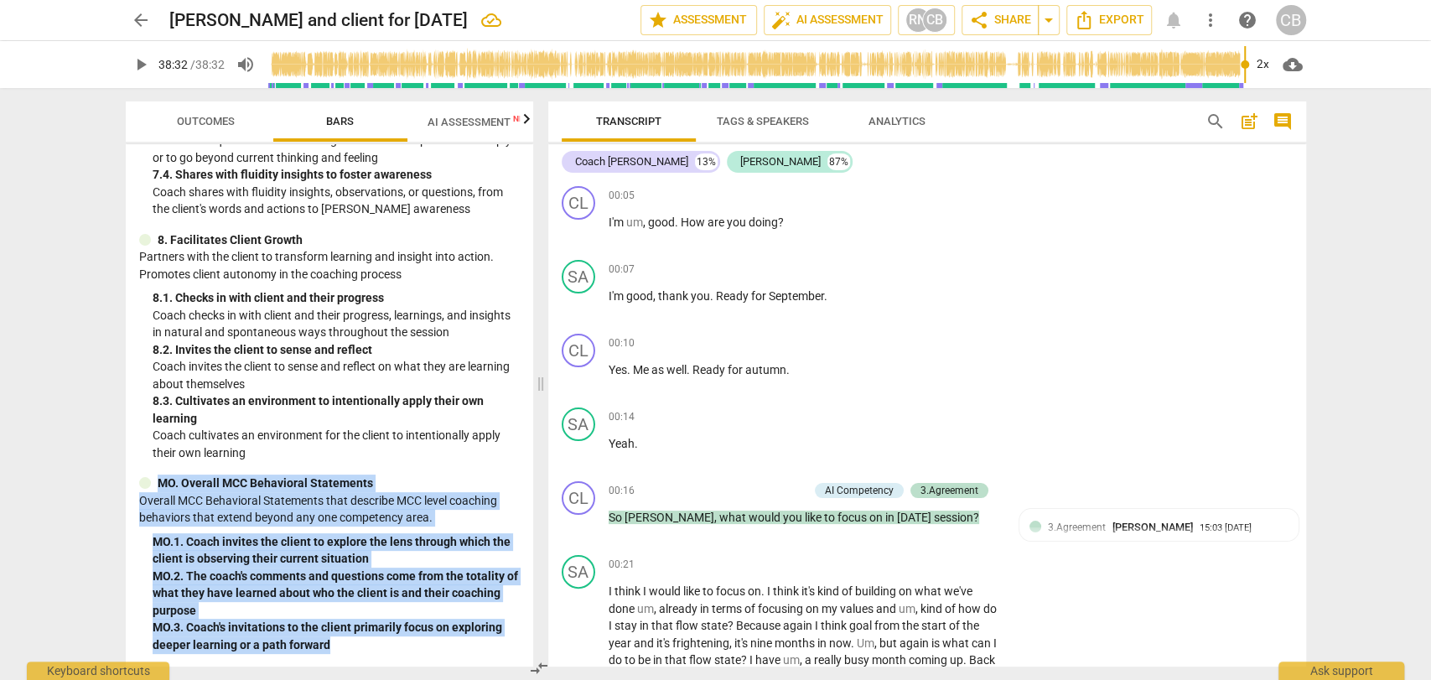
scroll to position [0, 0]
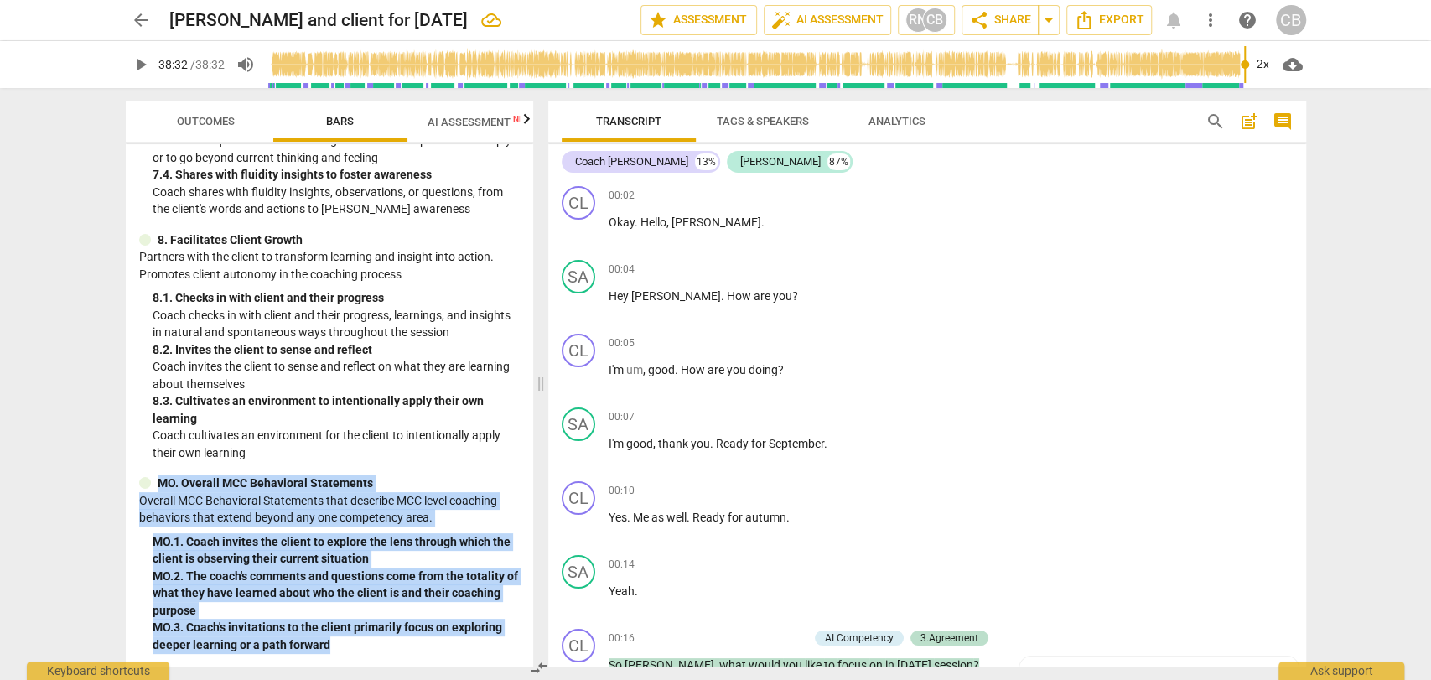
click at [1276, 118] on span "comment" at bounding box center [1283, 122] width 20 height 20
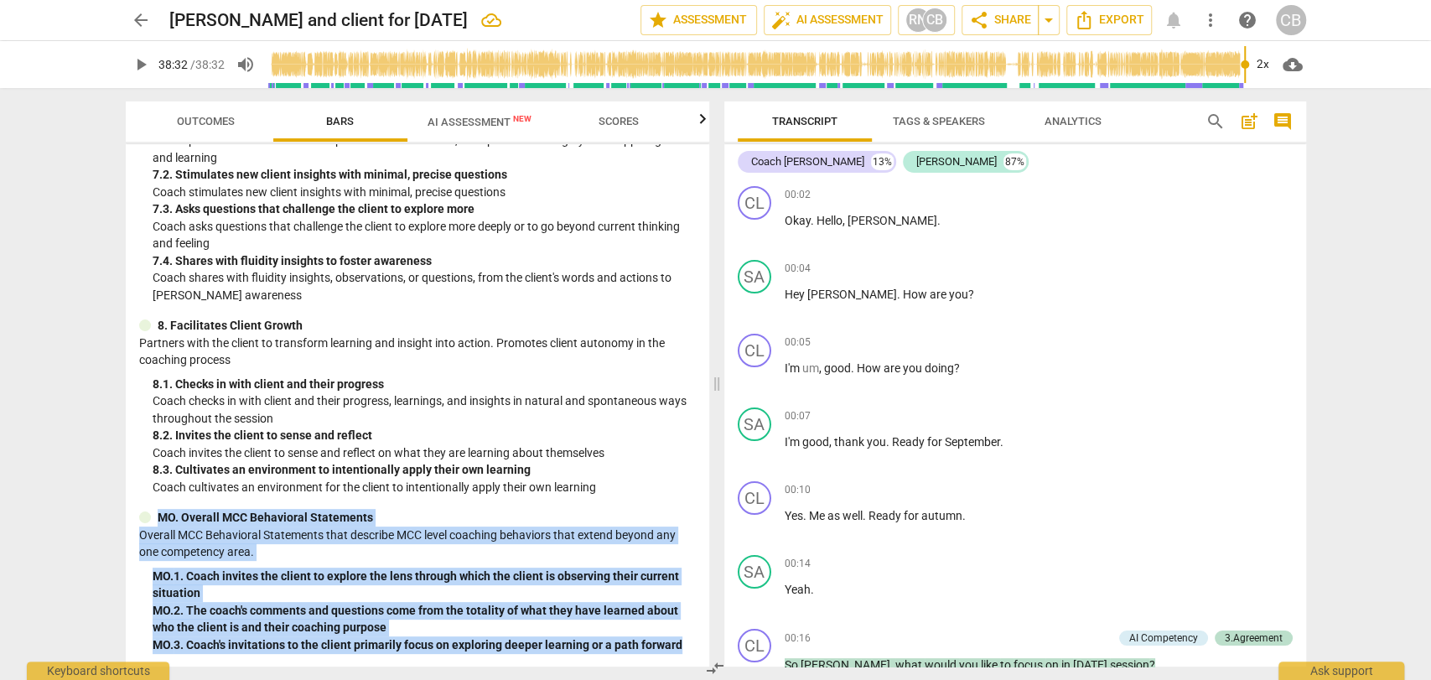
click at [1253, 122] on span "post_add" at bounding box center [1249, 122] width 20 height 20
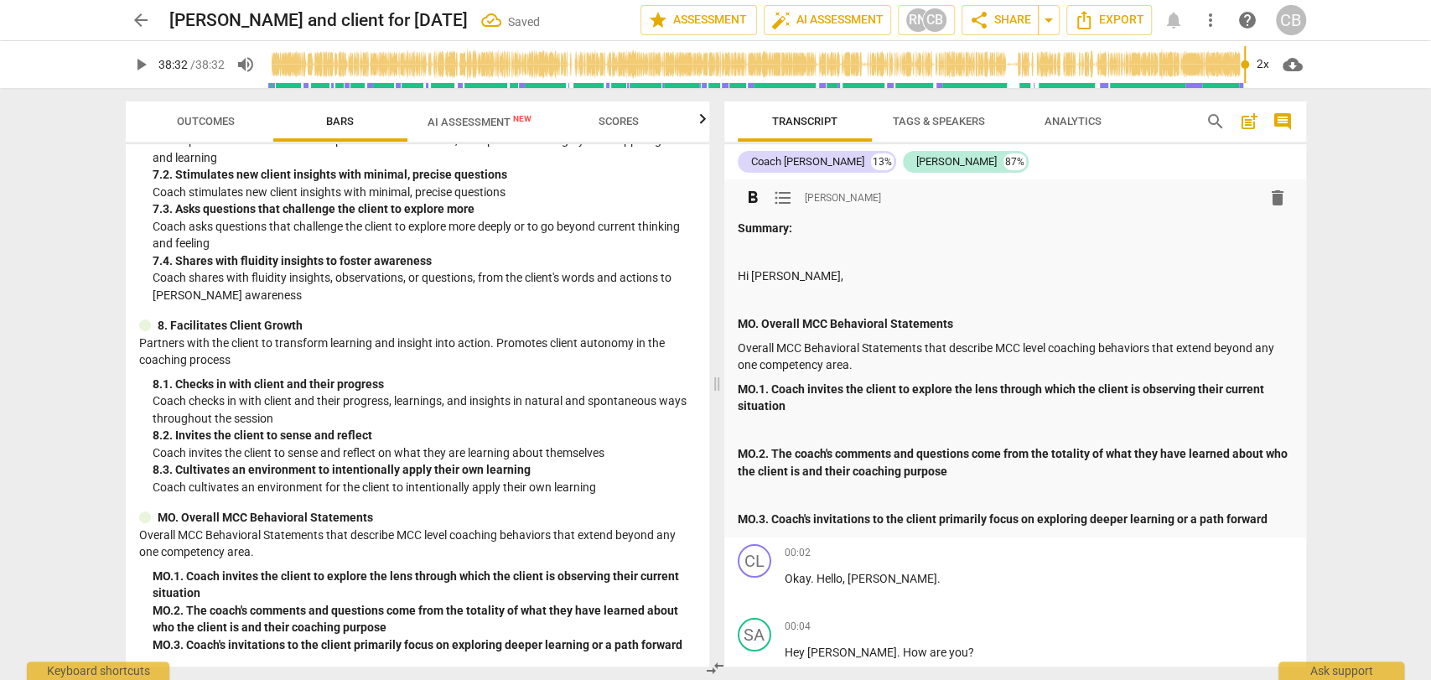
click at [802, 304] on p at bounding box center [1015, 301] width 555 height 18
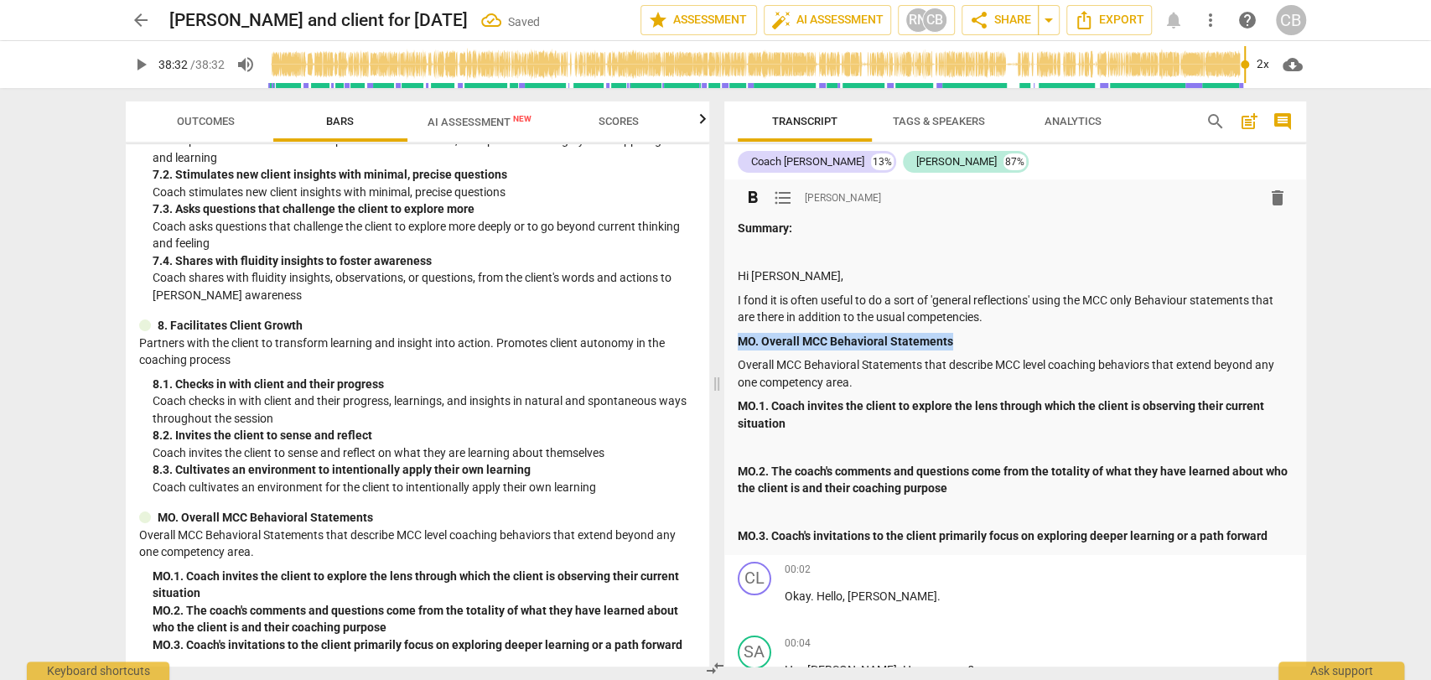
drag, startPoint x: 962, startPoint y: 342, endPoint x: 739, endPoint y: 340, distance: 223.0
click at [739, 340] on p "MO. Overall MCC Behavioral Statements" at bounding box center [1015, 342] width 555 height 18
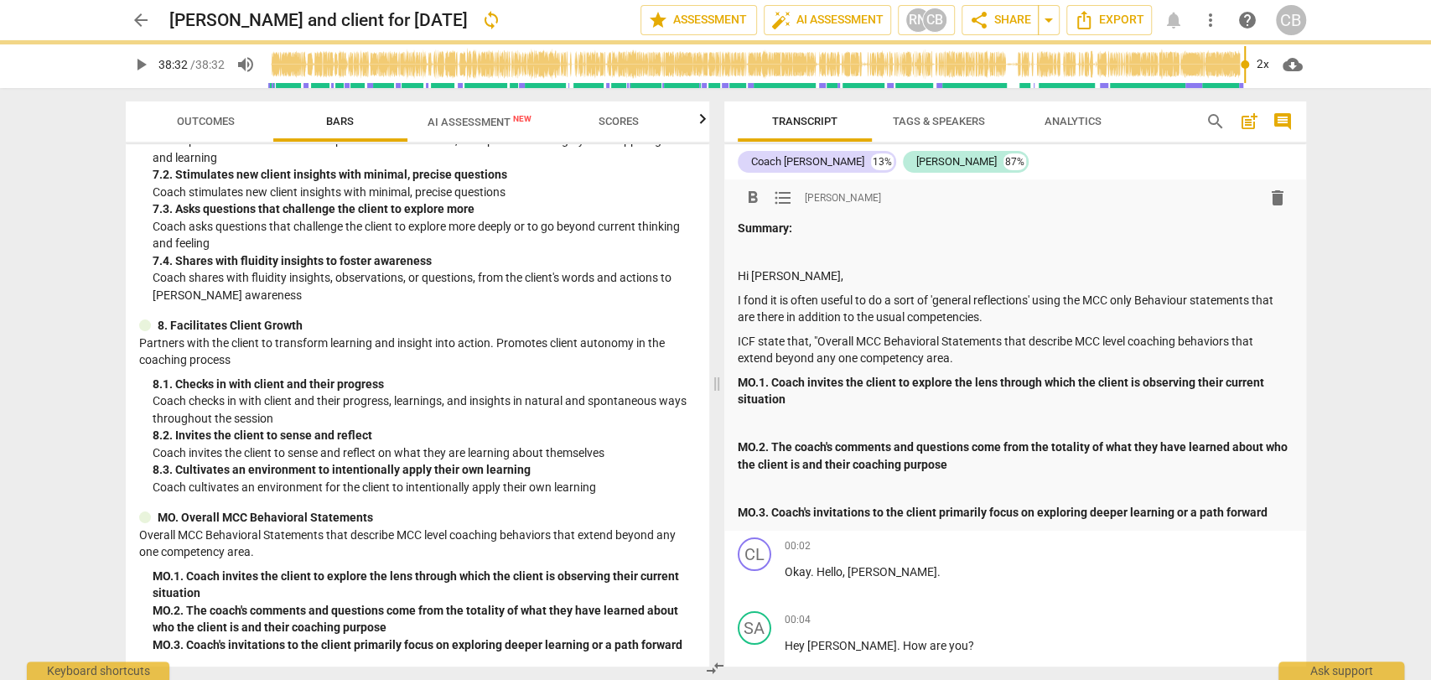
click at [955, 358] on p "ICF state that, "Overall MCC Behavioral Statements that describe MCC level coac…" at bounding box center [1015, 350] width 555 height 34
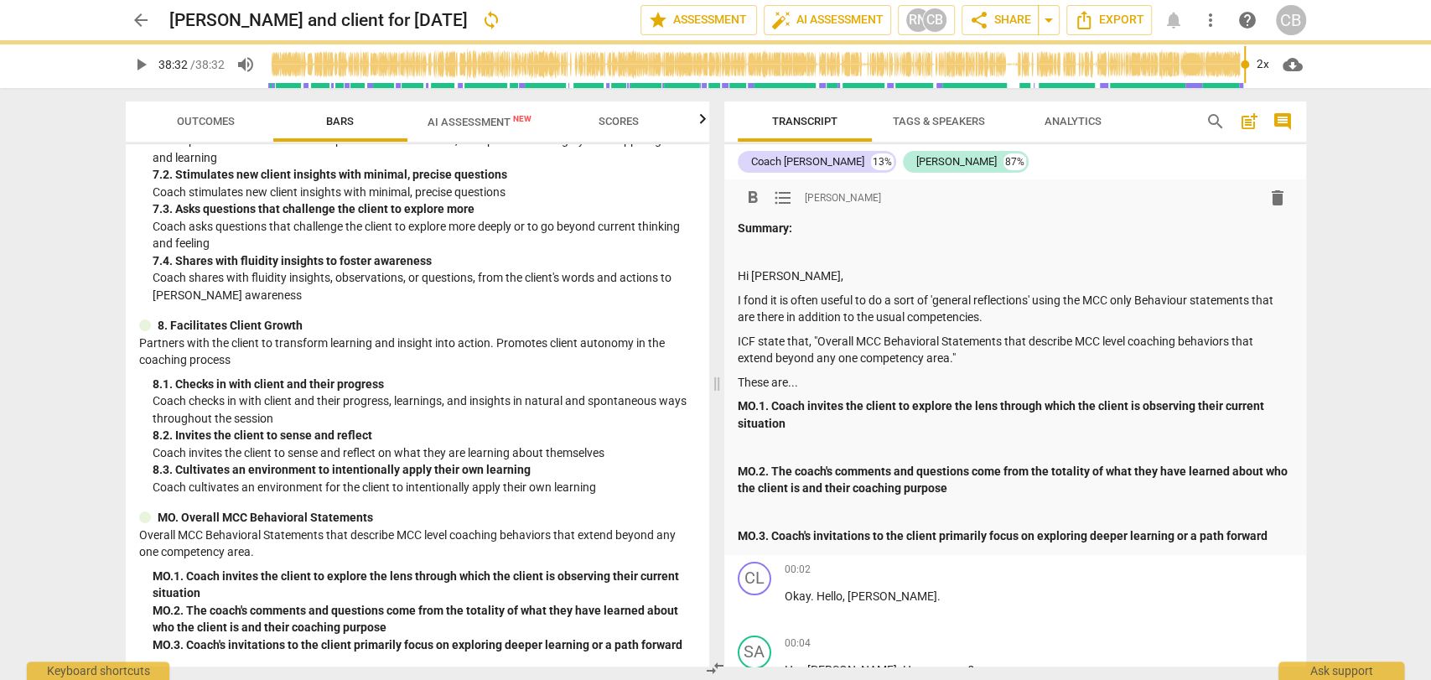
click at [798, 439] on p at bounding box center [1015, 448] width 555 height 18
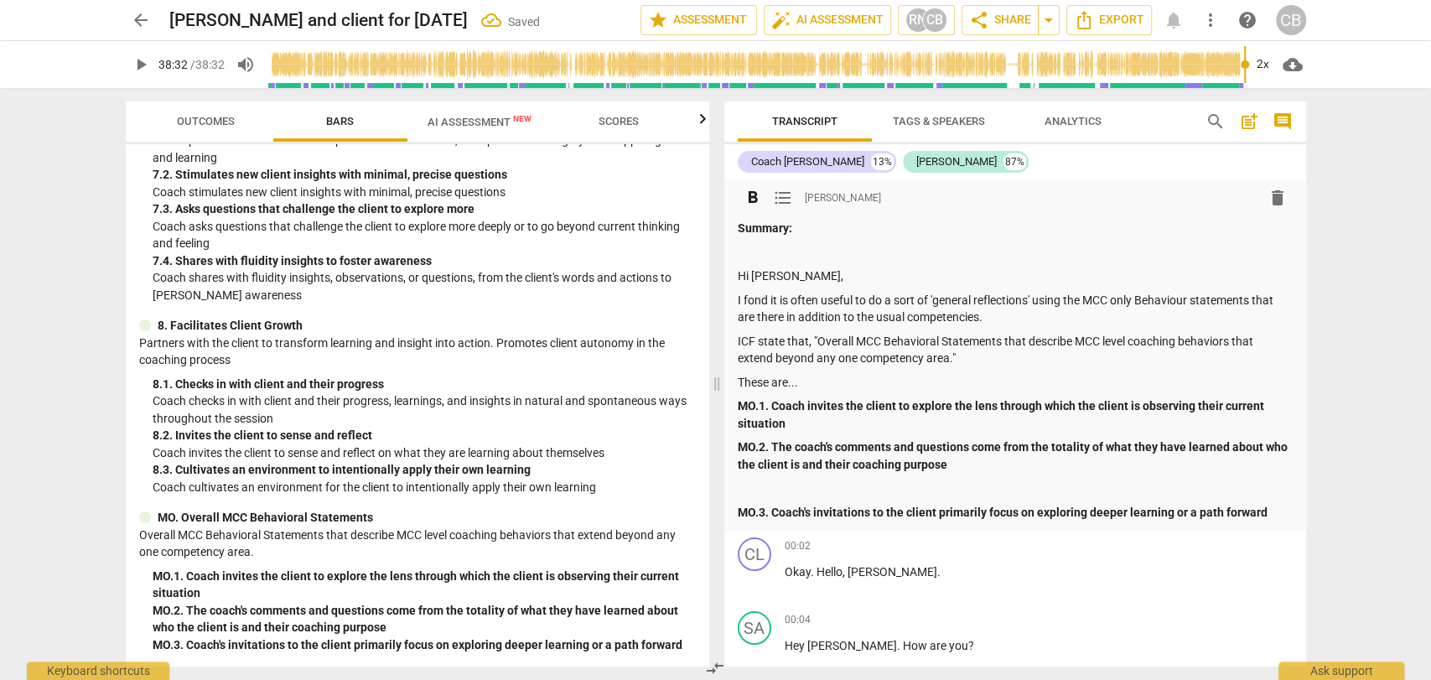
click at [789, 420] on p "MO.1. Coach invites the client to explore the lens through which the client is …" at bounding box center [1015, 414] width 555 height 34
click at [994, 465] on p "MO.2. The coach's comments and questions come from the totality of what they ha…" at bounding box center [1015, 456] width 555 height 34
click at [998, 492] on p at bounding box center [1015, 489] width 555 height 18
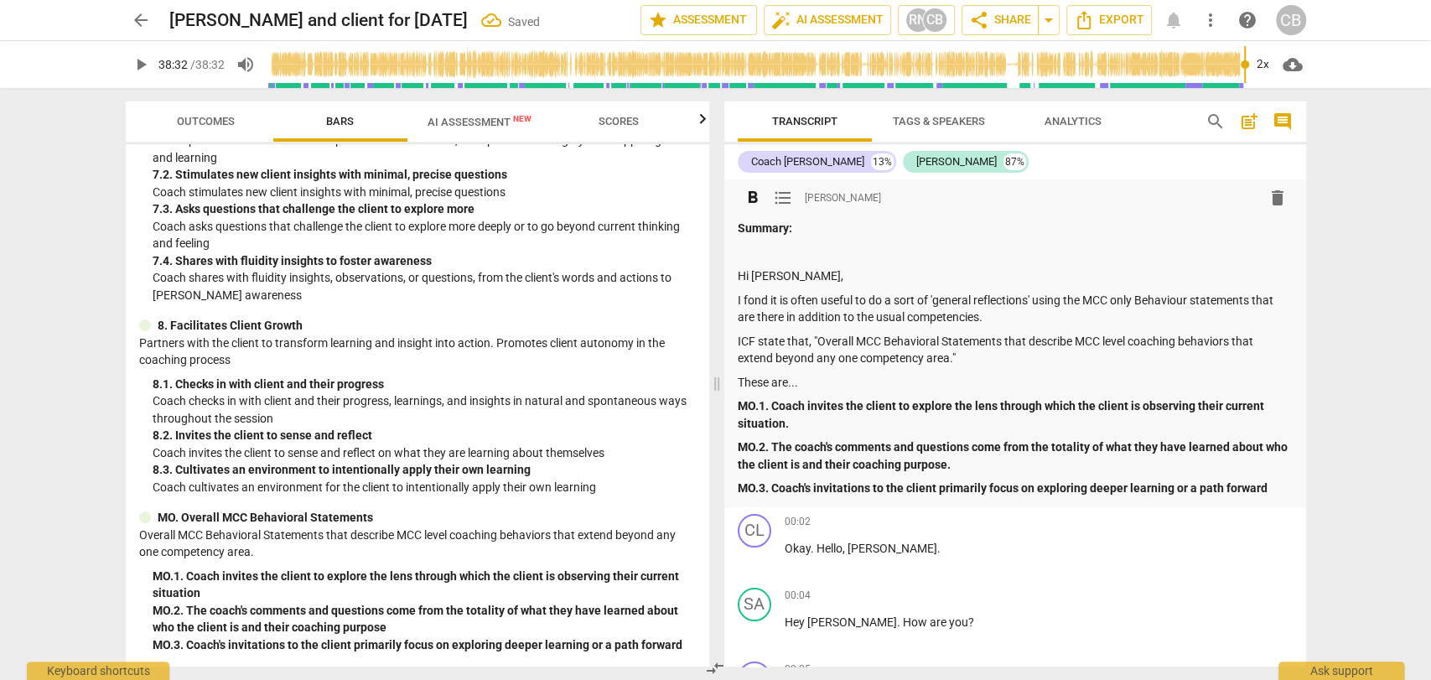
click at [1269, 489] on p "MO.3. Coach's invitations to the client primarily focus on exploring deeper lea…" at bounding box center [1015, 489] width 555 height 18
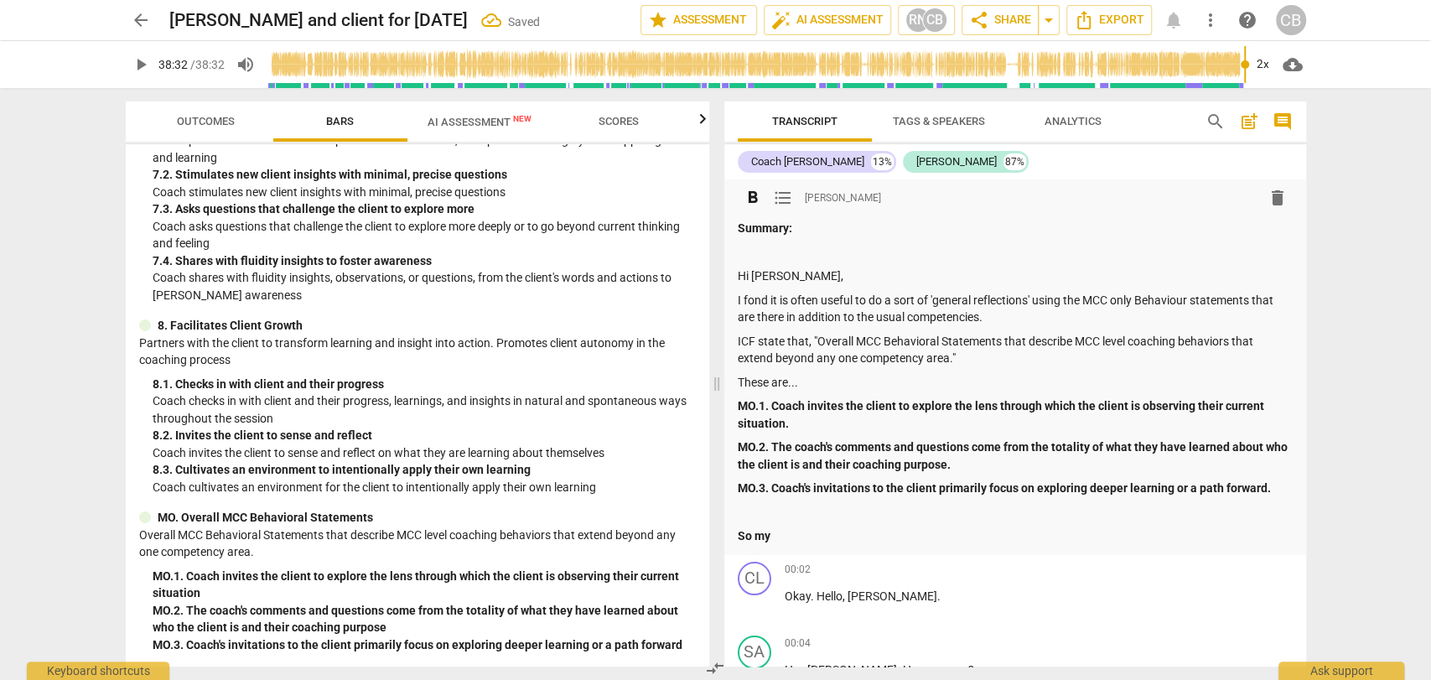
drag, startPoint x: 786, startPoint y: 540, endPoint x: 735, endPoint y: 532, distance: 52.5
click at [735, 532] on div "format_bold format_list_bulleted [PERSON_NAME] delete Summary: Hi [PERSON_NAME]…" at bounding box center [1015, 367] width 582 height 376
click at [757, 198] on span "format_bold" at bounding box center [753, 198] width 20 height 20
click at [782, 197] on span "format_list_bulleted" at bounding box center [783, 198] width 20 height 20
click at [809, 548] on p "So my" at bounding box center [1032, 541] width 522 height 18
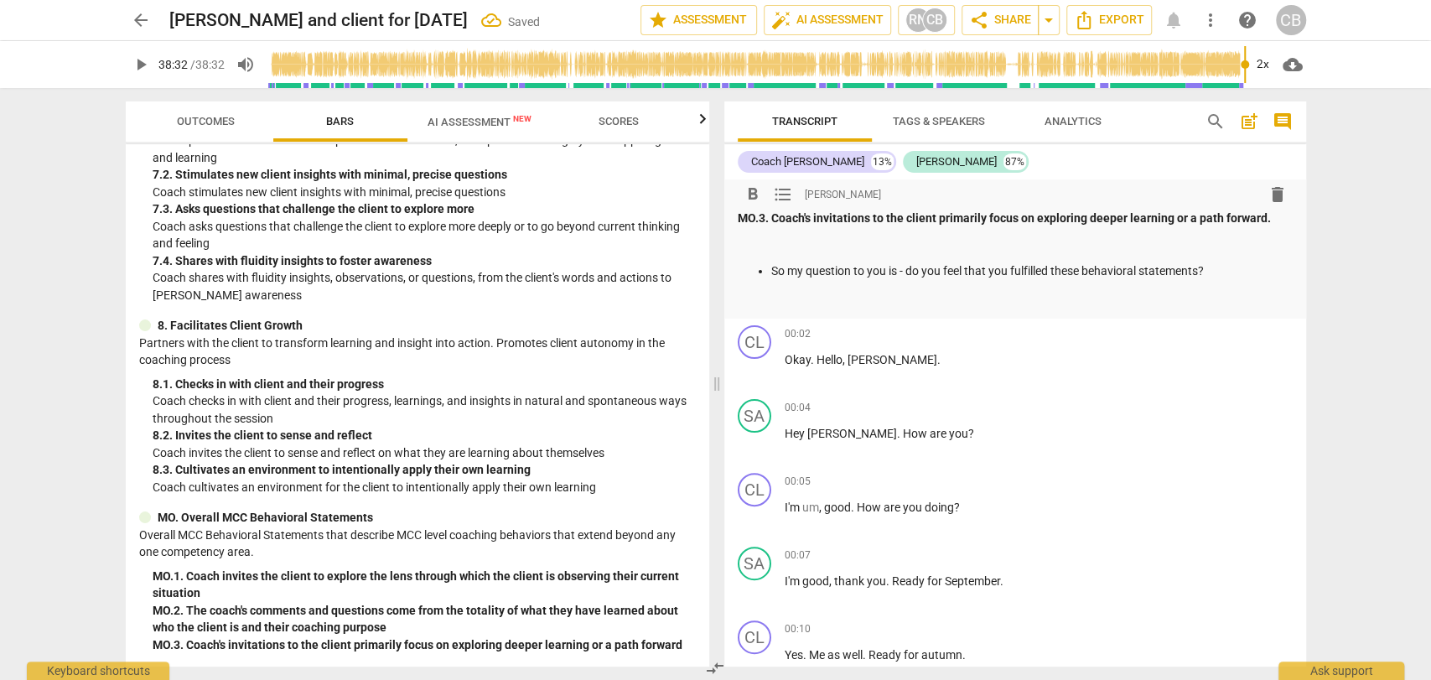
scroll to position [271, 0]
drag, startPoint x: 885, startPoint y: 356, endPoint x: 766, endPoint y: 360, distance: 118.3
click at [766, 360] on div "CL play_arrow pause 00:02 + Add competency keyboard_arrow_right Okay . Hello , …" at bounding box center [1015, 355] width 582 height 74
click at [885, 337] on div "+" at bounding box center [889, 337] width 17 height 17
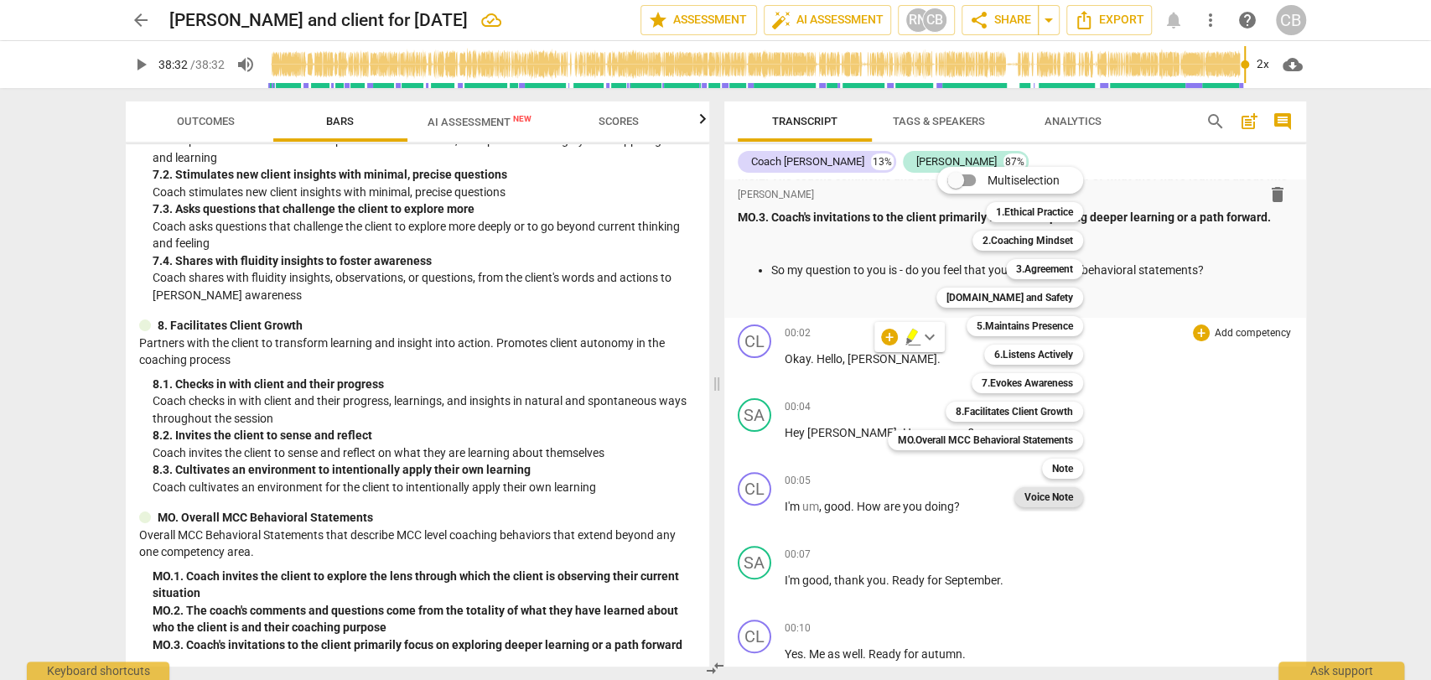
click at [1051, 502] on b "Voice Note" at bounding box center [1049, 497] width 49 height 20
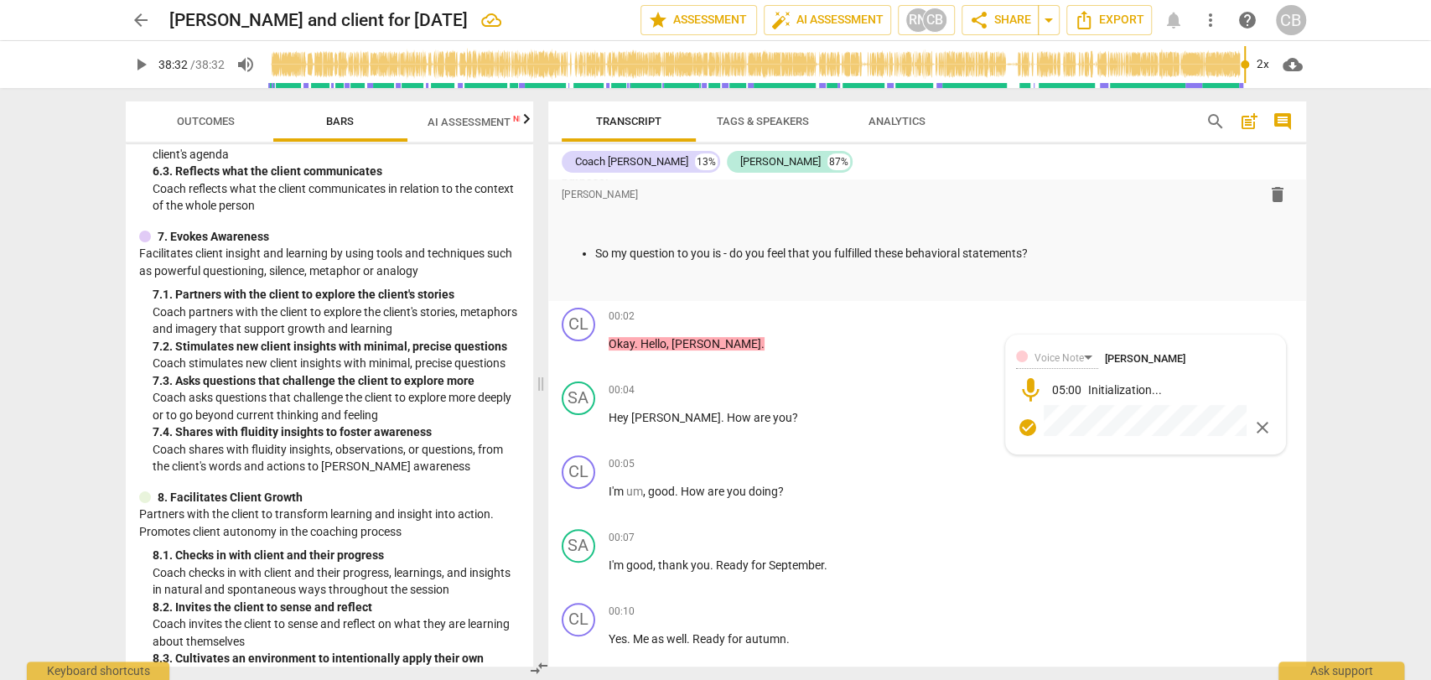
scroll to position [254, 0]
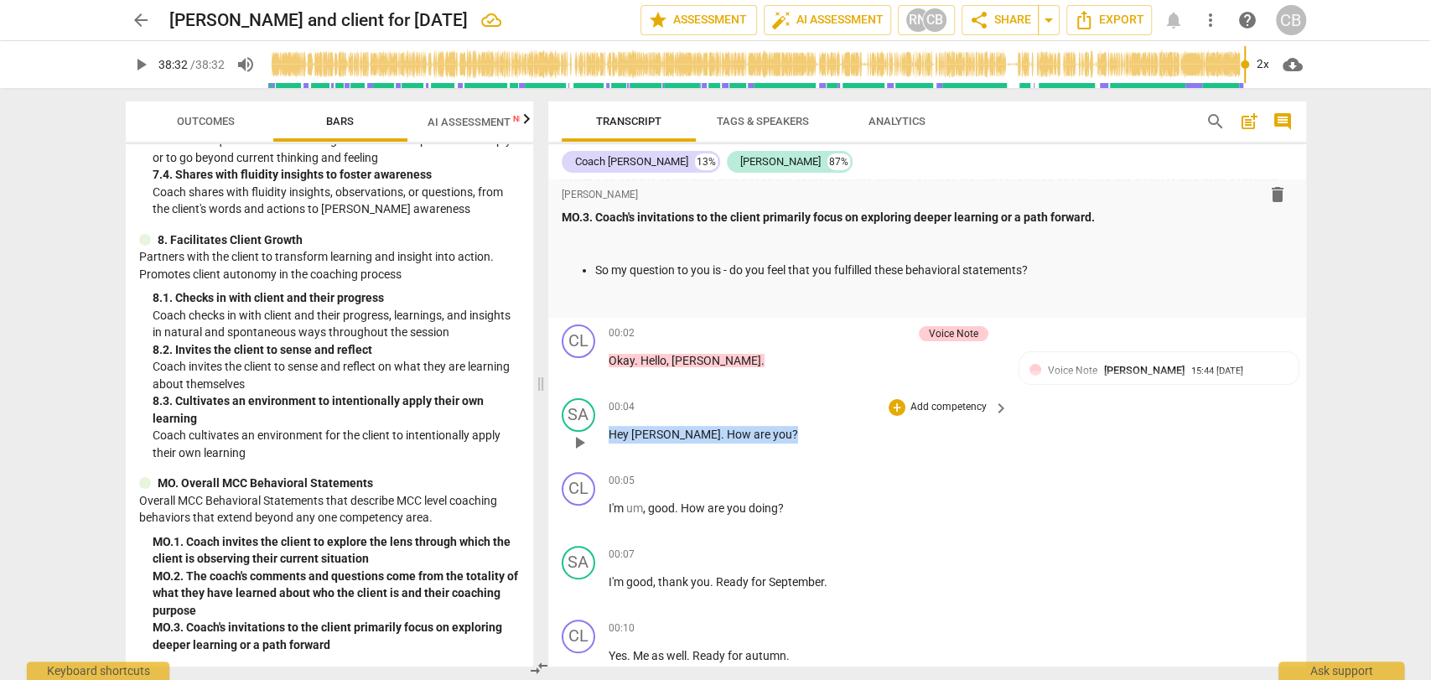
drag, startPoint x: 761, startPoint y: 435, endPoint x: 590, endPoint y: 433, distance: 171.1
click at [590, 433] on div "SA play_arrow pause 00:04 + Add competency keyboard_arrow_right Hey [PERSON_NAM…" at bounding box center [927, 429] width 758 height 74
click at [770, 412] on div "+" at bounding box center [773, 412] width 17 height 17
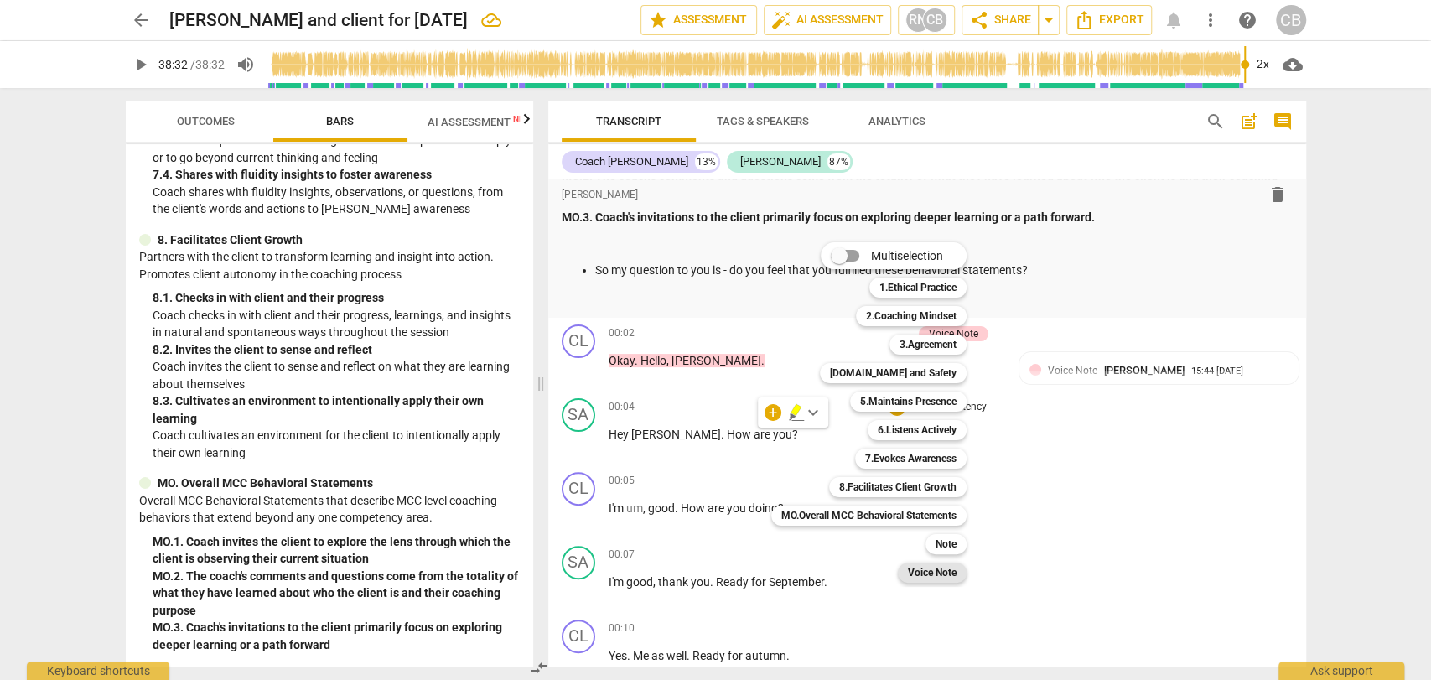
click at [946, 578] on b "Voice Note" at bounding box center [932, 573] width 49 height 20
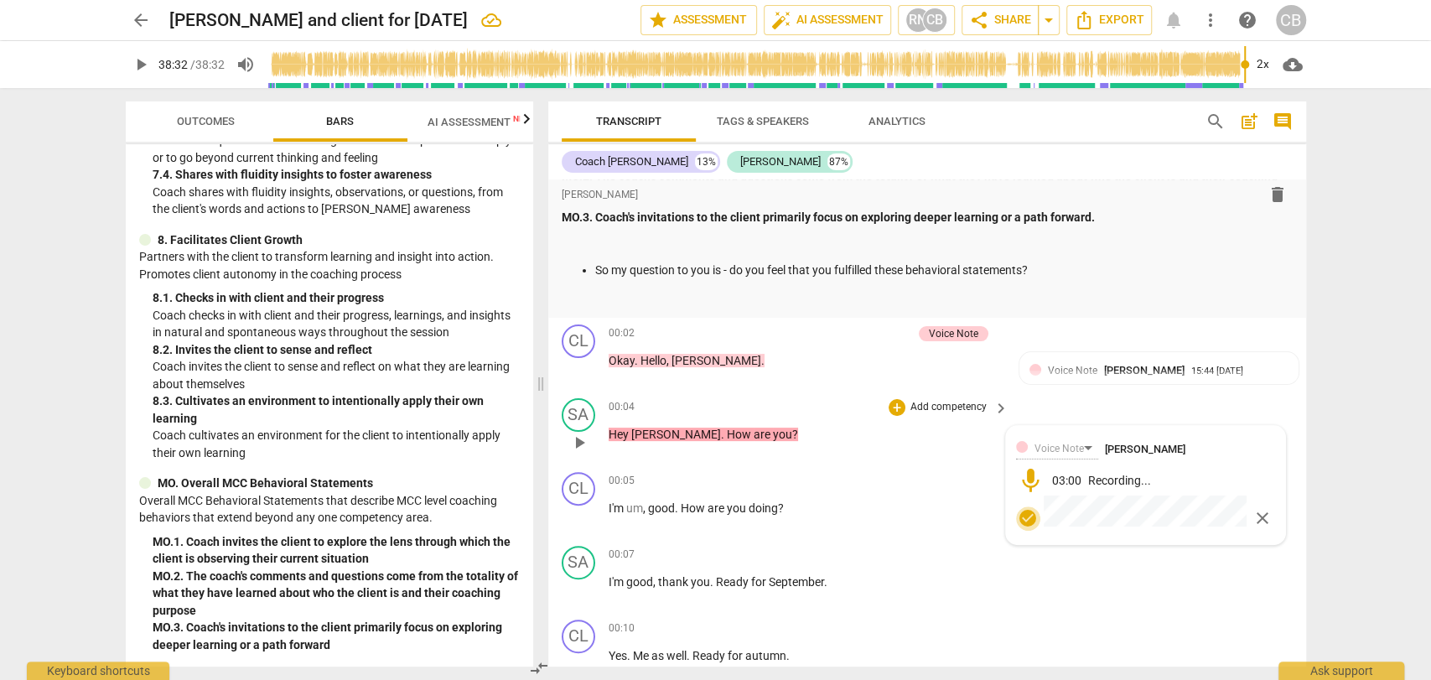
click at [1029, 521] on span "check_circle" at bounding box center [1028, 518] width 20 height 20
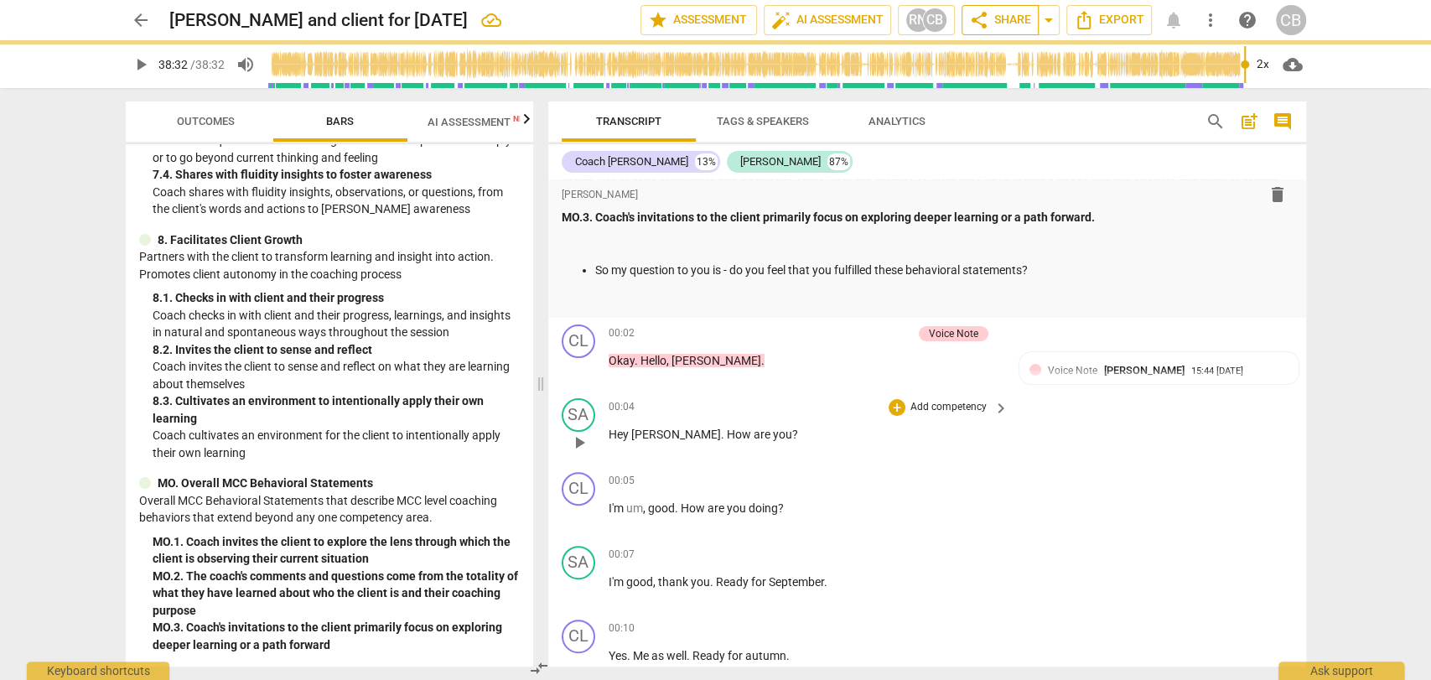
click at [996, 22] on span "share Share" at bounding box center [1000, 20] width 62 height 20
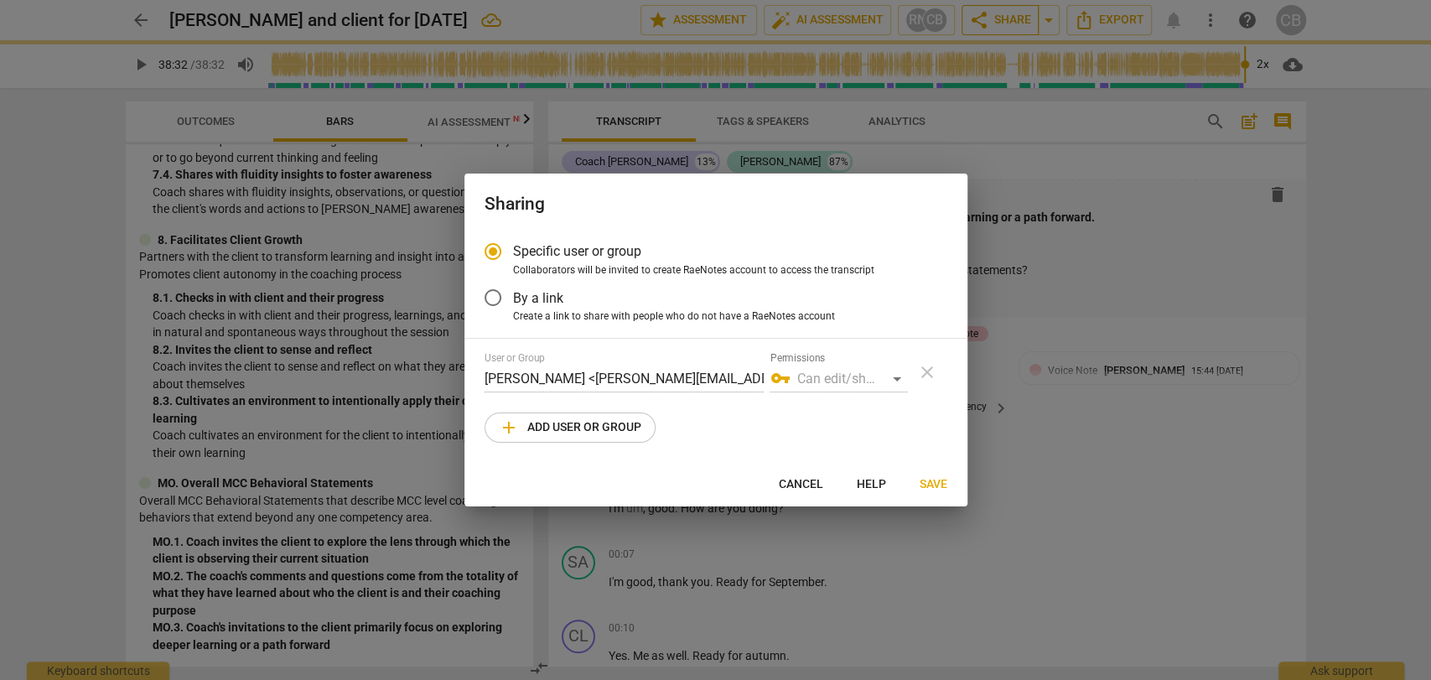
radio input "false"
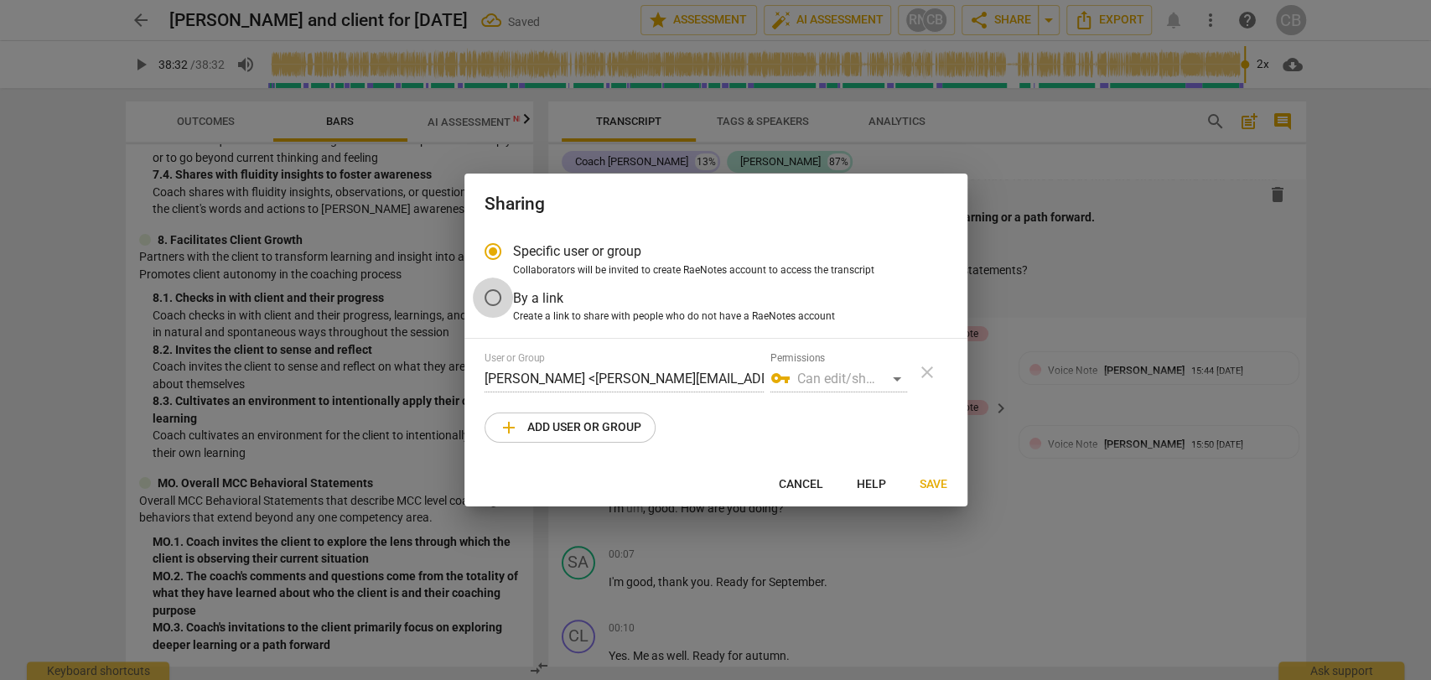
click at [493, 300] on input "By a link" at bounding box center [493, 298] width 40 height 40
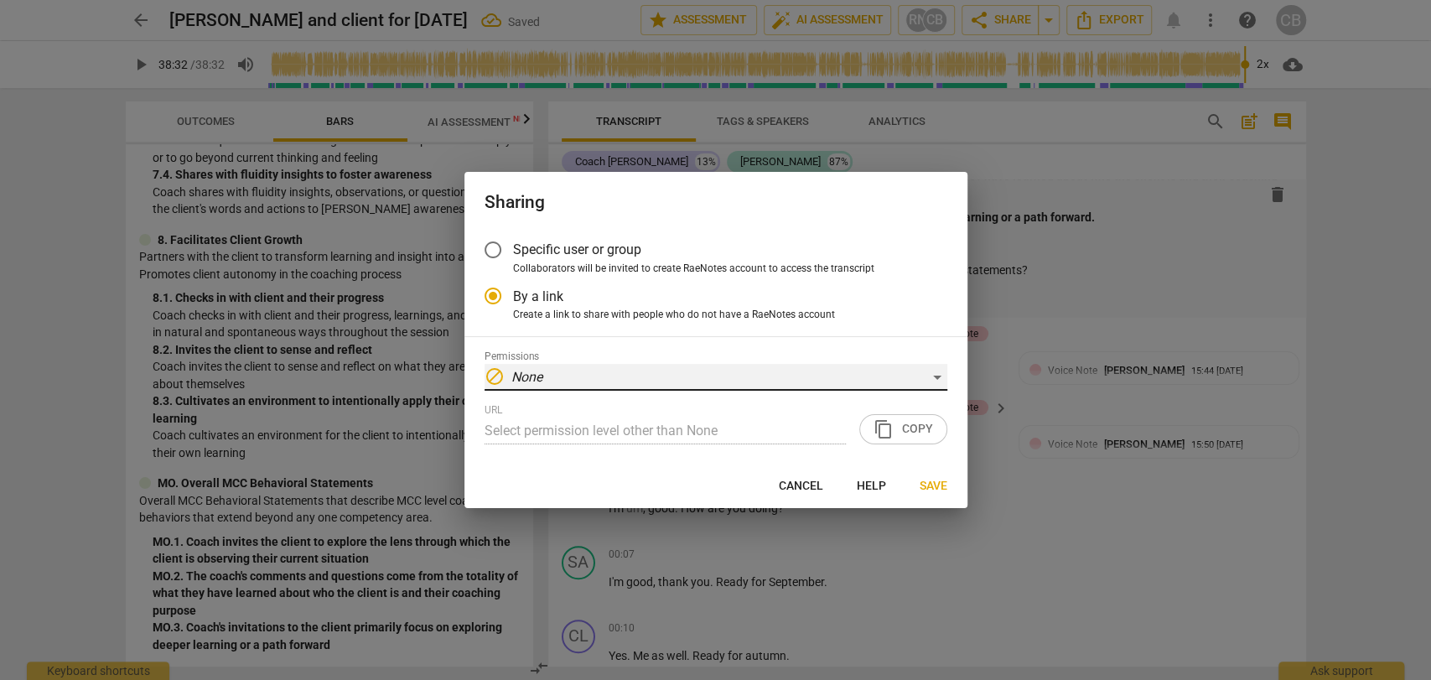
click at [568, 384] on div "block None" at bounding box center [716, 377] width 463 height 27
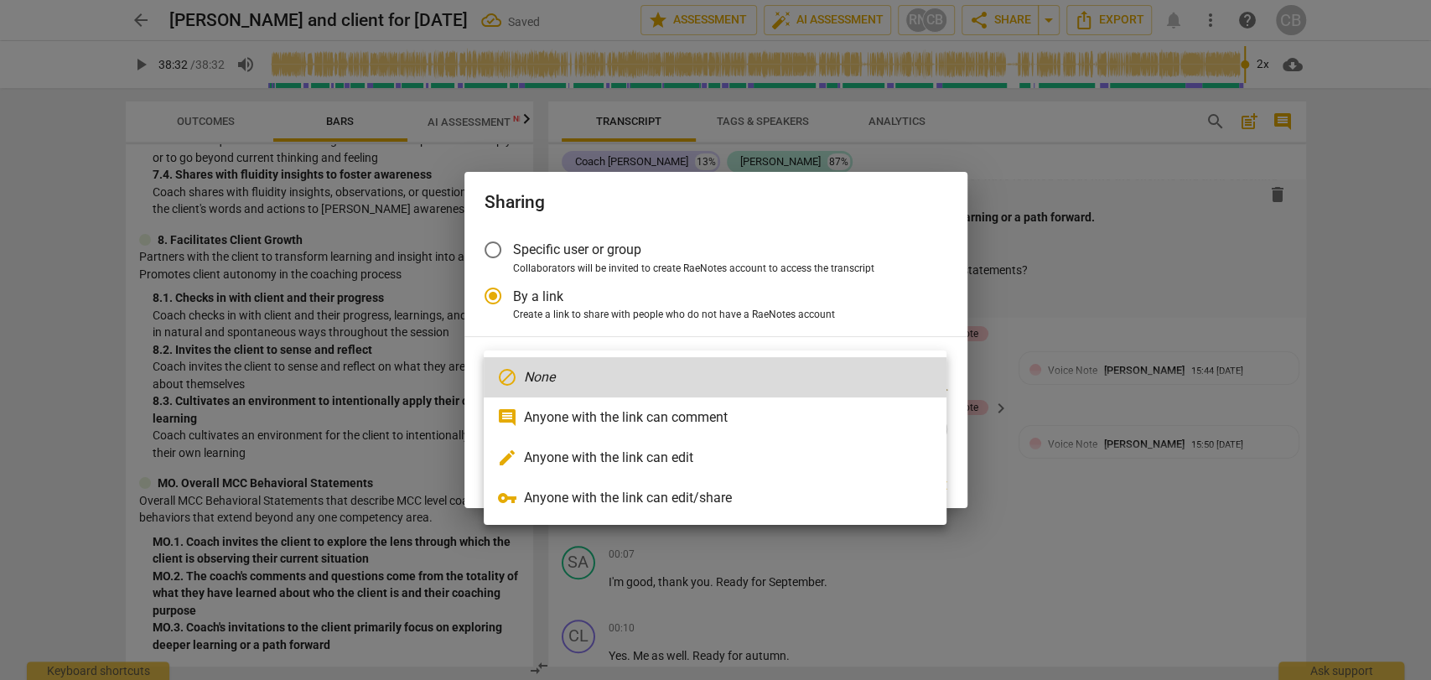
click at [607, 492] on li "vpn_key Anyone with the link can edit/share" at bounding box center [715, 498] width 463 height 40
radio input "false"
type input "[URL][DOMAIN_NAME]"
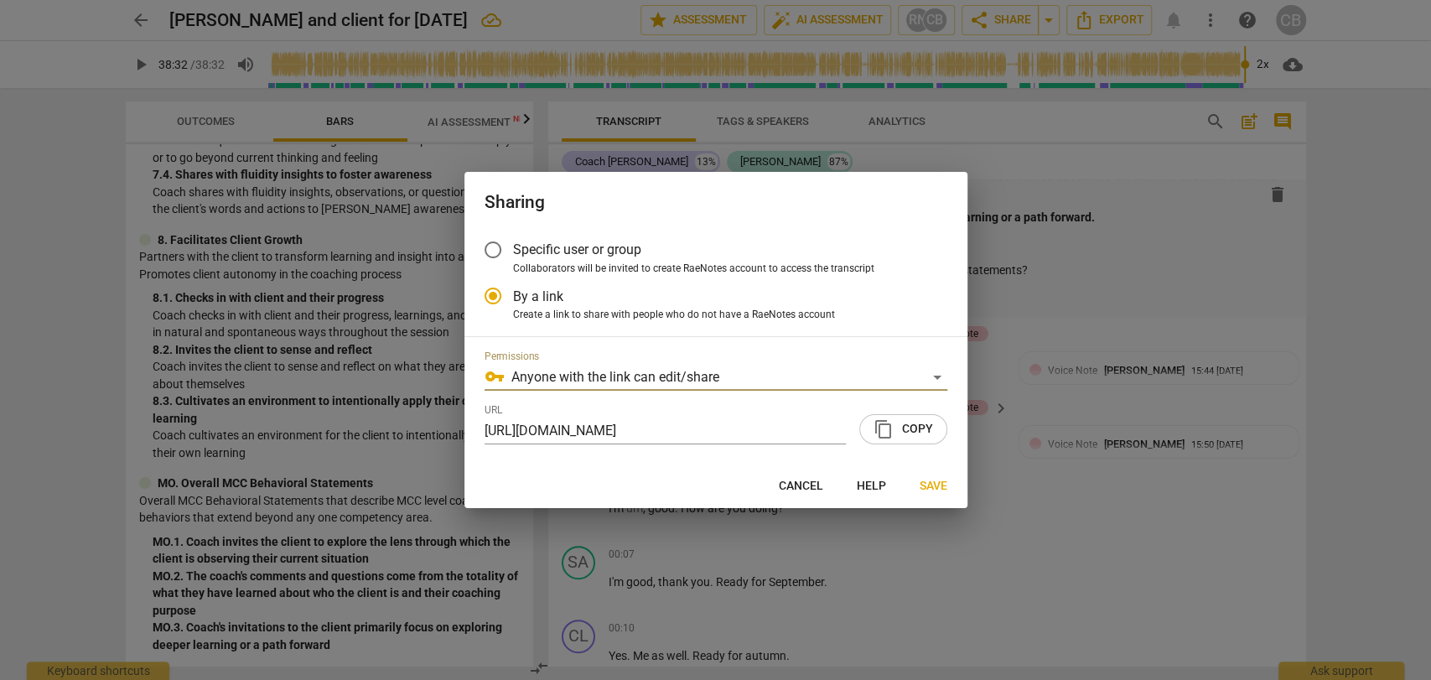
click at [901, 433] on span "content_copy Copy" at bounding box center [904, 429] width 60 height 20
click at [937, 487] on span "Save" at bounding box center [934, 486] width 28 height 17
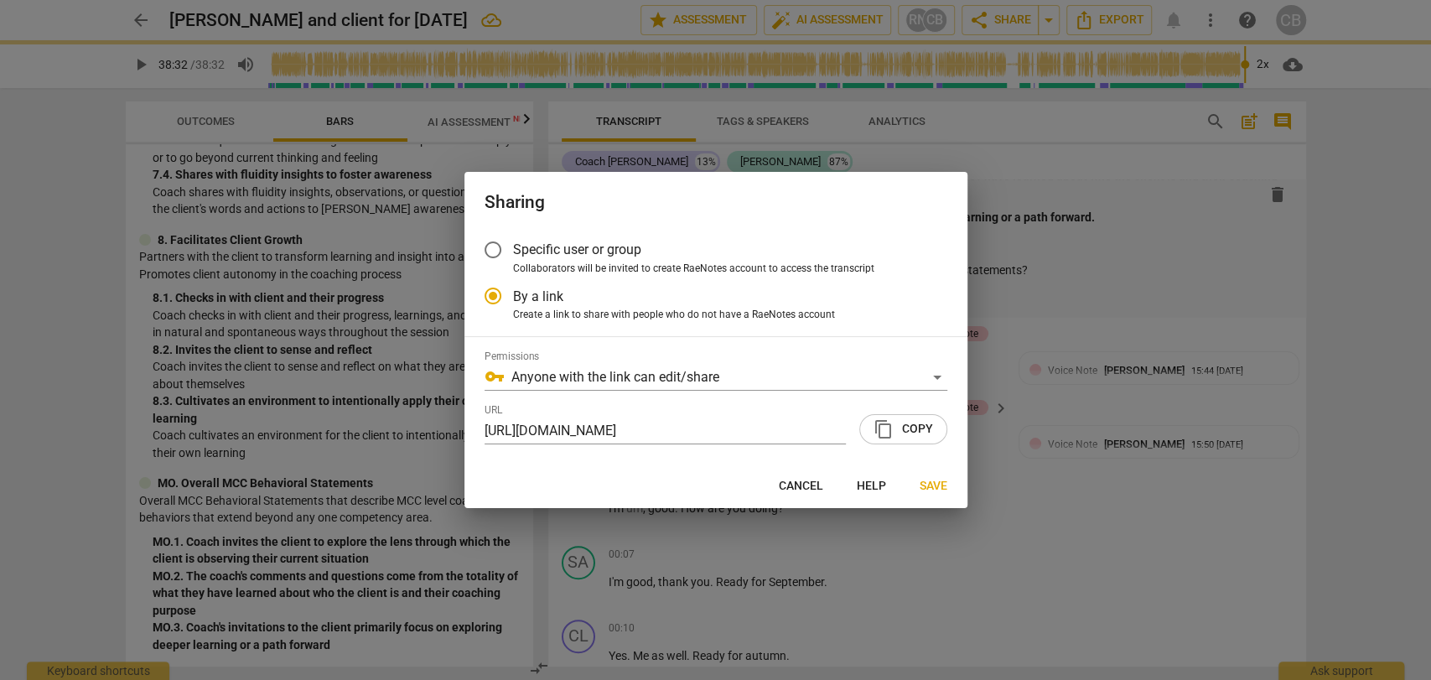
radio input "false"
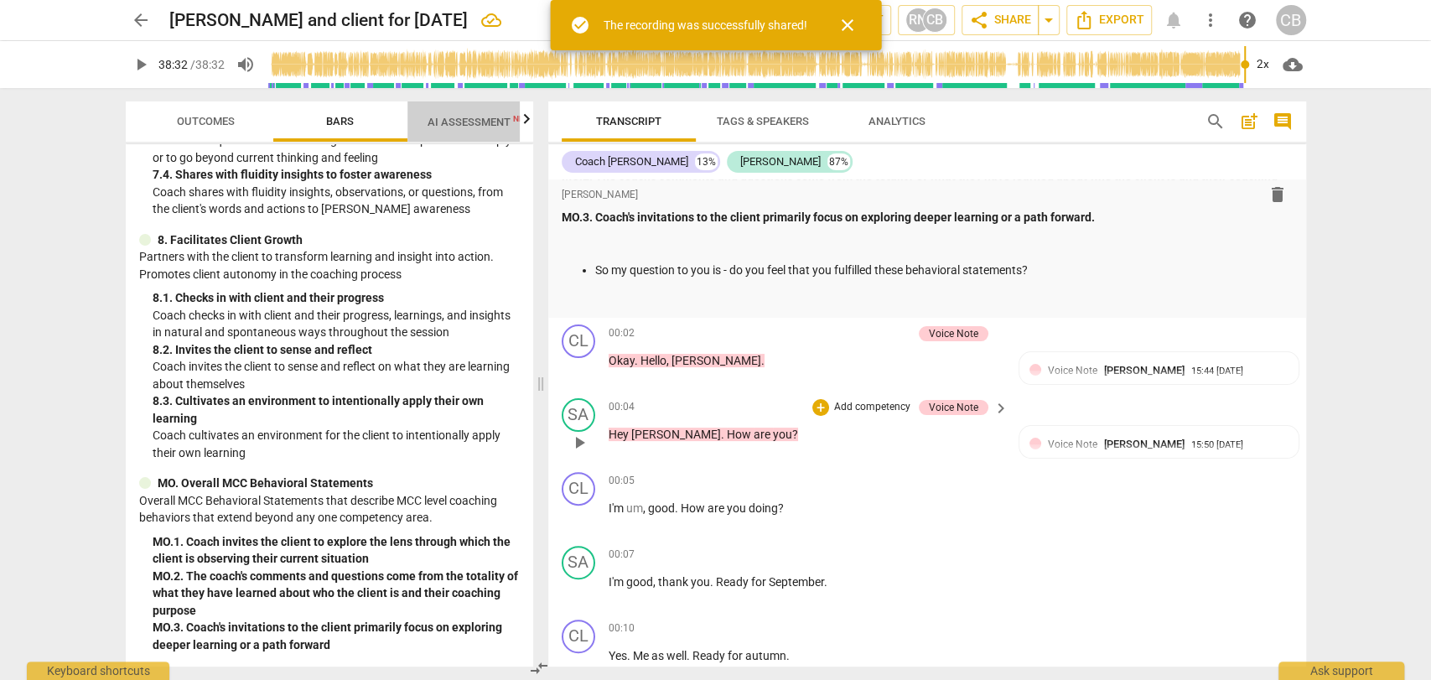
click at [465, 120] on span "AI Assessment New" at bounding box center [480, 122] width 104 height 13
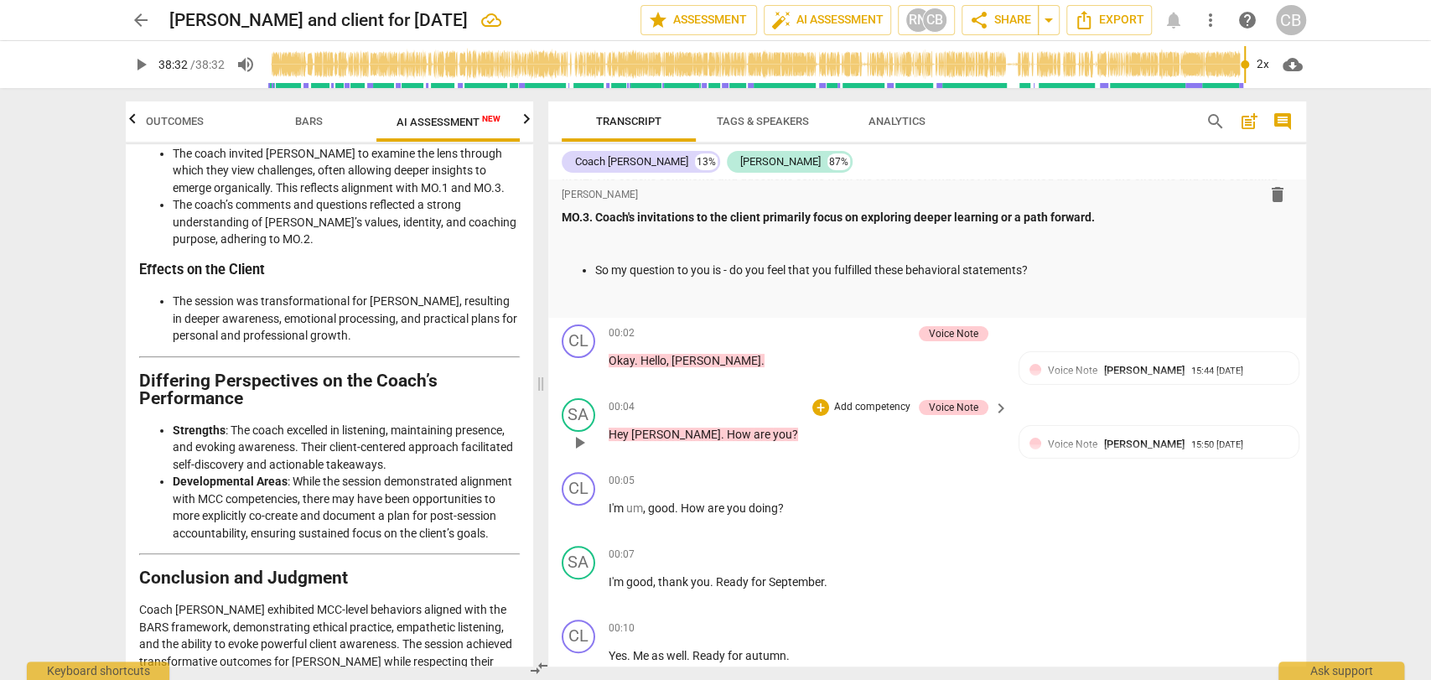
scroll to position [3633, 0]
